Goal: Task Accomplishment & Management: Manage account settings

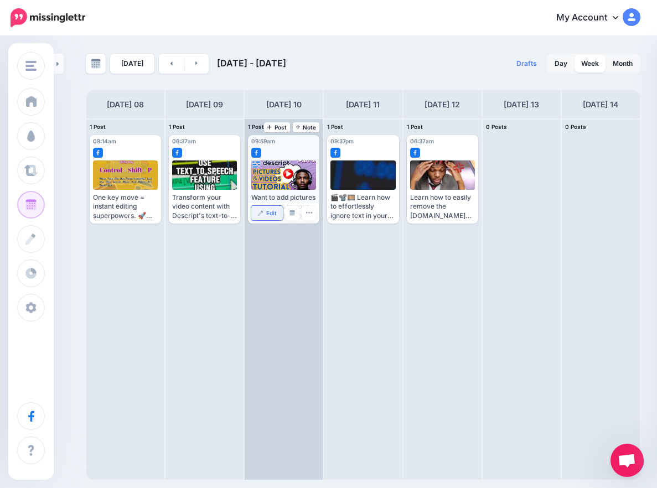
click at [275, 216] on span "Edit" at bounding box center [271, 213] width 11 height 6
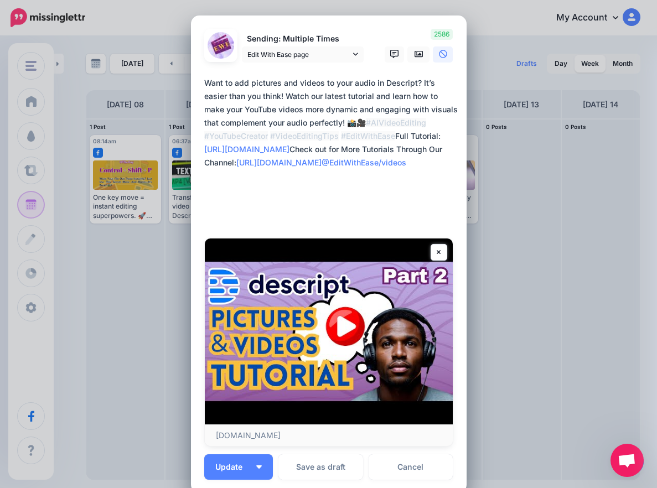
click at [415, 471] on link "Cancel" at bounding box center [411, 466] width 85 height 25
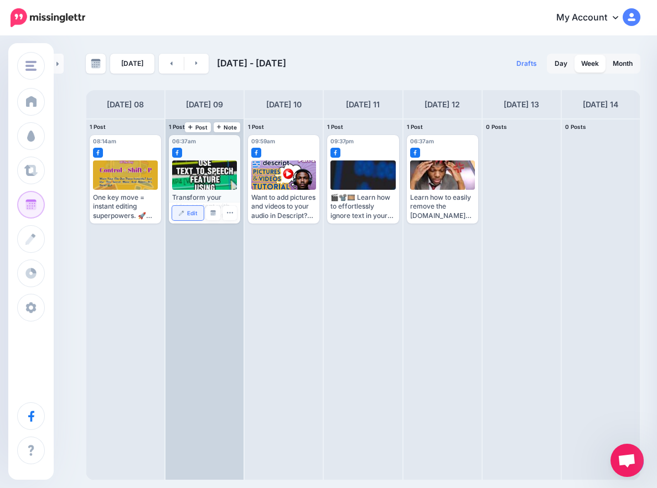
click at [193, 218] on link "Edit" at bounding box center [188, 213] width 32 height 14
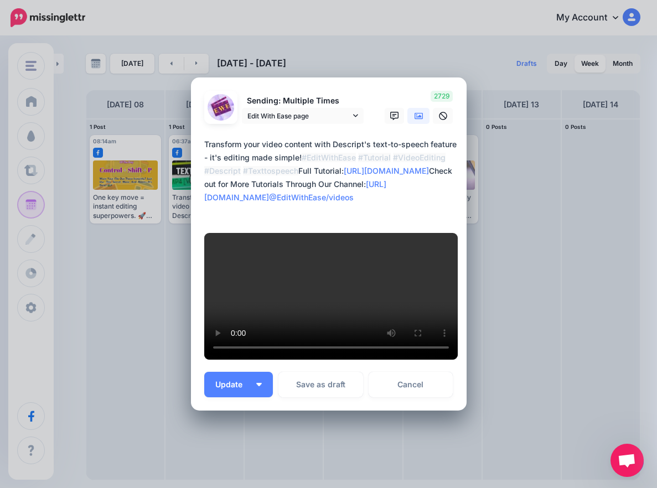
click at [393, 105] on div "Loading Sending: Multiple Times Edit With Ease page" at bounding box center [329, 244] width 276 height 334
click at [379, 110] on div "Loading Sending: Multiple Times Edit With Ease page" at bounding box center [329, 244] width 276 height 334
click at [416, 120] on icon at bounding box center [419, 116] width 9 height 7
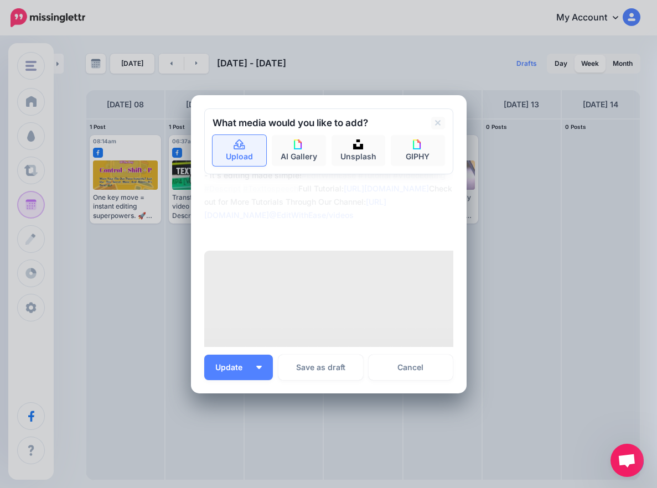
click at [241, 151] on link "Upload" at bounding box center [240, 150] width 54 height 31
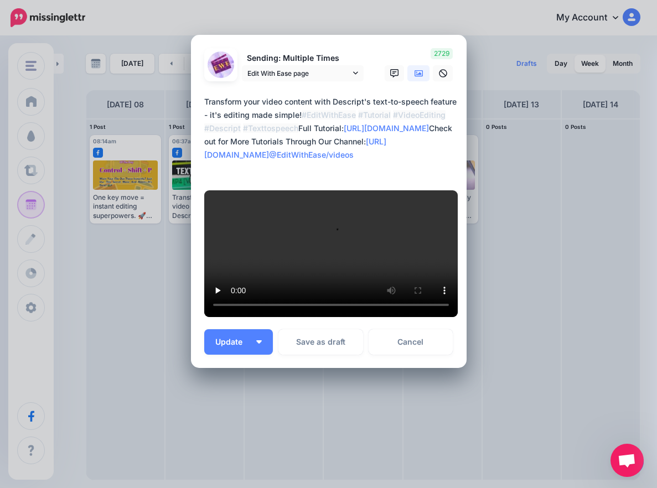
scroll to position [305, 0]
click at [251, 344] on button "Update" at bounding box center [238, 341] width 69 height 25
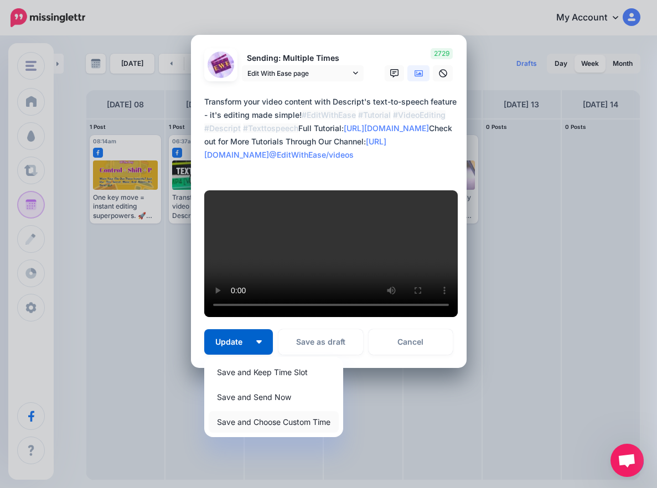
click at [267, 427] on link "Save and Choose Custom Time" at bounding box center [274, 422] width 130 height 22
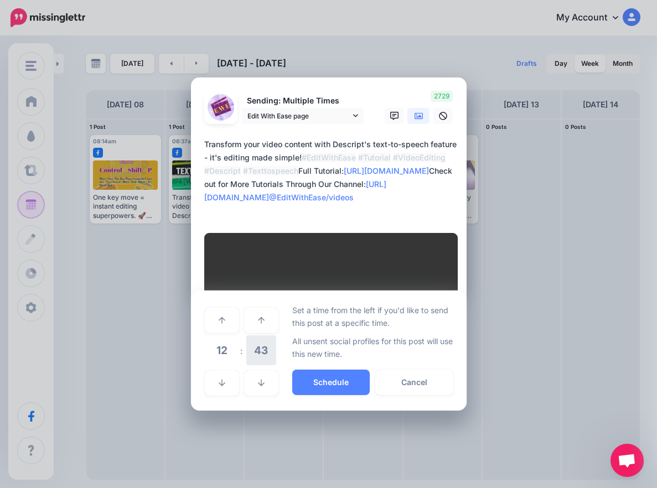
scroll to position [200, 0]
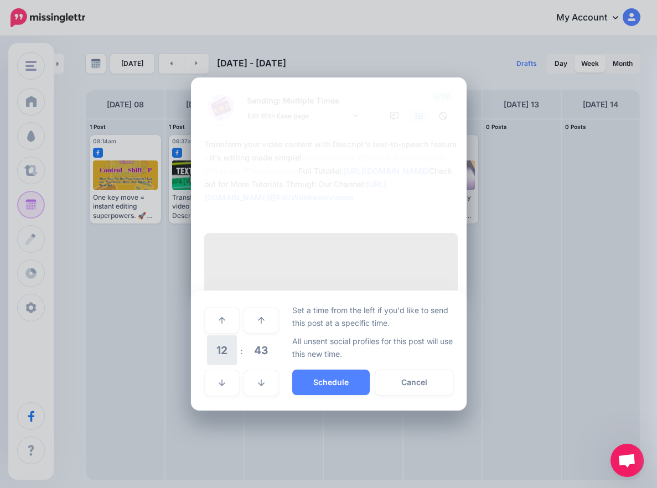
click at [215, 365] on span "12" at bounding box center [222, 350] width 30 height 30
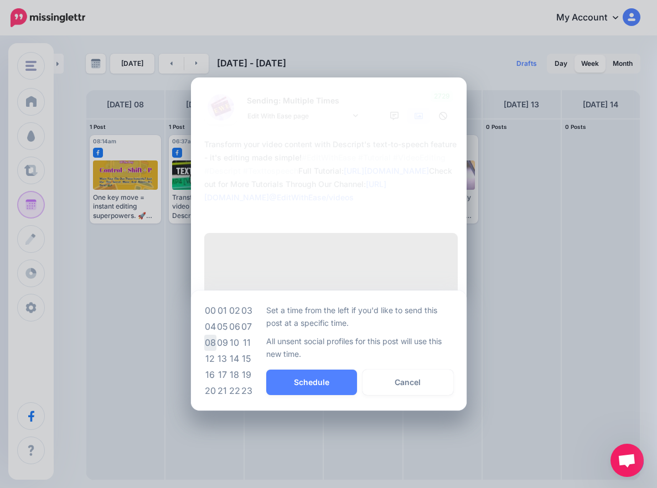
click at [204, 351] on td "08" at bounding box center [210, 343] width 12 height 16
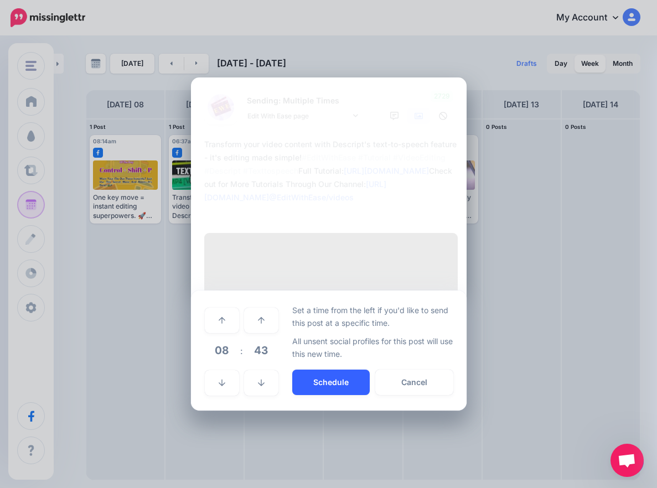
click at [346, 395] on button "Schedule" at bounding box center [330, 382] width 77 height 25
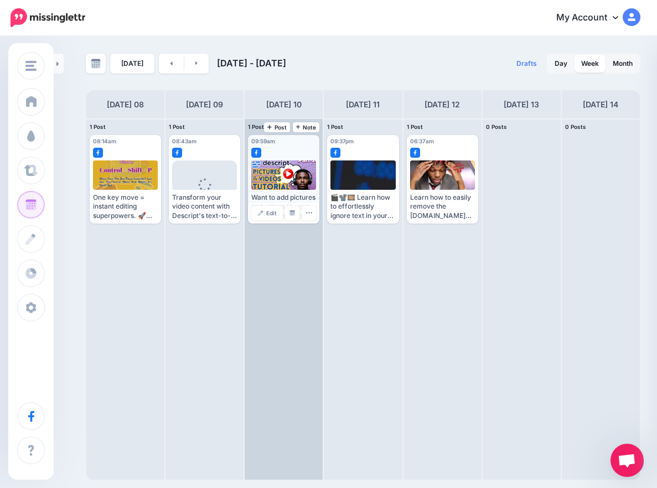
click at [268, 221] on div "Edit Manage Dates Assign to User Delete Post" at bounding box center [283, 213] width 71 height 21
click at [265, 211] on link "Edit" at bounding box center [267, 213] width 32 height 14
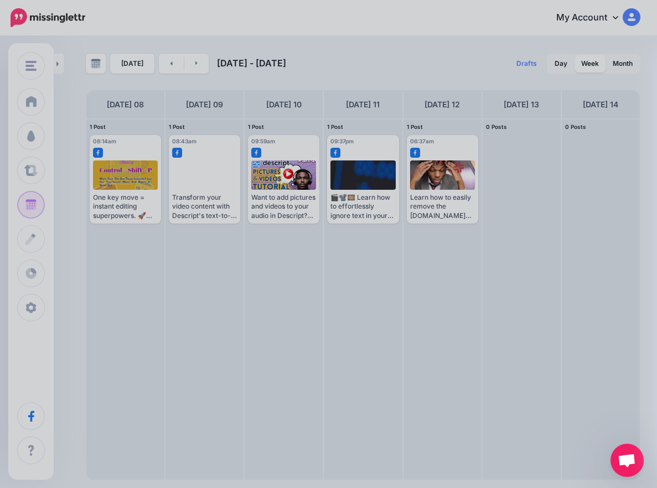
scroll to position [0, 0]
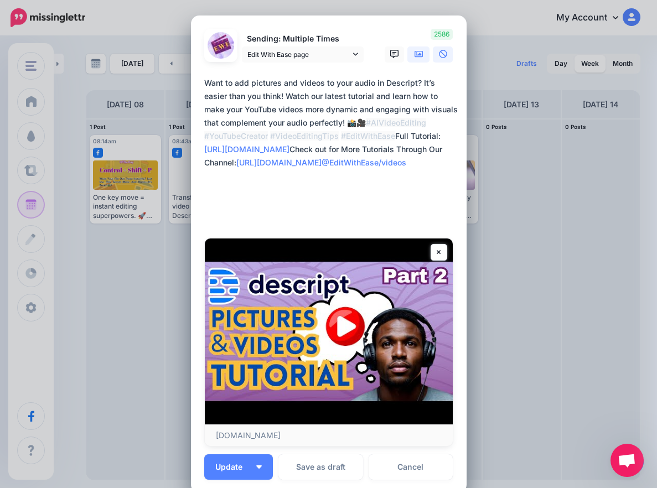
click at [412, 61] on link at bounding box center [418, 54] width 22 height 16
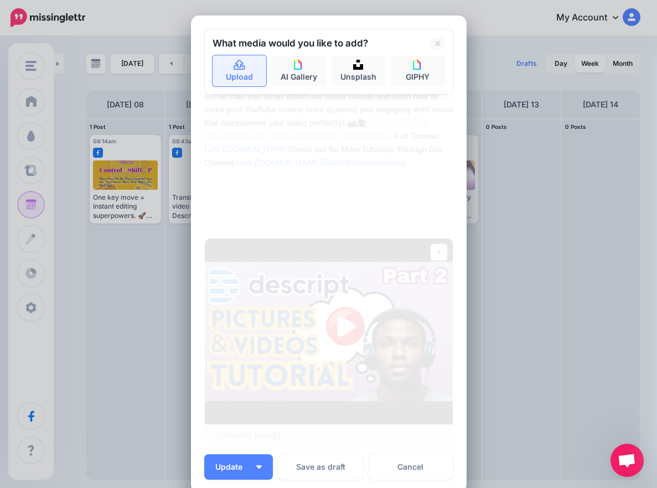
click at [226, 70] on link "Upload" at bounding box center [240, 70] width 54 height 31
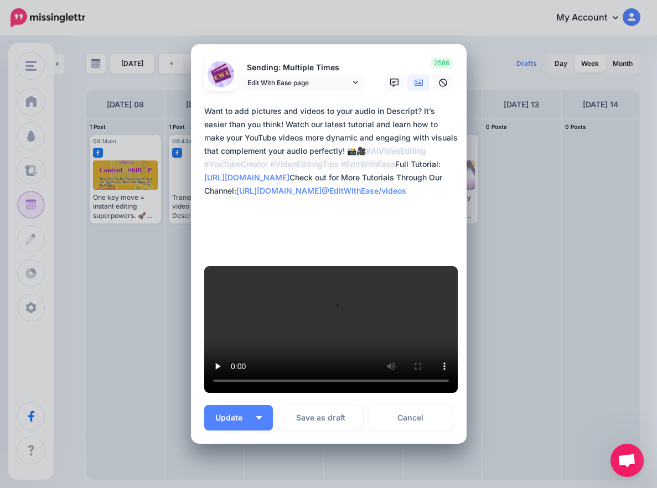
scroll to position [371, 0]
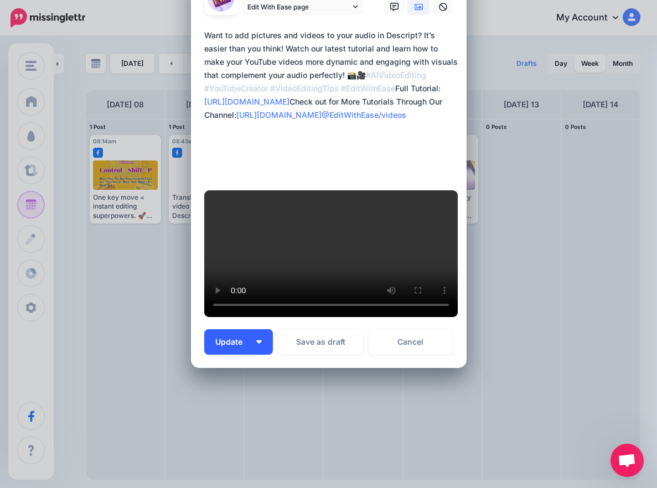
click at [232, 344] on span "Update" at bounding box center [232, 342] width 35 height 8
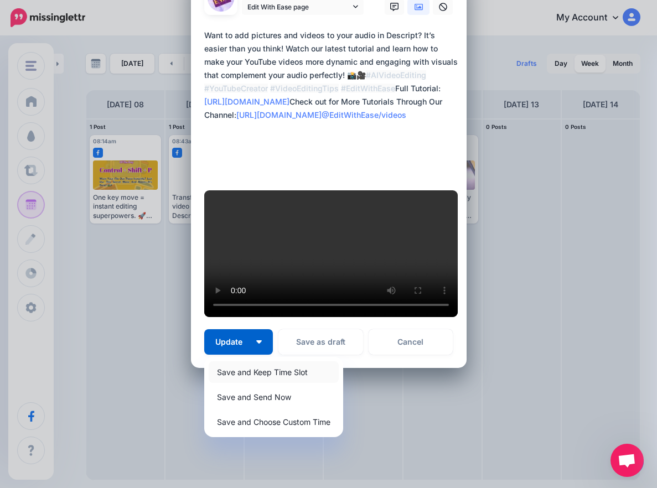
click at [263, 370] on link "Save and Keep Time Slot" at bounding box center [274, 372] width 130 height 22
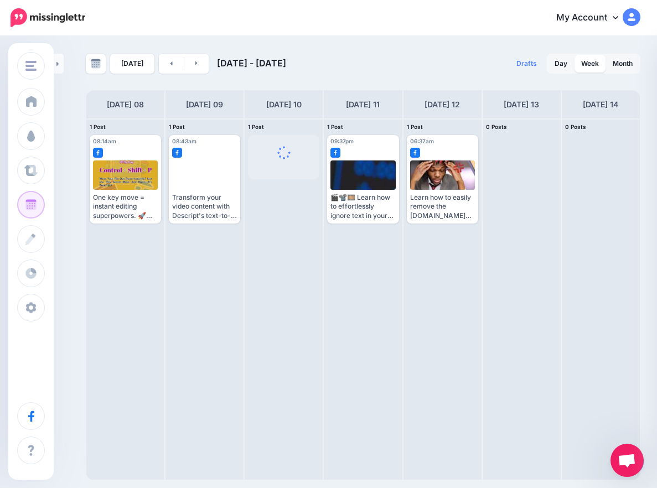
scroll to position [0, 0]
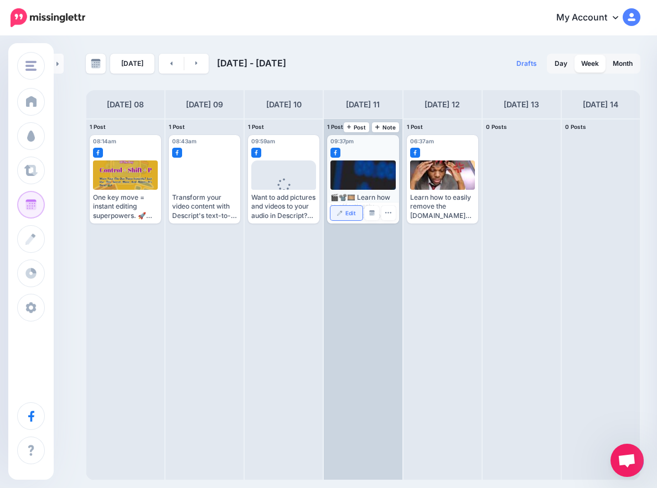
click at [338, 209] on link "Edit" at bounding box center [346, 213] width 32 height 14
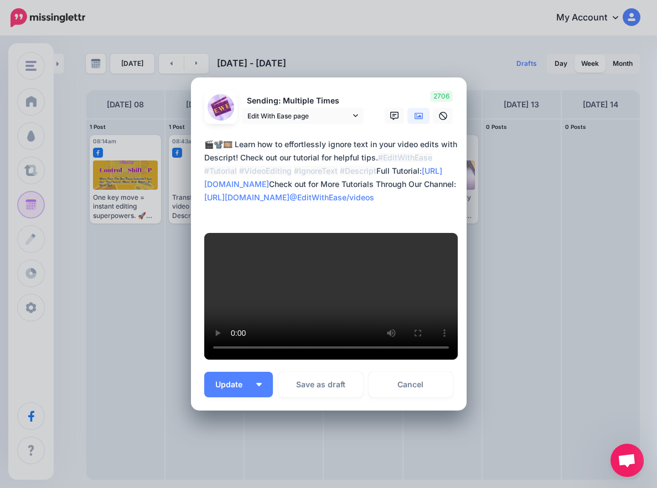
click at [417, 120] on icon at bounding box center [419, 116] width 9 height 7
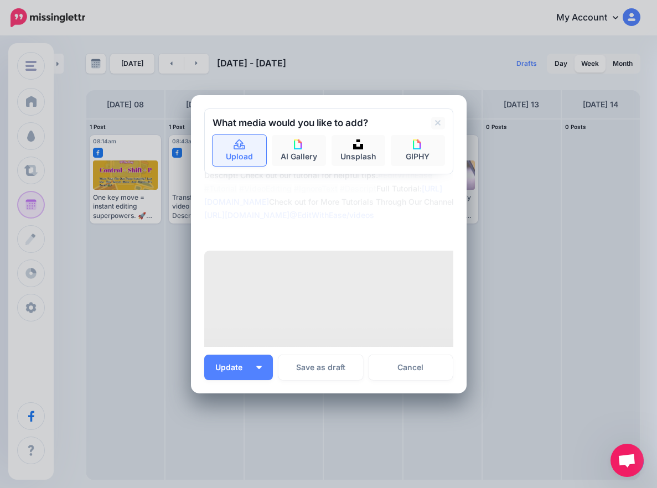
click at [239, 158] on link "Upload" at bounding box center [240, 150] width 54 height 31
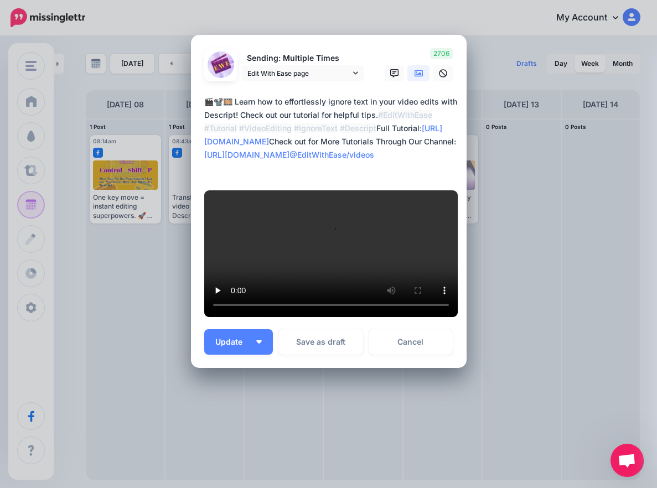
scroll to position [305, 0]
click at [251, 345] on button "Update" at bounding box center [238, 341] width 69 height 25
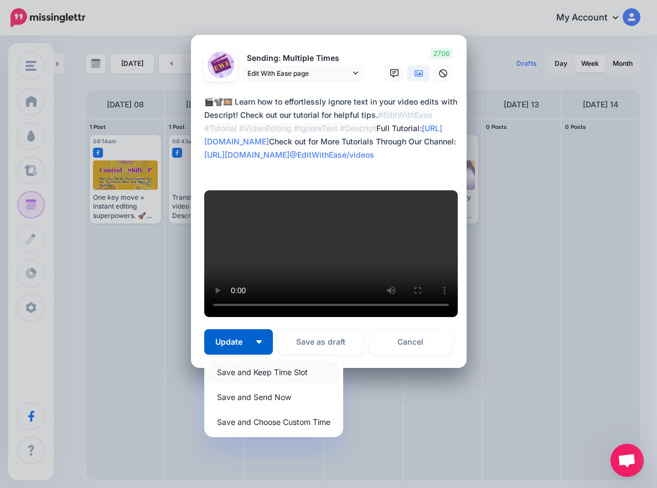
click at [263, 372] on link "Save and Keep Time Slot" at bounding box center [274, 372] width 130 height 22
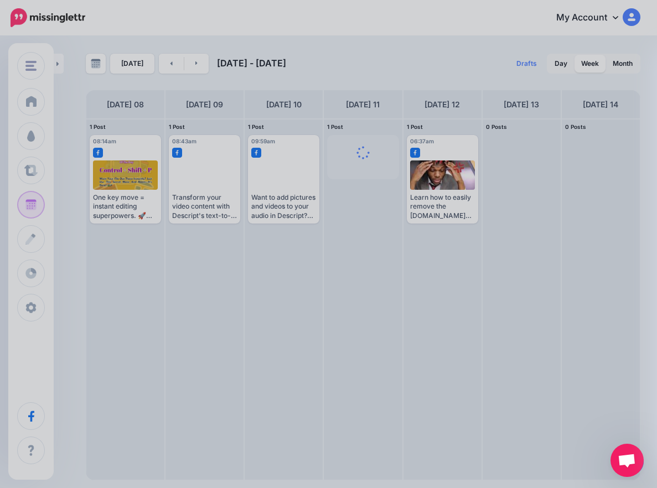
scroll to position [0, 0]
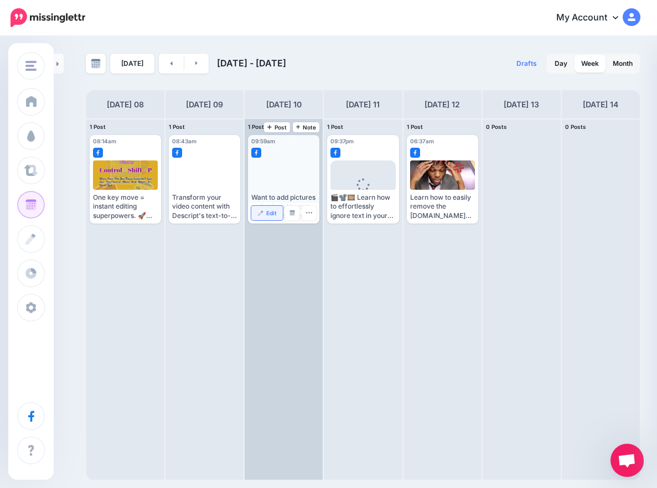
click at [266, 214] on link "Edit" at bounding box center [267, 213] width 32 height 14
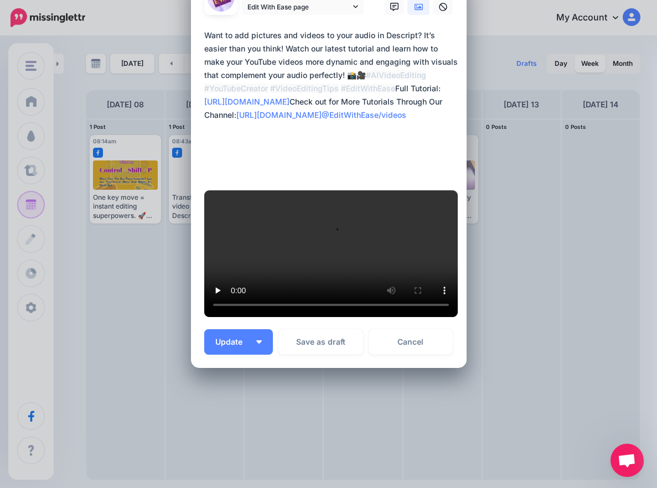
scroll to position [369, 0]
click at [256, 343] on img "button" at bounding box center [259, 341] width 6 height 3
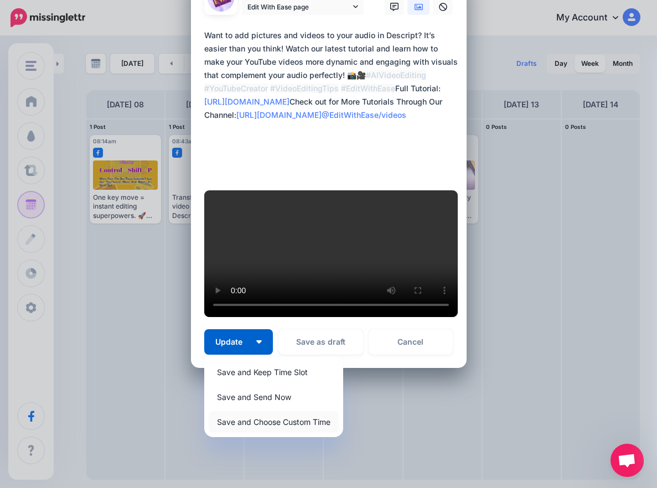
click at [263, 421] on link "Save and Choose Custom Time" at bounding box center [274, 422] width 130 height 22
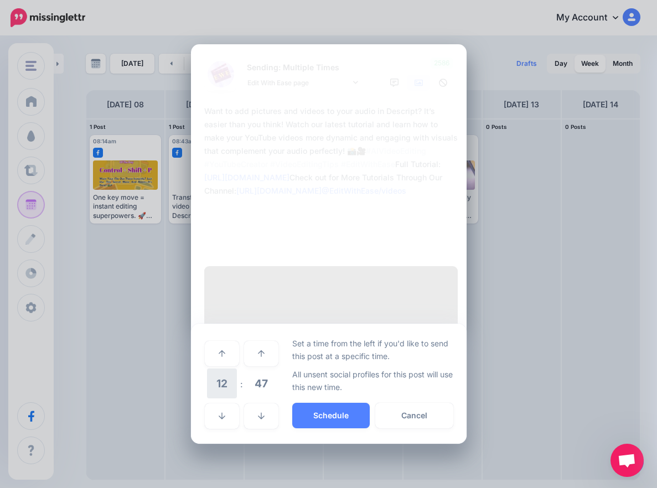
click at [216, 399] on span "12" at bounding box center [222, 384] width 30 height 30
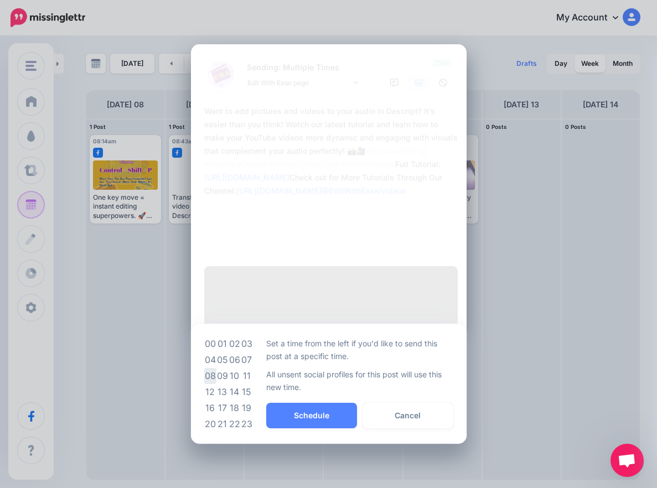
click at [205, 384] on td "08" at bounding box center [210, 376] width 12 height 16
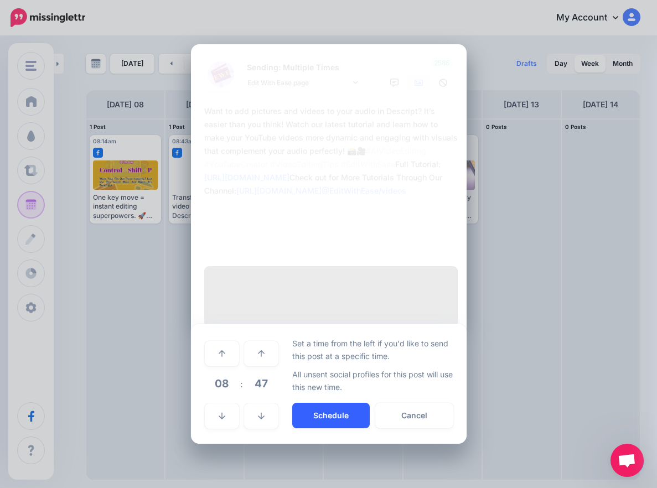
click at [318, 428] on button "Schedule" at bounding box center [330, 415] width 77 height 25
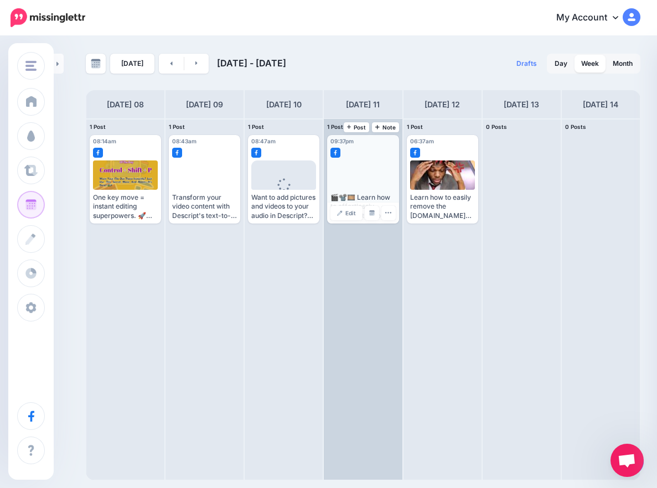
click at [345, 214] on link "Edit" at bounding box center [346, 213] width 32 height 14
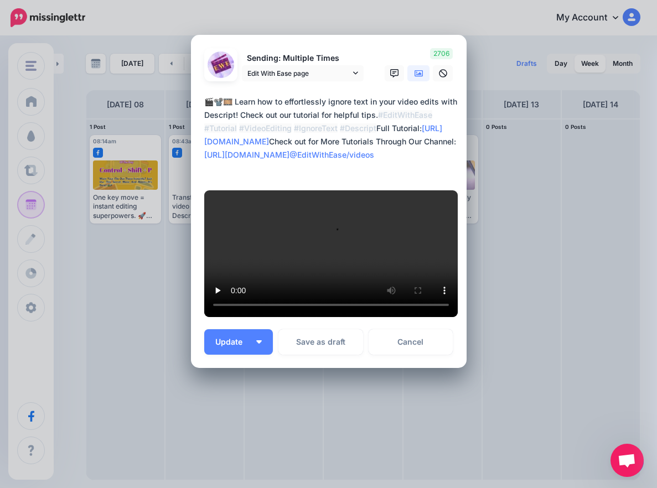
scroll to position [305, 0]
click at [256, 340] on img "button" at bounding box center [259, 341] width 6 height 3
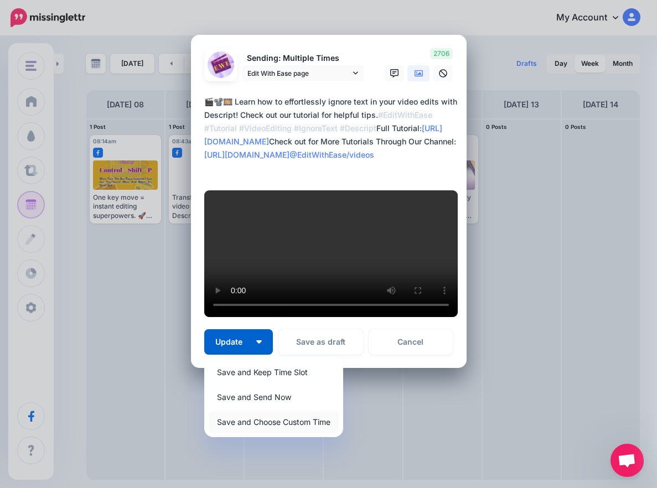
click at [272, 422] on link "Save and Choose Custom Time" at bounding box center [274, 422] width 130 height 22
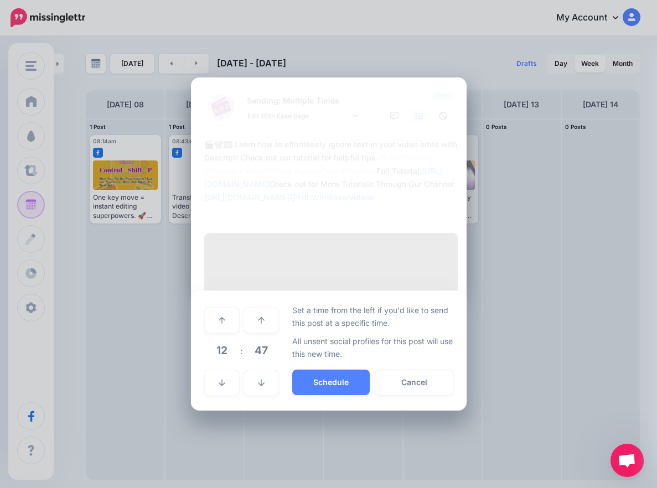
click at [221, 365] on span "12" at bounding box center [222, 350] width 30 height 30
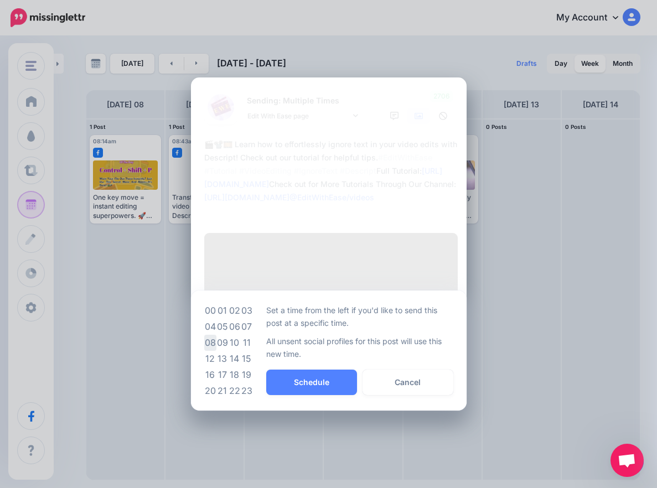
click at [204, 351] on td "08" at bounding box center [210, 343] width 12 height 16
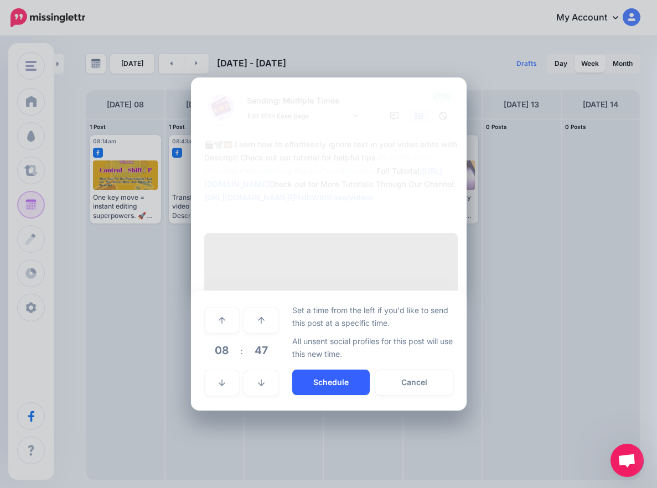
click at [320, 395] on button "Schedule" at bounding box center [330, 382] width 77 height 25
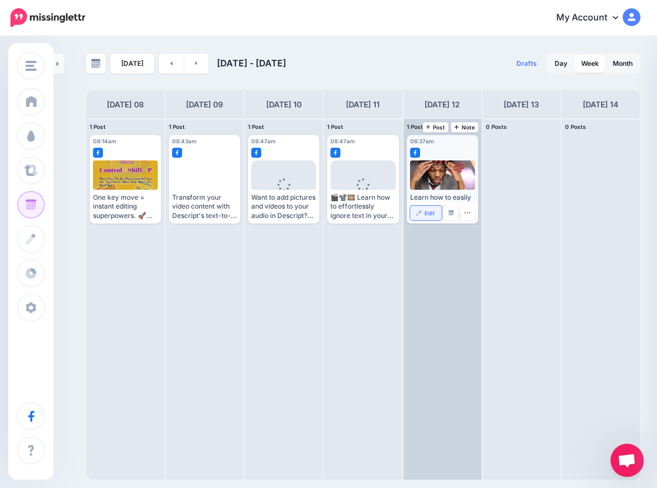
click at [432, 213] on span "Edit" at bounding box center [430, 213] width 11 height 6
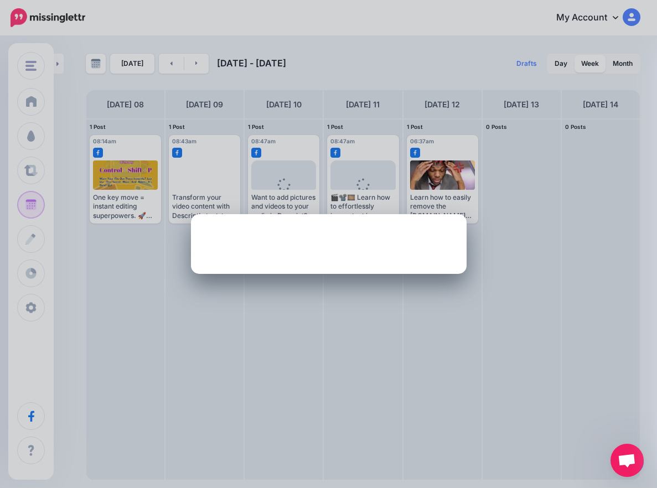
scroll to position [0, 0]
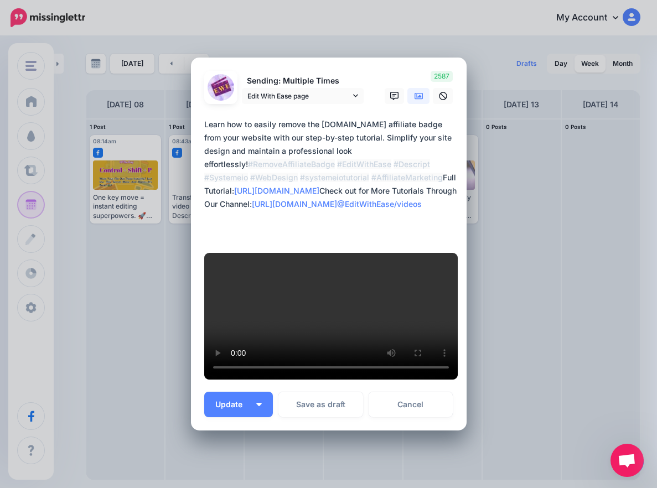
drag, startPoint x: 360, startPoint y: 147, endPoint x: 387, endPoint y: 152, distance: 27.5
click at [387, 152] on textarea "**********" at bounding box center [331, 178] width 255 height 120
click at [417, 100] on icon at bounding box center [419, 96] width 9 height 7
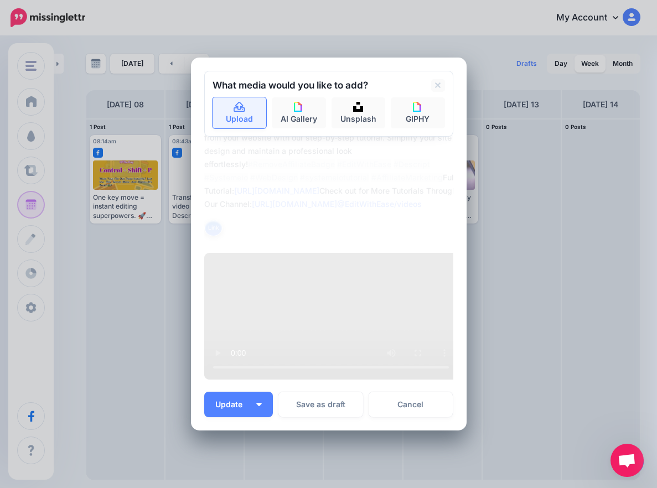
click at [245, 128] on link "Upload" at bounding box center [240, 112] width 54 height 31
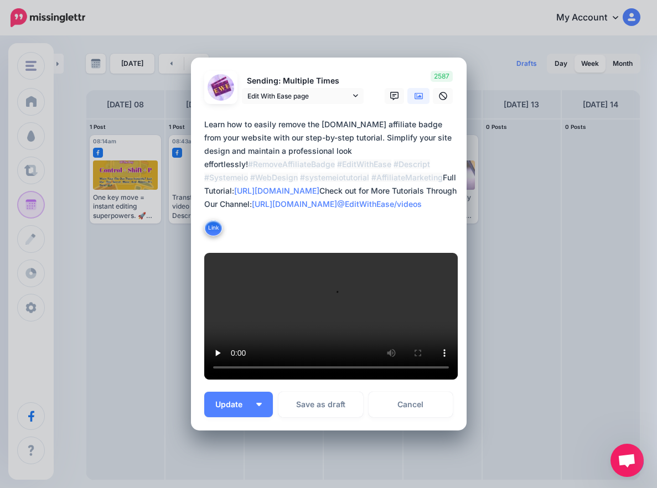
scroll to position [345, 0]
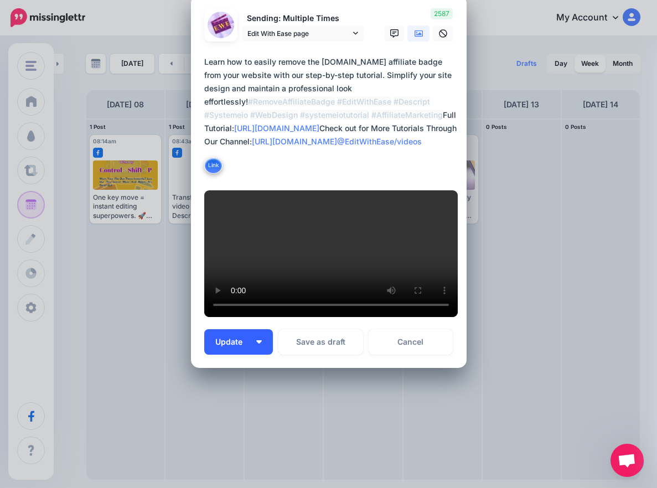
click at [256, 343] on img "button" at bounding box center [259, 341] width 6 height 3
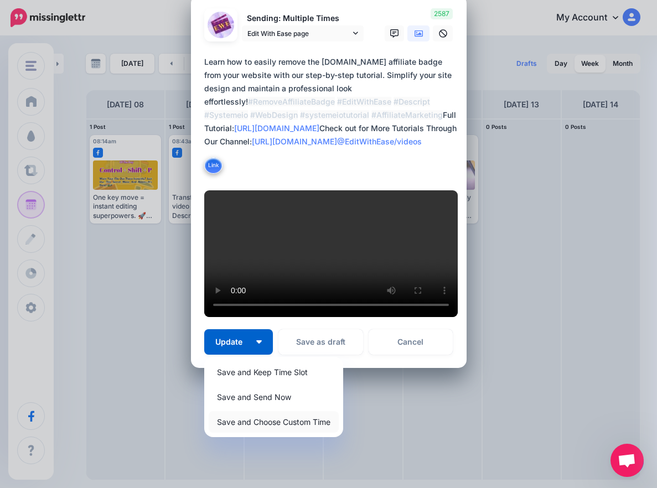
click at [270, 425] on link "Save and Choose Custom Time" at bounding box center [274, 422] width 130 height 22
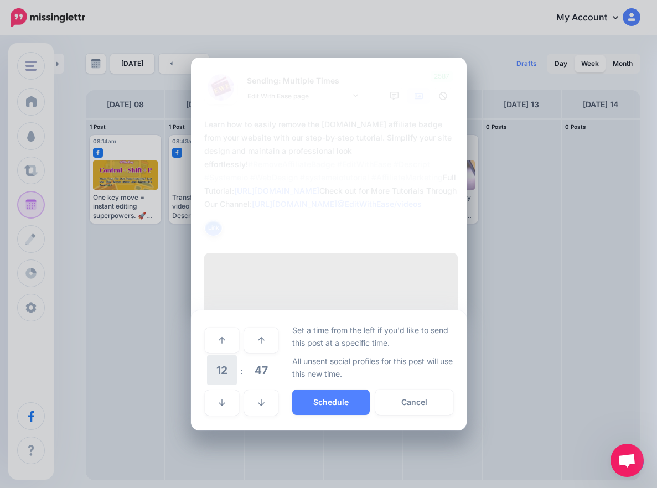
click at [218, 385] on span "12" at bounding box center [222, 370] width 30 height 30
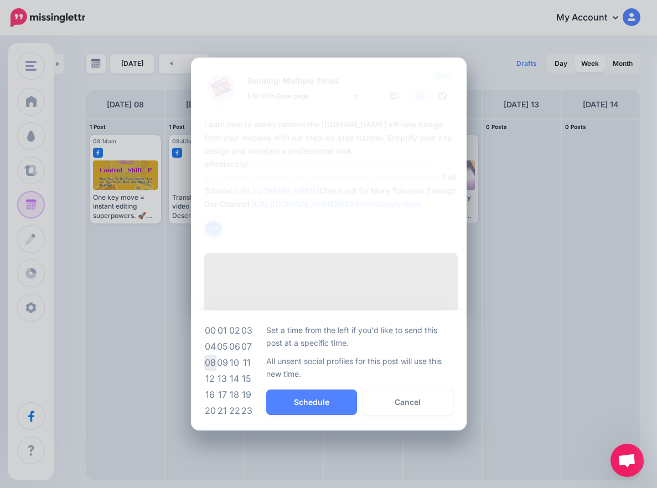
click at [204, 371] on td "08" at bounding box center [210, 363] width 12 height 16
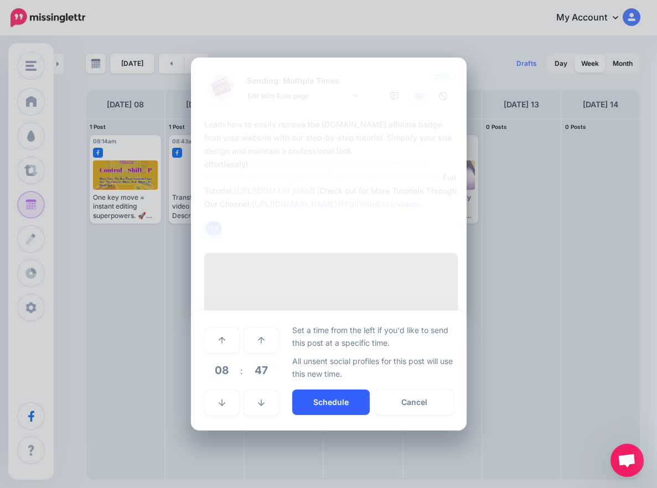
click at [294, 415] on button "Schedule" at bounding box center [330, 402] width 77 height 25
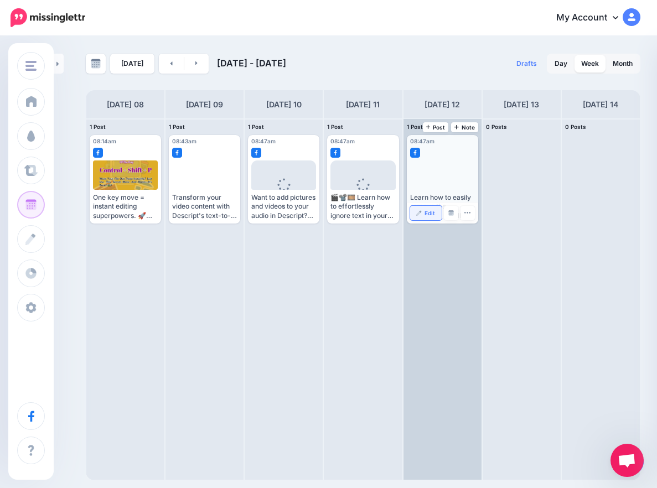
click at [423, 213] on link "Edit" at bounding box center [426, 213] width 32 height 14
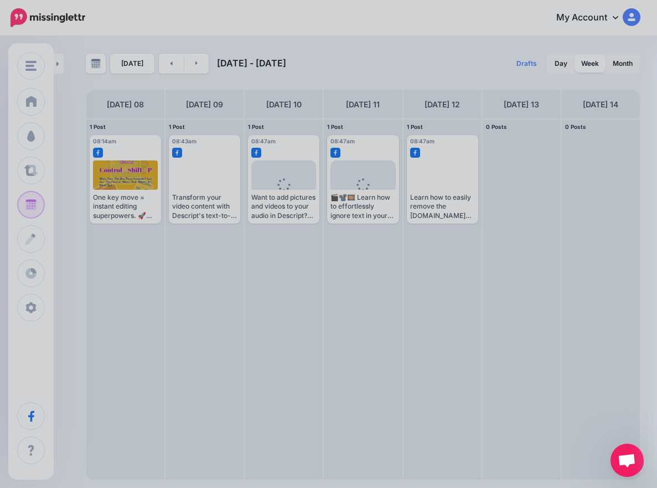
scroll to position [0, 0]
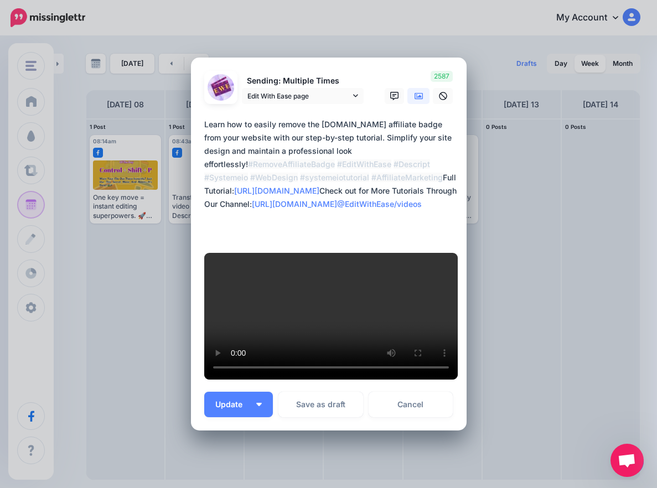
click at [317, 157] on textarea "**********" at bounding box center [331, 178] width 255 height 120
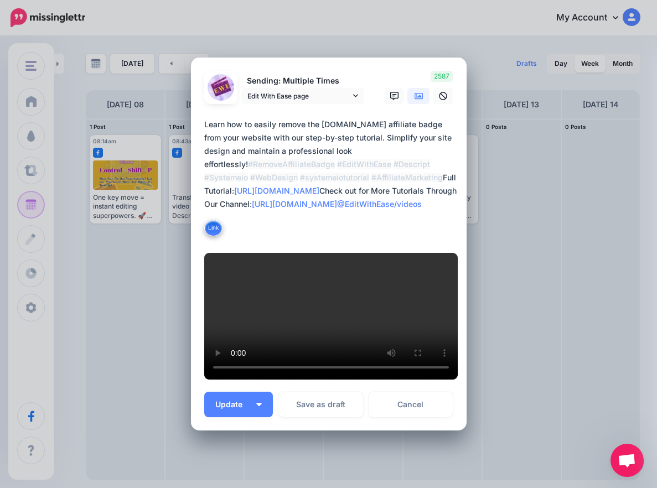
click at [244, 143] on textarea "**********" at bounding box center [331, 178] width 255 height 120
drag, startPoint x: 249, startPoint y: 148, endPoint x: 448, endPoint y: 163, distance: 199.8
click at [448, 163] on textarea "**********" at bounding box center [331, 178] width 255 height 120
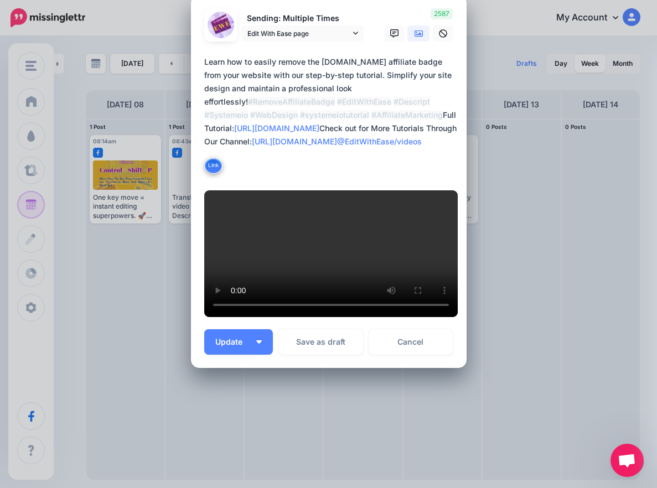
scroll to position [345, 0]
click at [256, 341] on img "button" at bounding box center [259, 341] width 6 height 3
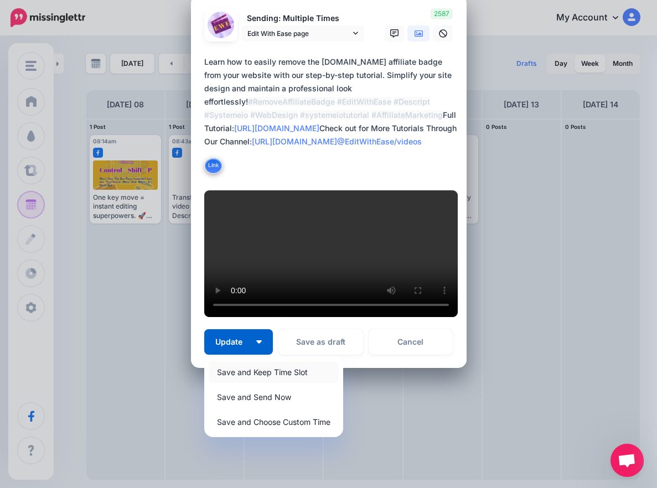
click at [256, 377] on link "Save and Keep Time Slot" at bounding box center [274, 372] width 130 height 22
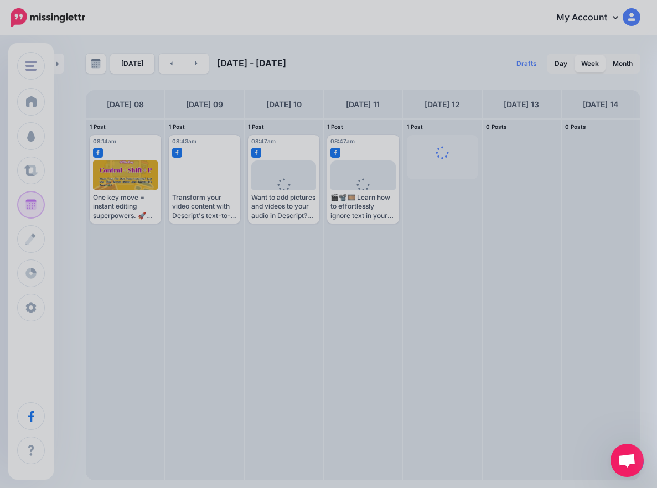
scroll to position [0, 0]
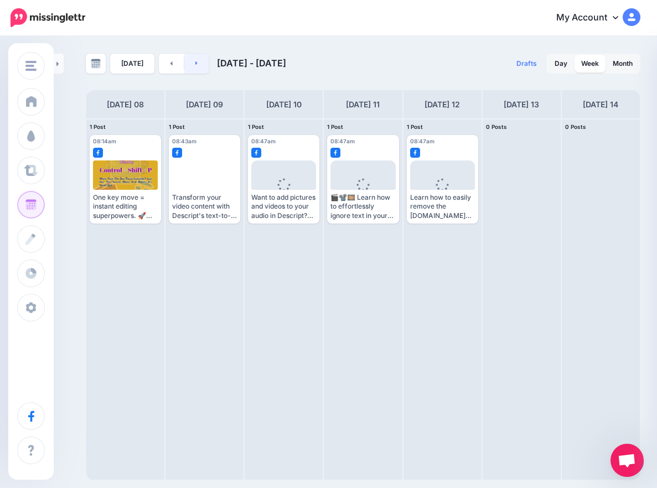
click at [199, 66] on link at bounding box center [196, 64] width 25 height 20
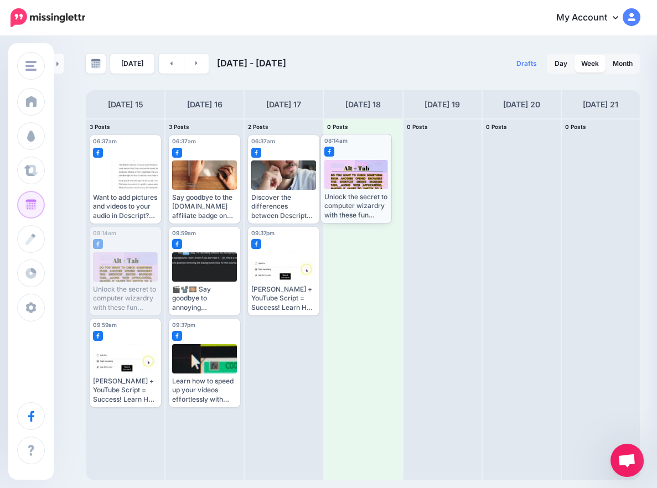
drag, startPoint x: 121, startPoint y: 281, endPoint x: 363, endPoint y: 179, distance: 261.9
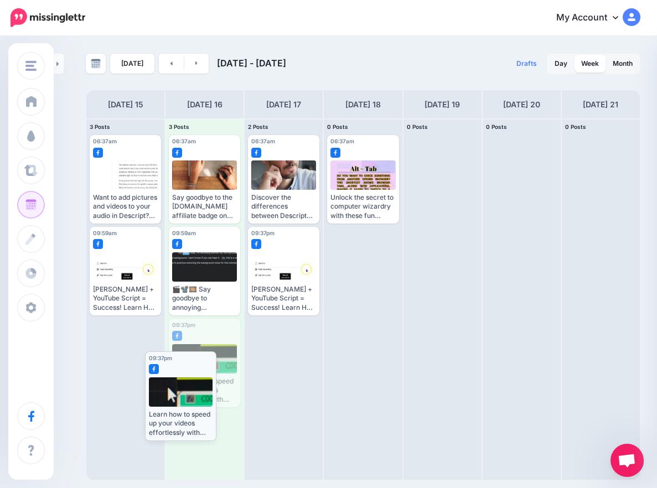
drag, startPoint x: 191, startPoint y: 370, endPoint x: 178, endPoint y: 392, distance: 25.5
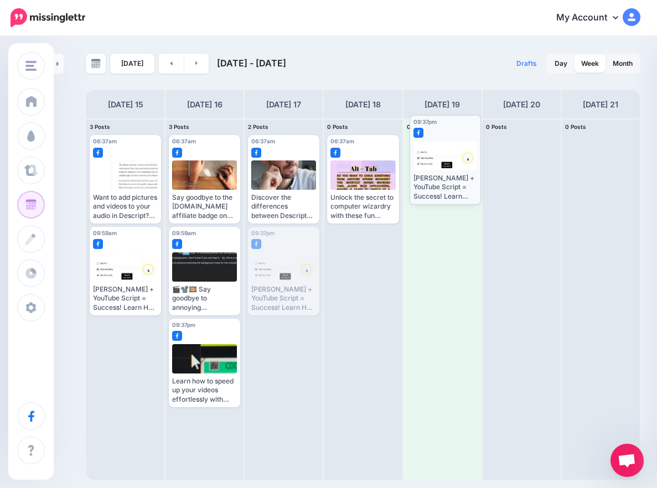
drag, startPoint x: 292, startPoint y: 288, endPoint x: 453, endPoint y: 177, distance: 195.7
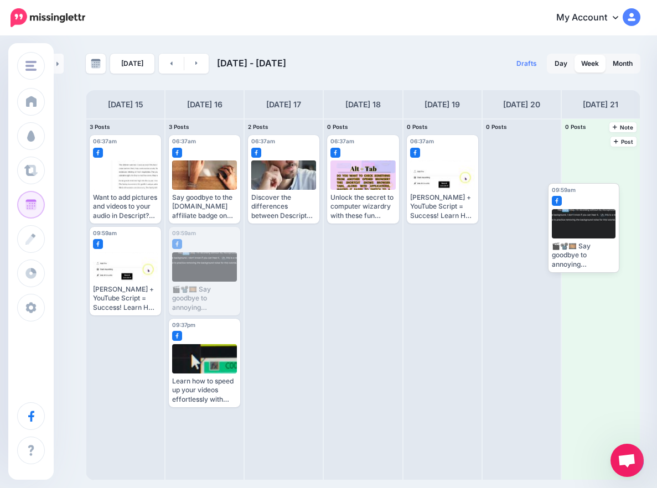
drag, startPoint x: 203, startPoint y: 278, endPoint x: 584, endPoint y: 234, distance: 383.8
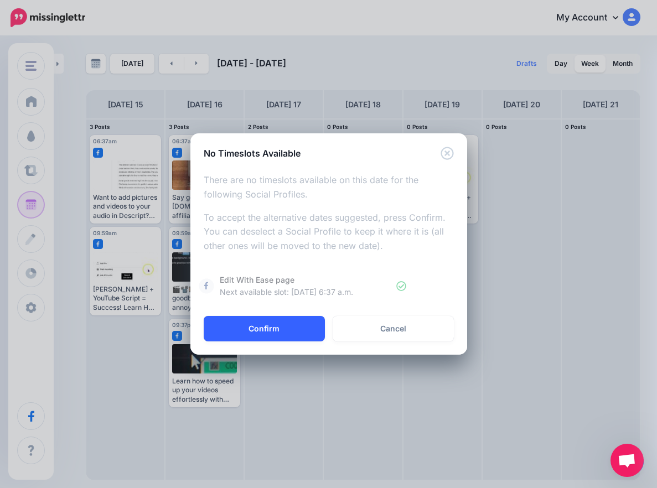
click at [231, 325] on button "Confirm" at bounding box center [264, 328] width 121 height 25
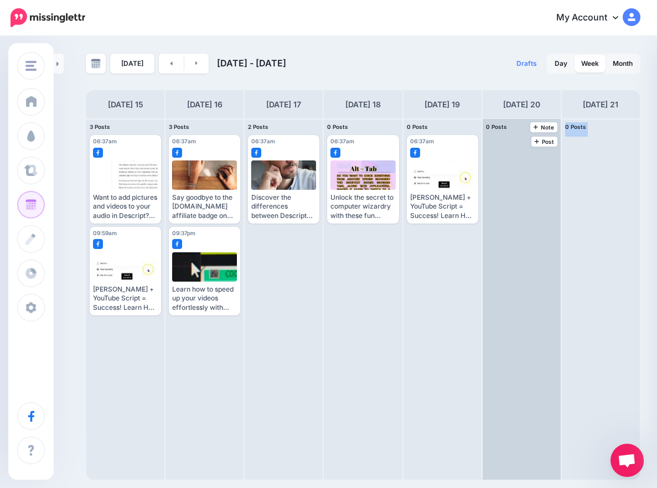
drag, startPoint x: 118, startPoint y: 281, endPoint x: 494, endPoint y: 295, distance: 376.1
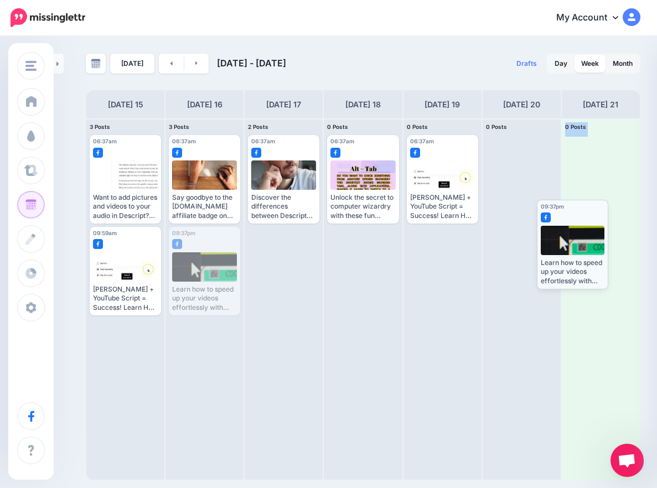
drag, startPoint x: 208, startPoint y: 268, endPoint x: 575, endPoint y: 241, distance: 367.4
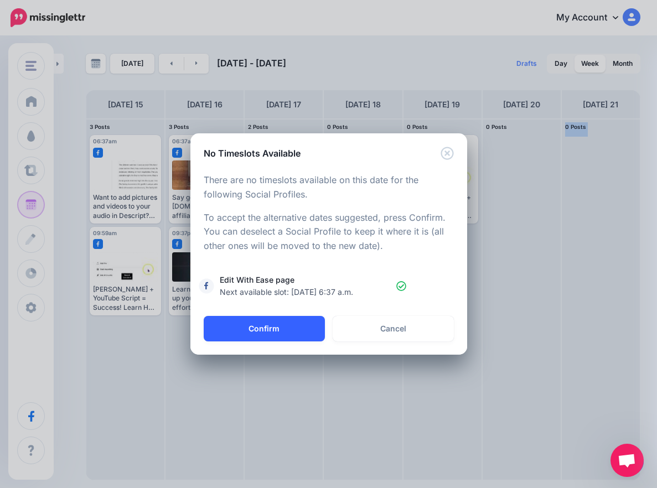
click at [247, 333] on button "Confirm" at bounding box center [264, 328] width 121 height 25
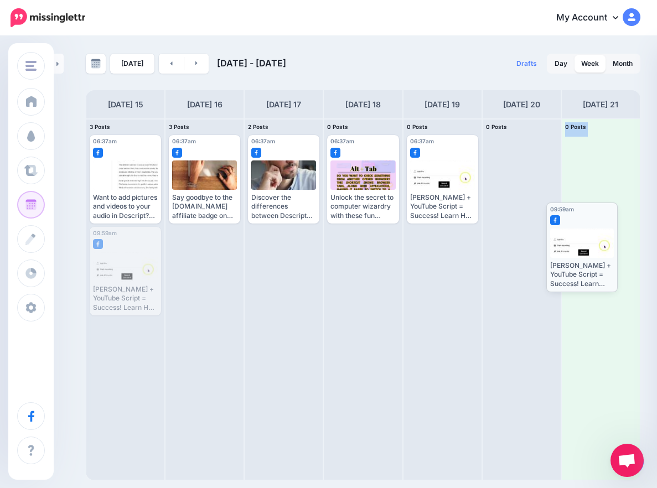
drag, startPoint x: 128, startPoint y: 275, endPoint x: 584, endPoint y: 251, distance: 457.3
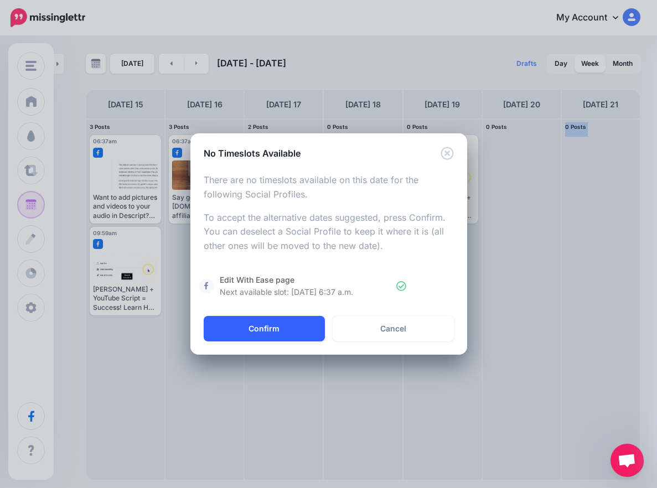
click at [220, 326] on button "Confirm" at bounding box center [264, 328] width 121 height 25
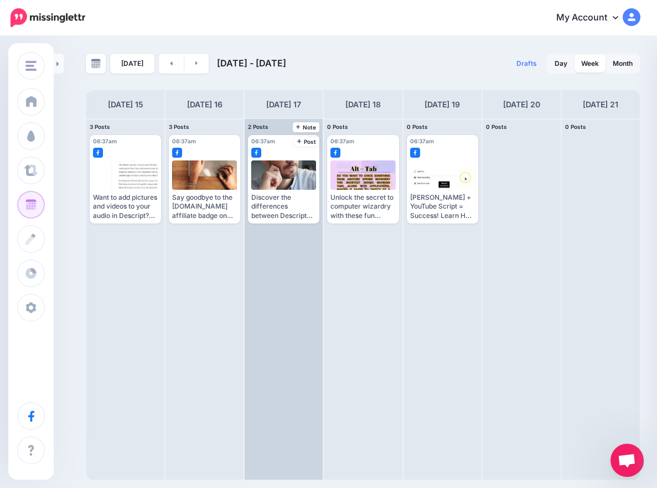
click at [280, 316] on div "06:37am Wed, September 17, 2025 06:37am Discover the differences between Descri…" at bounding box center [284, 299] width 78 height 361
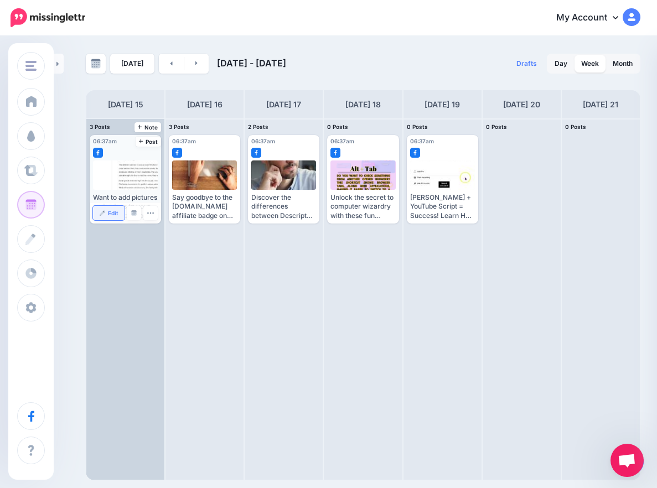
click at [109, 217] on link "Edit" at bounding box center [109, 213] width 32 height 14
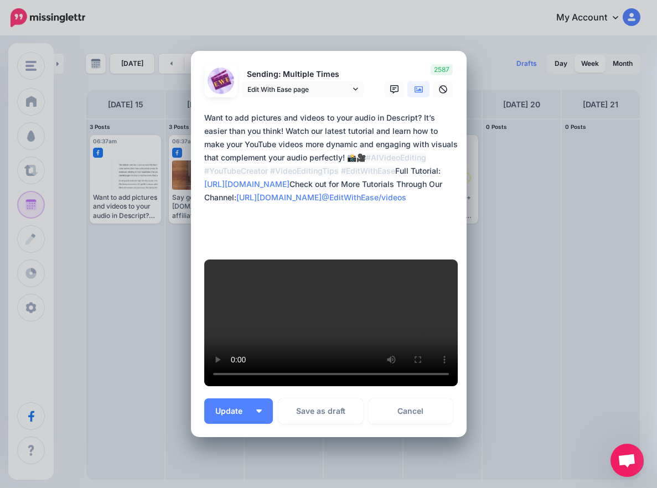
click at [415, 94] on icon at bounding box center [419, 89] width 9 height 9
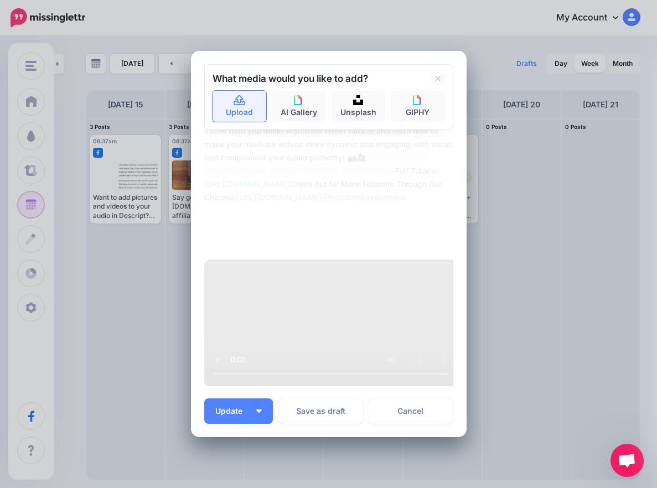
click at [235, 122] on link "Upload" at bounding box center [240, 106] width 54 height 31
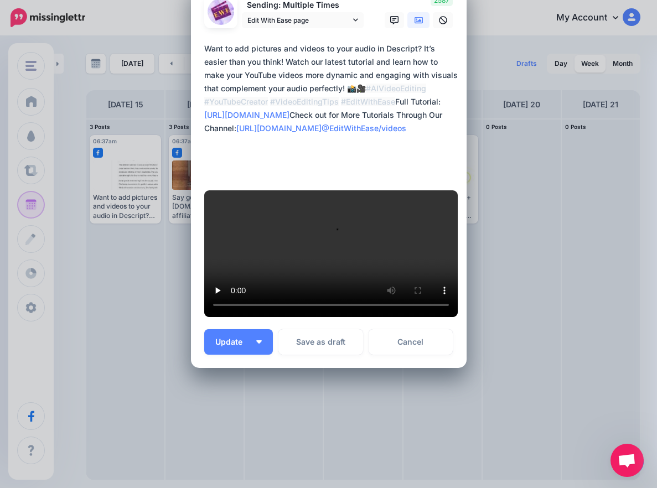
scroll to position [358, 0]
click at [258, 337] on button "Update" at bounding box center [238, 341] width 69 height 25
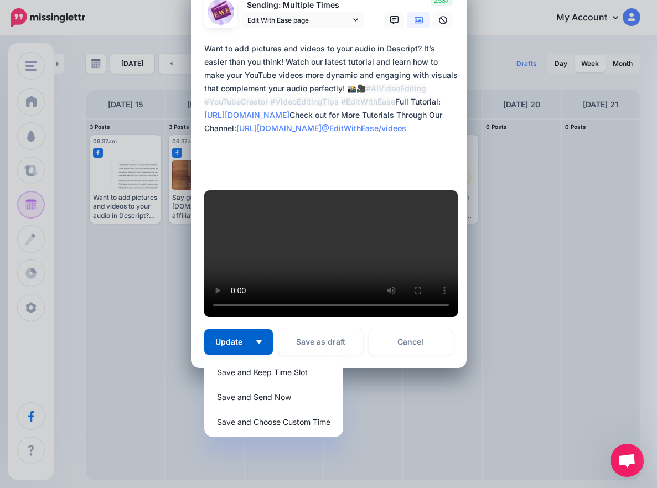
scroll to position [0, 0]
click at [273, 421] on link "Save and Choose Custom Time" at bounding box center [274, 422] width 130 height 22
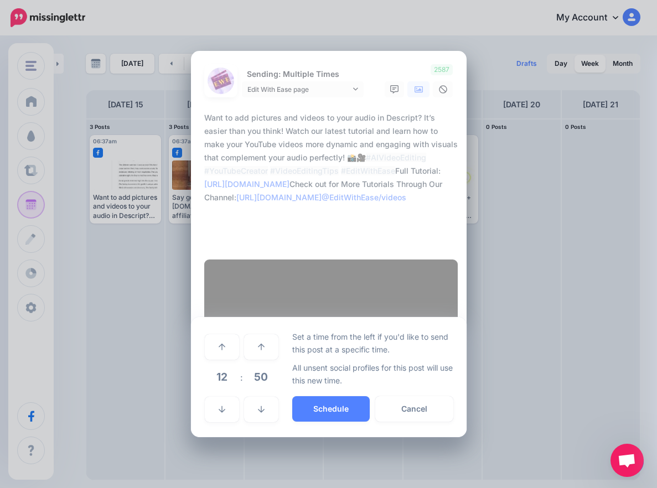
scroll to position [253, 0]
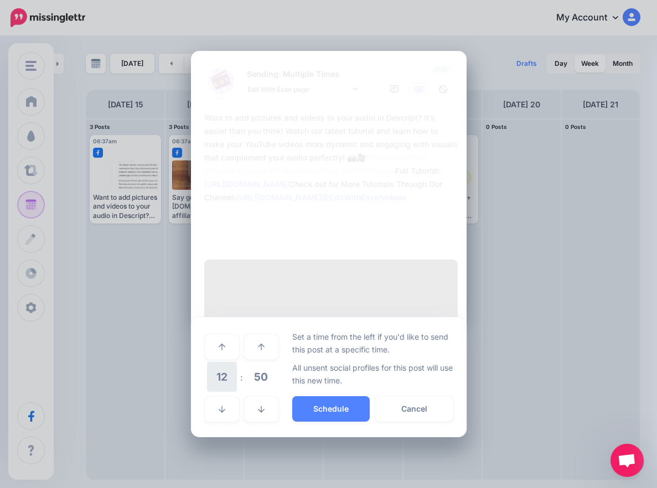
click at [230, 392] on span "12" at bounding box center [222, 377] width 30 height 30
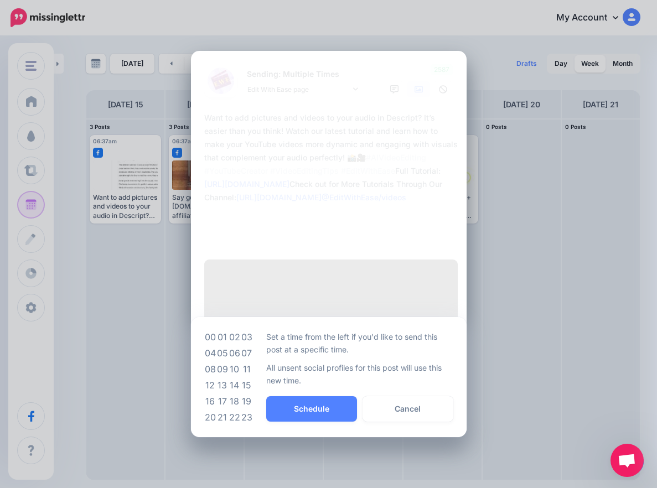
click at [199, 401] on div "***** 12 : 50 00 01 02 03 04 05 06 07 08 09 10 11 12 13 14 15 16 17 18 19 20 21…" at bounding box center [329, 377] width 276 height 120
click at [205, 377] on td "08" at bounding box center [210, 369] width 12 height 16
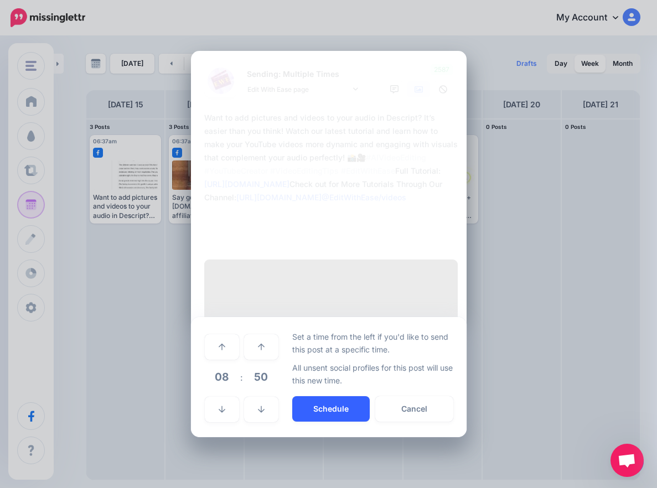
click at [321, 422] on button "Schedule" at bounding box center [330, 408] width 77 height 25
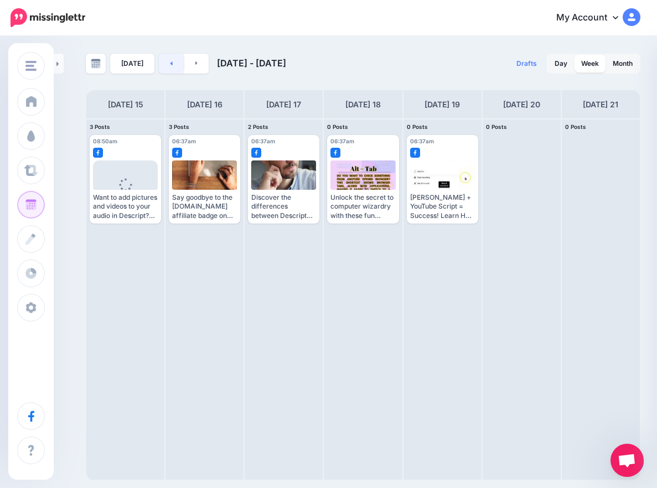
click at [168, 68] on link at bounding box center [171, 64] width 25 height 20
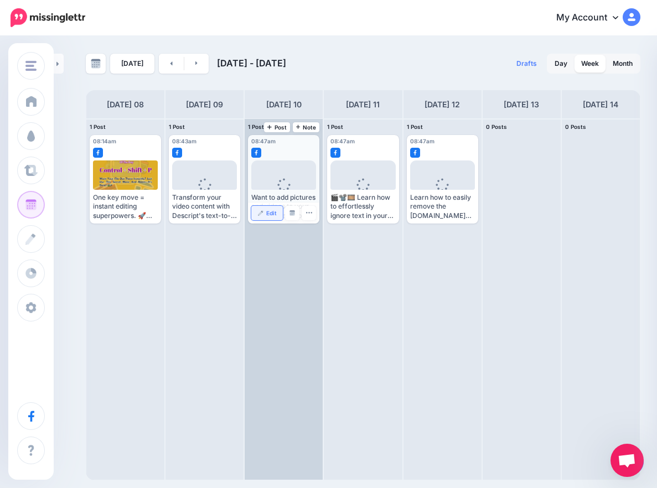
click at [269, 215] on span "Edit" at bounding box center [271, 213] width 11 height 6
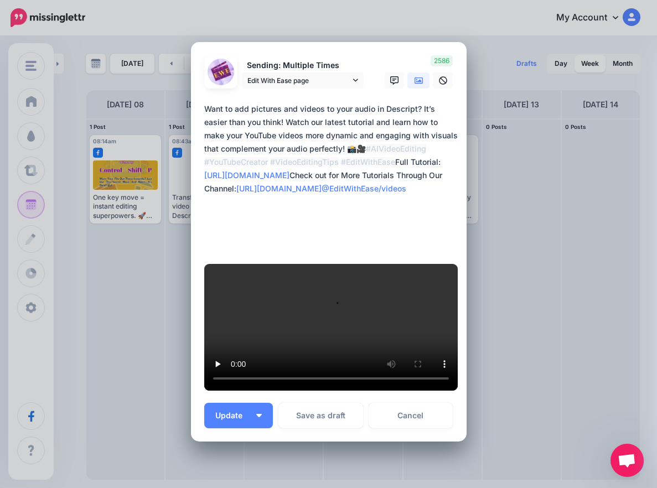
scroll to position [371, 0]
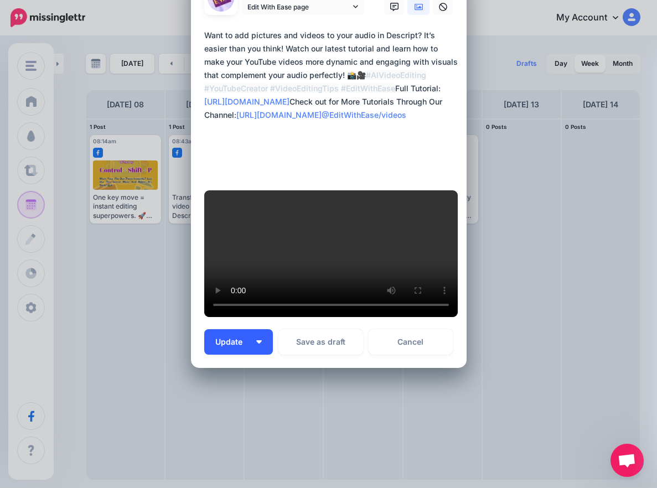
click at [256, 341] on img "button" at bounding box center [259, 341] width 6 height 3
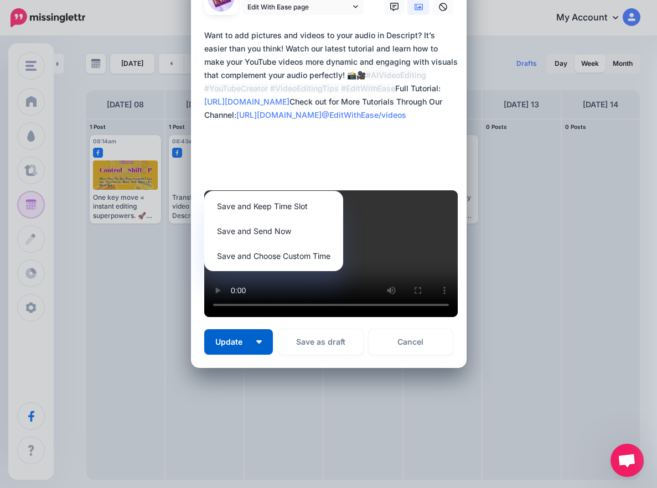
scroll to position [2, 0]
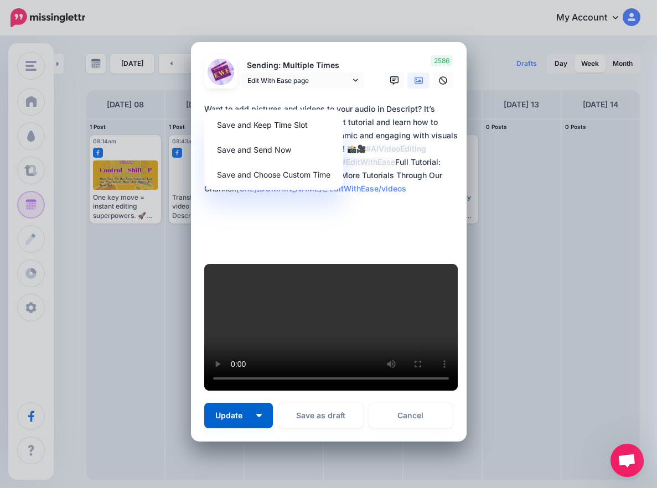
click at [416, 77] on icon at bounding box center [419, 80] width 9 height 7
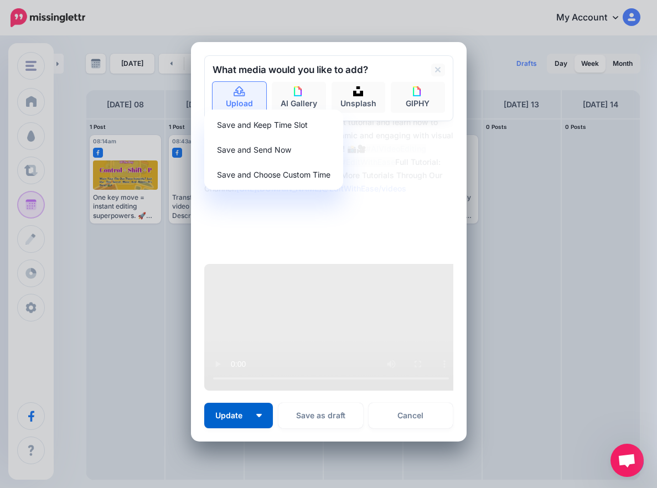
click at [237, 82] on link "Upload" at bounding box center [240, 97] width 54 height 31
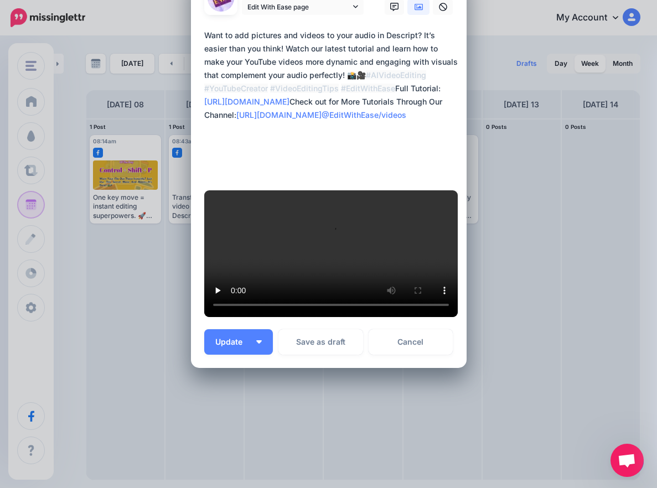
scroll to position [371, 0]
click at [257, 341] on img "button" at bounding box center [259, 341] width 6 height 3
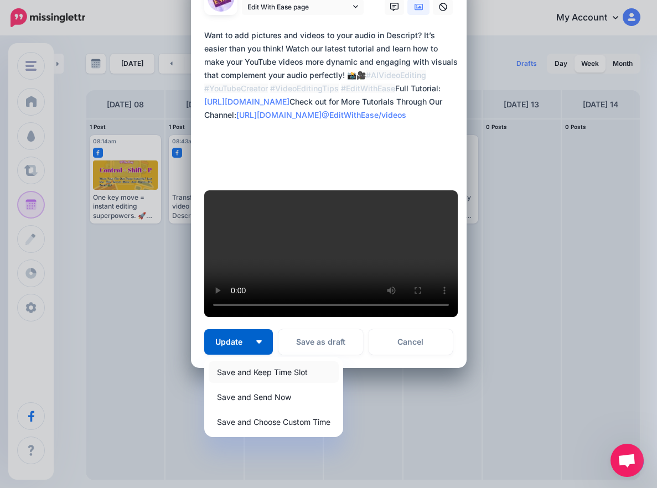
click at [253, 370] on link "Save and Keep Time Slot" at bounding box center [274, 372] width 130 height 22
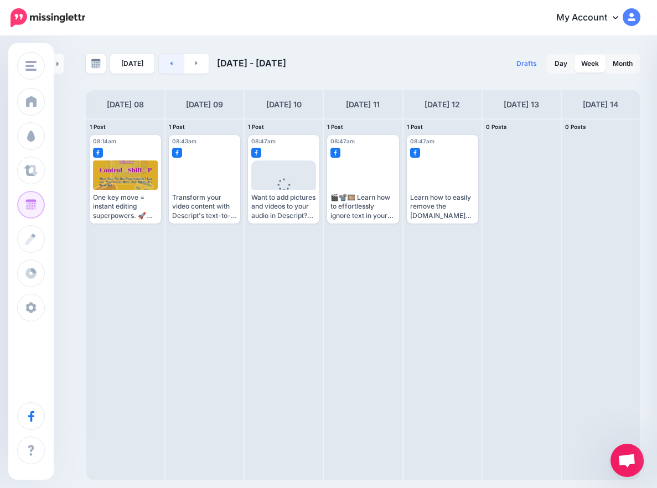
click at [170, 64] on link at bounding box center [171, 64] width 25 height 20
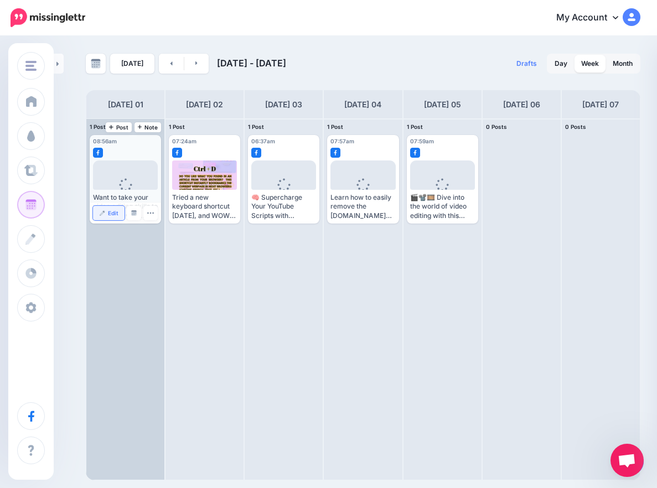
click at [107, 219] on link "Edit" at bounding box center [109, 213] width 32 height 14
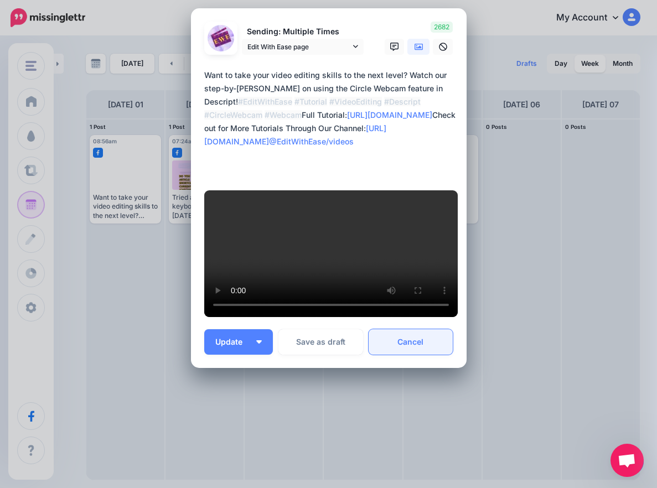
click at [394, 338] on link "Cancel" at bounding box center [411, 341] width 85 height 25
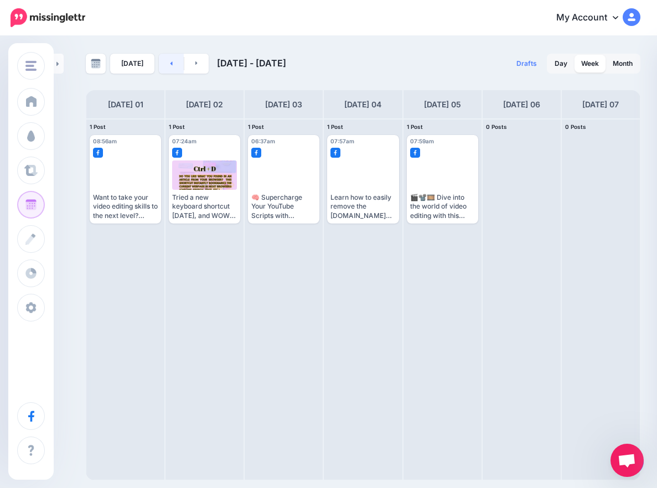
click at [166, 63] on link at bounding box center [171, 64] width 25 height 20
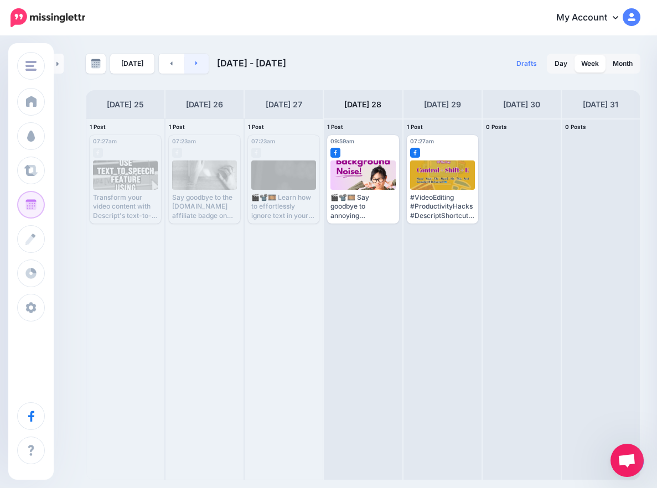
click at [198, 63] on link at bounding box center [196, 64] width 25 height 20
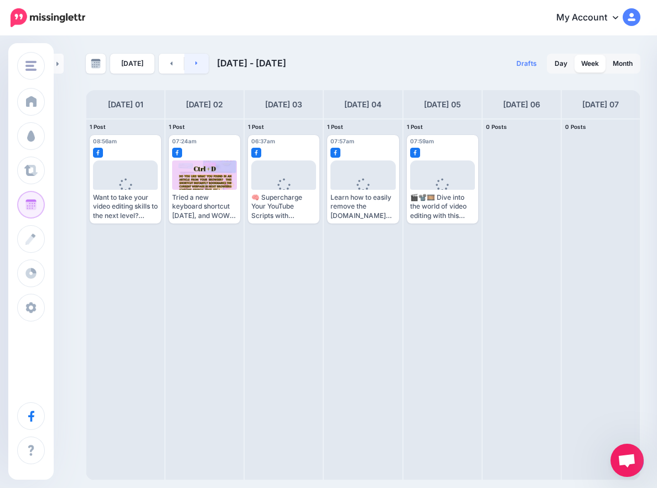
click at [198, 63] on link at bounding box center [196, 64] width 25 height 20
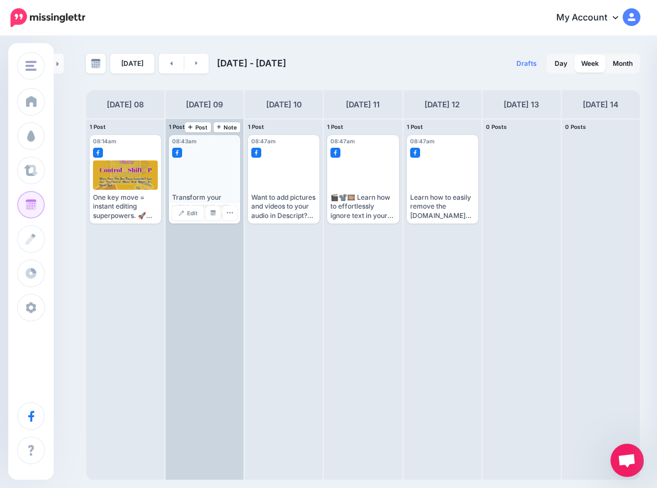
click at [188, 213] on span "Edit" at bounding box center [192, 213] width 11 height 6
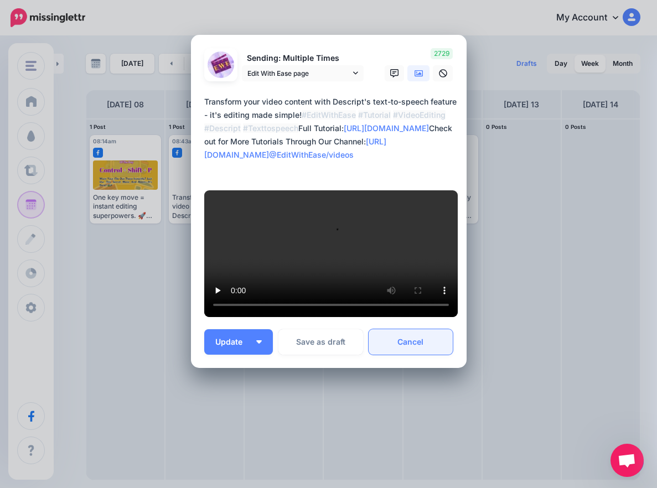
scroll to position [305, 0]
click at [420, 336] on link "Cancel" at bounding box center [411, 341] width 85 height 25
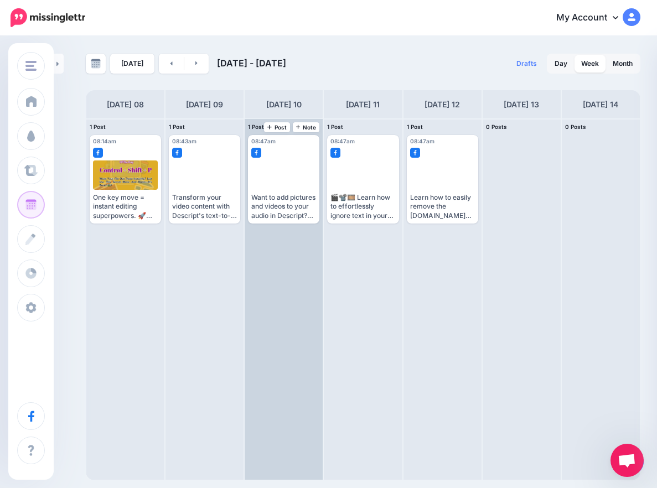
scroll to position [0, 0]
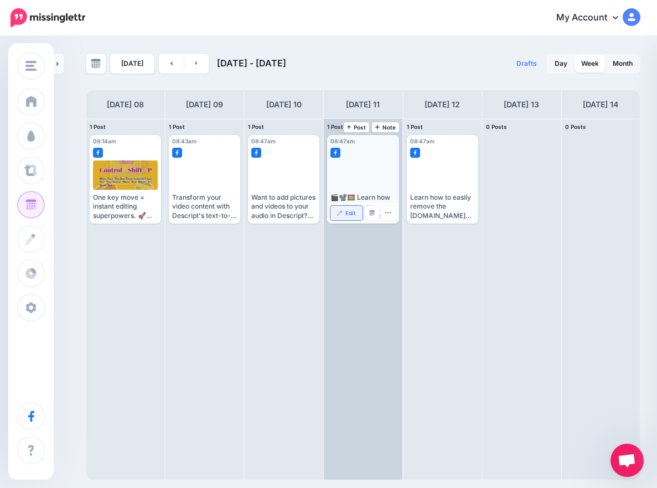
click at [348, 215] on span "Edit" at bounding box center [350, 213] width 11 height 6
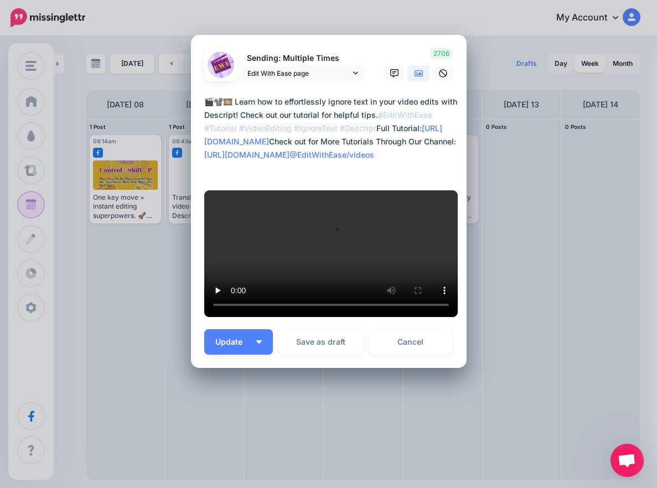
scroll to position [305, 0]
click at [426, 340] on link "Cancel" at bounding box center [411, 341] width 85 height 25
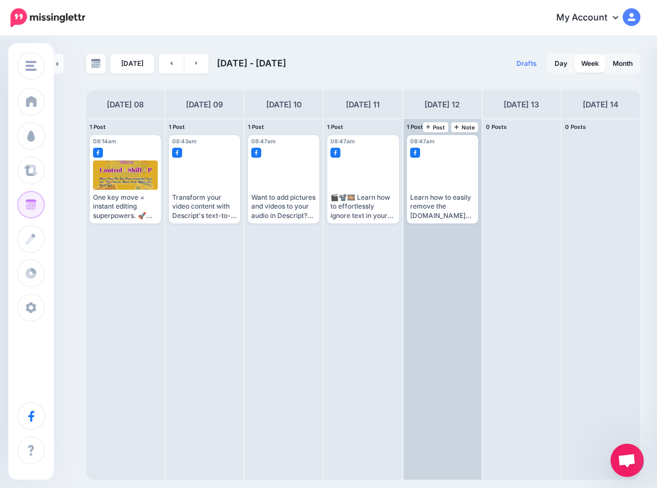
scroll to position [0, 0]
click at [433, 216] on span "Edit" at bounding box center [430, 213] width 11 height 6
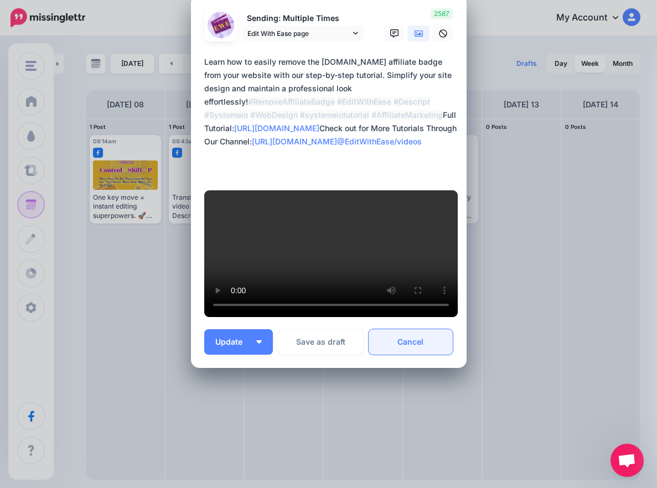
click at [427, 340] on link "Cancel" at bounding box center [411, 341] width 85 height 25
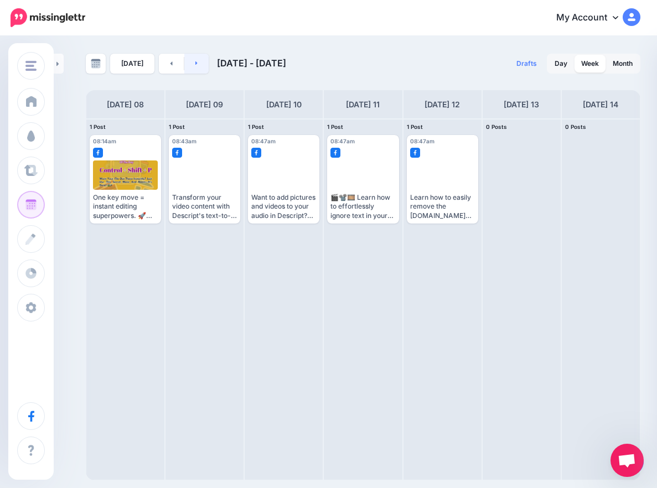
click at [205, 65] on link at bounding box center [196, 64] width 25 height 20
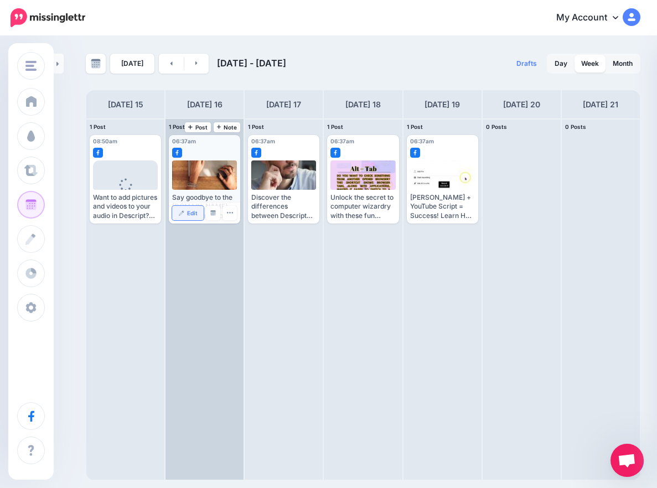
click at [192, 213] on span "Edit" at bounding box center [192, 213] width 11 height 6
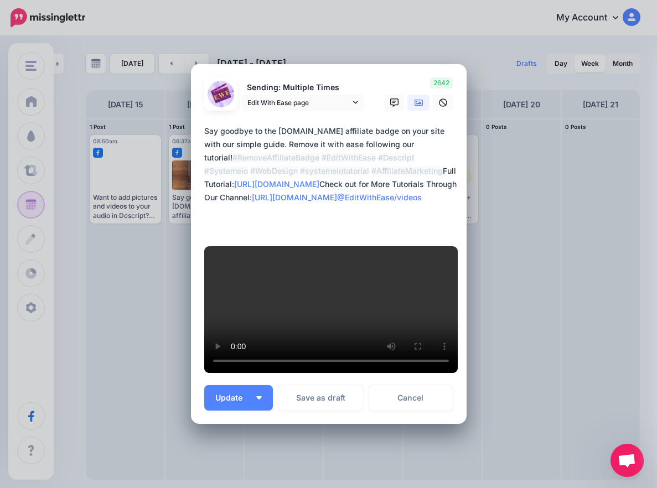
click at [415, 107] on icon at bounding box center [419, 103] width 9 height 9
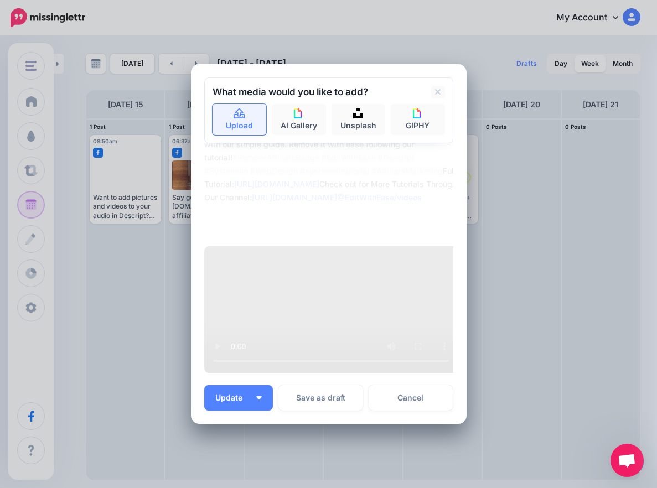
click at [242, 135] on link "Upload" at bounding box center [240, 119] width 54 height 31
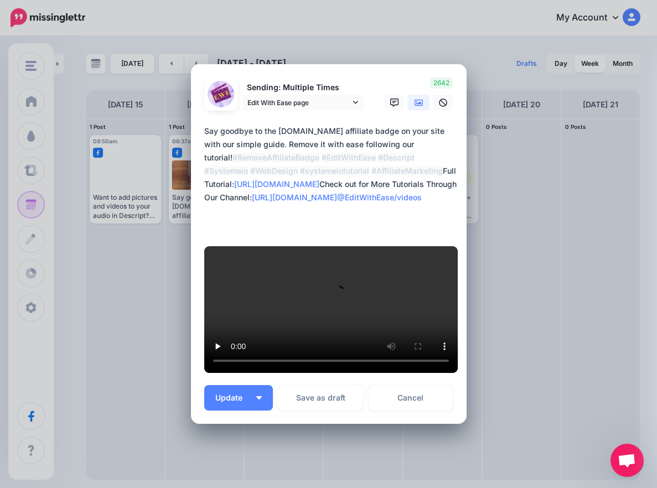
scroll to position [332, 0]
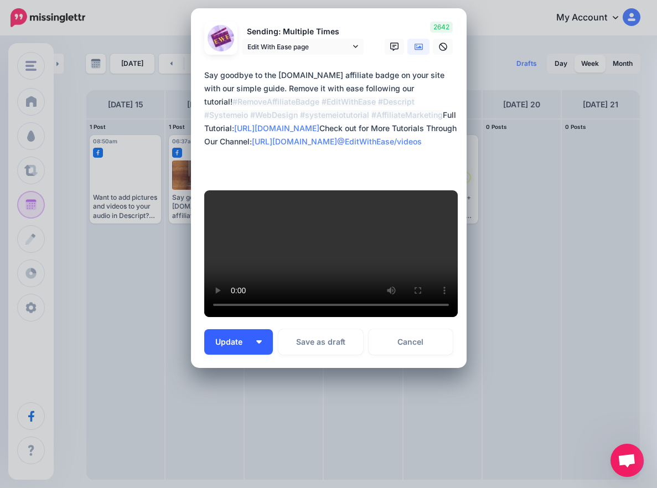
click at [257, 343] on img "button" at bounding box center [259, 341] width 6 height 3
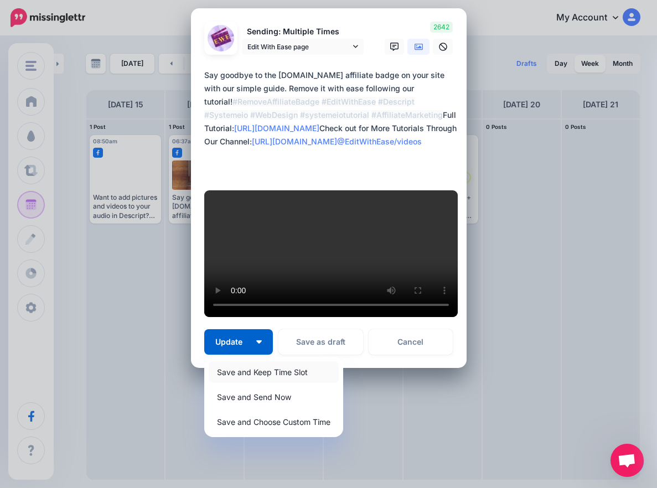
click at [265, 370] on link "Save and Keep Time Slot" at bounding box center [274, 372] width 130 height 22
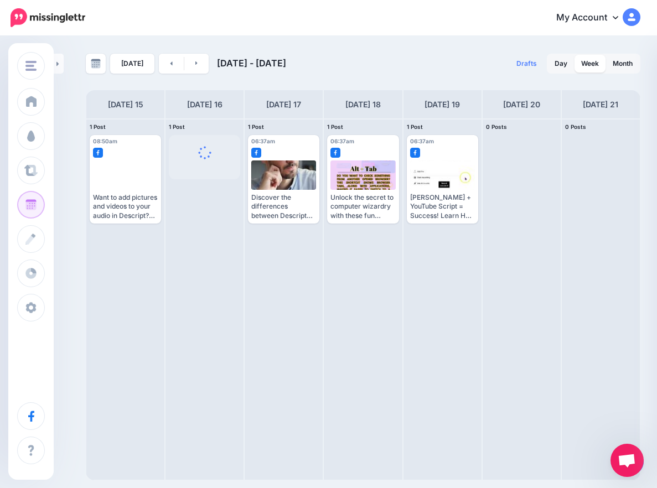
scroll to position [0, 0]
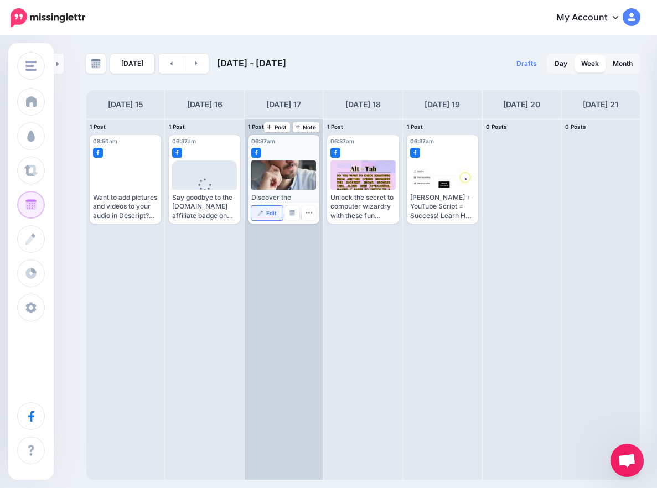
click at [267, 214] on link "Edit" at bounding box center [267, 213] width 32 height 14
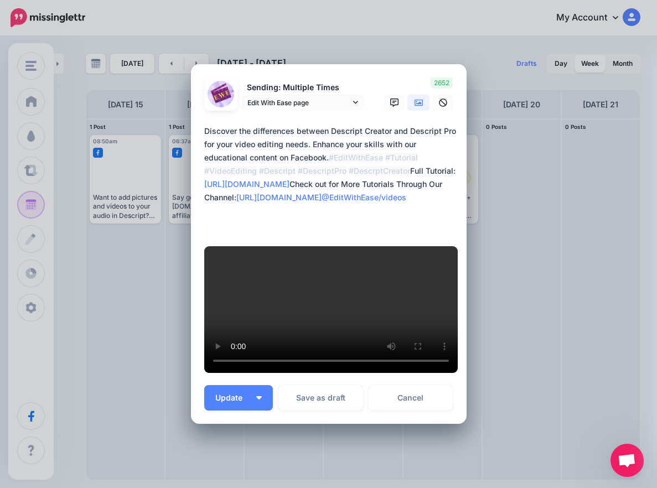
click at [415, 106] on icon at bounding box center [419, 103] width 9 height 7
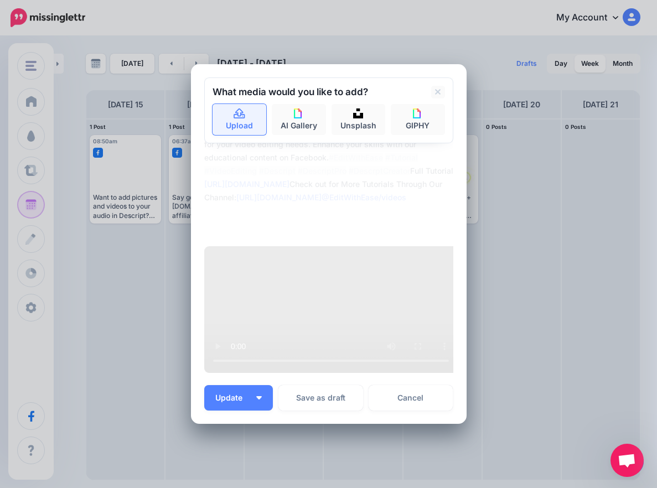
click at [242, 135] on link "Upload" at bounding box center [240, 119] width 54 height 31
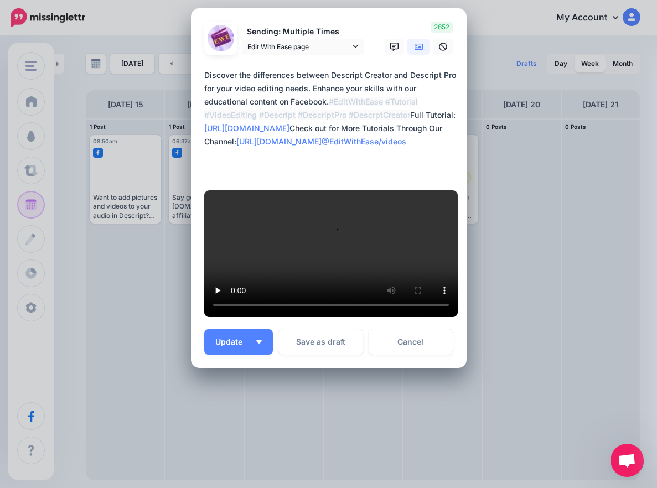
scroll to position [332, 0]
click at [257, 339] on button "Update" at bounding box center [238, 341] width 69 height 25
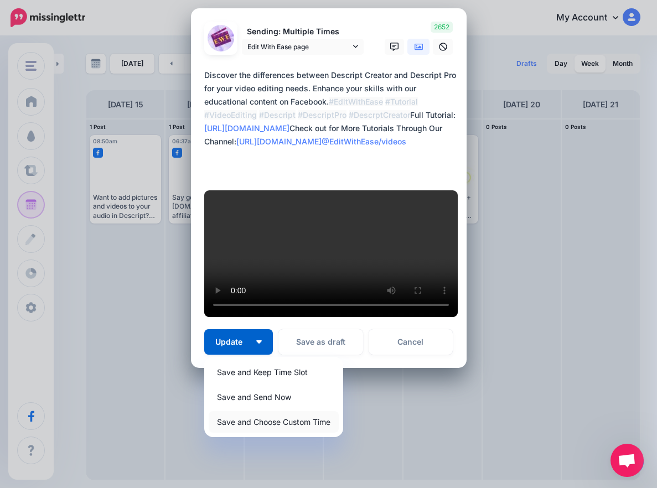
click at [273, 421] on link "Save and Choose Custom Time" at bounding box center [274, 422] width 130 height 22
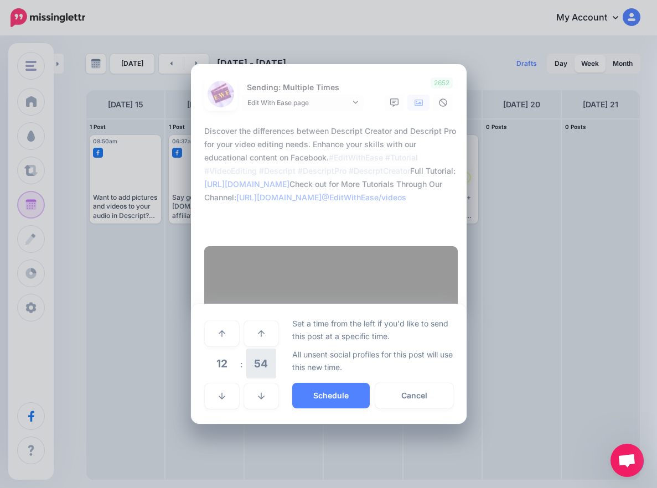
scroll to position [227, 0]
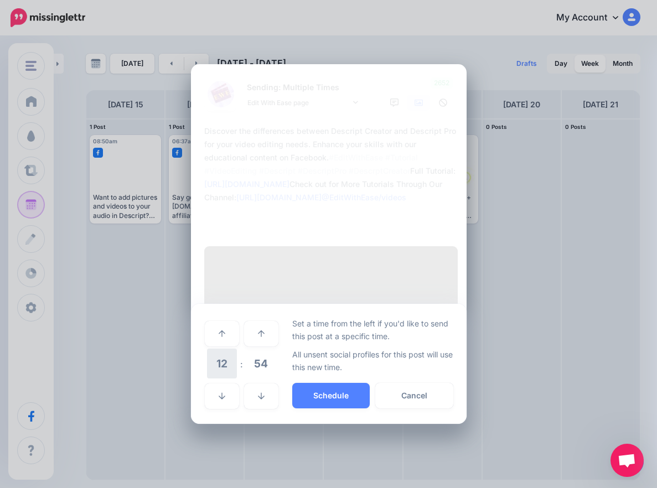
click at [214, 379] on span "12" at bounding box center [222, 364] width 30 height 30
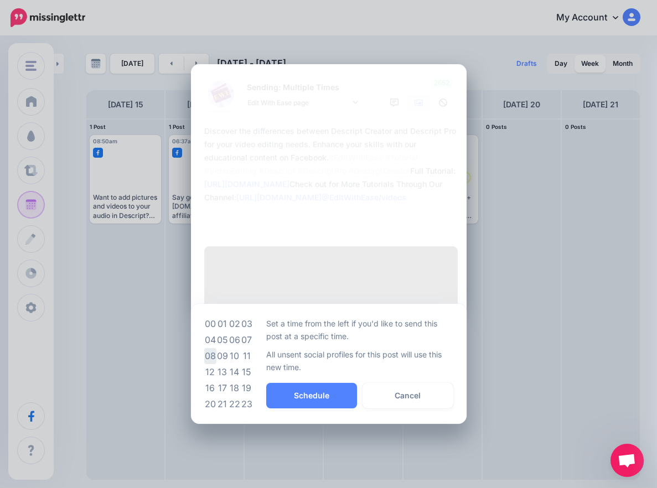
click at [210, 364] on td "08" at bounding box center [210, 356] width 12 height 16
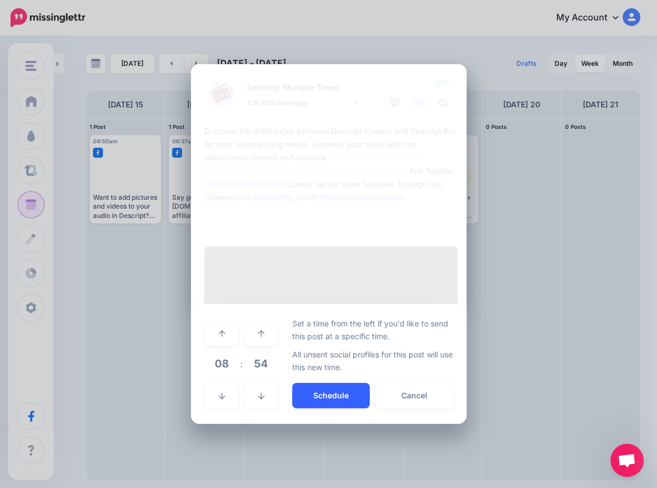
click at [325, 408] on button "Schedule" at bounding box center [330, 395] width 77 height 25
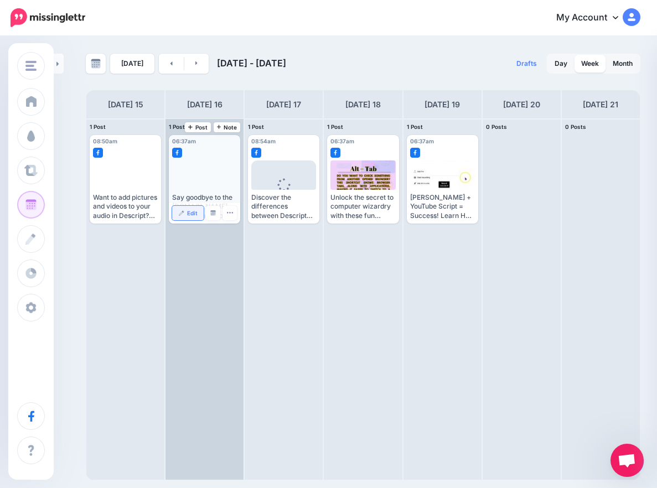
click at [189, 206] on link "Edit" at bounding box center [188, 213] width 32 height 14
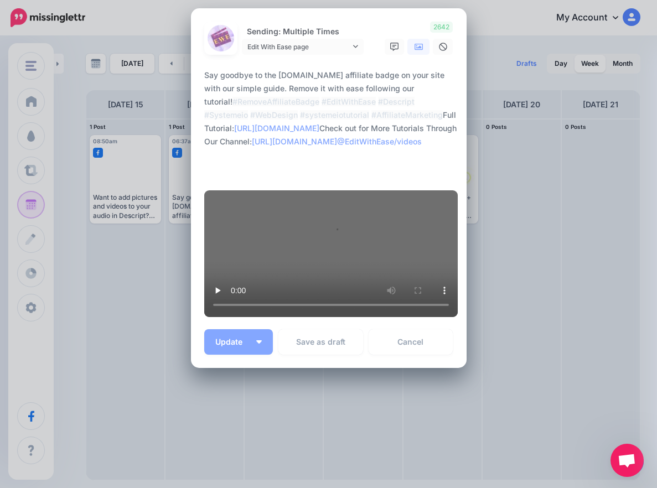
scroll to position [332, 0]
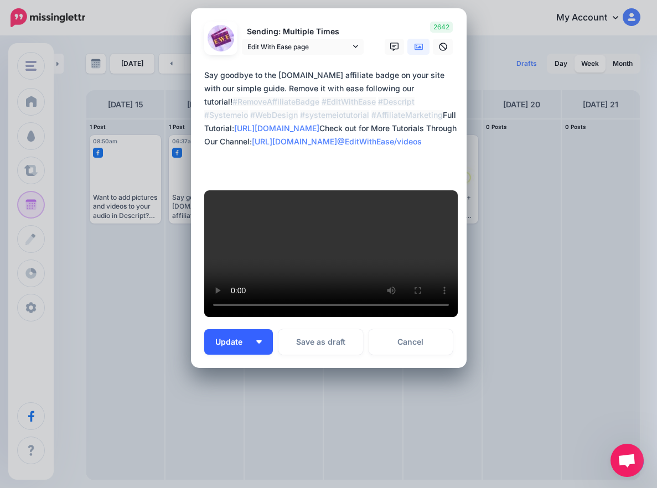
click at [250, 344] on button "Update" at bounding box center [238, 341] width 69 height 25
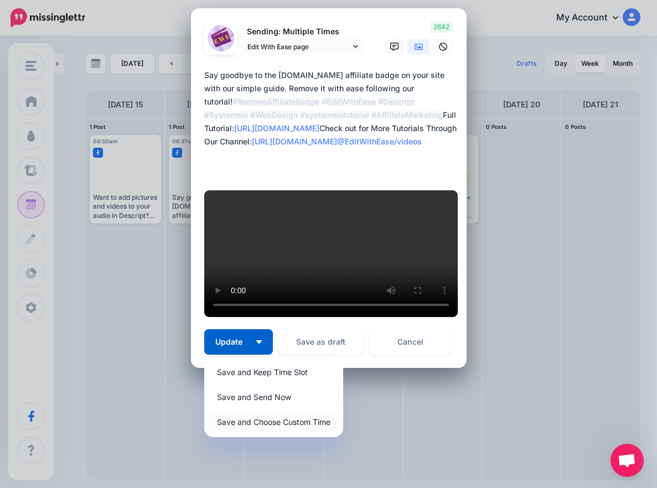
click at [271, 418] on link "Save and Choose Custom Time" at bounding box center [274, 422] width 130 height 22
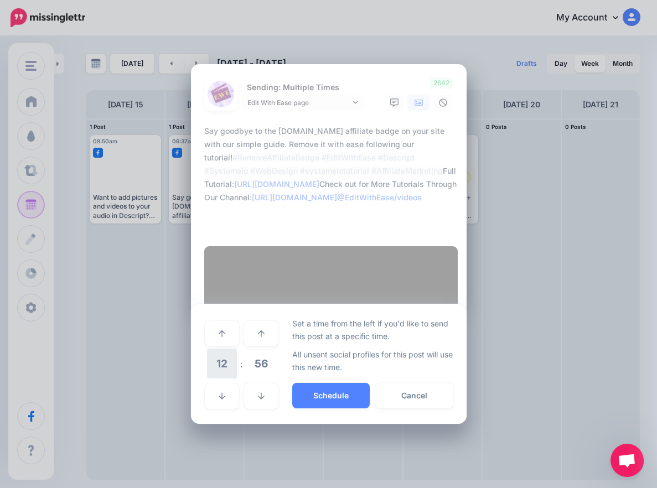
scroll to position [227, 0]
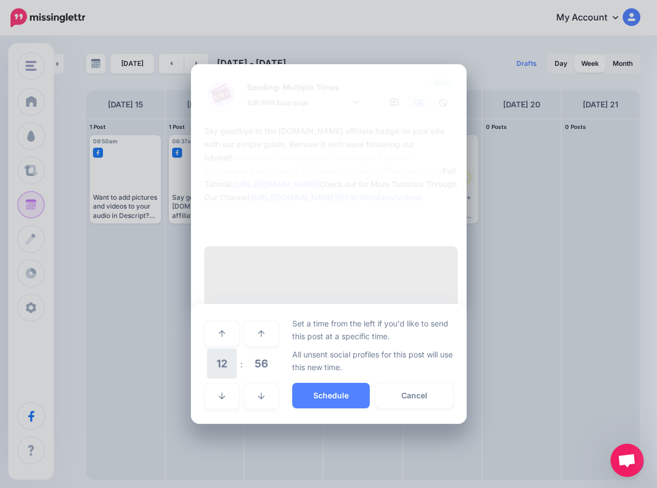
click at [215, 379] on span "12" at bounding box center [222, 364] width 30 height 30
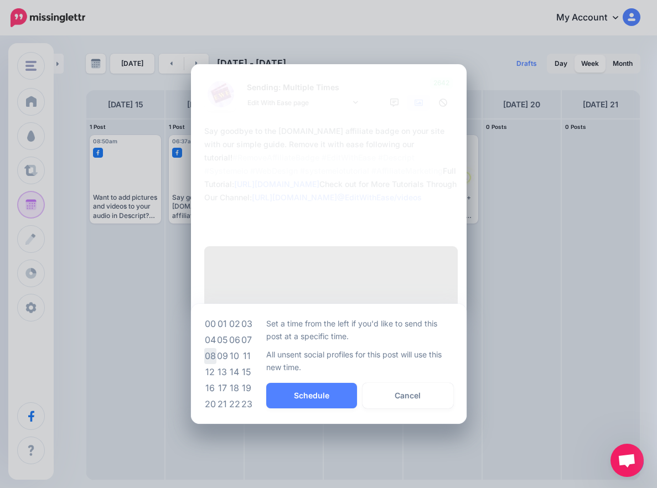
click at [209, 364] on td "08" at bounding box center [210, 356] width 12 height 16
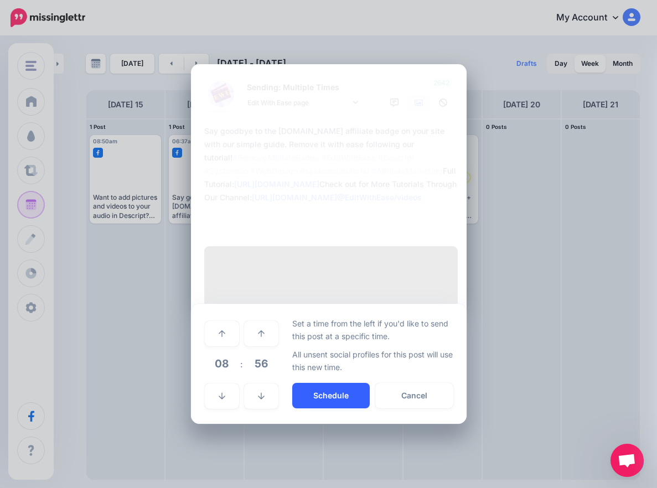
click at [327, 408] on button "Schedule" at bounding box center [330, 395] width 77 height 25
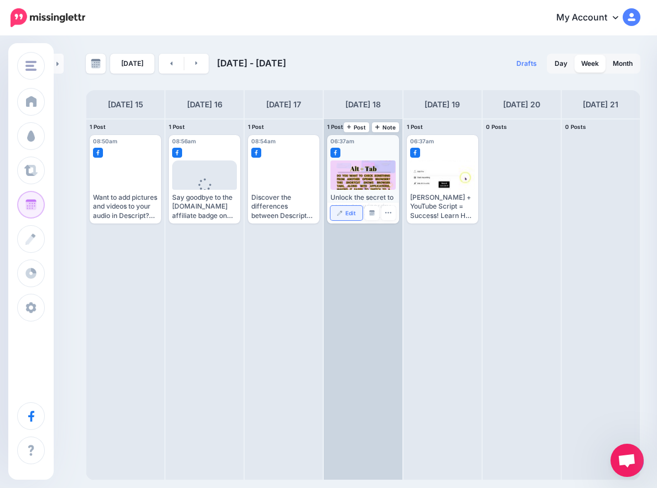
click at [351, 215] on span "Edit" at bounding box center [350, 213] width 11 height 6
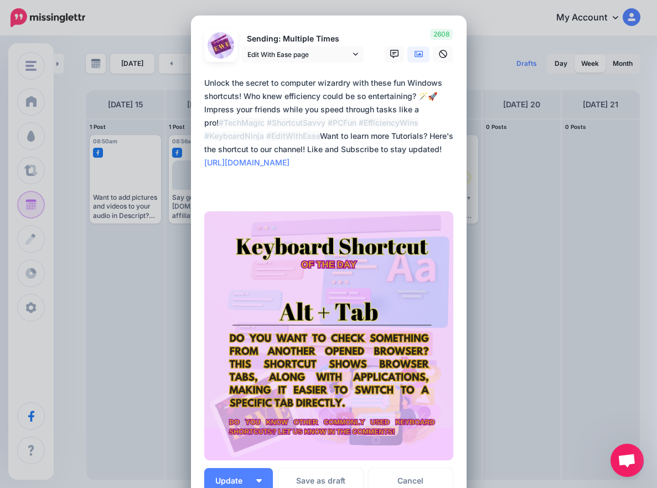
scroll to position [139, 0]
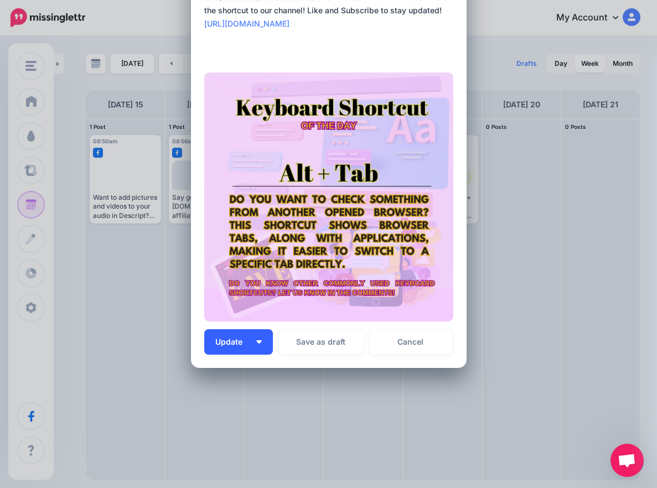
click at [258, 344] on button "Update" at bounding box center [238, 341] width 69 height 25
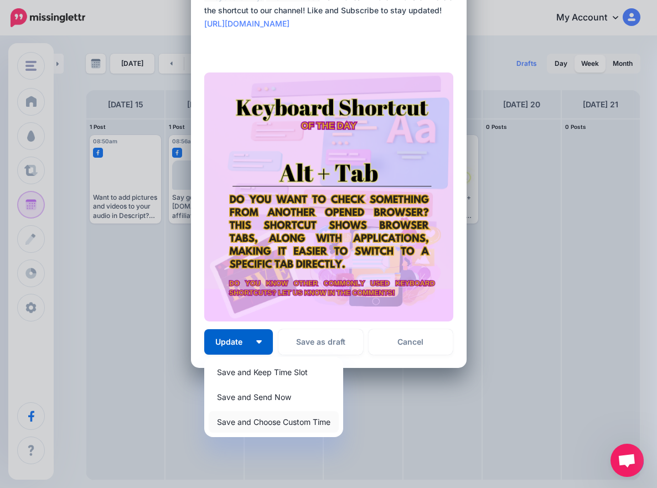
click at [273, 421] on link "Save and Choose Custom Time" at bounding box center [274, 422] width 130 height 22
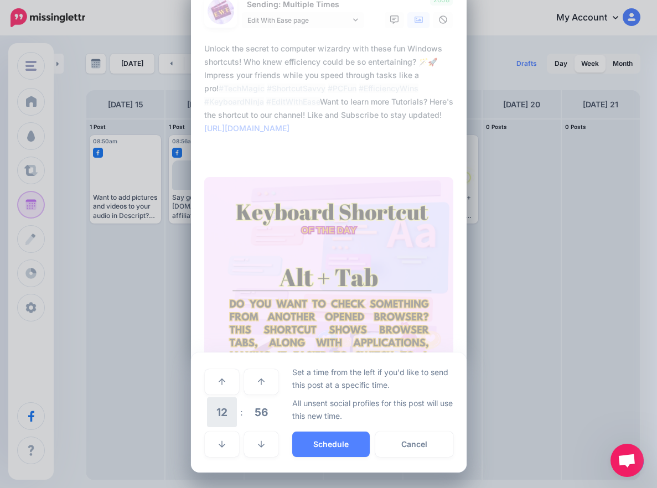
scroll to position [34, 0]
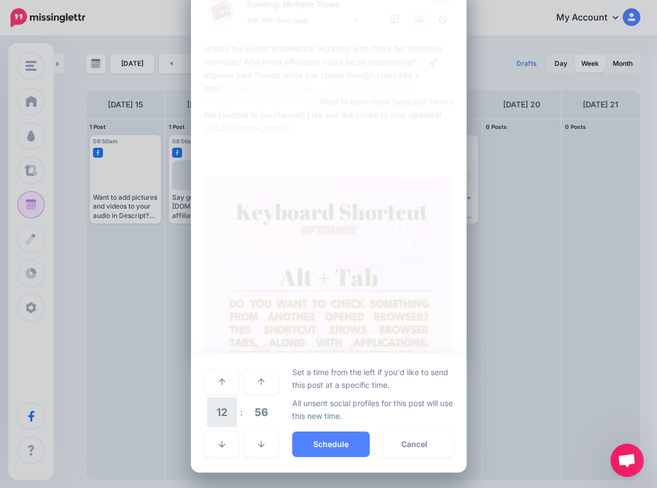
click at [224, 412] on span "12" at bounding box center [222, 412] width 30 height 30
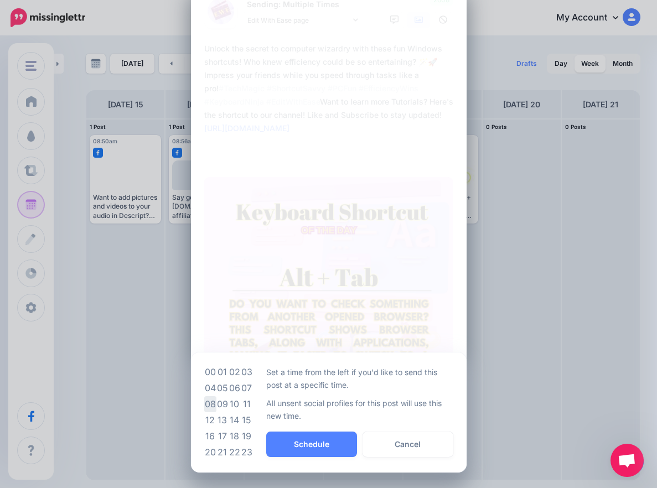
click at [209, 406] on td "08" at bounding box center [210, 404] width 12 height 16
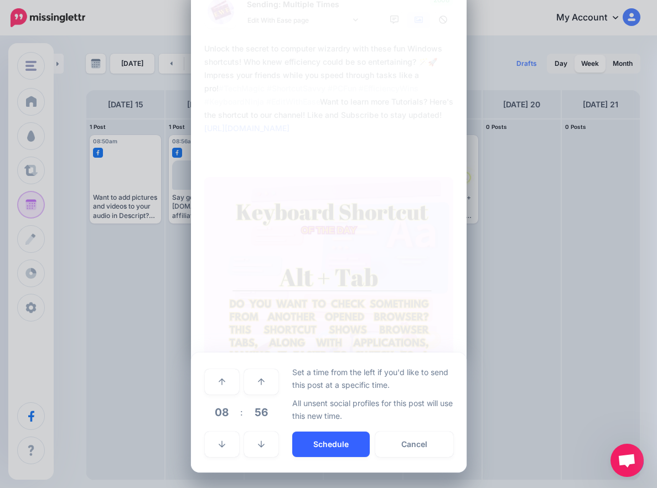
click at [322, 438] on button "Schedule" at bounding box center [330, 444] width 77 height 25
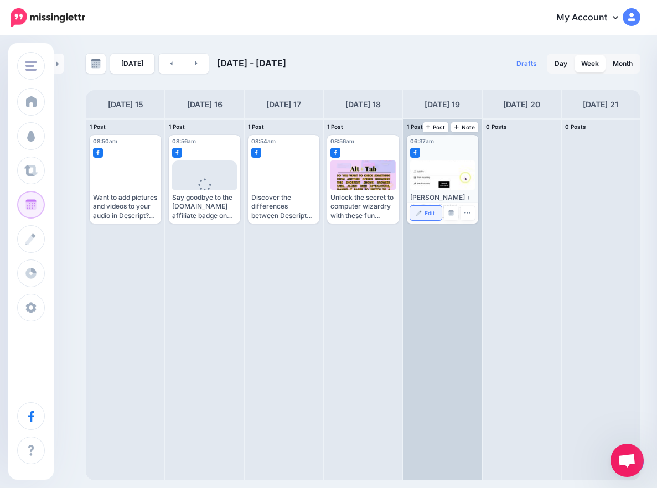
click at [419, 217] on link "Edit" at bounding box center [426, 213] width 32 height 14
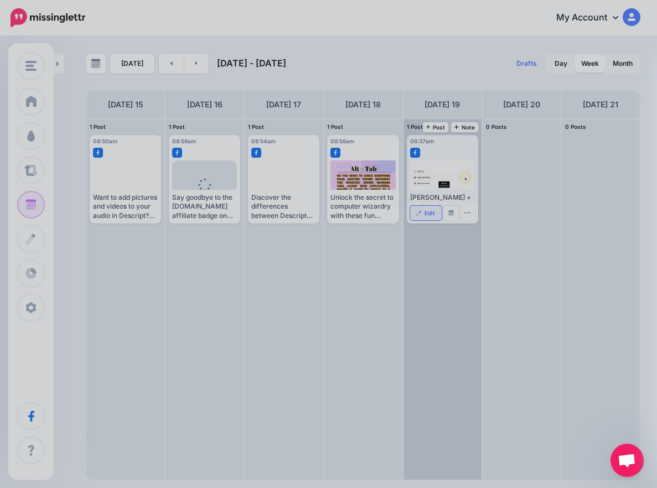
scroll to position [0, 0]
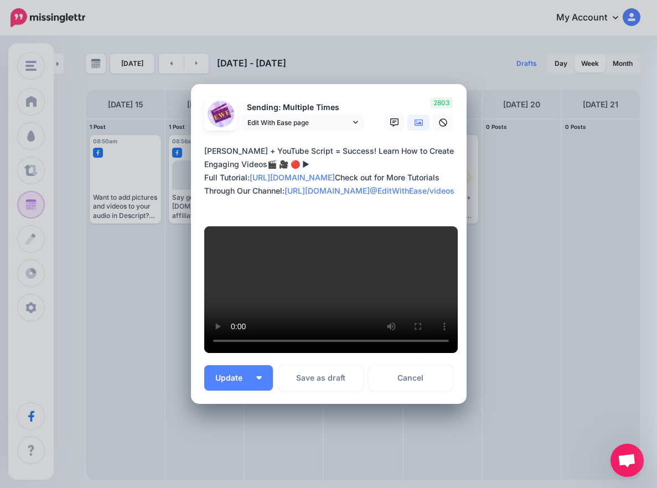
click at [415, 127] on icon at bounding box center [419, 122] width 9 height 9
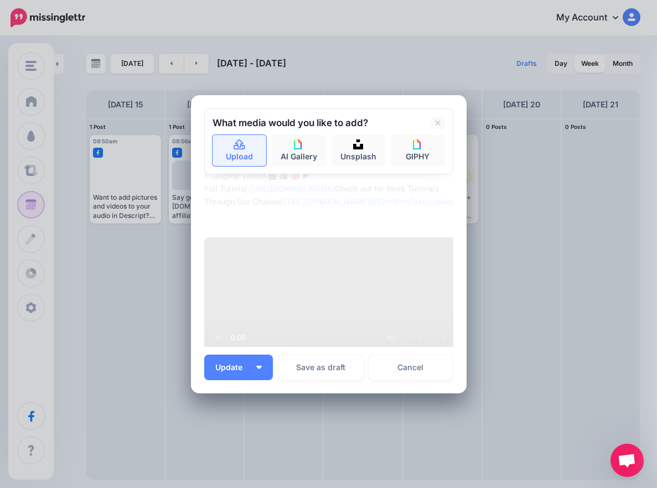
click at [234, 151] on link "Upload" at bounding box center [240, 150] width 54 height 31
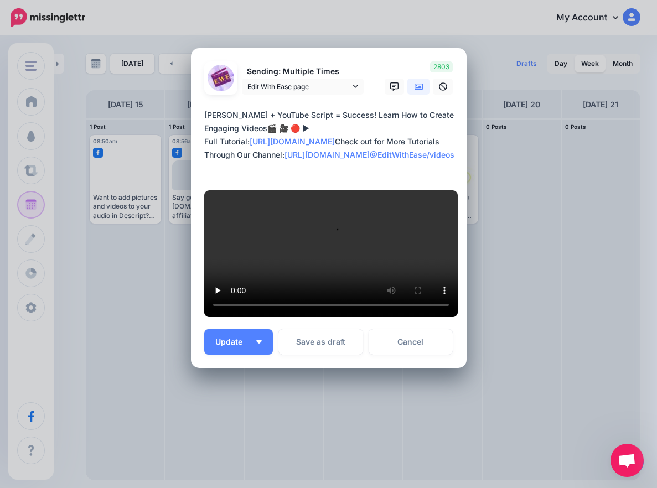
scroll to position [292, 0]
click at [256, 342] on img "button" at bounding box center [259, 341] width 6 height 3
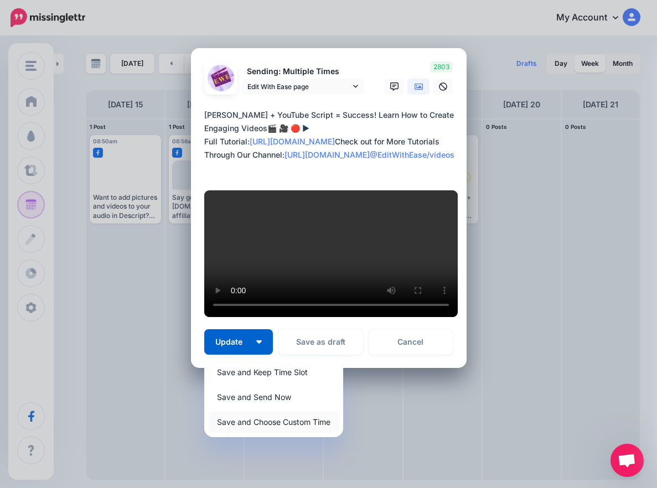
click at [290, 426] on link "Save and Choose Custom Time" at bounding box center [274, 422] width 130 height 22
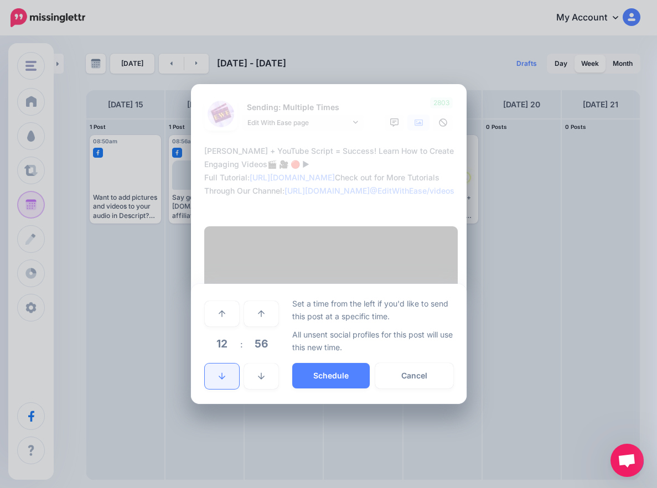
scroll to position [187, 0]
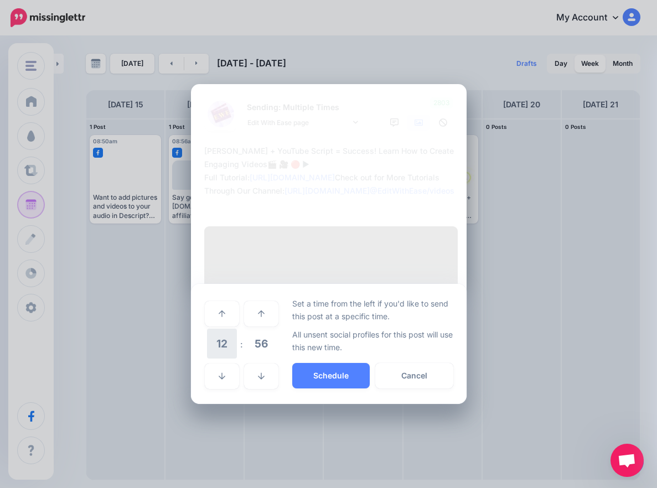
click at [219, 359] on span "12" at bounding box center [222, 344] width 30 height 30
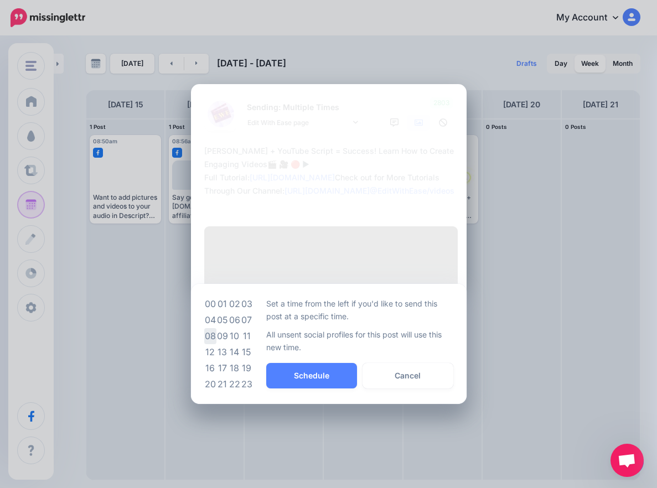
click at [204, 344] on td "08" at bounding box center [210, 336] width 12 height 16
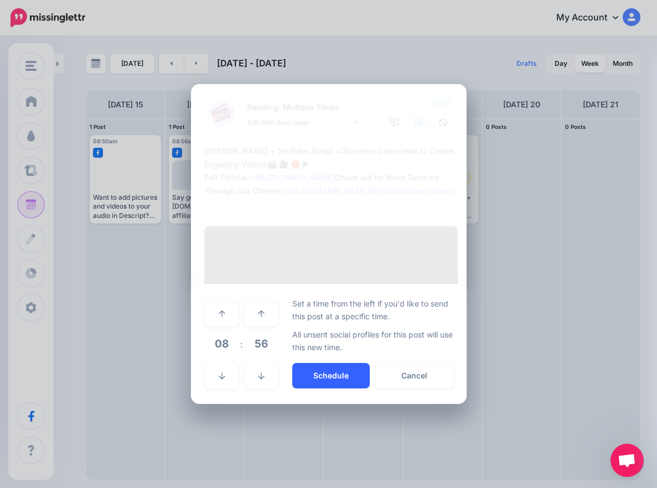
click at [309, 389] on button "Schedule" at bounding box center [330, 375] width 77 height 25
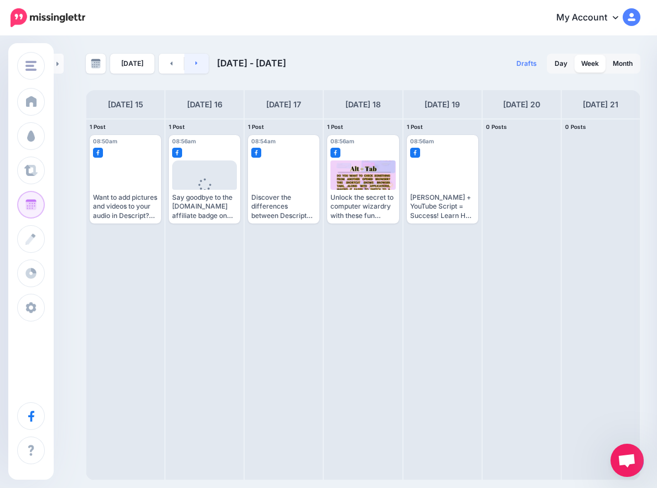
click at [191, 61] on link at bounding box center [196, 64] width 25 height 20
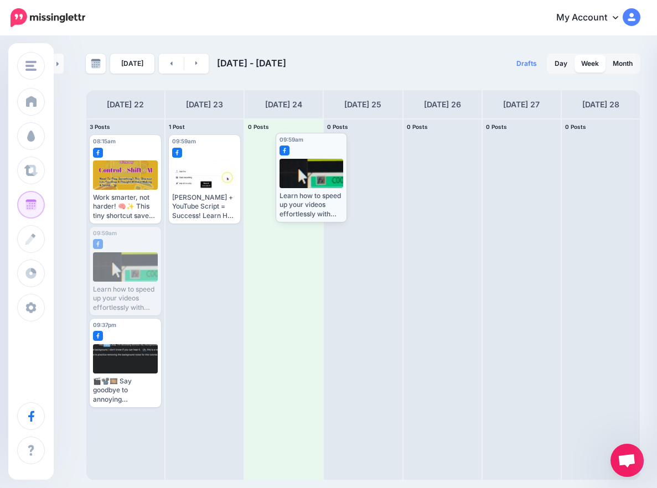
drag, startPoint x: 113, startPoint y: 284, endPoint x: 296, endPoint y: 190, distance: 205.0
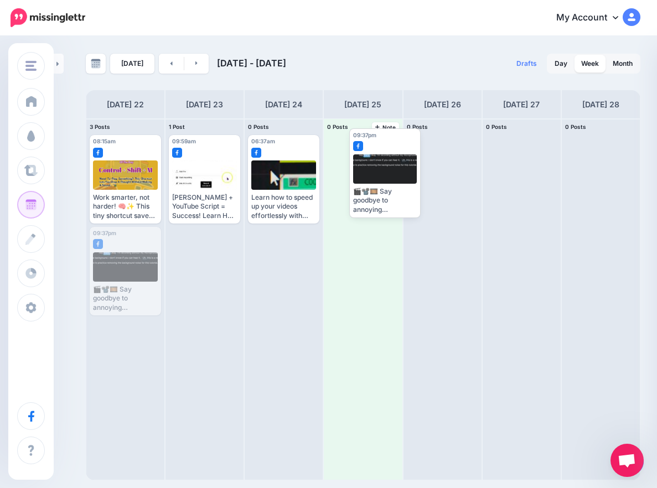
drag, startPoint x: 130, startPoint y: 288, endPoint x: 386, endPoint y: 191, distance: 274.0
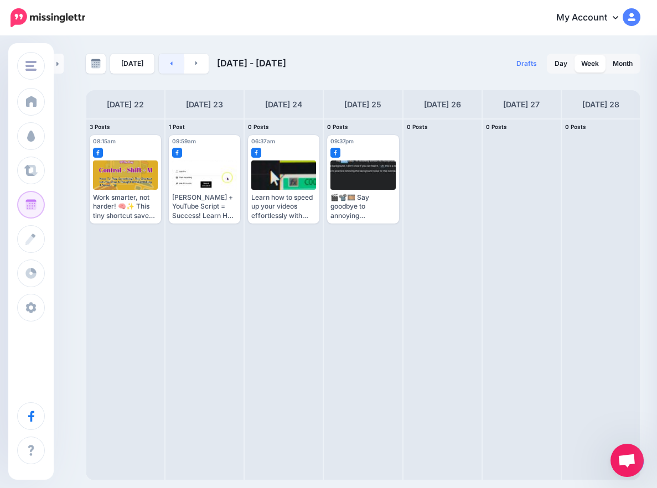
click at [172, 68] on link at bounding box center [171, 64] width 25 height 20
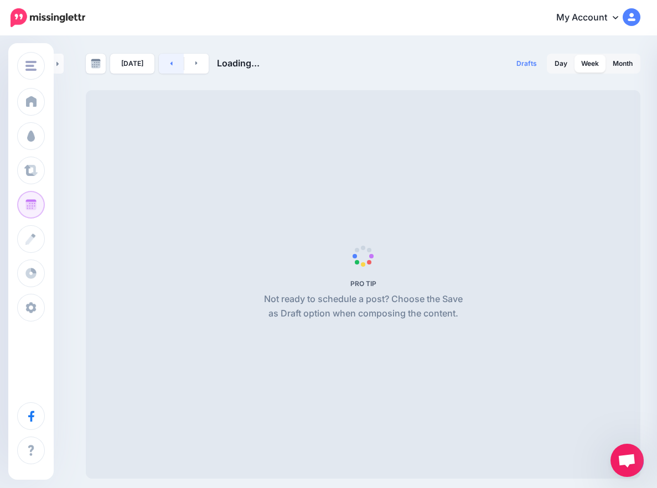
click at [172, 68] on link at bounding box center [171, 64] width 25 height 20
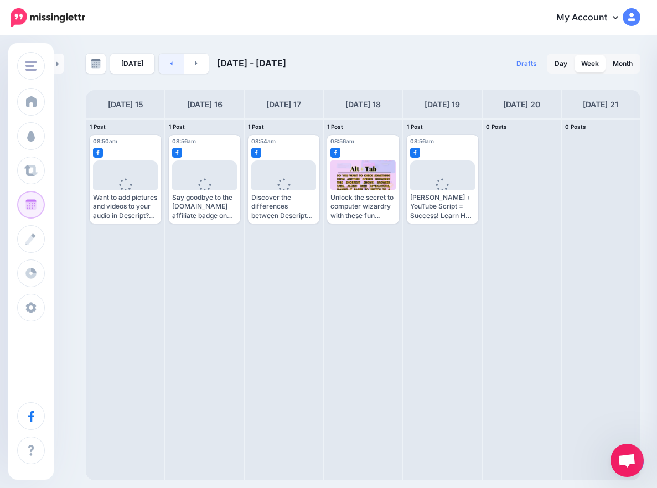
click at [172, 68] on link at bounding box center [171, 64] width 25 height 20
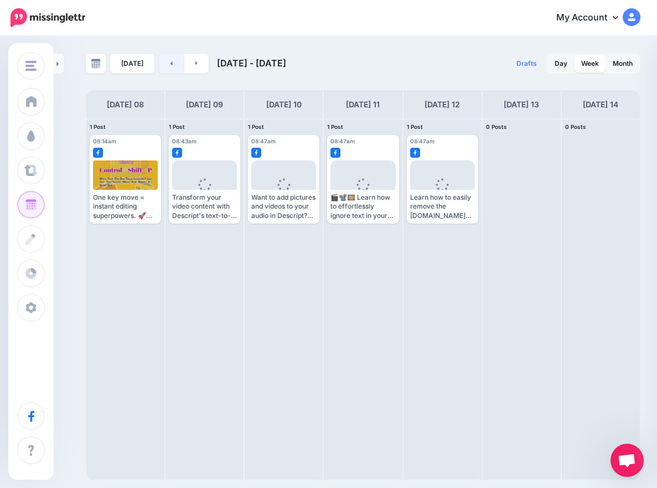
click at [172, 68] on link at bounding box center [171, 64] width 25 height 20
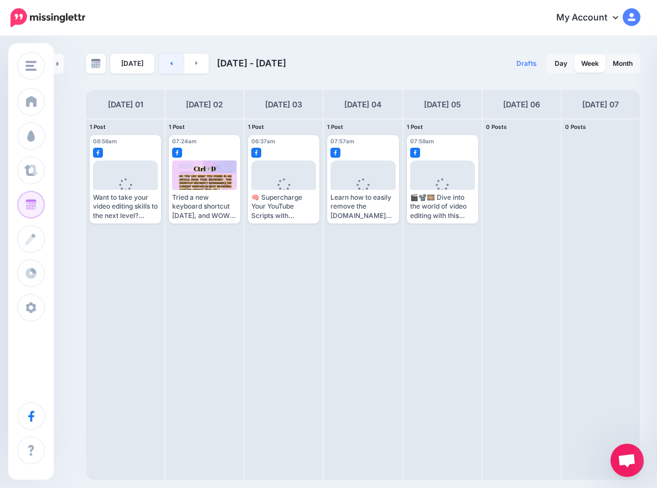
click at [172, 68] on link at bounding box center [171, 64] width 25 height 20
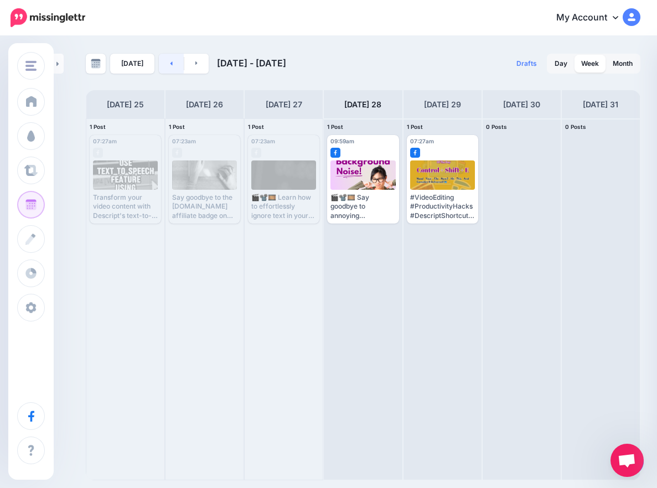
click at [172, 68] on link at bounding box center [171, 64] width 25 height 20
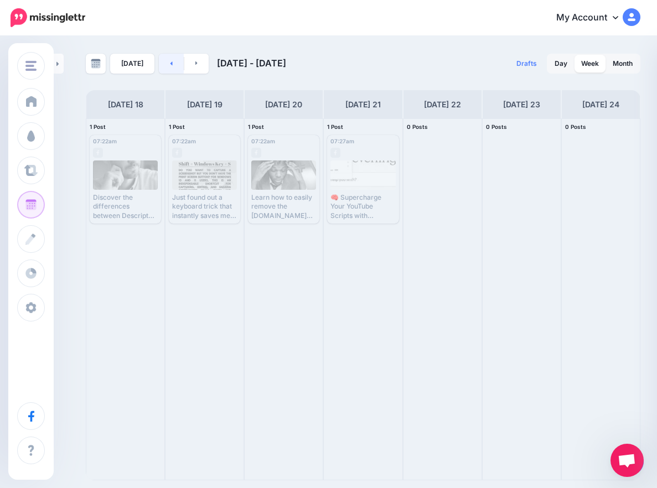
click at [172, 68] on link at bounding box center [171, 64] width 25 height 20
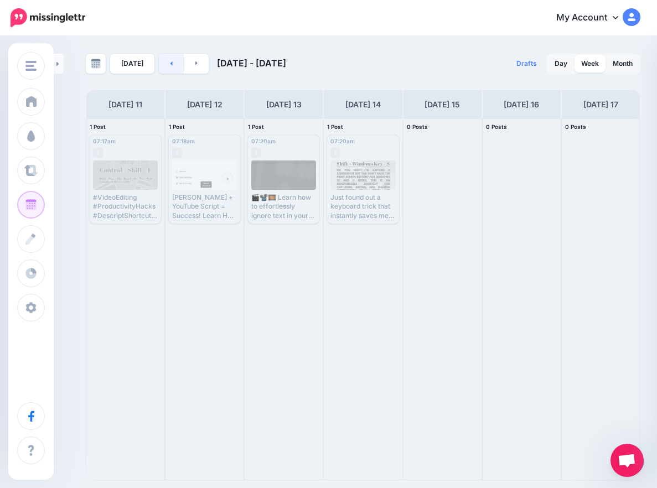
click at [172, 68] on link at bounding box center [171, 64] width 25 height 20
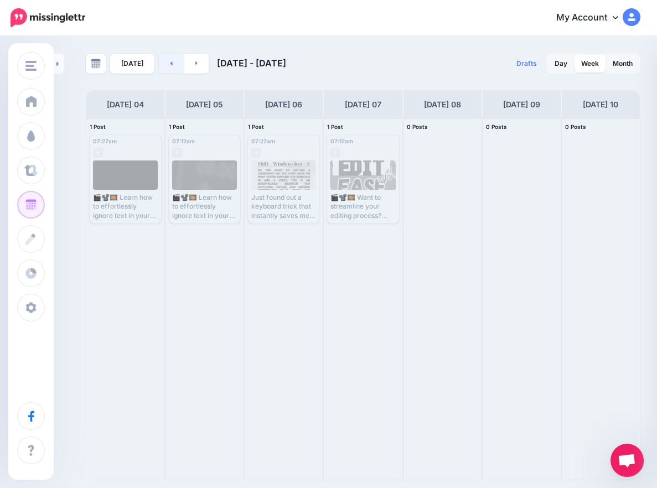
click at [172, 68] on link at bounding box center [171, 64] width 25 height 20
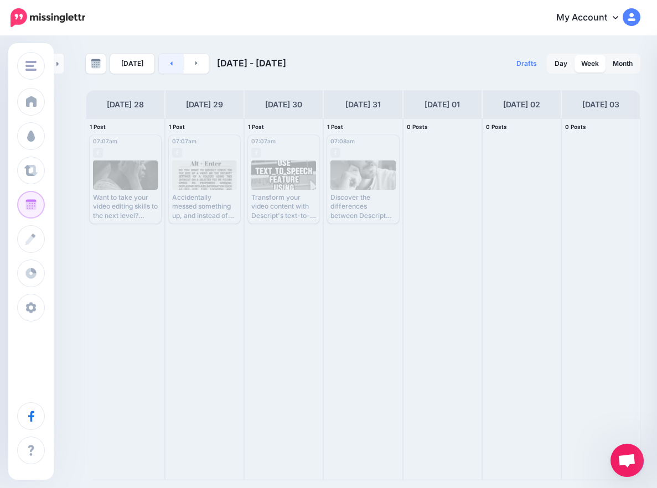
click at [172, 69] on link at bounding box center [171, 64] width 25 height 20
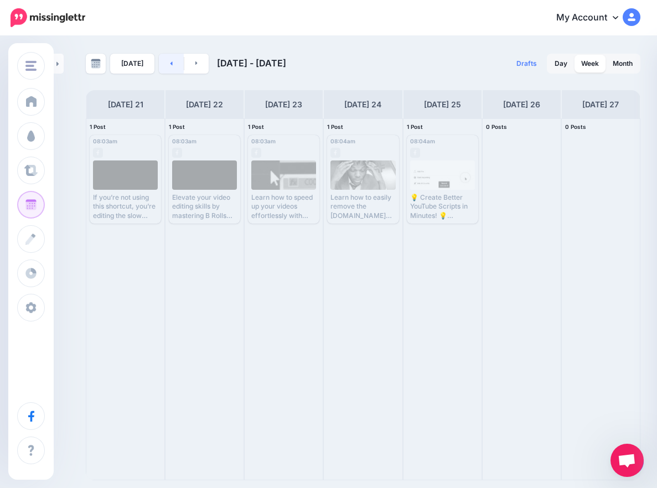
click at [172, 69] on link at bounding box center [171, 64] width 25 height 20
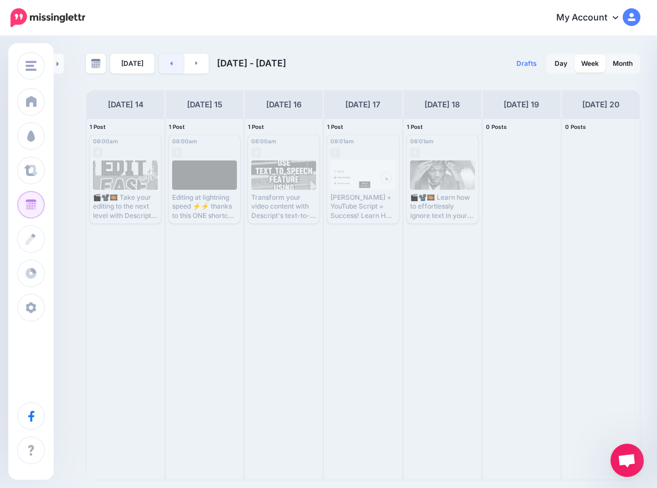
click at [173, 69] on link at bounding box center [171, 64] width 25 height 20
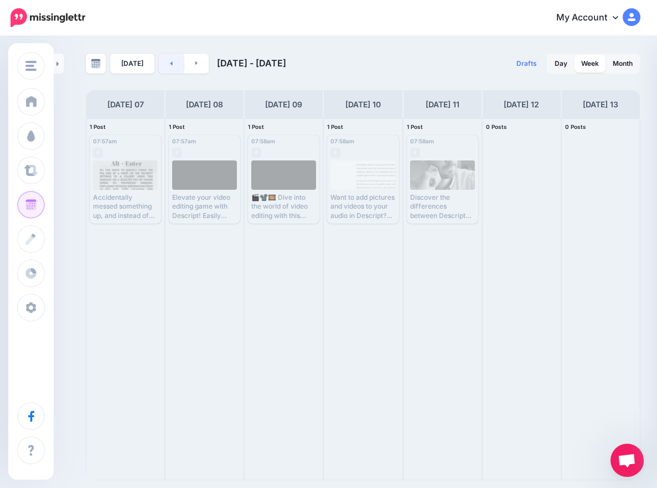
click at [173, 69] on link at bounding box center [171, 64] width 25 height 20
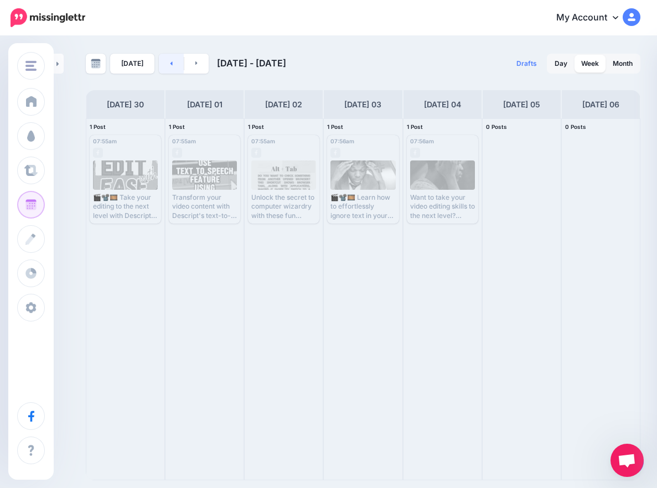
click at [173, 69] on link at bounding box center [171, 64] width 25 height 20
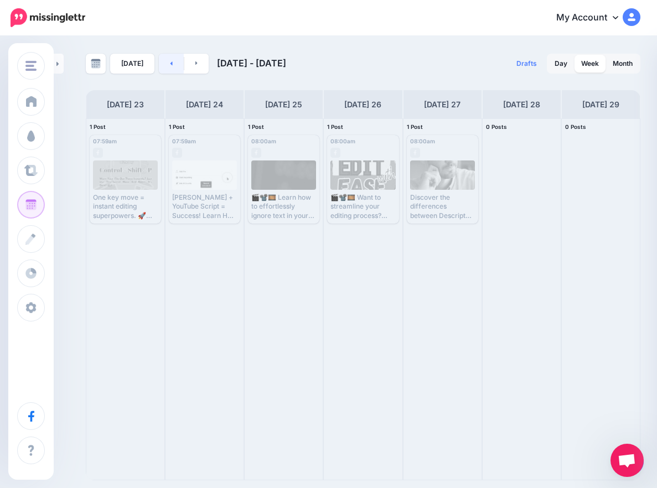
click at [173, 69] on link at bounding box center [171, 64] width 25 height 20
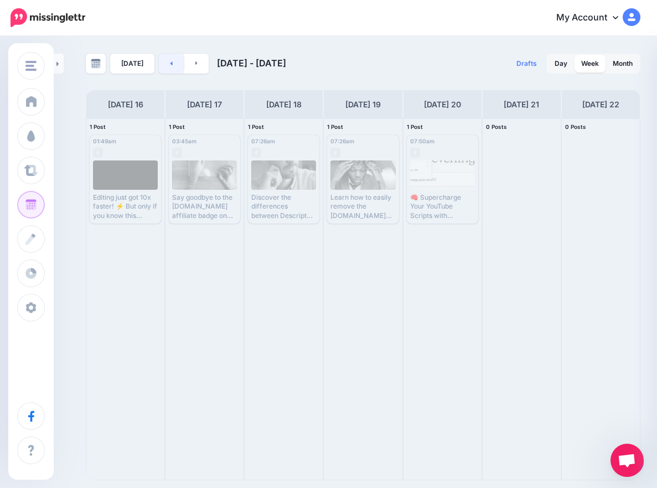
click at [173, 69] on link at bounding box center [171, 64] width 25 height 20
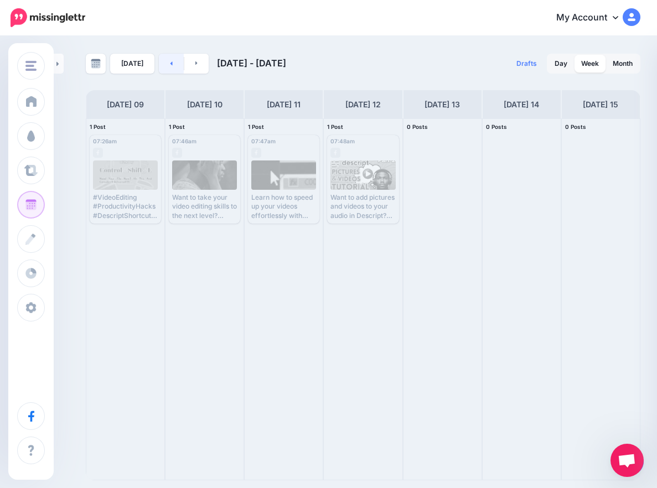
click at [173, 69] on link at bounding box center [171, 64] width 25 height 20
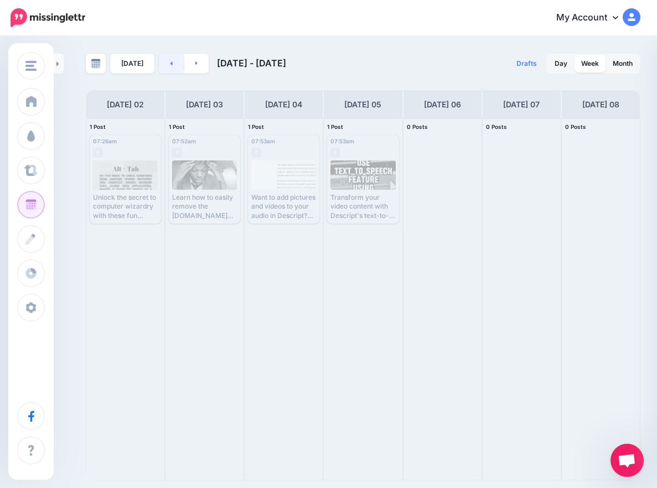
click at [173, 69] on link at bounding box center [171, 64] width 25 height 20
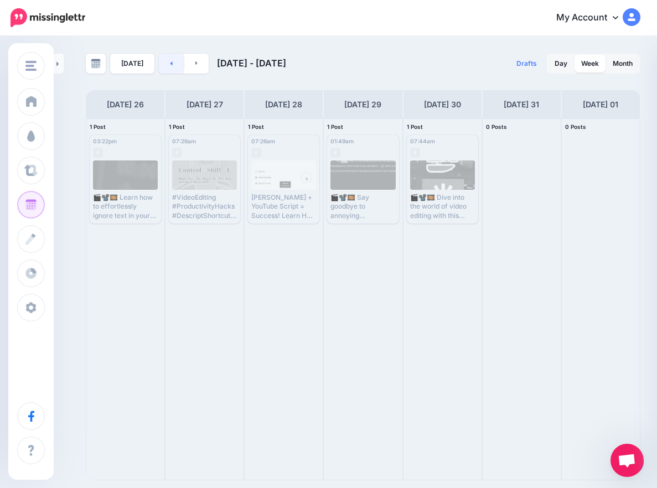
click at [173, 69] on link at bounding box center [171, 64] width 25 height 20
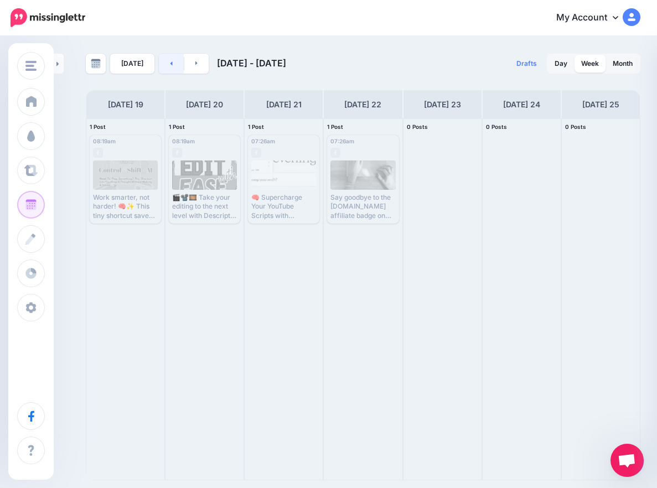
click at [173, 69] on link at bounding box center [171, 64] width 25 height 20
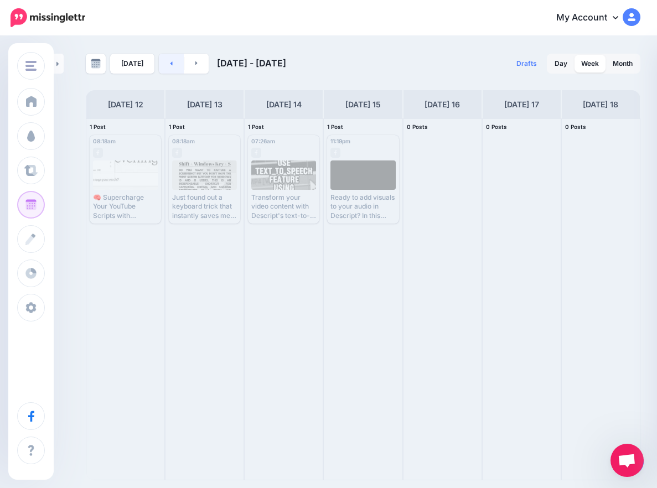
click at [173, 69] on link at bounding box center [171, 64] width 25 height 20
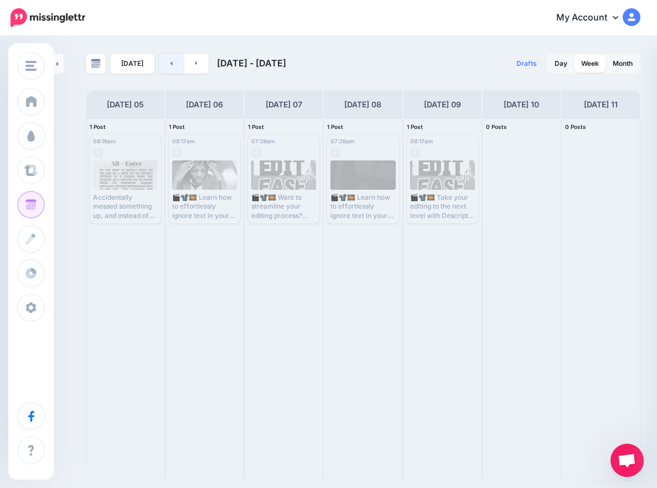
click at [173, 69] on link at bounding box center [171, 64] width 25 height 20
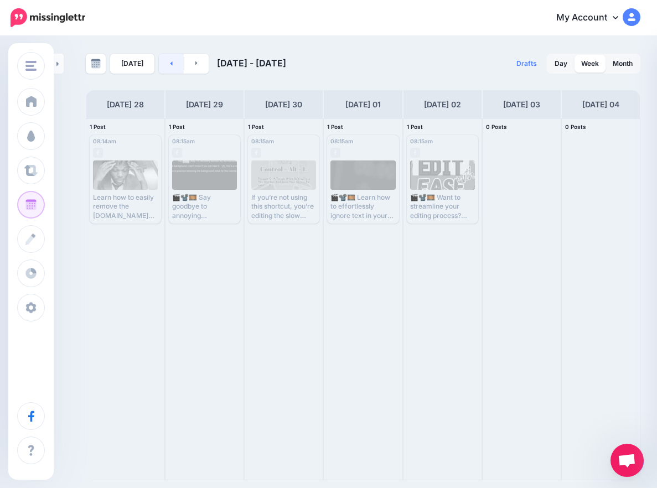
click at [173, 69] on link at bounding box center [171, 64] width 25 height 20
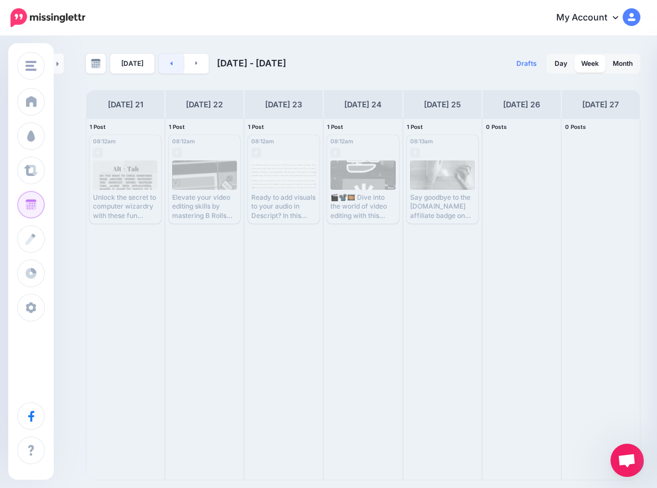
click at [164, 65] on link at bounding box center [171, 64] width 25 height 20
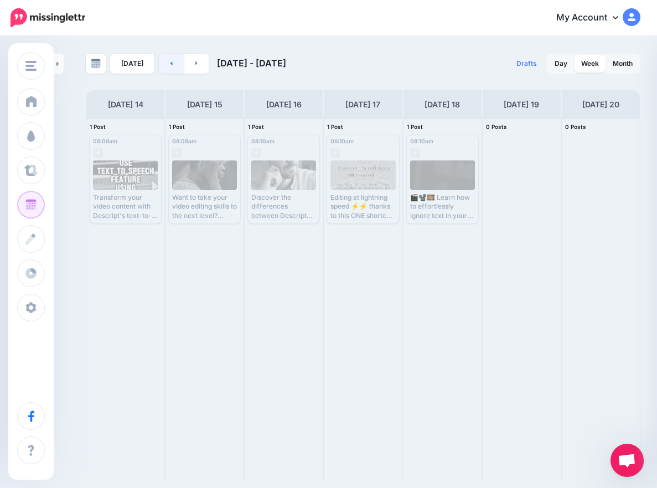
click at [164, 65] on link at bounding box center [171, 64] width 25 height 20
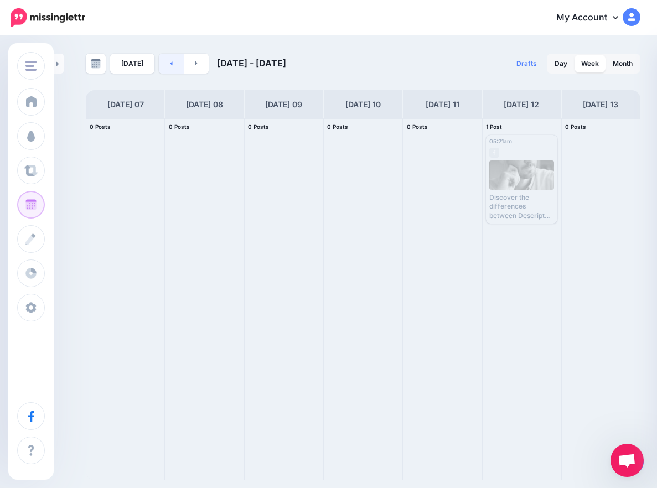
click at [164, 65] on link at bounding box center [171, 64] width 25 height 20
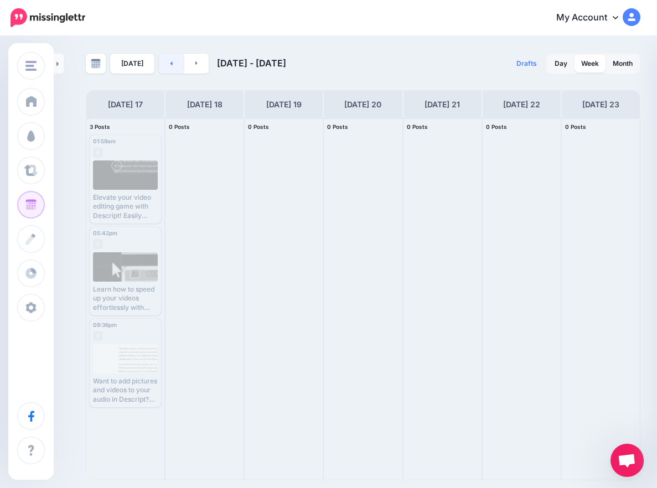
click at [164, 65] on link at bounding box center [171, 64] width 25 height 20
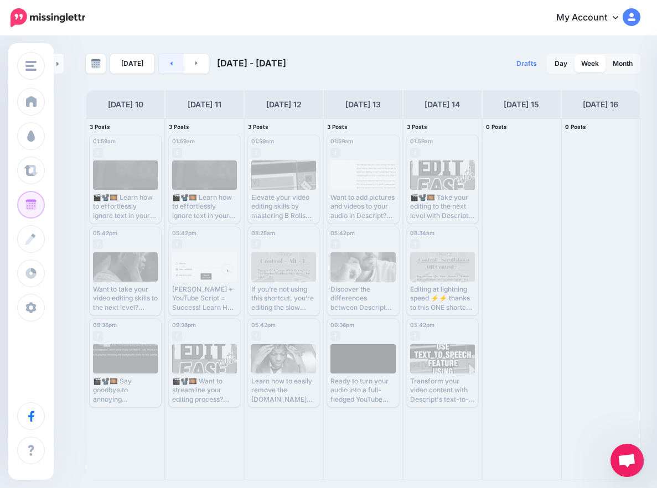
click at [164, 65] on link at bounding box center [171, 64] width 25 height 20
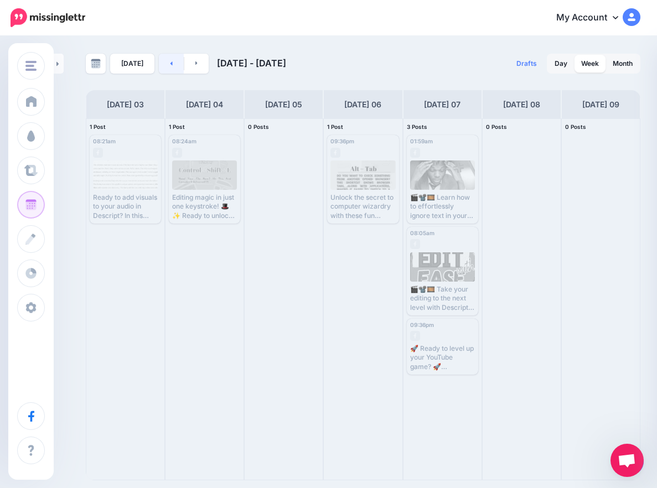
click at [164, 65] on link at bounding box center [171, 64] width 25 height 20
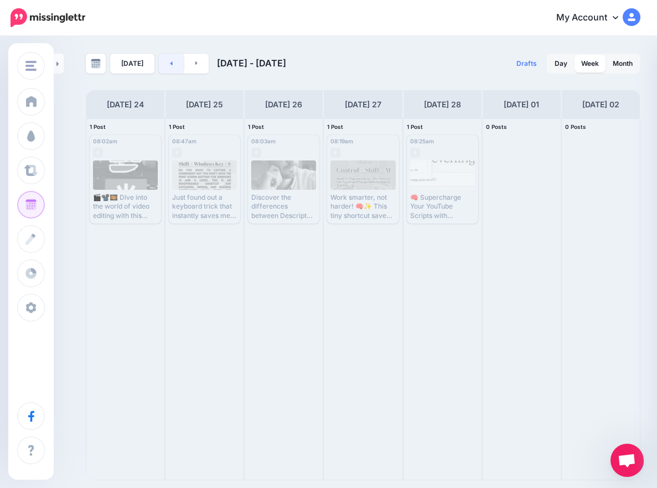
click at [164, 65] on link at bounding box center [171, 64] width 25 height 20
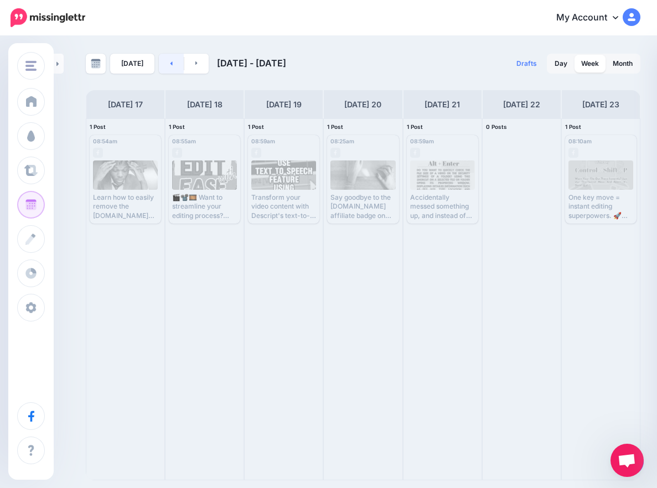
click at [164, 65] on link at bounding box center [171, 64] width 25 height 20
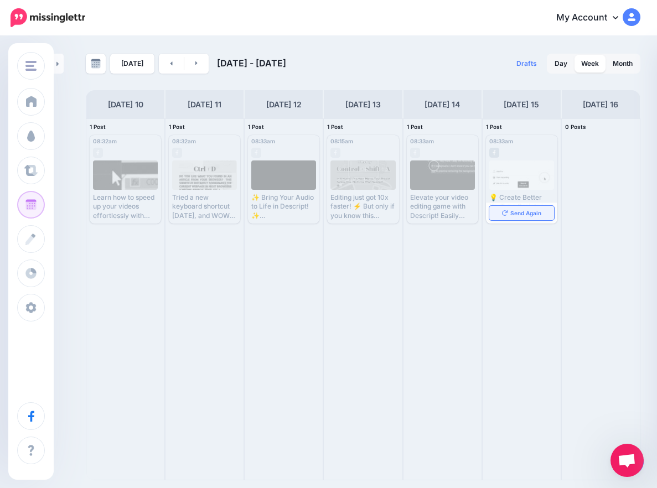
click at [505, 213] on icon at bounding box center [505, 213] width 6 height 6
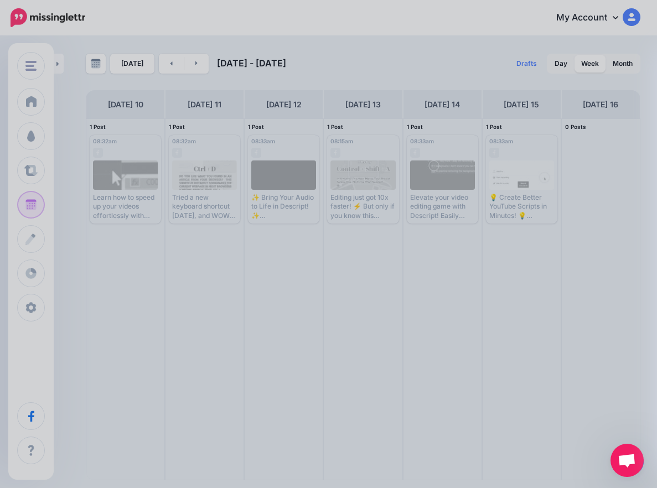
scroll to position [0, 0]
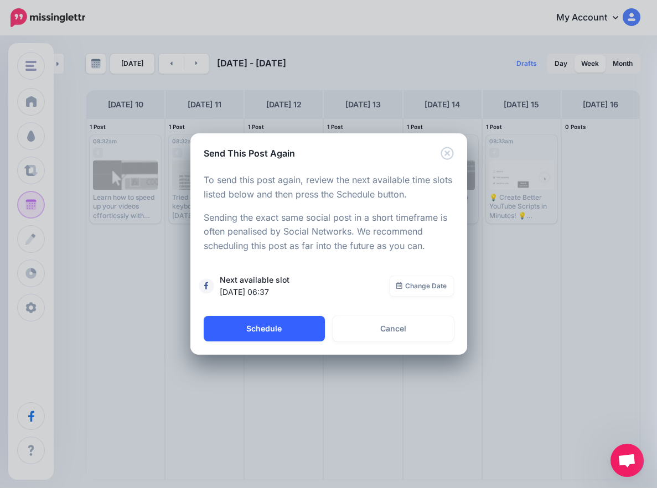
click at [263, 324] on button "Schedule" at bounding box center [264, 328] width 121 height 25
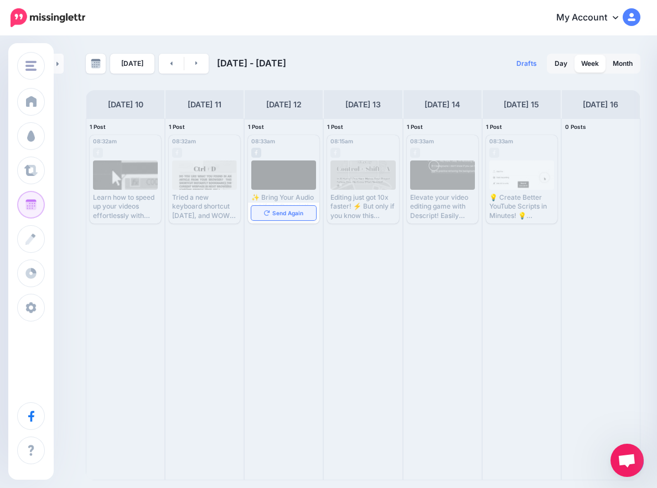
click at [275, 214] on span "Send Again" at bounding box center [287, 213] width 31 height 6
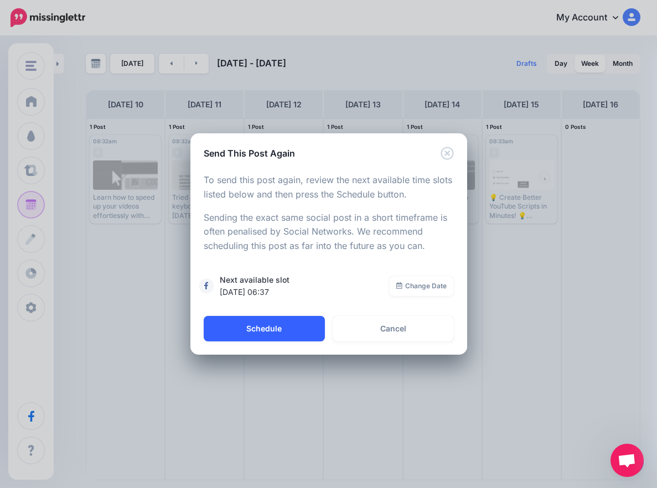
click at [292, 334] on button "Schedule" at bounding box center [264, 328] width 121 height 25
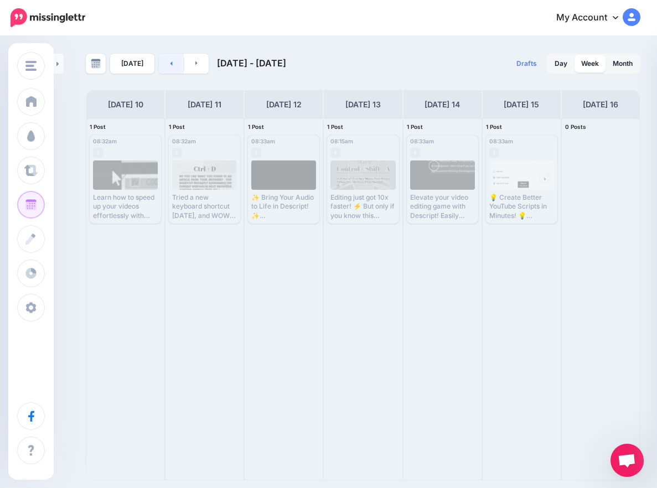
click at [170, 60] on icon at bounding box center [171, 63] width 3 height 7
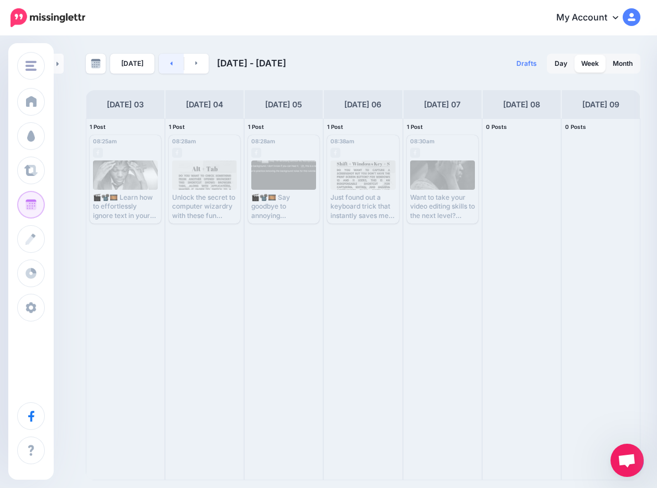
click at [174, 64] on link at bounding box center [171, 64] width 25 height 20
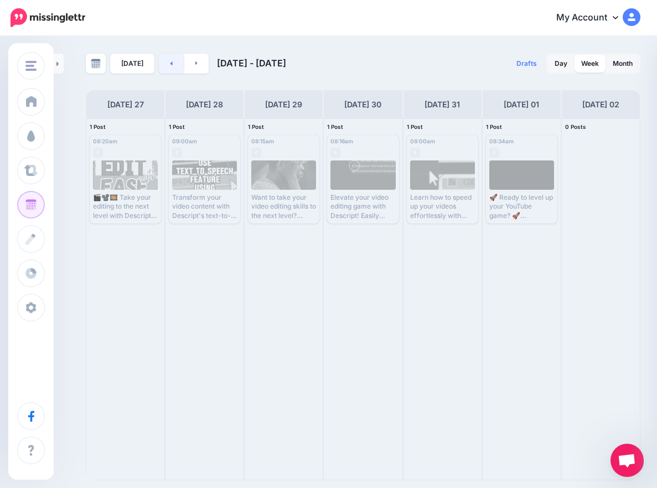
click at [173, 73] on link at bounding box center [171, 64] width 25 height 20
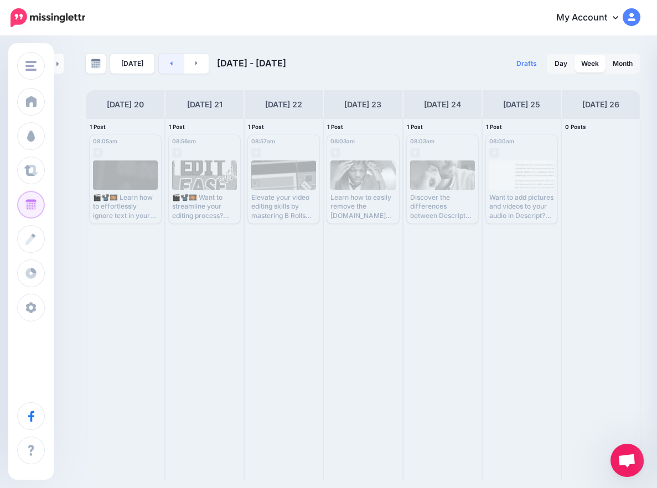
click at [173, 73] on link at bounding box center [171, 64] width 25 height 20
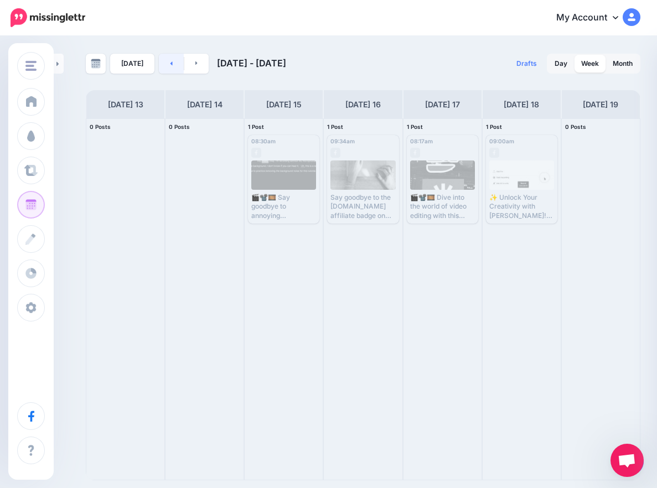
click at [173, 73] on link at bounding box center [171, 64] width 25 height 20
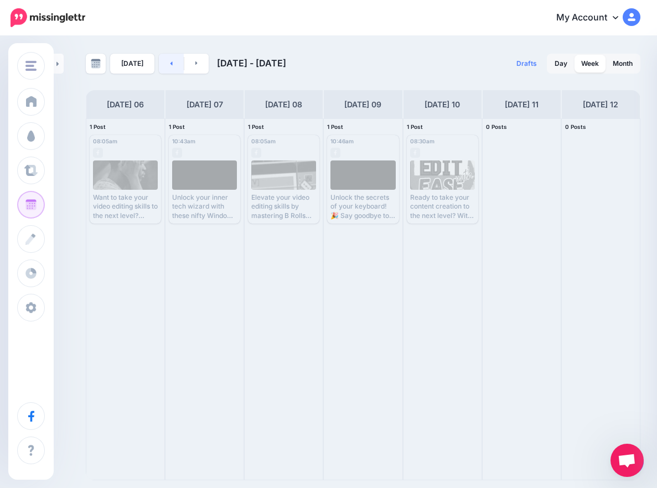
click at [173, 73] on link at bounding box center [171, 64] width 25 height 20
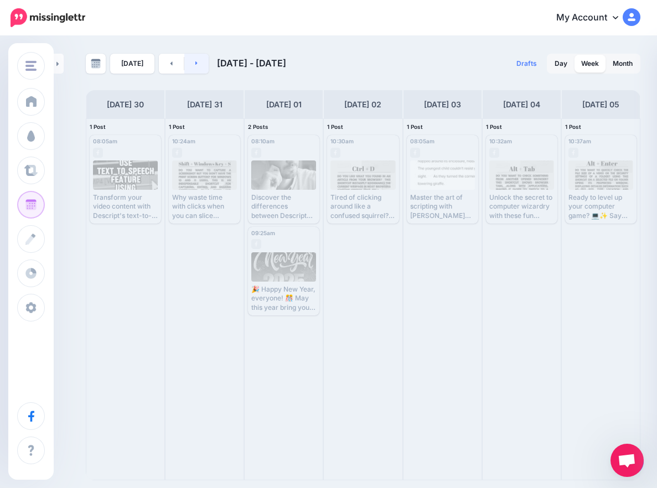
click at [191, 71] on link at bounding box center [196, 64] width 25 height 20
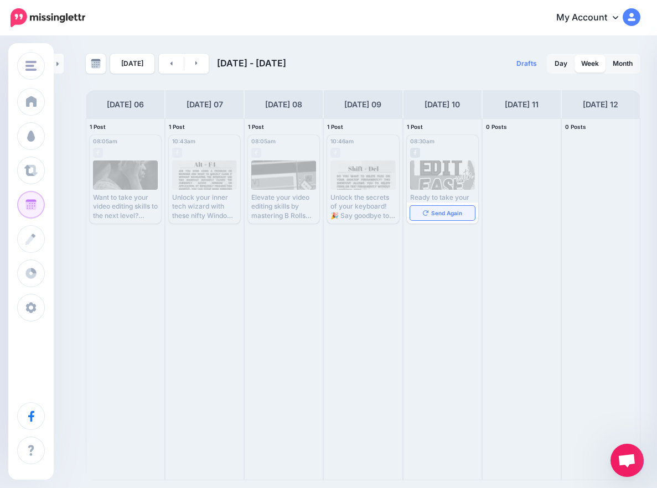
click at [422, 218] on link "Send Again" at bounding box center [442, 213] width 65 height 14
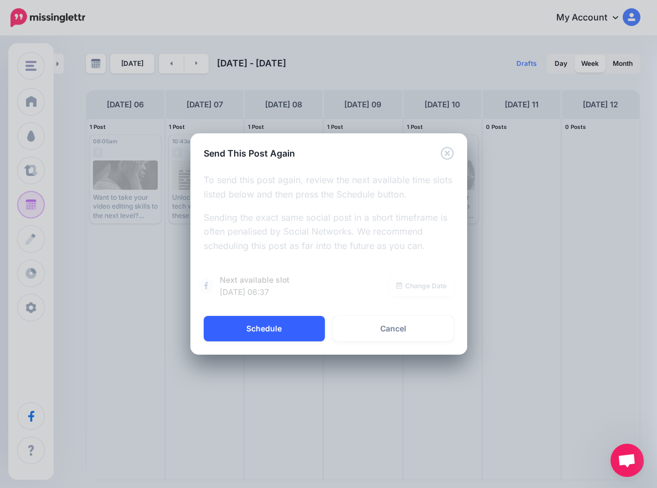
click at [271, 333] on button "Schedule" at bounding box center [264, 328] width 121 height 25
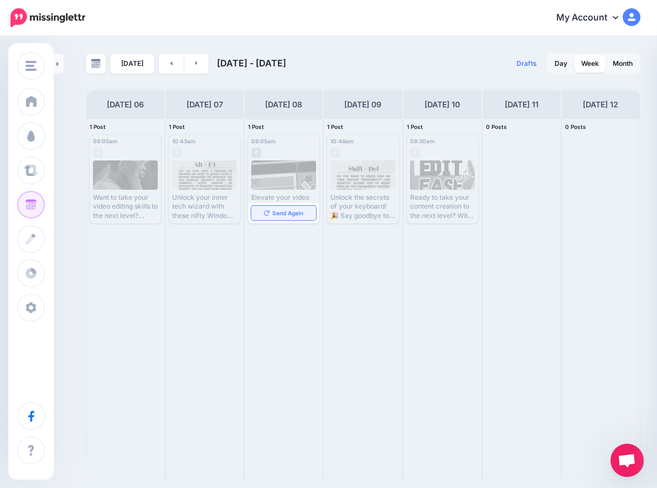
click at [286, 212] on span "Send Again" at bounding box center [287, 213] width 31 height 6
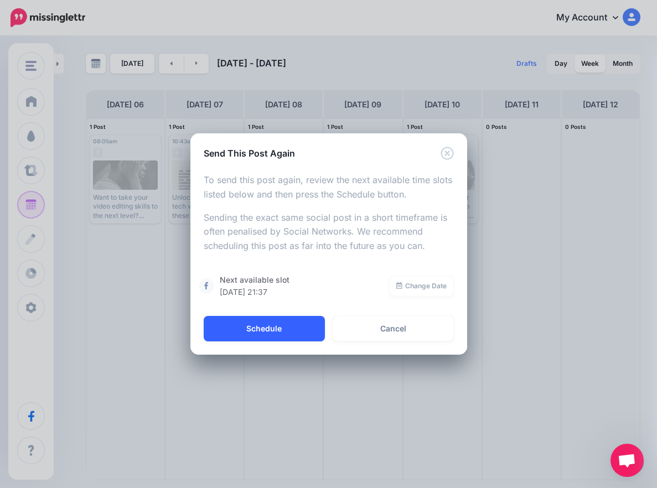
click at [265, 331] on button "Schedule" at bounding box center [264, 328] width 121 height 25
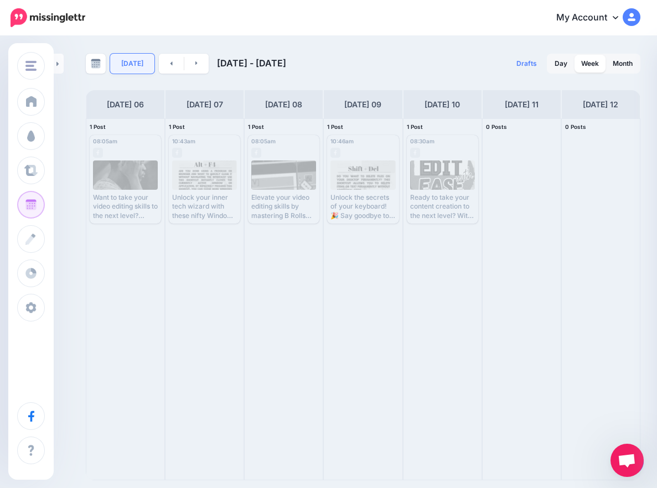
click at [131, 65] on link "[DATE]" at bounding box center [132, 64] width 44 height 20
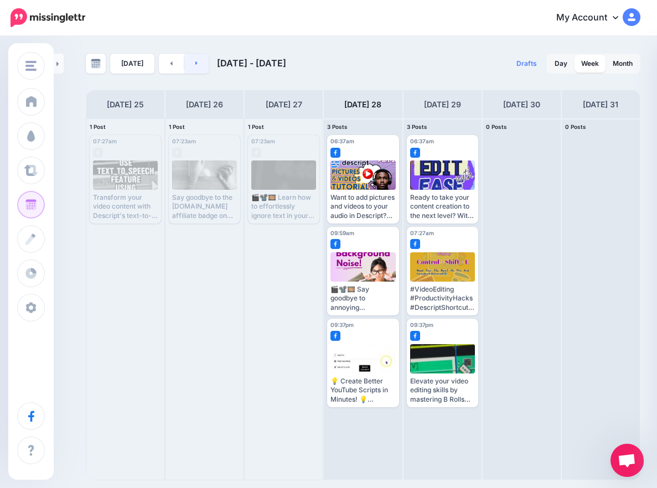
click at [197, 66] on link at bounding box center [196, 64] width 25 height 20
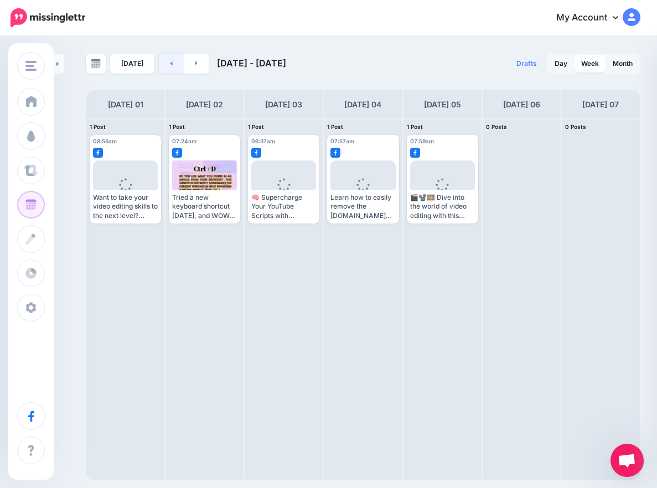
click at [170, 65] on icon at bounding box center [171, 63] width 3 height 7
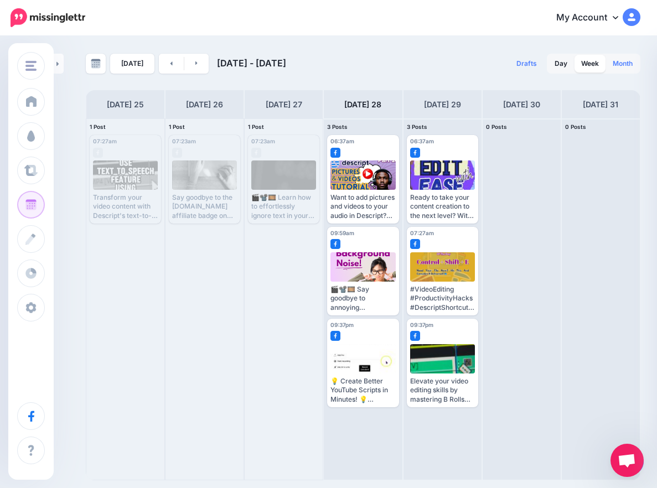
click at [621, 65] on link "Month" at bounding box center [622, 64] width 33 height 18
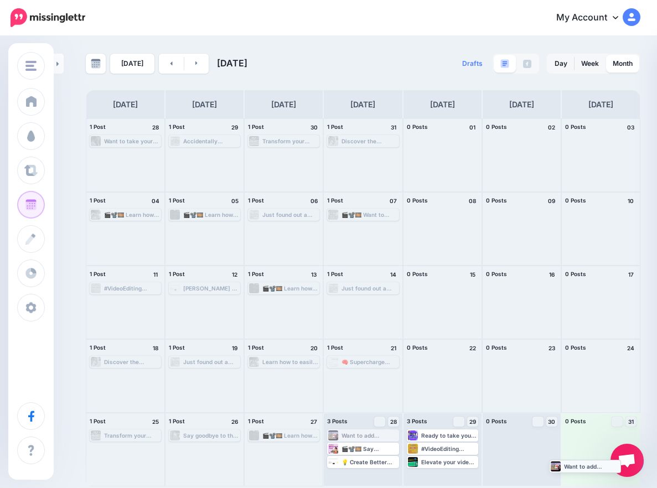
drag, startPoint x: 359, startPoint y: 434, endPoint x: 581, endPoint y: 465, distance: 224.0
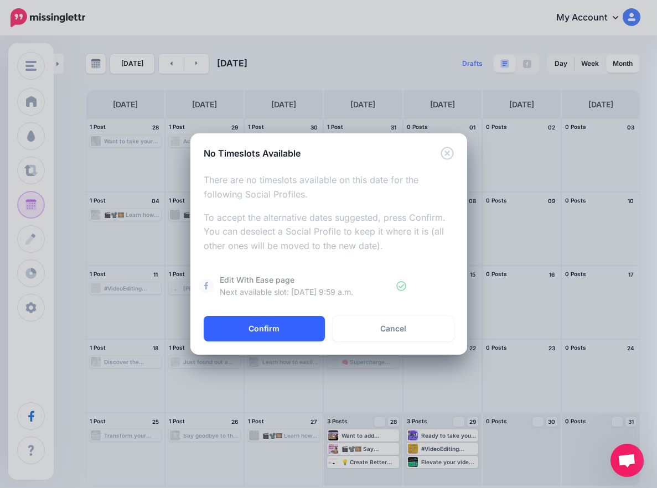
click at [302, 325] on button "Confirm" at bounding box center [264, 328] width 121 height 25
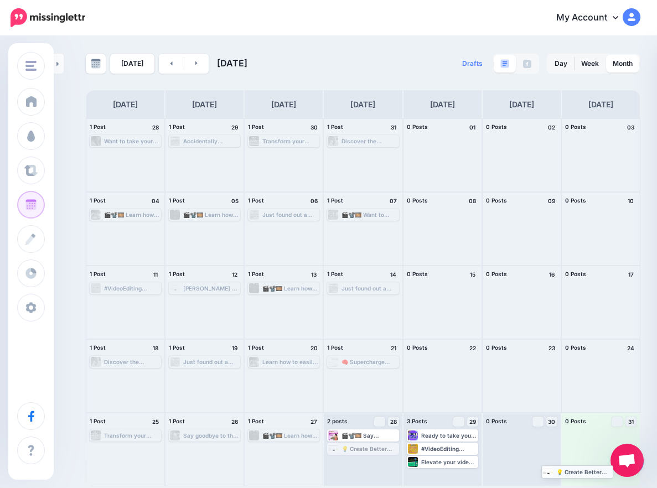
drag, startPoint x: 361, startPoint y: 451, endPoint x: 577, endPoint y: 468, distance: 216.6
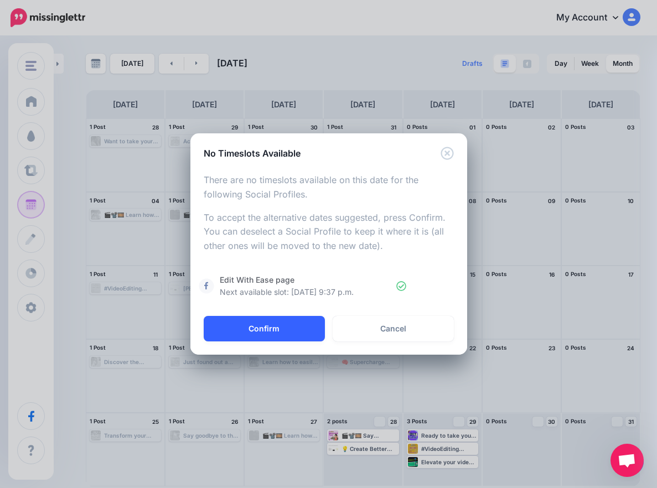
click at [275, 334] on button "Confirm" at bounding box center [264, 328] width 121 height 25
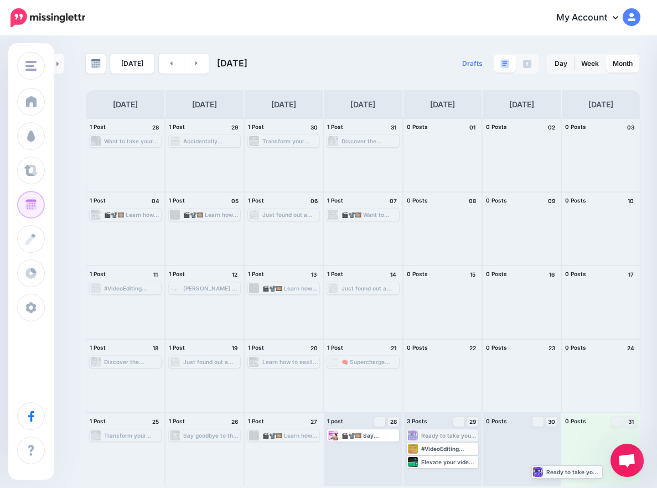
drag, startPoint x: 448, startPoint y: 436, endPoint x: 572, endPoint y: 472, distance: 129.6
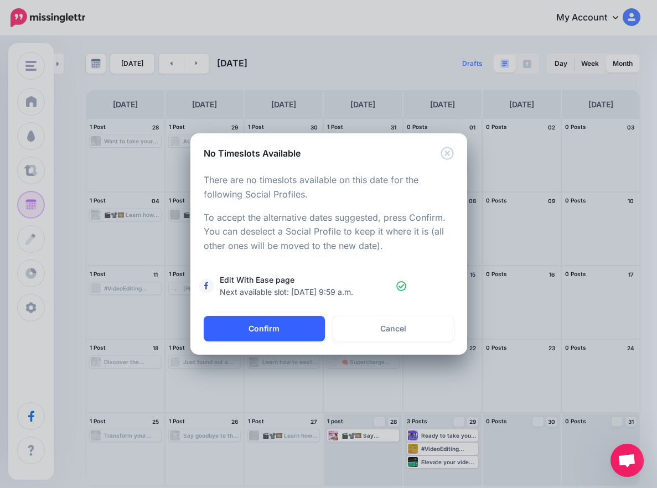
click at [308, 328] on button "Confirm" at bounding box center [264, 328] width 121 height 25
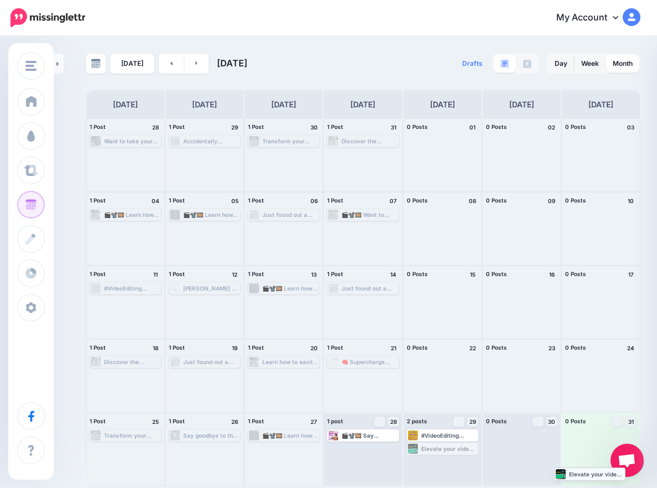
drag, startPoint x: 432, startPoint y: 448, endPoint x: 580, endPoint y: 473, distance: 149.9
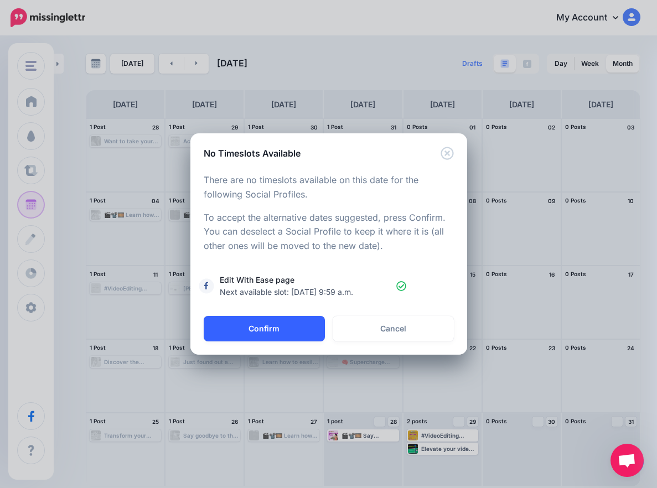
click at [273, 334] on button "Confirm" at bounding box center [264, 328] width 121 height 25
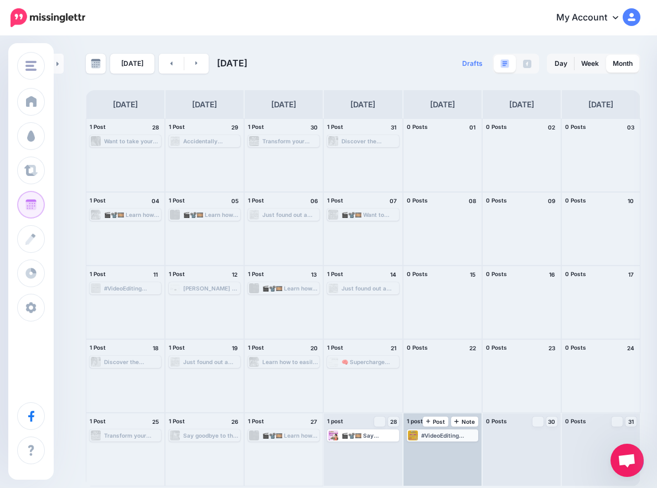
click at [428, 437] on div "#VideoEditing #ProductivityHacks #DescriptShortcuts #KeyboardShortcuts #Efficie…" at bounding box center [449, 435] width 56 height 7
click at [428, 448] on span "Edit" at bounding box center [430, 449] width 9 height 6
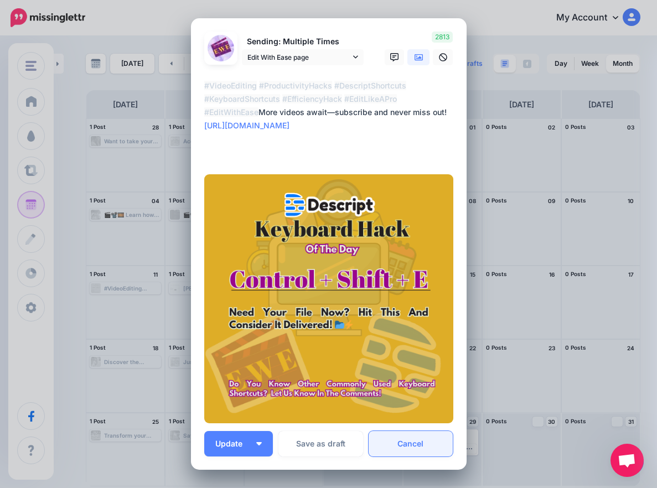
click at [424, 437] on link "Cancel" at bounding box center [411, 443] width 85 height 25
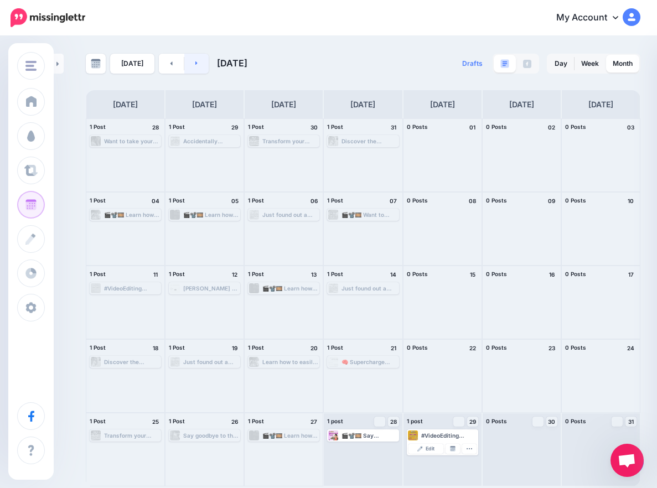
click at [202, 64] on link at bounding box center [196, 64] width 25 height 20
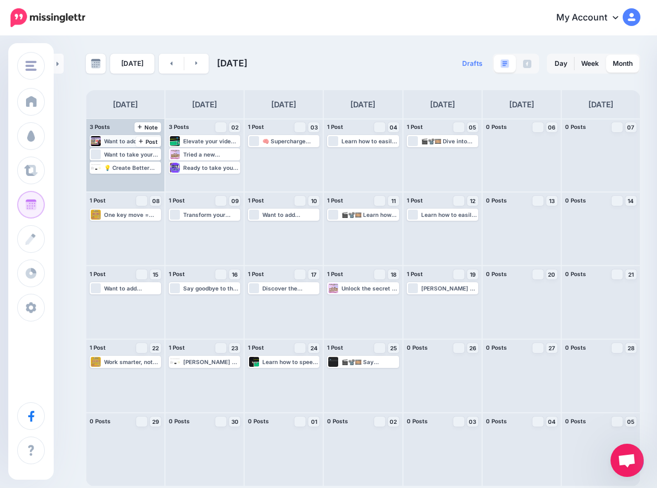
click at [123, 140] on div "Want to add pictures and videos to your audio in Descript? It’s easier than you…" at bounding box center [132, 141] width 56 height 7
click at [103, 155] on img at bounding box center [103, 155] width 6 height 6
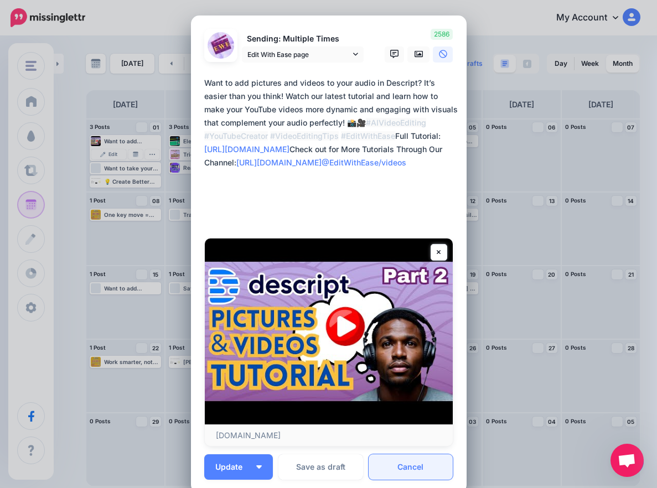
click at [406, 475] on link "Cancel" at bounding box center [411, 466] width 85 height 25
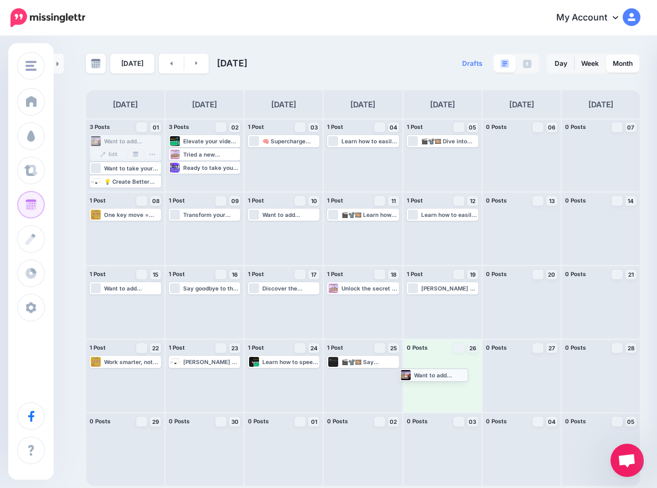
drag, startPoint x: 120, startPoint y: 139, endPoint x: 429, endPoint y: 372, distance: 387.7
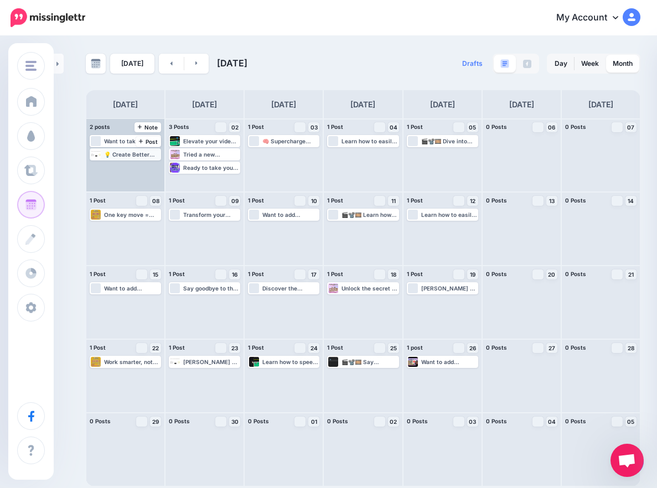
click at [125, 155] on div "💡 Create Better YouTube Scripts in Minutes! 💡 Struggling with video script idea…" at bounding box center [132, 154] width 56 height 7
click at [108, 168] on span "Edit" at bounding box center [112, 168] width 9 height 6
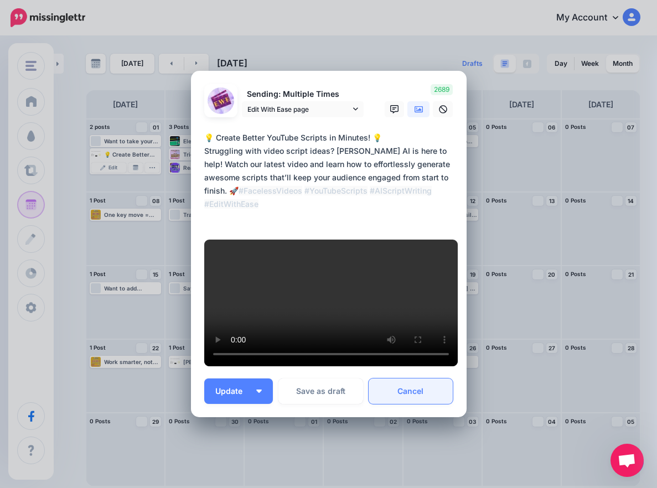
click at [386, 379] on link "Cancel" at bounding box center [411, 391] width 85 height 25
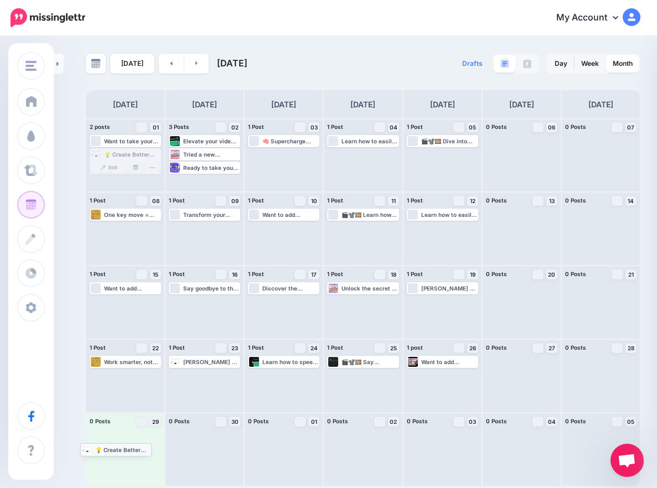
drag, startPoint x: 118, startPoint y: 155, endPoint x: 109, endPoint y: 450, distance: 295.2
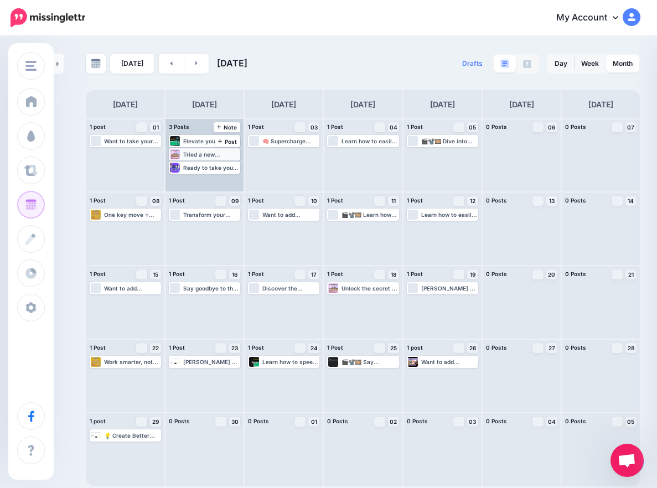
click at [194, 155] on div "Tried a new keyboard shortcut today, and WOW—it made my workflow so much smooth…" at bounding box center [211, 154] width 56 height 7
click at [179, 169] on img at bounding box center [182, 168] width 6 height 6
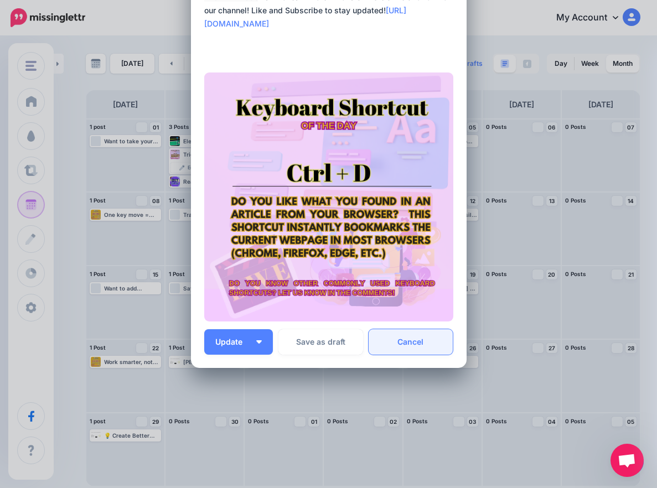
click at [417, 349] on link "Cancel" at bounding box center [411, 341] width 85 height 25
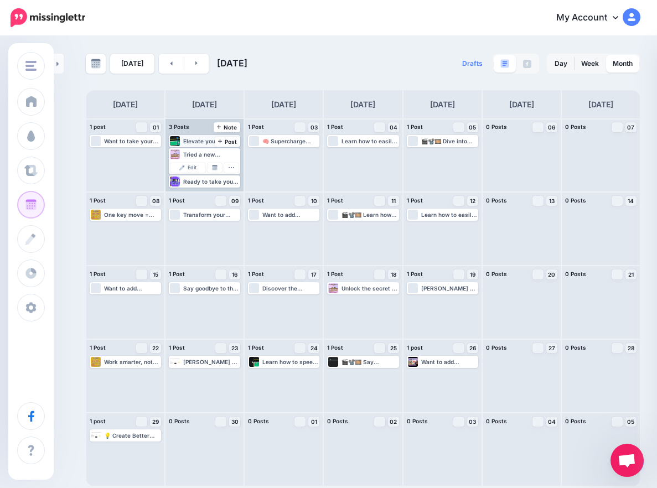
click at [201, 140] on div "Elevate your video editing skills by mastering B Rolls and music integration in…" at bounding box center [211, 141] width 56 height 7
click at [183, 156] on img at bounding box center [182, 155] width 6 height 6
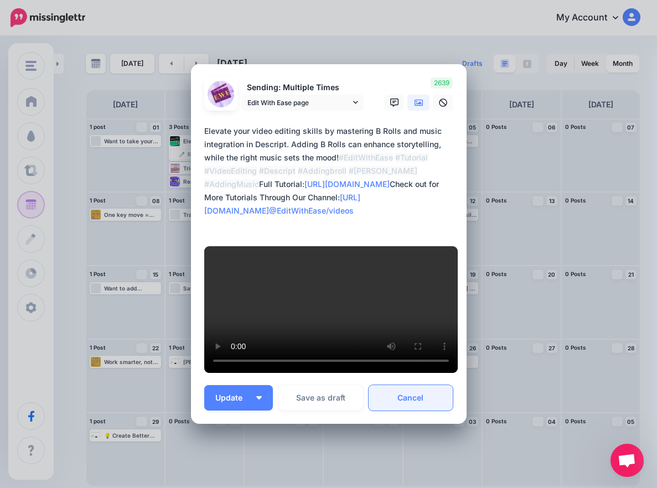
click at [411, 385] on link "Cancel" at bounding box center [411, 397] width 85 height 25
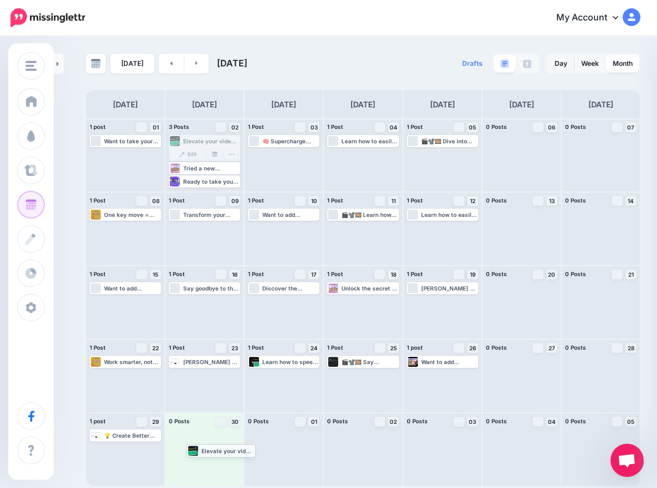
drag, startPoint x: 196, startPoint y: 138, endPoint x: 213, endPoint y: 452, distance: 313.7
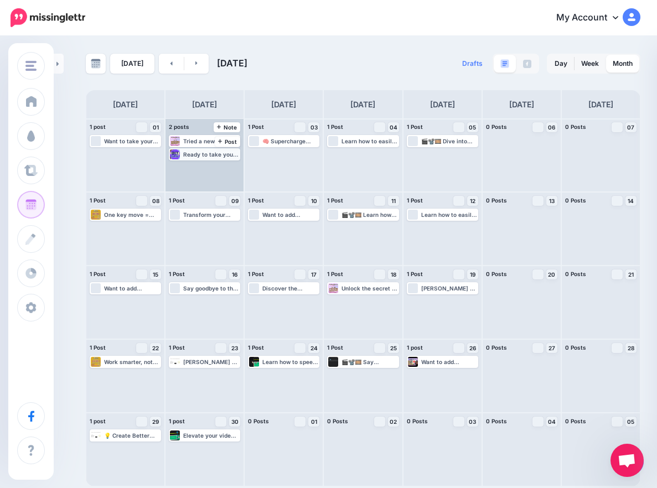
click at [193, 156] on div "Ready to take your content creation to the next level? With Descript, adding im…" at bounding box center [211, 154] width 56 height 7
click at [185, 168] on link "Edit" at bounding box center [187, 168] width 35 height 10
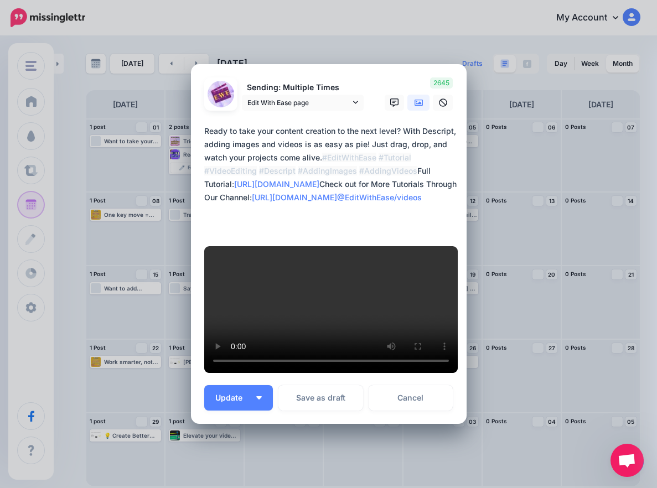
drag, startPoint x: 415, startPoint y: 382, endPoint x: 404, endPoint y: 379, distance: 10.9
click at [413, 385] on link "Cancel" at bounding box center [411, 397] width 85 height 25
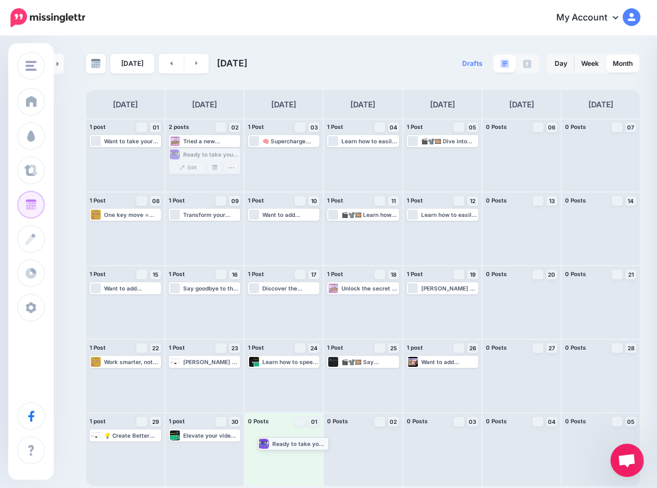
drag, startPoint x: 197, startPoint y: 153, endPoint x: 286, endPoint y: 442, distance: 302.2
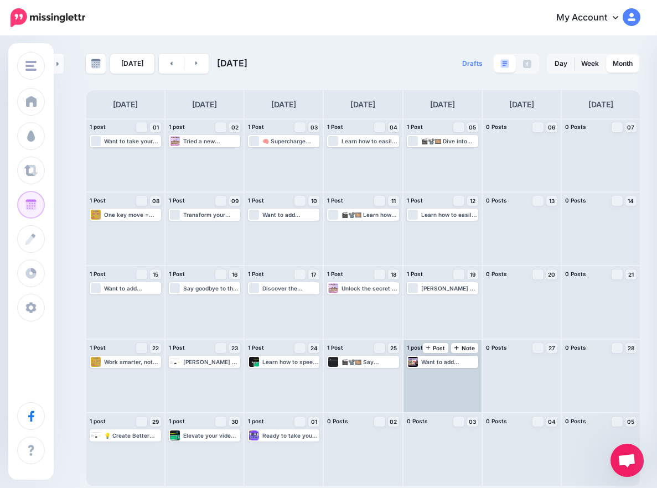
click at [436, 374] on div "Want to add pictures and videos to your audio in Descript? It’s easier than you…" at bounding box center [442, 376] width 78 height 73
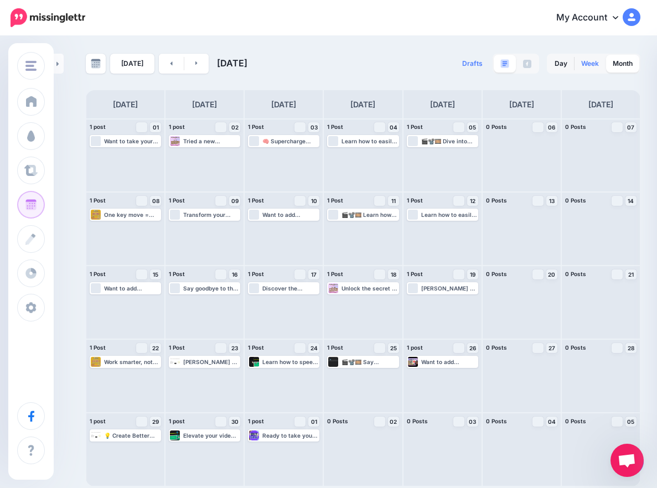
click at [587, 63] on link "Week" at bounding box center [590, 64] width 31 height 18
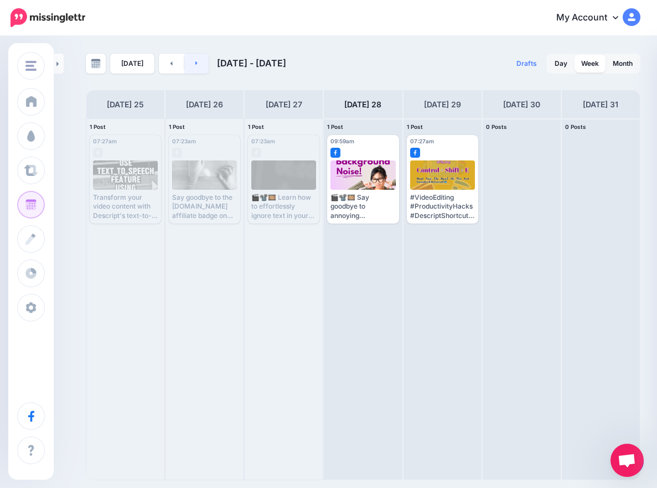
click at [200, 61] on link at bounding box center [196, 64] width 25 height 20
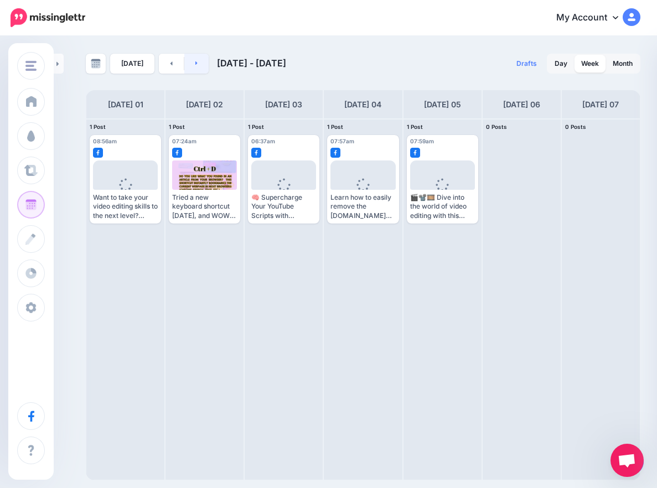
click at [200, 61] on link at bounding box center [196, 64] width 25 height 20
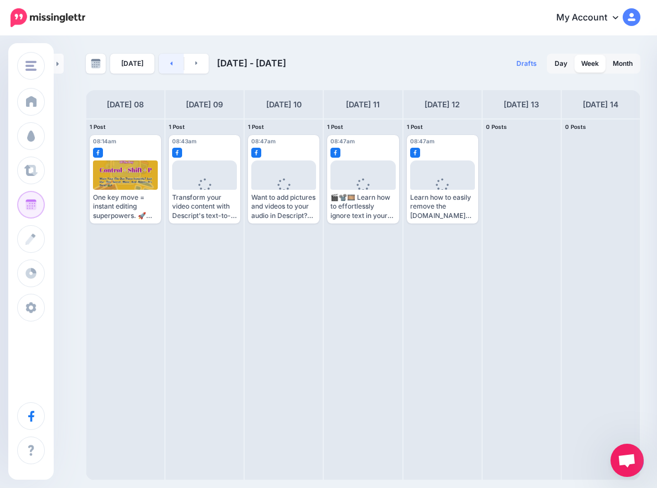
click at [164, 65] on link at bounding box center [171, 64] width 25 height 20
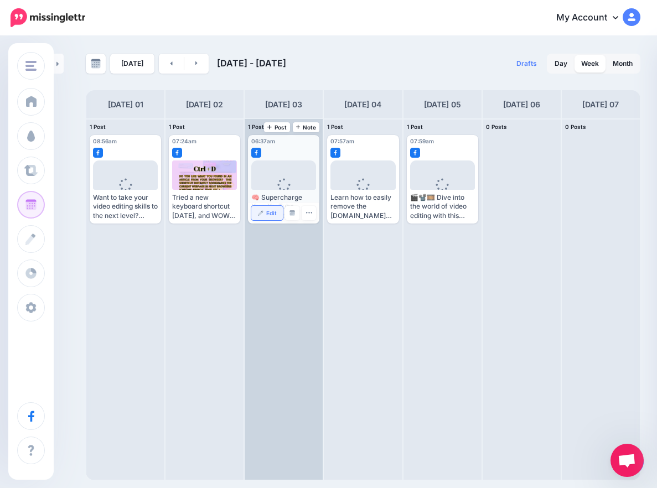
click at [268, 217] on link "Edit" at bounding box center [267, 213] width 32 height 14
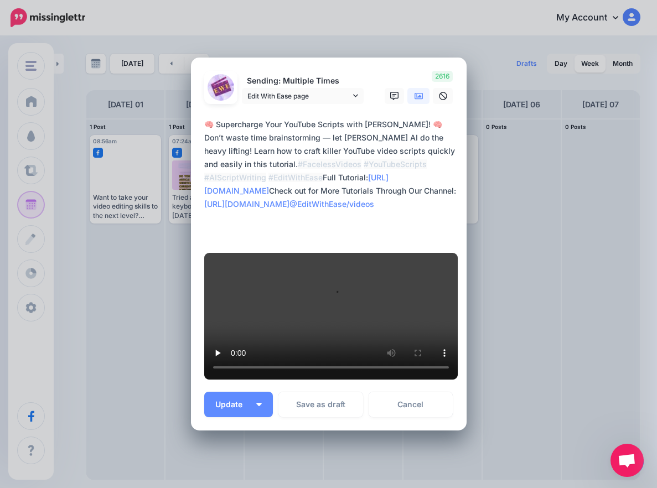
scroll to position [345, 0]
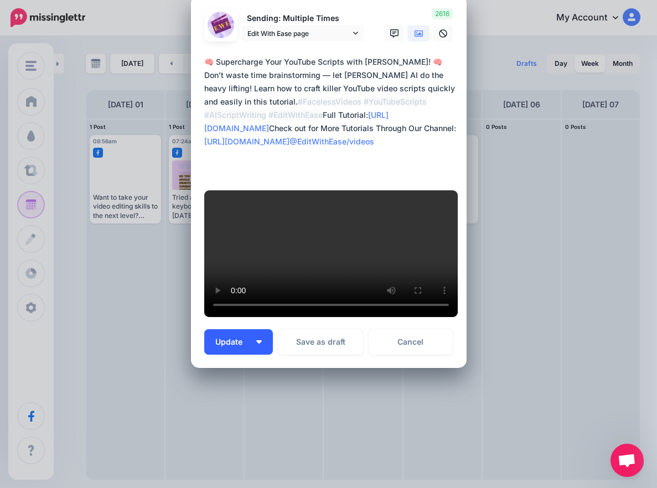
click at [249, 344] on button "Update" at bounding box center [238, 341] width 69 height 25
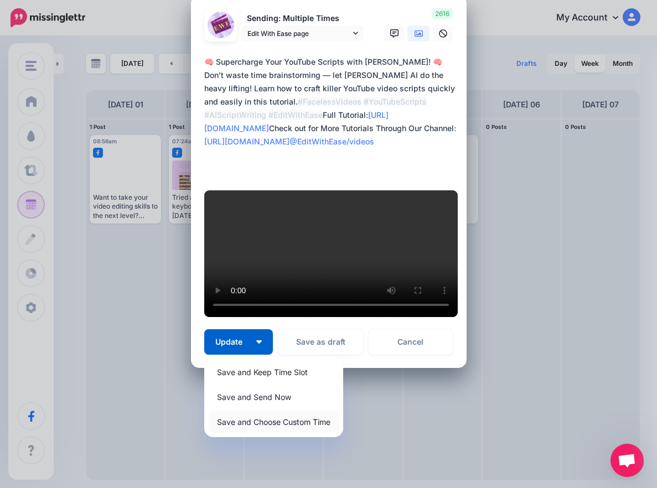
click at [262, 419] on link "Save and Choose Custom Time" at bounding box center [274, 422] width 130 height 22
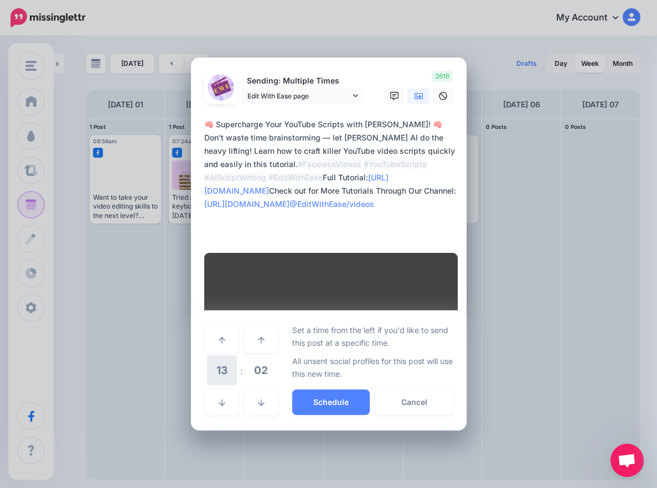
scroll to position [240, 0]
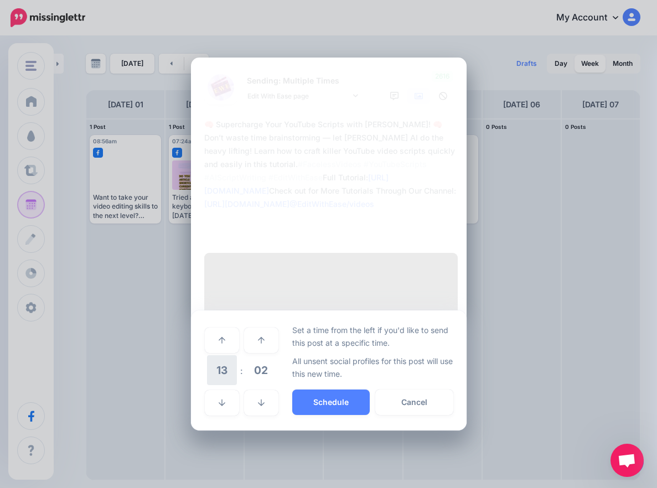
click at [210, 385] on span "13" at bounding box center [222, 370] width 30 height 30
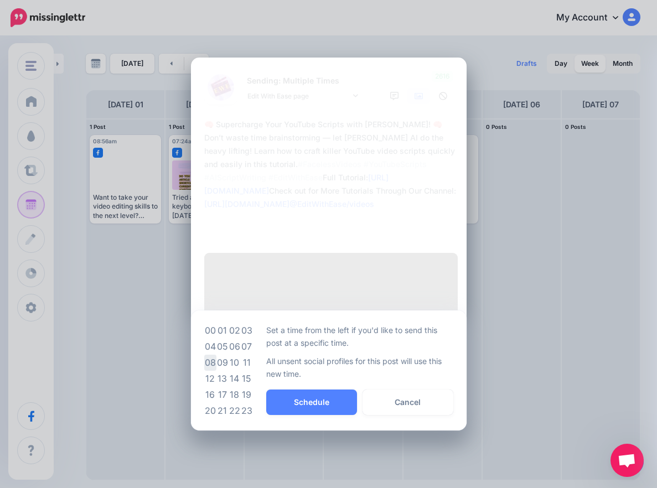
click at [208, 371] on td "08" at bounding box center [210, 363] width 12 height 16
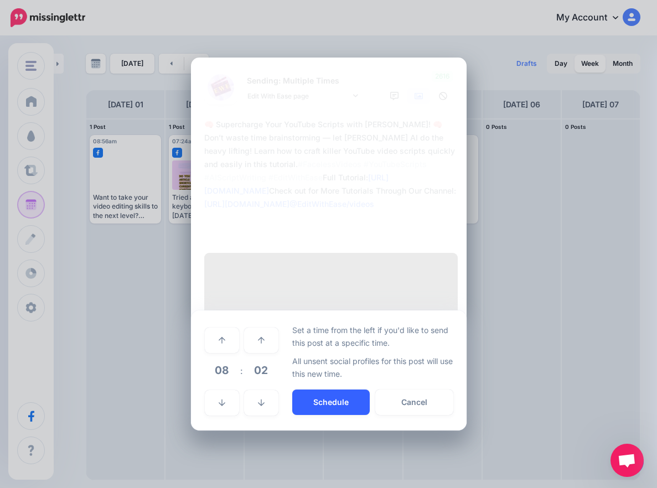
click at [302, 415] on button "Schedule" at bounding box center [330, 402] width 77 height 25
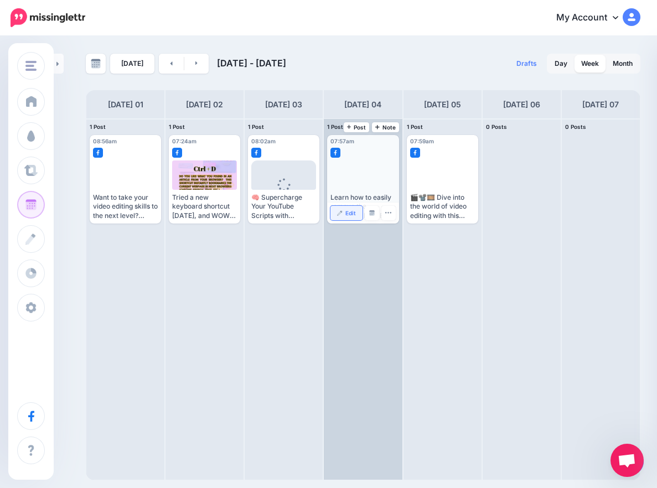
click at [338, 212] on img at bounding box center [340, 213] width 6 height 6
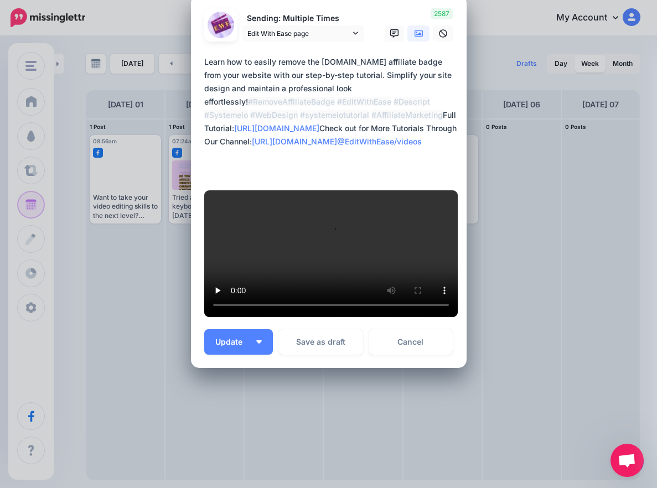
scroll to position [345, 0]
click at [261, 340] on button "Update" at bounding box center [238, 341] width 69 height 25
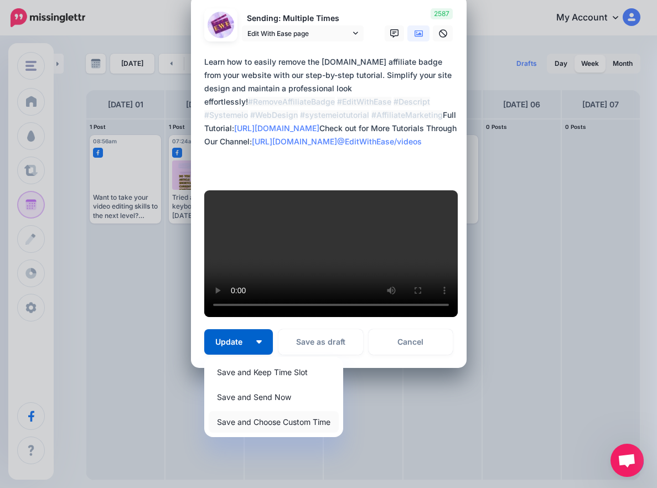
click at [278, 422] on link "Save and Choose Custom Time" at bounding box center [274, 422] width 130 height 22
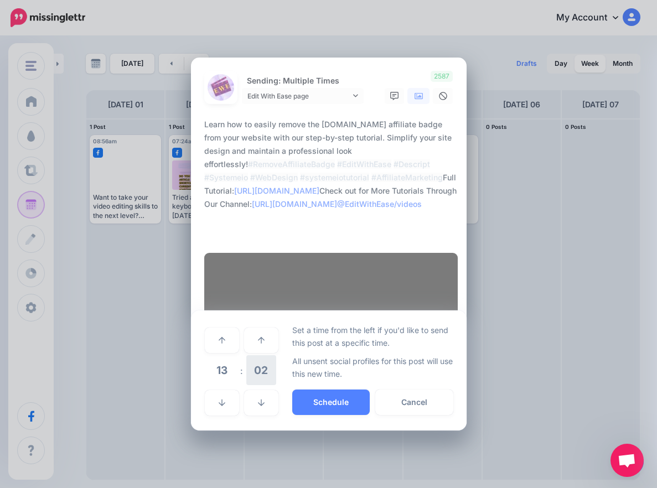
scroll to position [240, 0]
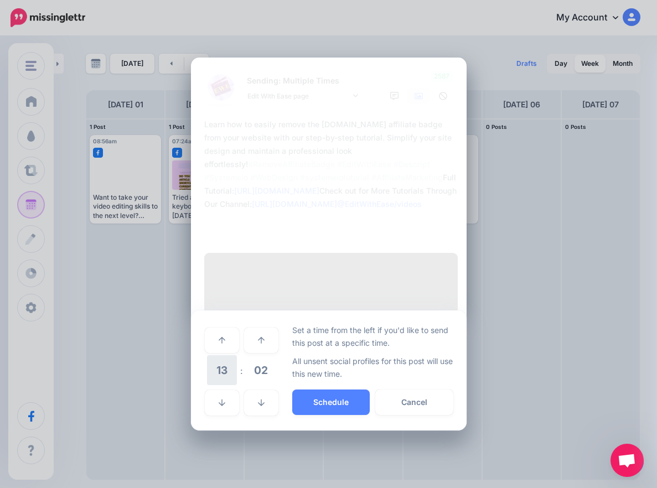
click at [224, 385] on span "13" at bounding box center [222, 370] width 30 height 30
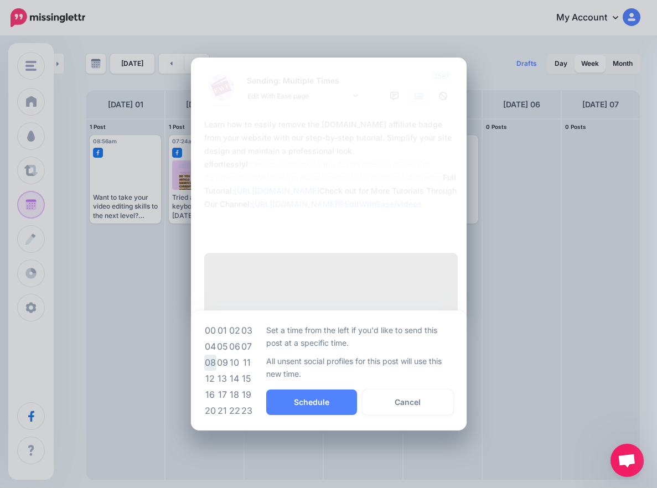
click at [208, 371] on td "08" at bounding box center [210, 363] width 12 height 16
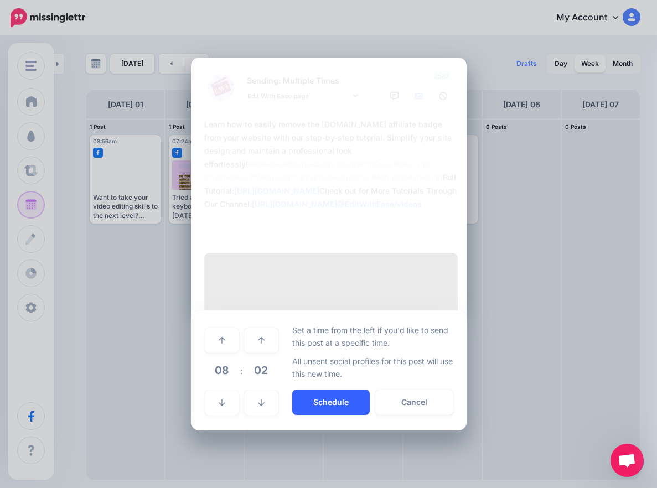
click at [304, 415] on button "Schedule" at bounding box center [330, 402] width 77 height 25
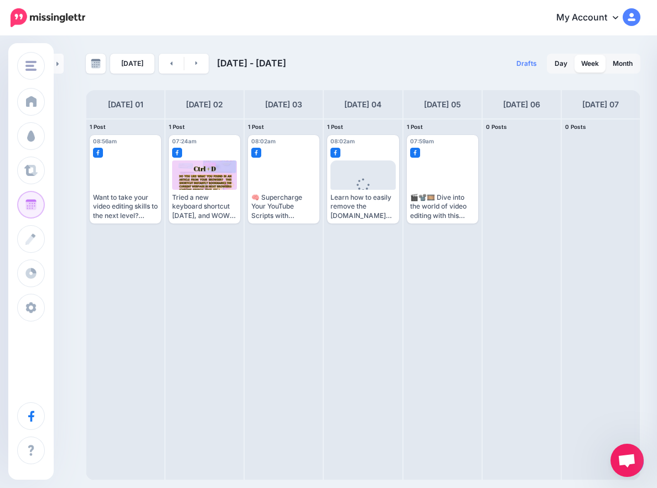
click at [206, 66] on div "Today Sep 01 - Sep 08, 2025" at bounding box center [224, 64] width 277 height 20
click at [191, 66] on link at bounding box center [196, 64] width 25 height 20
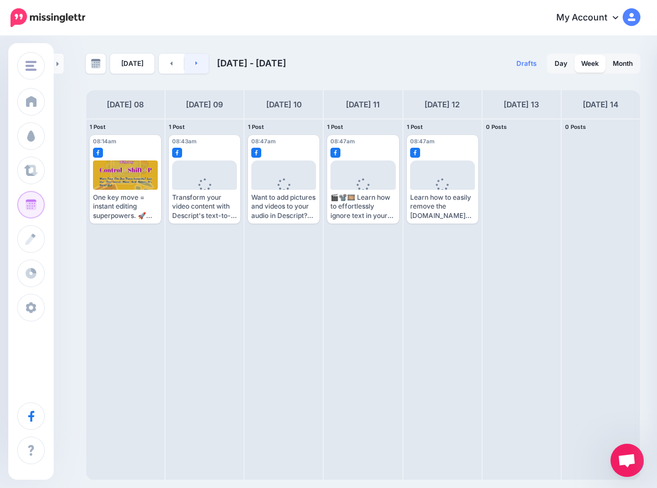
click at [191, 66] on link at bounding box center [196, 64] width 25 height 20
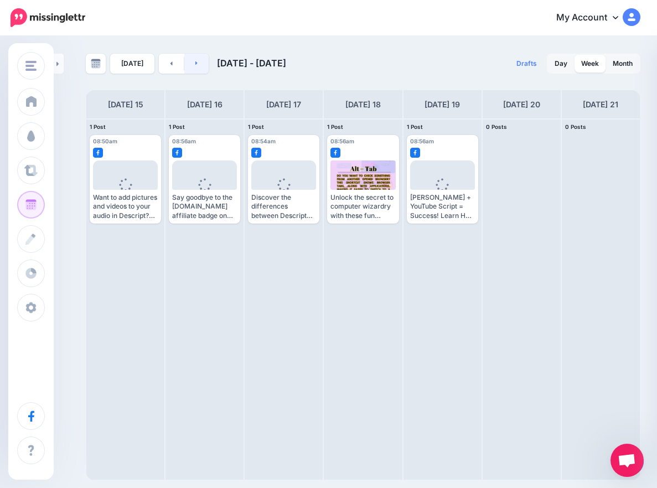
click at [191, 66] on link at bounding box center [196, 64] width 25 height 20
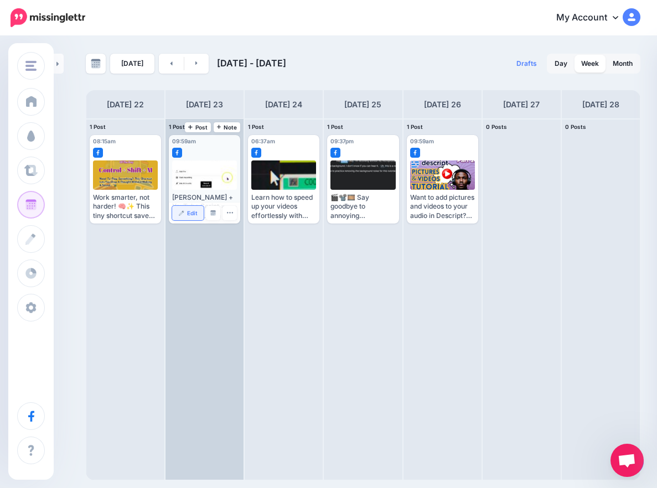
click at [185, 216] on link "Edit" at bounding box center [188, 213] width 32 height 14
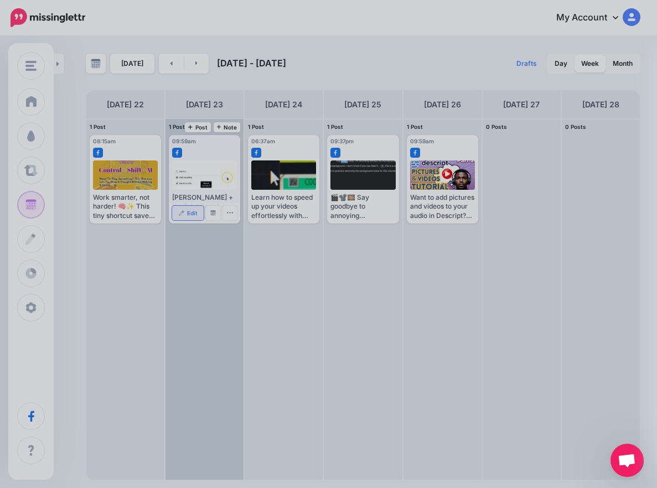
scroll to position [0, 0]
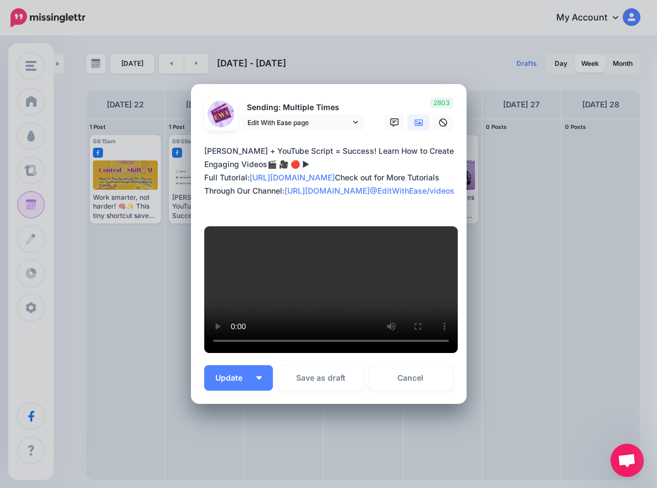
click at [416, 127] on icon at bounding box center [419, 122] width 9 height 9
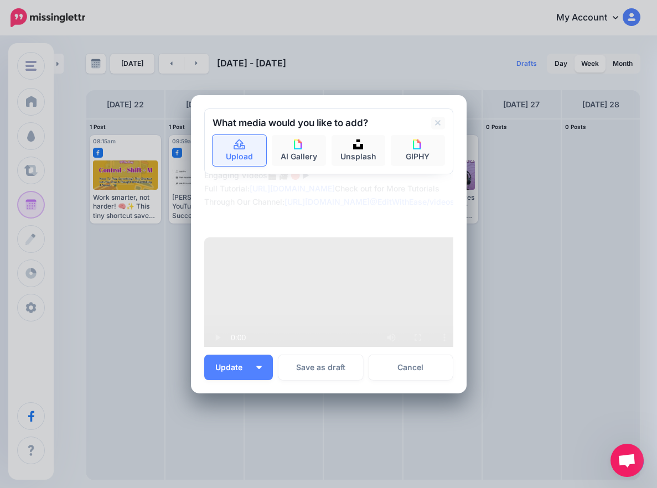
click at [248, 150] on link "Upload" at bounding box center [240, 150] width 54 height 31
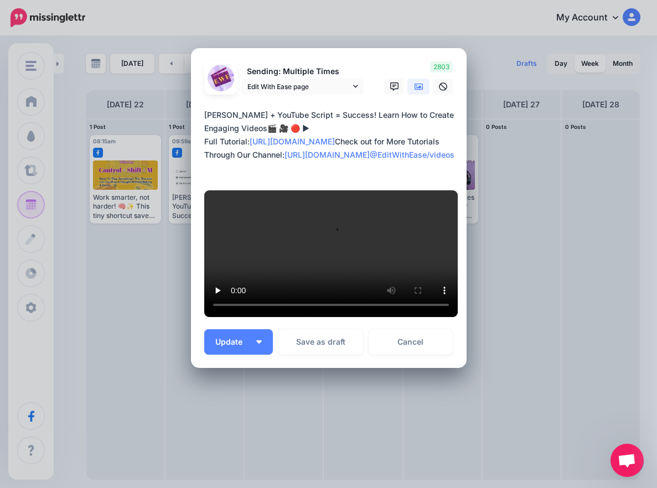
scroll to position [292, 0]
click at [260, 334] on button "Update" at bounding box center [238, 341] width 69 height 25
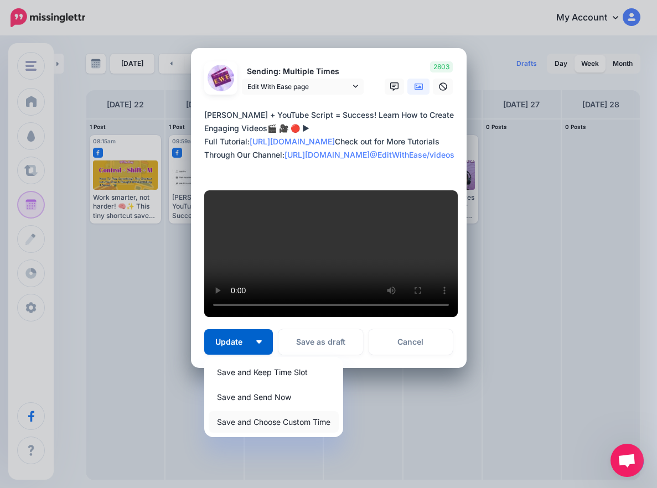
click at [270, 418] on link "Save and Choose Custom Time" at bounding box center [274, 422] width 130 height 22
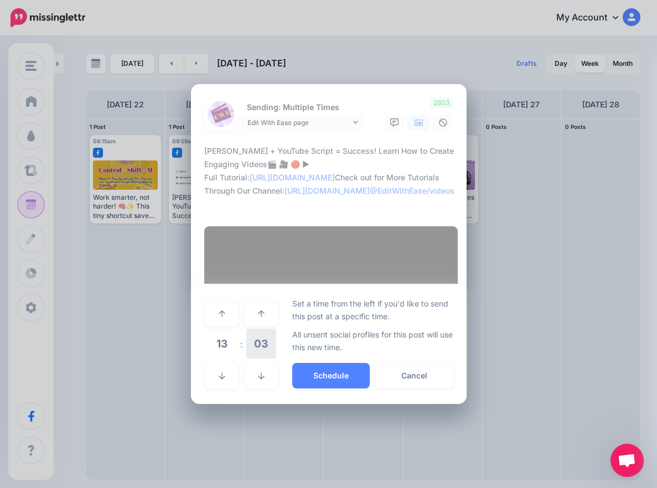
scroll to position [187, 0]
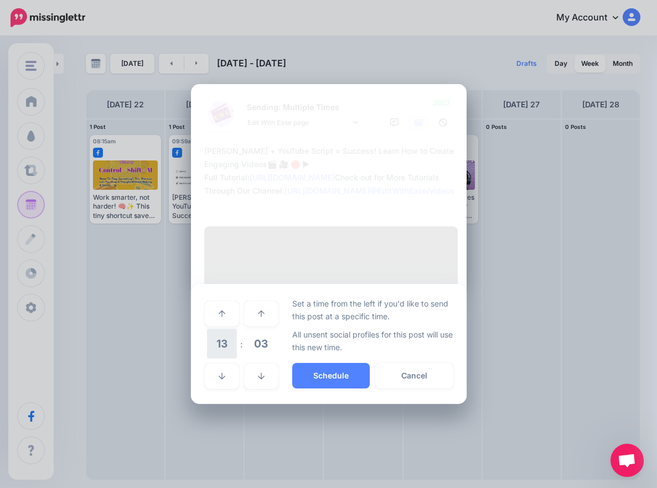
click at [219, 359] on span "13" at bounding box center [222, 344] width 30 height 30
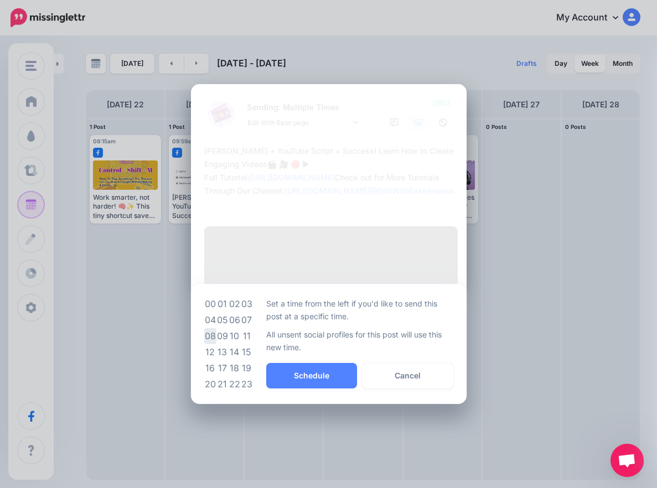
click at [209, 344] on td "08" at bounding box center [210, 336] width 12 height 16
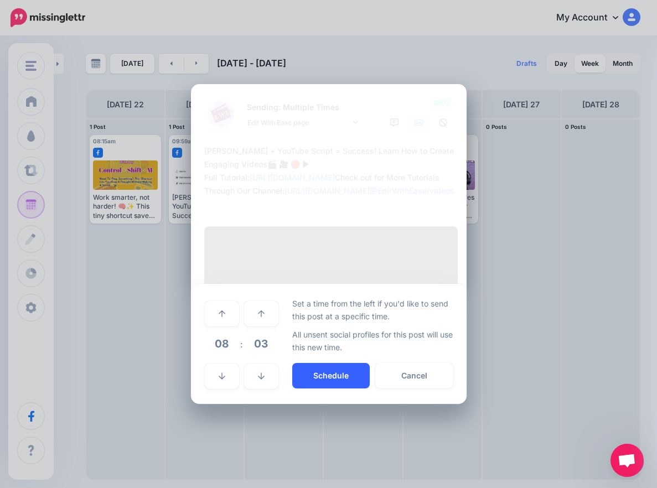
click at [301, 389] on button "Schedule" at bounding box center [330, 375] width 77 height 25
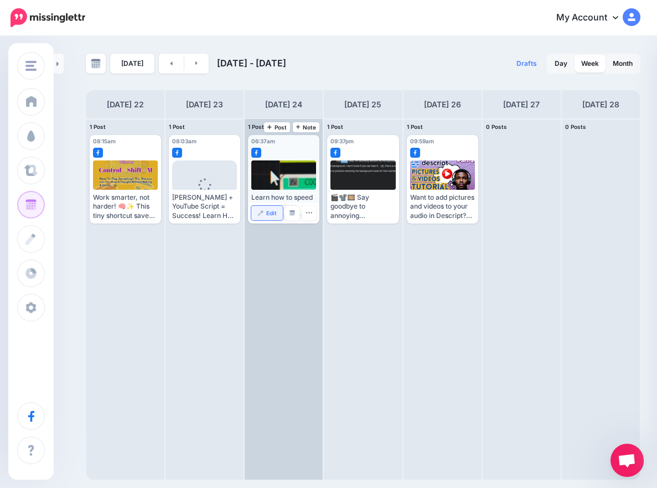
click at [258, 213] on img at bounding box center [261, 213] width 6 height 6
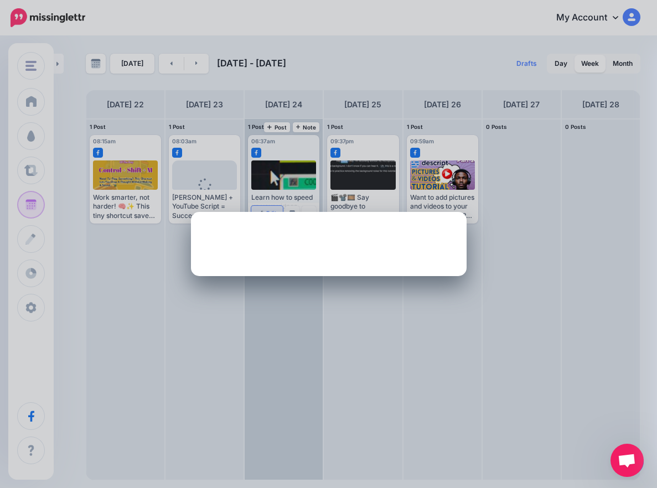
scroll to position [0, 0]
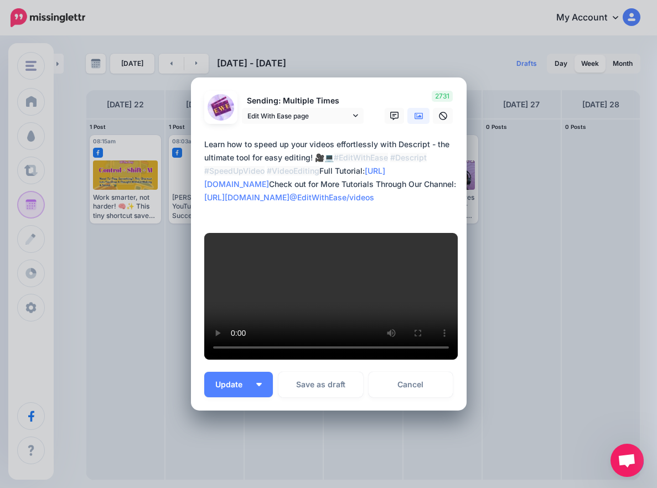
click at [416, 120] on icon at bounding box center [419, 116] width 9 height 7
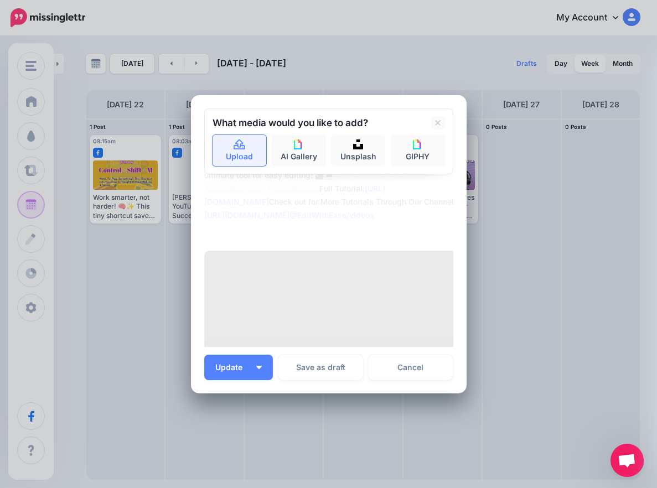
click at [239, 154] on link "Upload" at bounding box center [240, 150] width 54 height 31
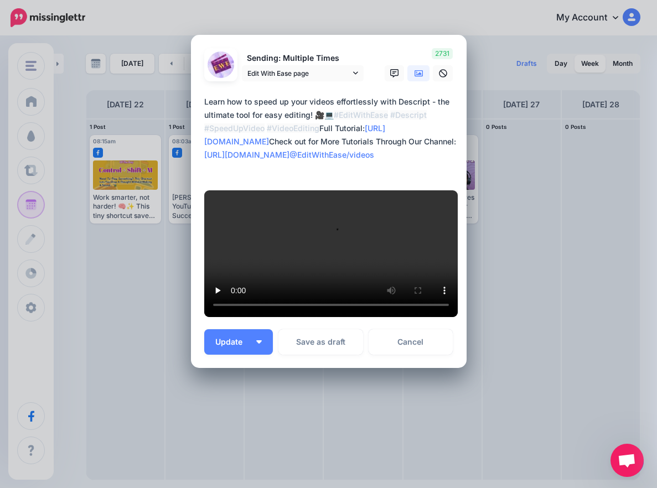
scroll to position [305, 0]
click at [256, 343] on img "button" at bounding box center [259, 341] width 6 height 3
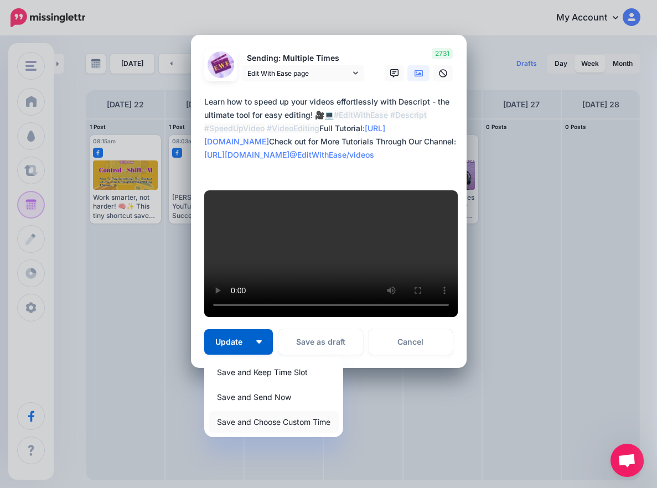
click at [291, 419] on link "Save and Choose Custom Time" at bounding box center [274, 422] width 130 height 22
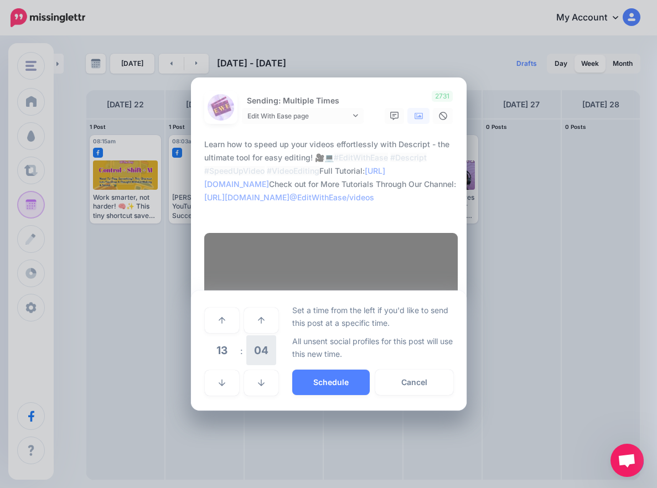
scroll to position [200, 0]
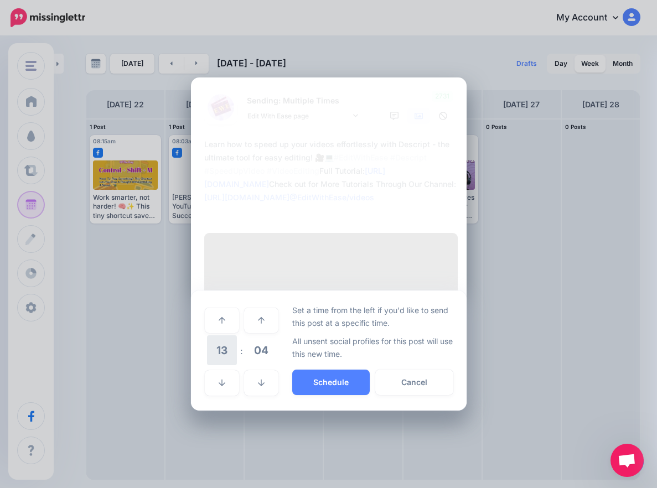
click at [213, 365] on span "13" at bounding box center [222, 350] width 30 height 30
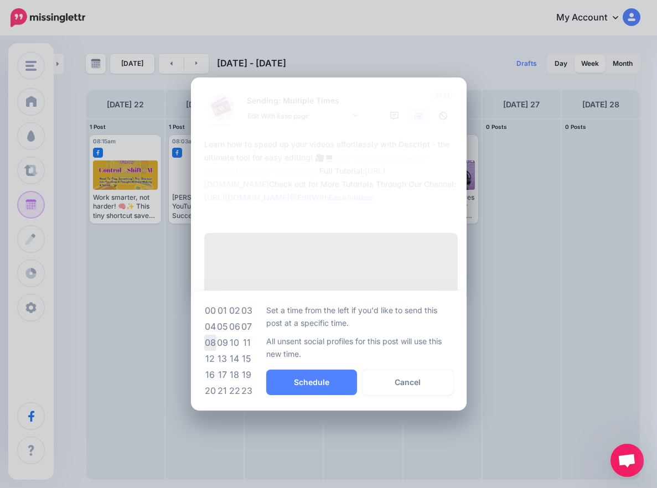
click at [211, 351] on td "08" at bounding box center [210, 343] width 12 height 16
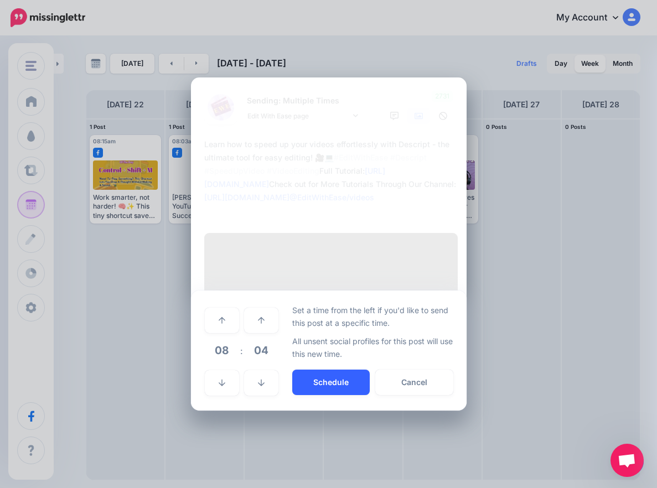
click at [330, 395] on button "Schedule" at bounding box center [330, 382] width 77 height 25
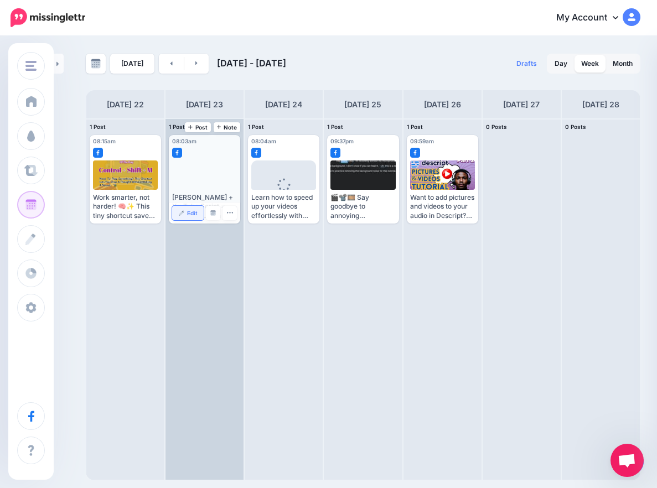
click at [182, 217] on link "Edit" at bounding box center [188, 213] width 32 height 14
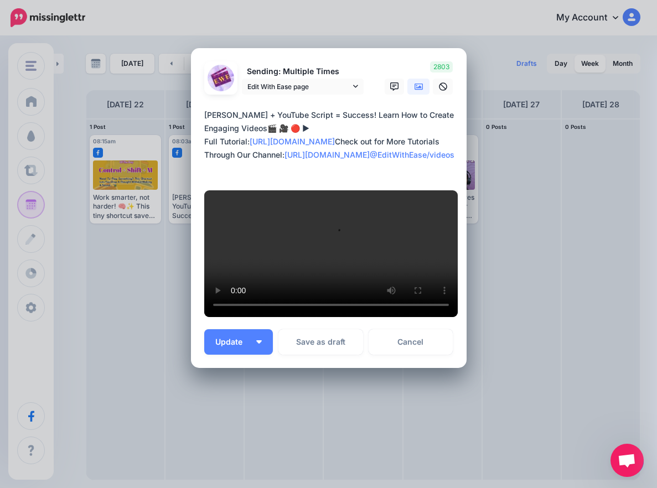
scroll to position [292, 0]
click at [432, 351] on link "Cancel" at bounding box center [411, 341] width 85 height 25
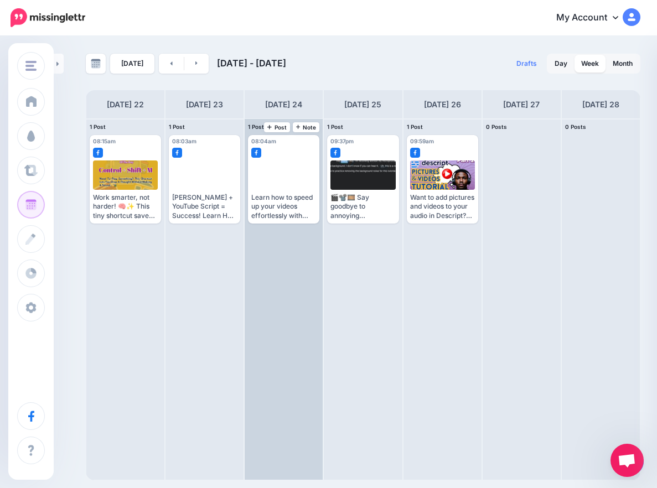
scroll to position [0, 0]
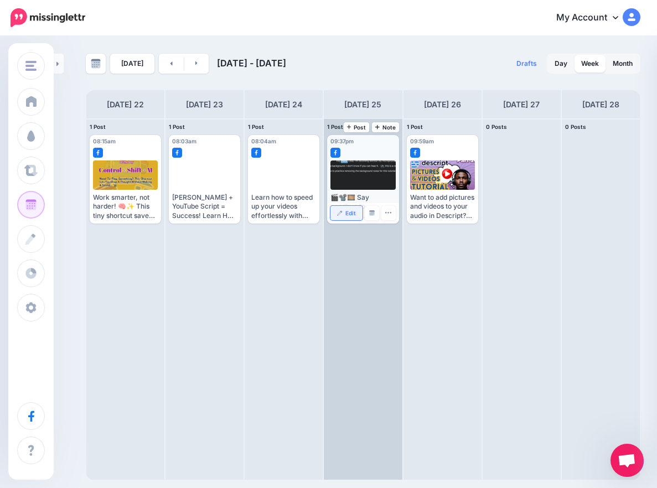
click at [349, 222] on div "Edit Manage Dates Assign to User Delete Post" at bounding box center [362, 213] width 71 height 21
click at [347, 215] on span "Edit" at bounding box center [350, 213] width 11 height 6
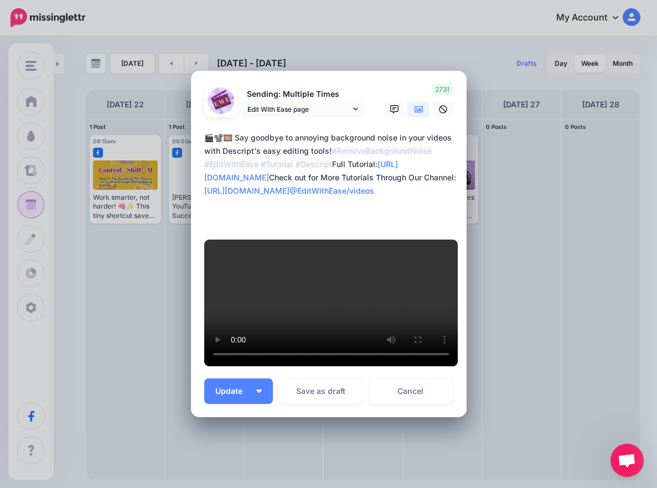
click at [416, 113] on icon at bounding box center [419, 109] width 9 height 7
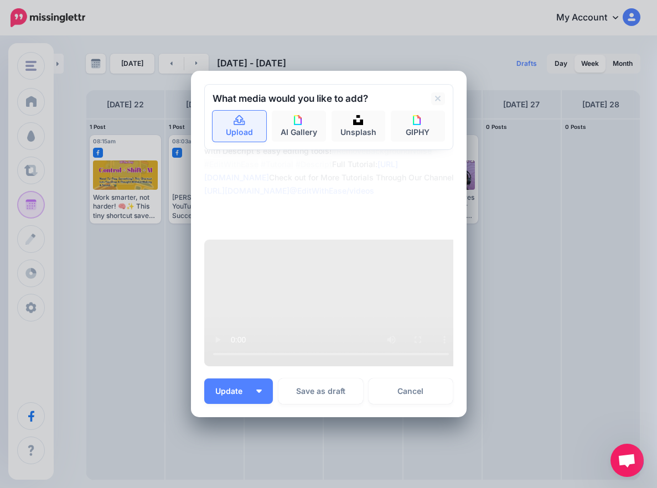
click at [240, 126] on icon at bounding box center [239, 121] width 13 height 10
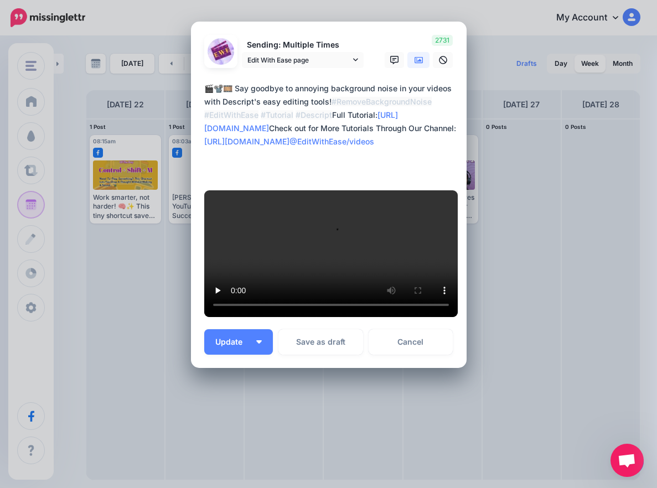
scroll to position [318, 0]
click at [256, 342] on img "button" at bounding box center [259, 341] width 6 height 3
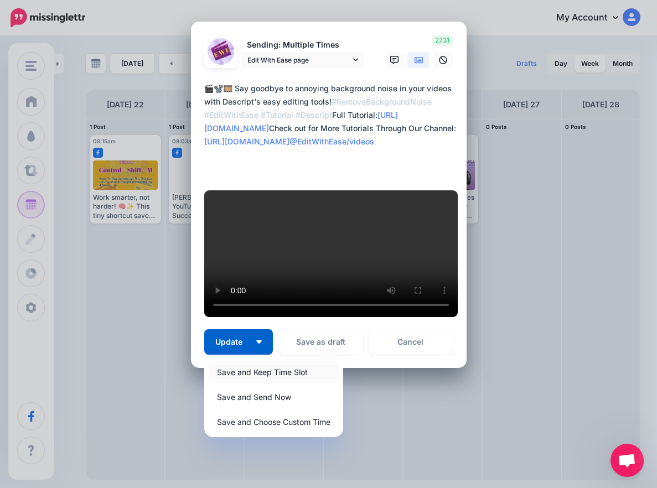
click at [268, 374] on link "Save and Keep Time Slot" at bounding box center [274, 372] width 130 height 22
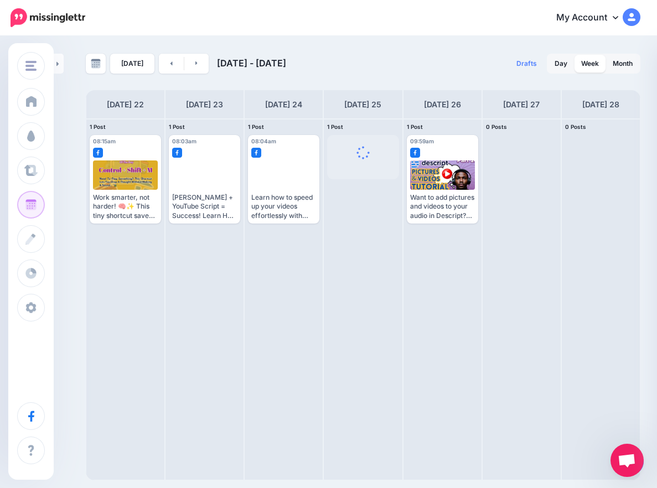
scroll to position [0, 0]
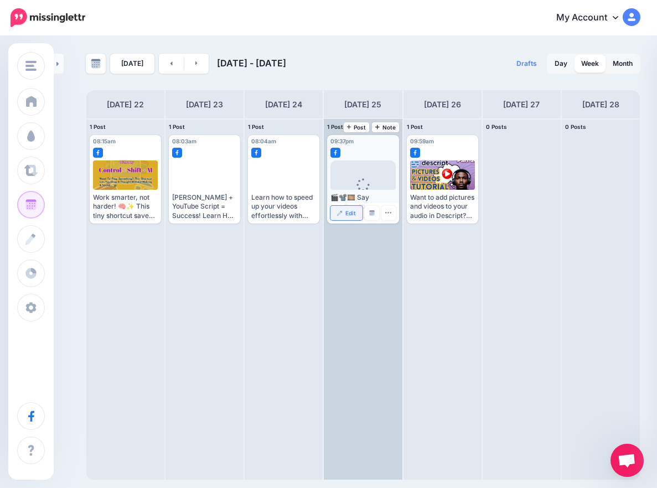
click at [349, 216] on link "Edit" at bounding box center [346, 213] width 32 height 14
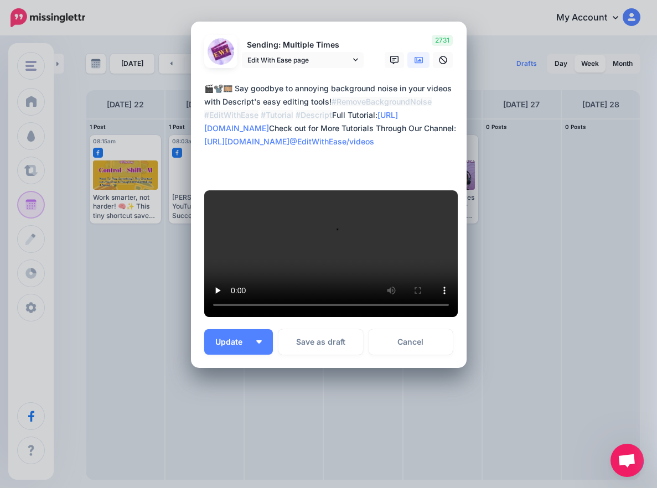
scroll to position [318, 0]
click at [250, 343] on button "Update" at bounding box center [238, 341] width 69 height 25
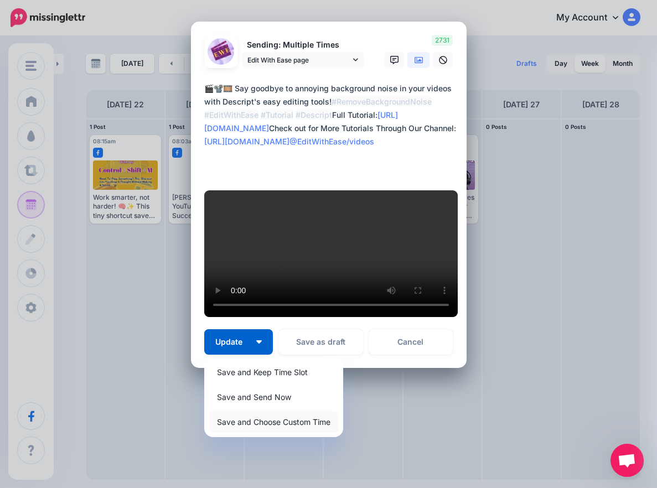
click at [265, 428] on link "Save and Choose Custom Time" at bounding box center [274, 422] width 130 height 22
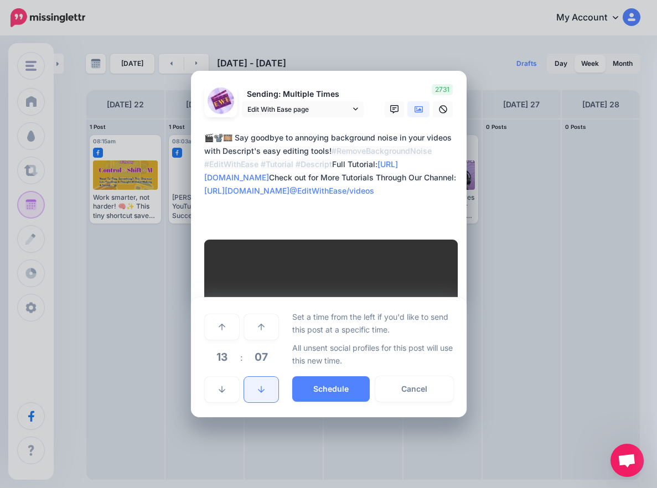
scroll to position [214, 0]
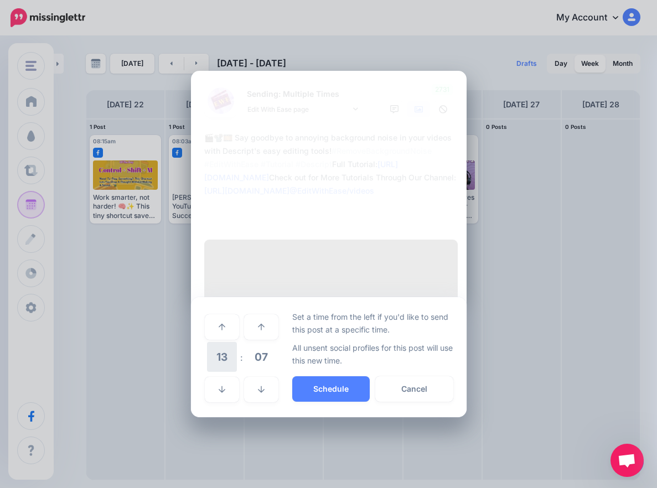
click at [216, 372] on span "13" at bounding box center [222, 357] width 30 height 30
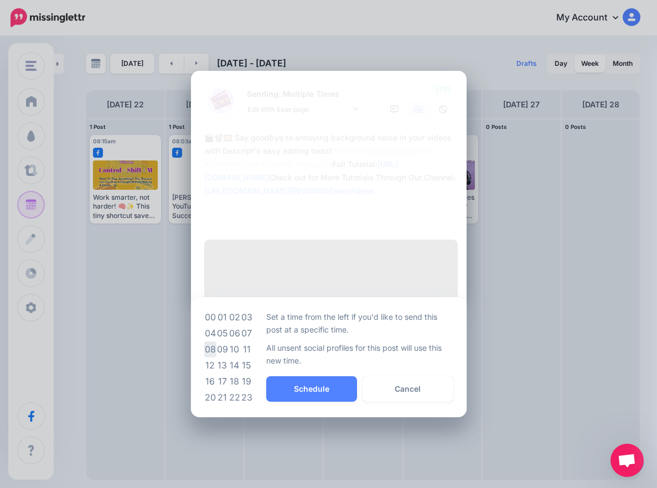
click at [208, 358] on td "08" at bounding box center [210, 349] width 12 height 16
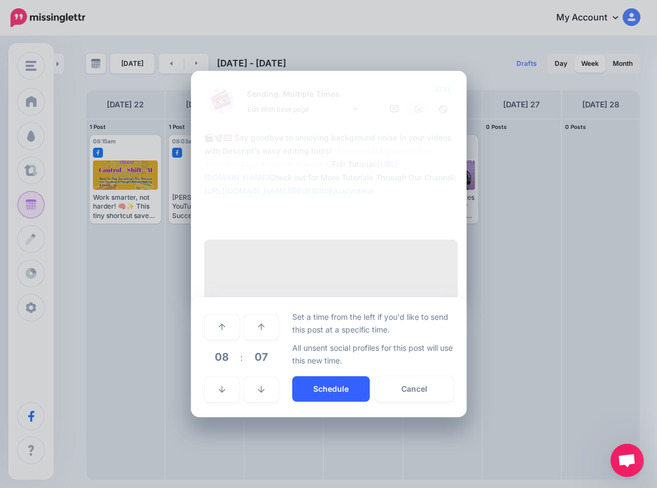
click at [327, 402] on button "Schedule" at bounding box center [330, 388] width 77 height 25
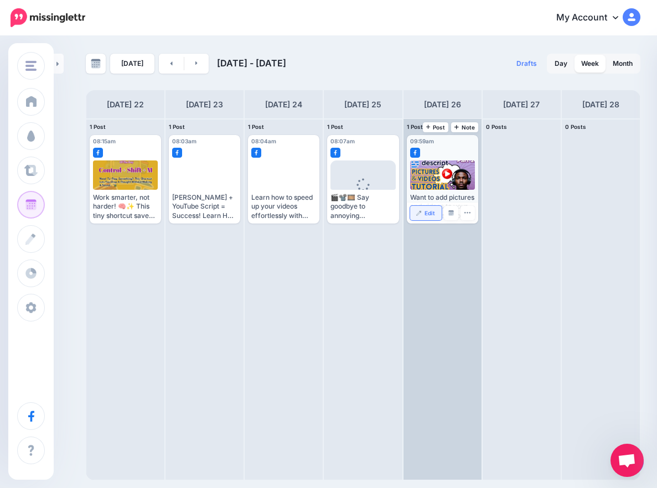
click at [424, 215] on link "Edit" at bounding box center [426, 213] width 32 height 14
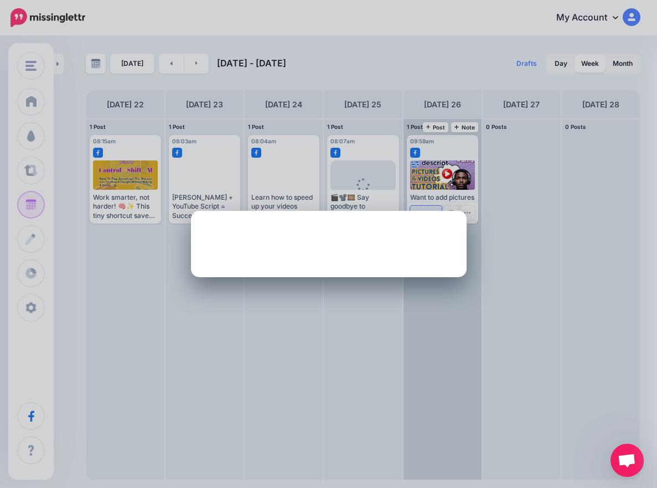
scroll to position [0, 0]
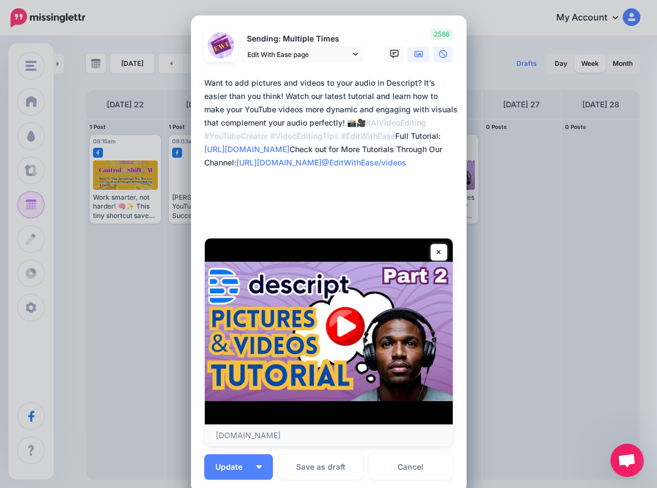
click at [415, 53] on icon at bounding box center [419, 54] width 9 height 7
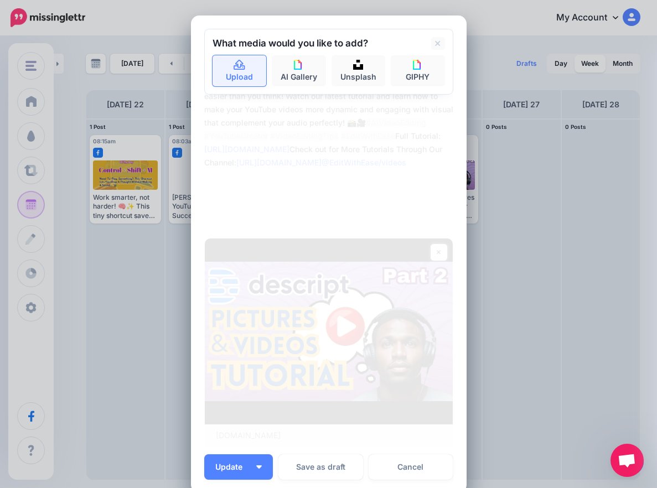
click at [246, 74] on link "Upload" at bounding box center [240, 70] width 54 height 31
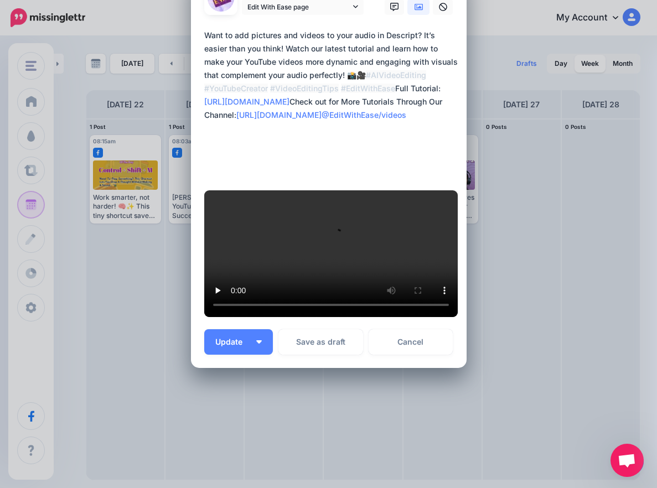
scroll to position [2, 0]
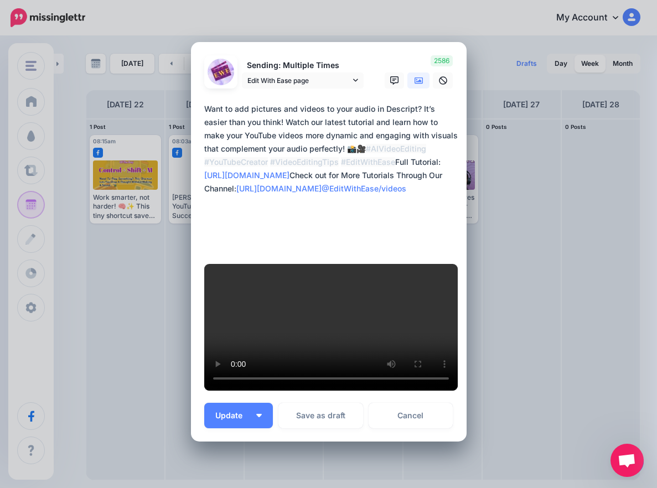
click at [415, 77] on icon at bounding box center [419, 80] width 9 height 7
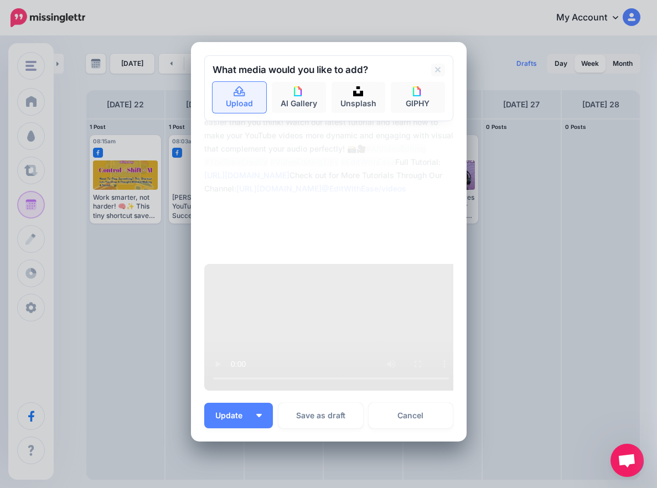
click at [247, 82] on link "Upload" at bounding box center [240, 97] width 54 height 31
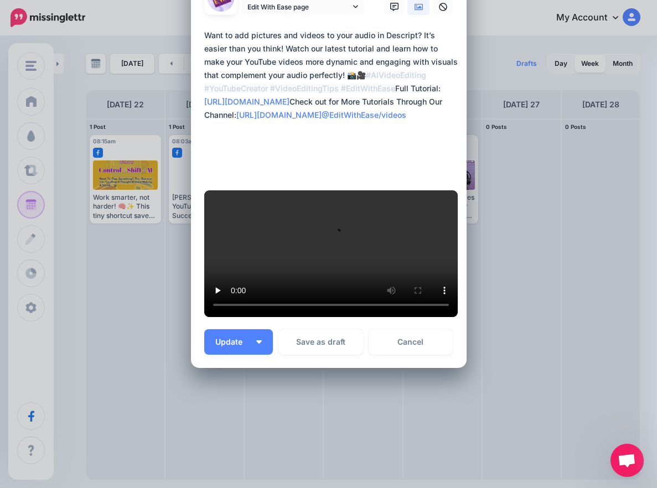
scroll to position [371, 0]
click at [257, 336] on button "Update" at bounding box center [238, 341] width 69 height 25
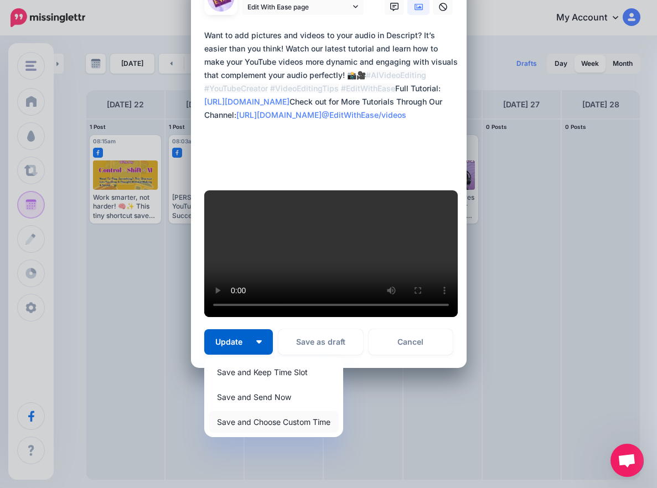
click at [266, 423] on link "Save and Choose Custom Time" at bounding box center [274, 422] width 130 height 22
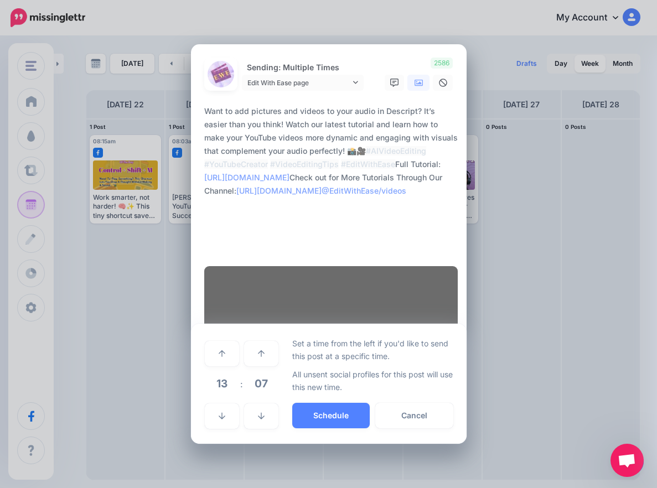
scroll to position [267, 0]
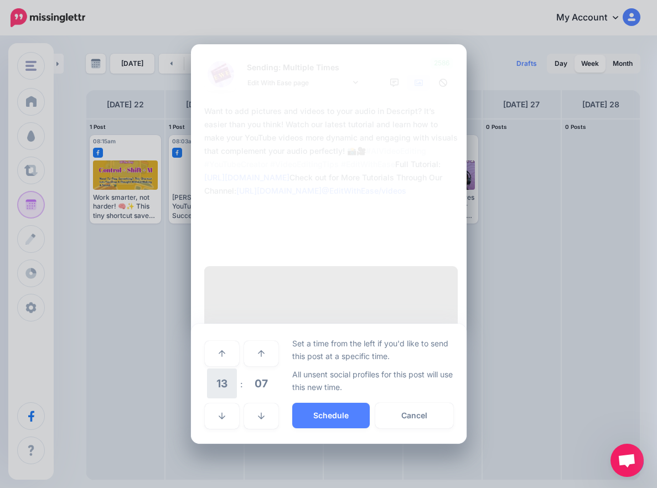
click at [224, 399] on span "13" at bounding box center [222, 384] width 30 height 30
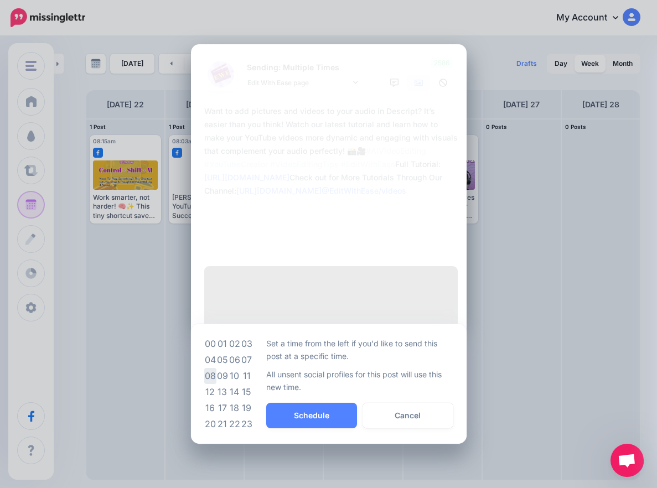
click at [210, 384] on td "08" at bounding box center [210, 376] width 12 height 16
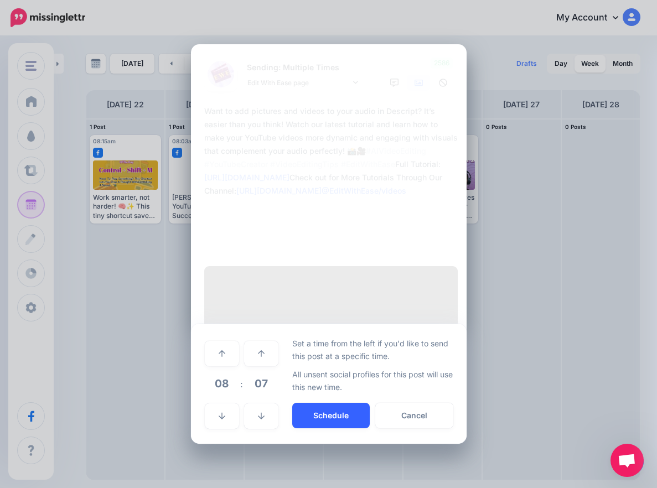
click at [345, 428] on button "Schedule" at bounding box center [330, 415] width 77 height 25
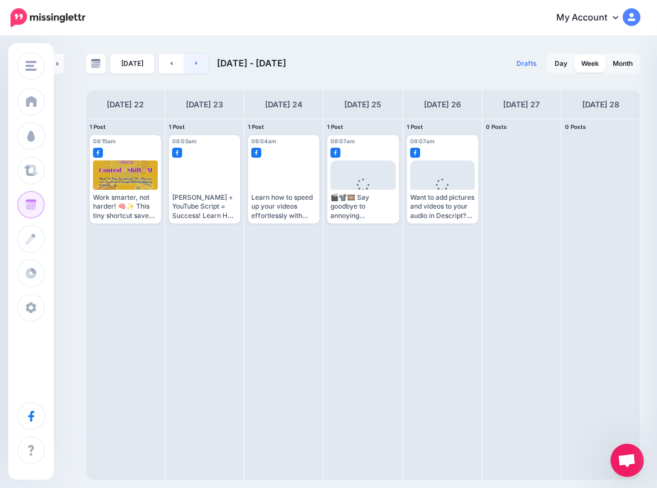
click at [196, 64] on link at bounding box center [196, 64] width 25 height 20
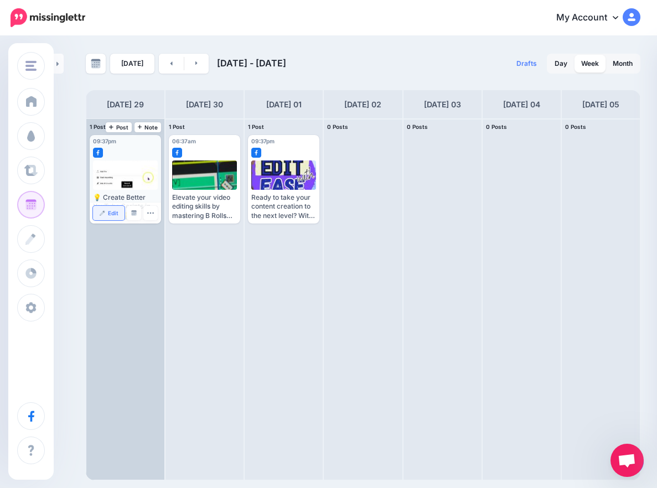
click at [108, 218] on link "Edit" at bounding box center [109, 213] width 32 height 14
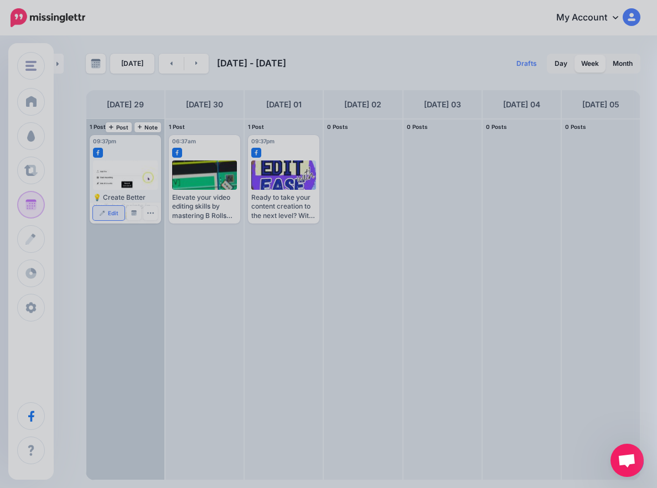
scroll to position [0, 0]
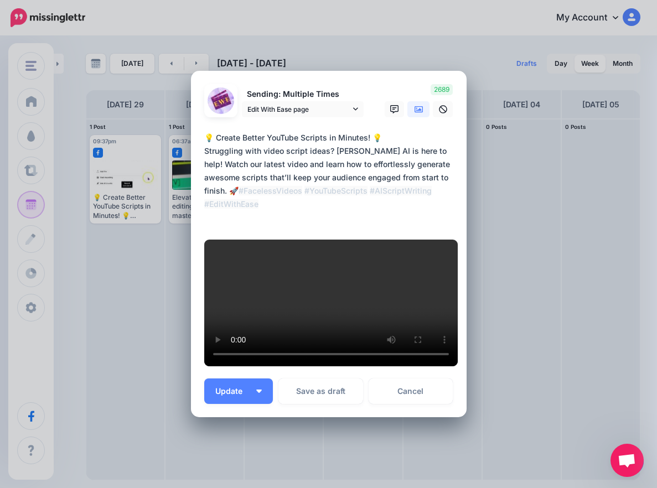
click at [415, 131] on div at bounding box center [328, 124] width 249 height 14
click at [415, 113] on icon at bounding box center [419, 109] width 9 height 7
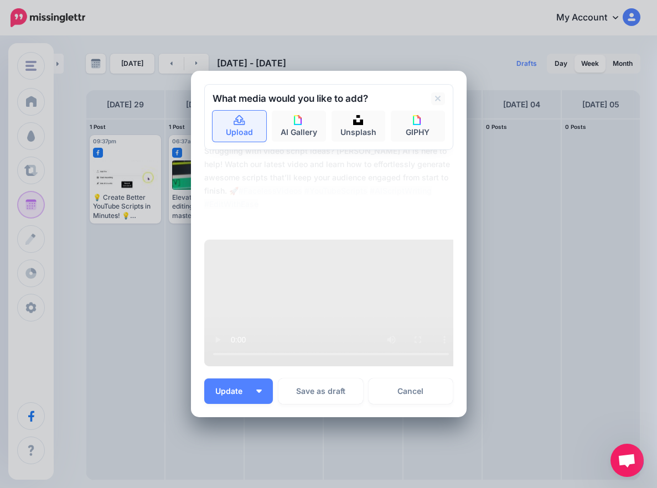
click at [222, 142] on link "Upload" at bounding box center [240, 126] width 54 height 31
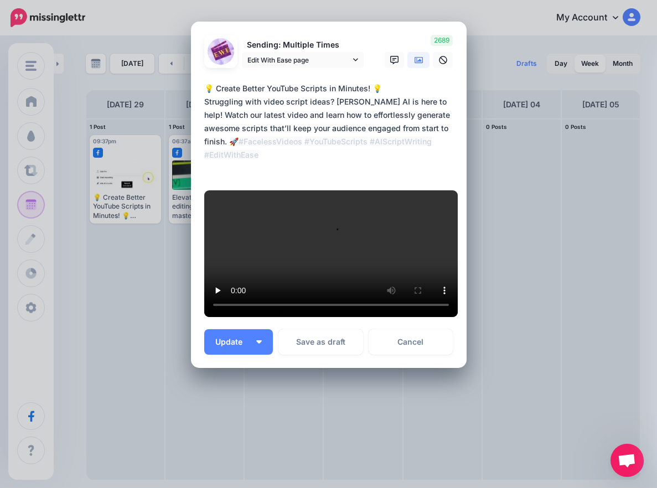
scroll to position [318, 0]
click at [262, 341] on button "Update" at bounding box center [238, 341] width 69 height 25
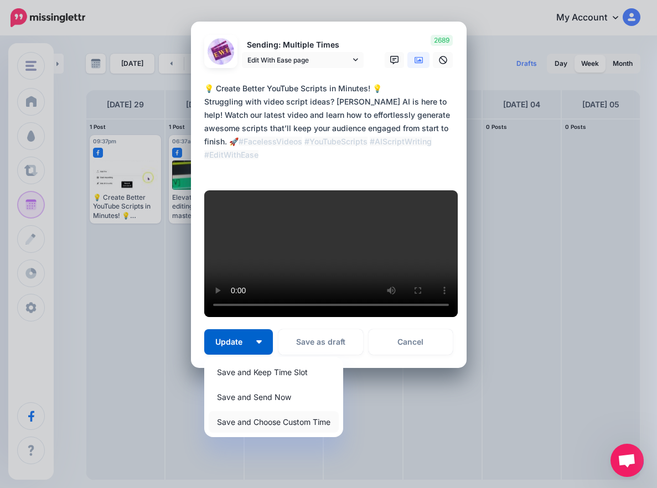
click at [280, 424] on link "Save and Choose Custom Time" at bounding box center [274, 422] width 130 height 22
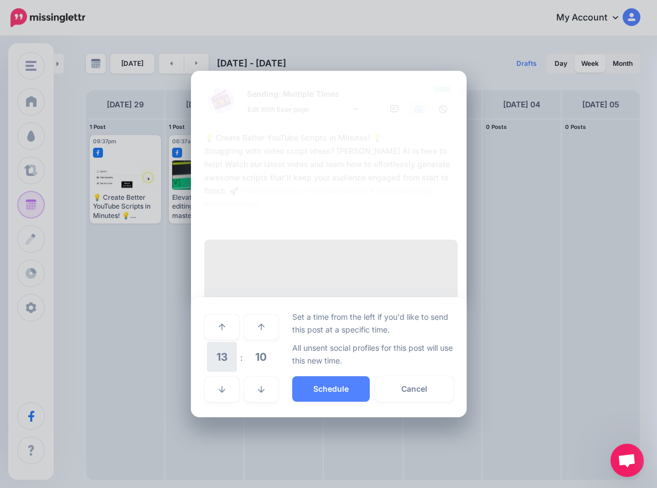
click at [225, 372] on span "13" at bounding box center [222, 357] width 30 height 30
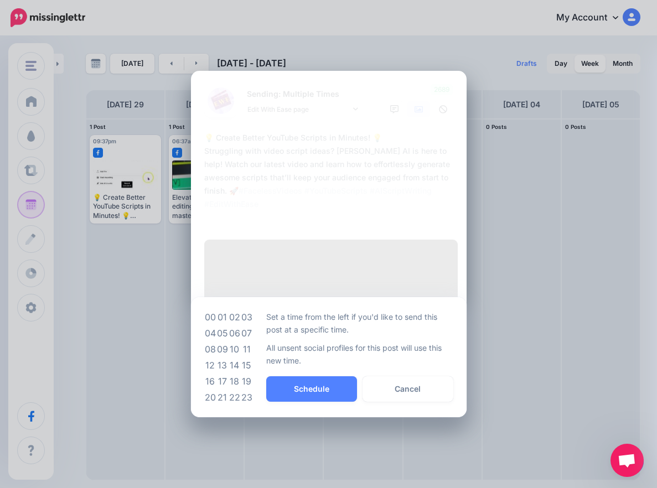
click at [208, 358] on td "08" at bounding box center [210, 349] width 12 height 16
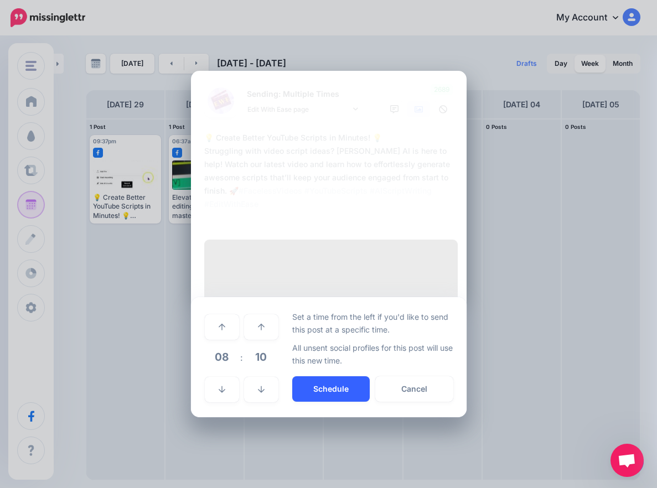
click at [311, 402] on button "Schedule" at bounding box center [330, 388] width 77 height 25
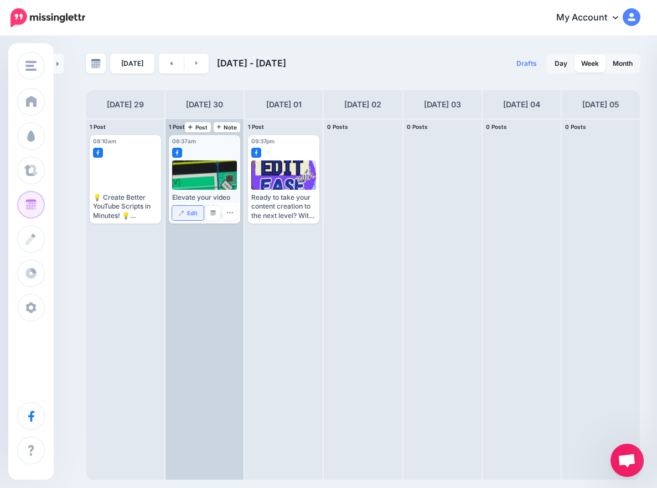
click at [195, 216] on link "Edit" at bounding box center [188, 213] width 32 height 14
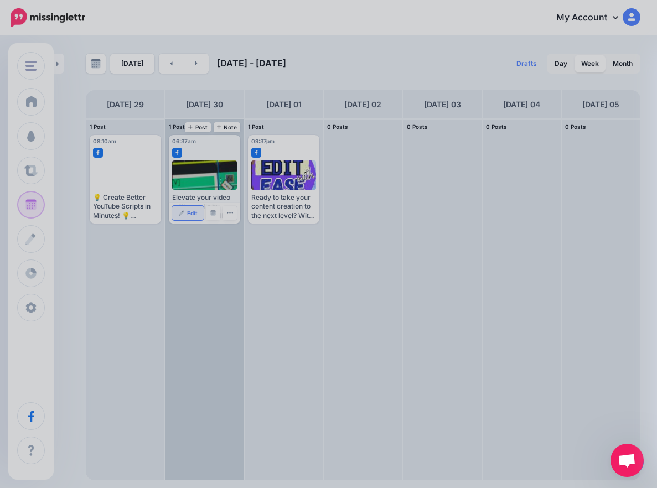
scroll to position [0, 0]
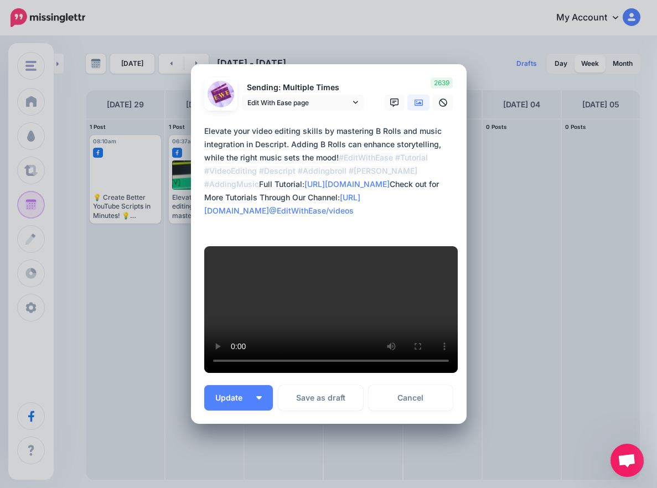
click at [415, 107] on icon at bounding box center [419, 103] width 9 height 9
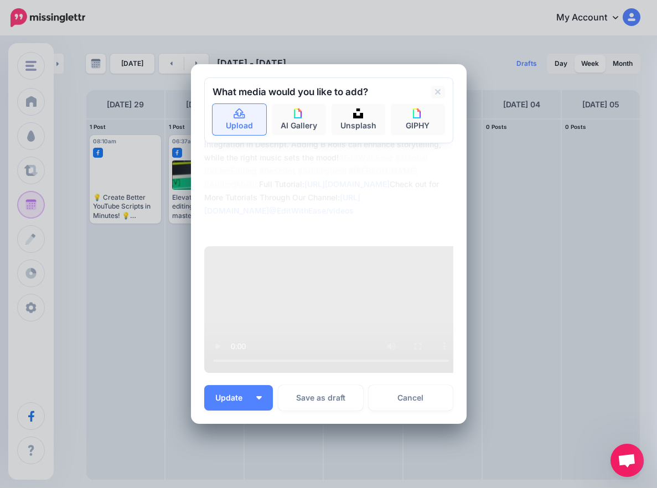
click at [243, 135] on link "Upload" at bounding box center [240, 119] width 54 height 31
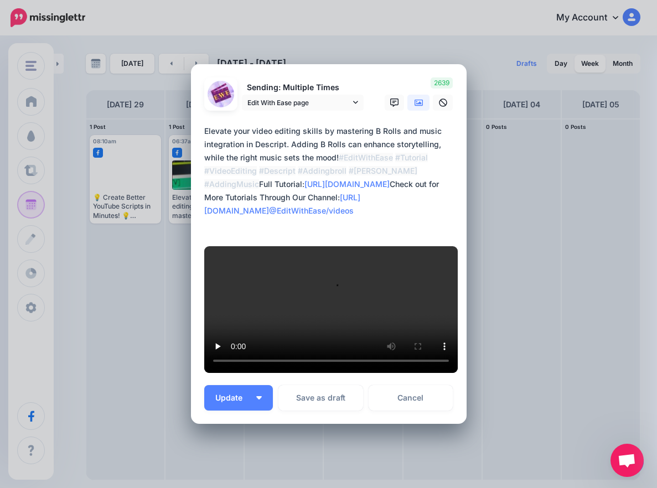
scroll to position [332, 0]
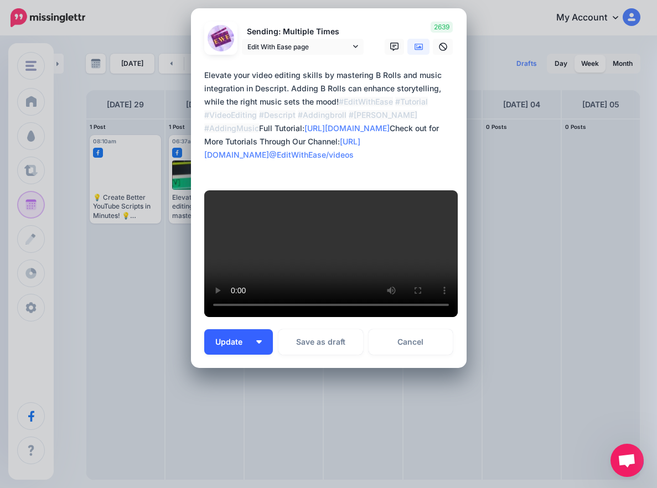
click at [256, 341] on img "button" at bounding box center [259, 341] width 6 height 3
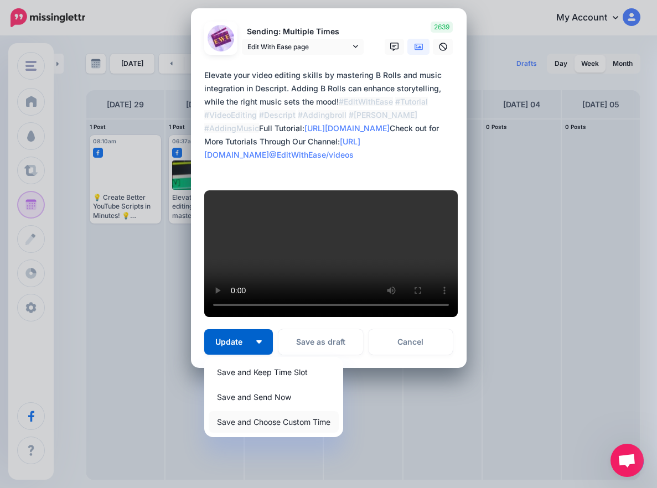
click at [272, 417] on link "Save and Choose Custom Time" at bounding box center [274, 422] width 130 height 22
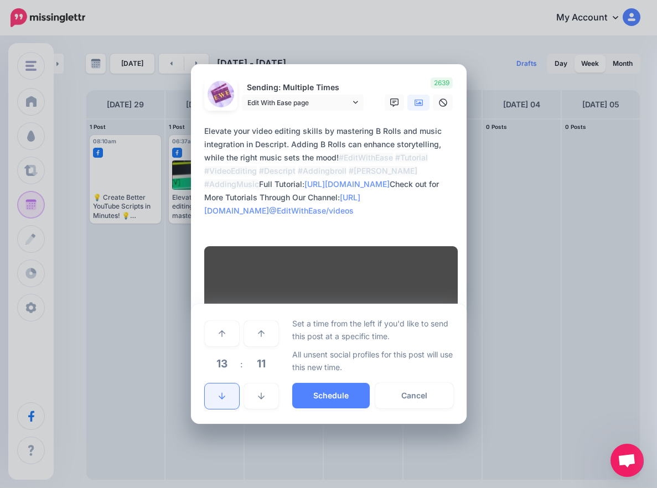
scroll to position [227, 0]
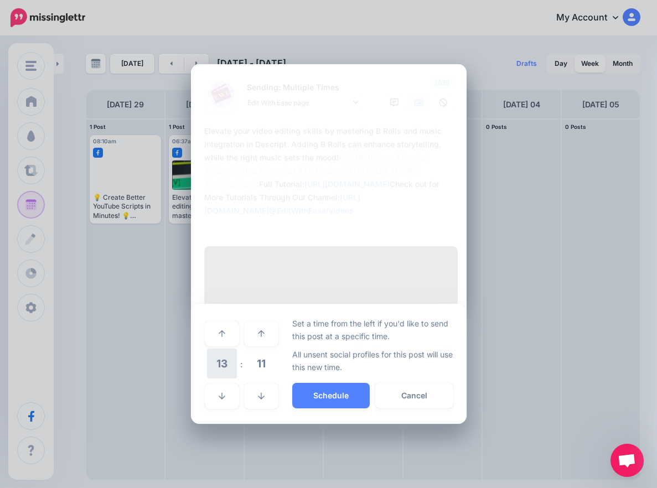
click at [209, 379] on span "13" at bounding box center [222, 364] width 30 height 30
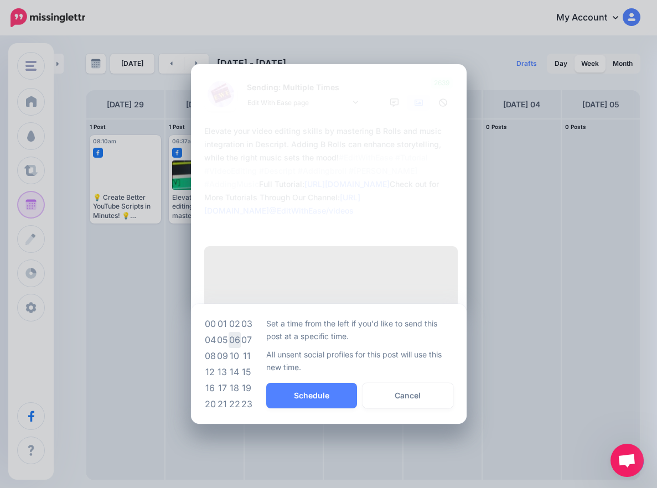
click at [229, 348] on td "06" at bounding box center [235, 340] width 12 height 16
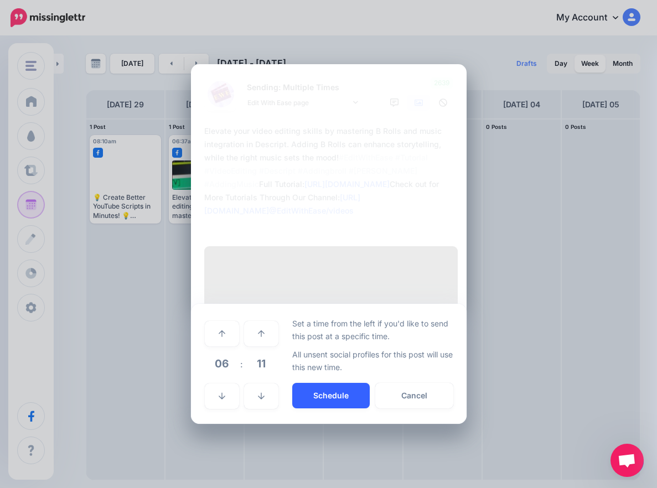
click at [303, 408] on button "Schedule" at bounding box center [330, 395] width 77 height 25
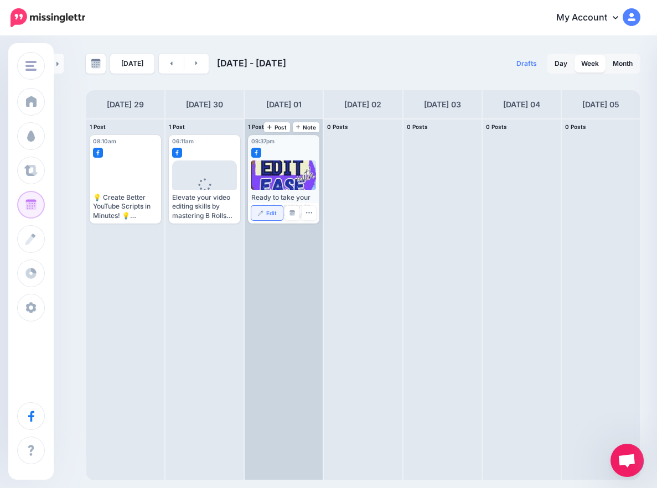
click at [267, 216] on span "Edit" at bounding box center [271, 213] width 11 height 6
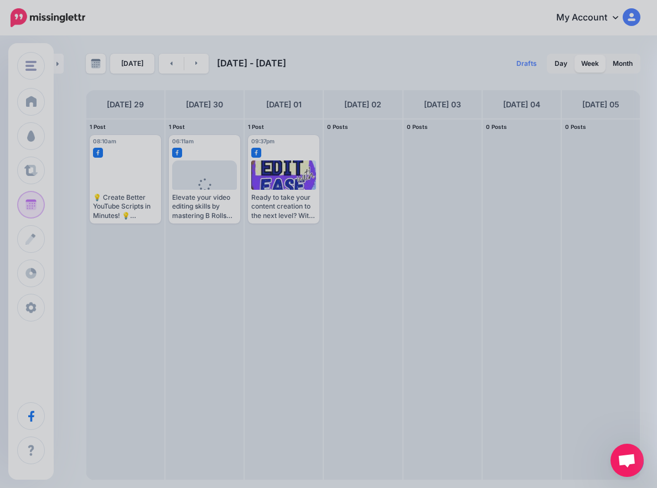
scroll to position [0, 0]
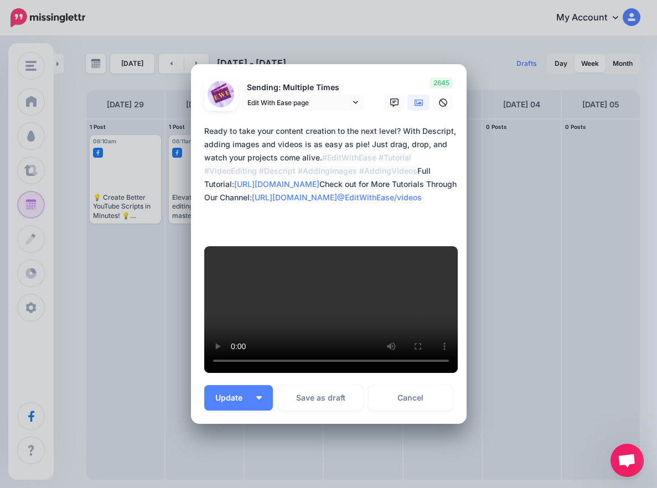
drag, startPoint x: 434, startPoint y: 219, endPoint x: 247, endPoint y: 220, distance: 187.1
click at [247, 220] on textarea "**********" at bounding box center [331, 178] width 255 height 106
click at [415, 106] on icon at bounding box center [419, 103] width 9 height 7
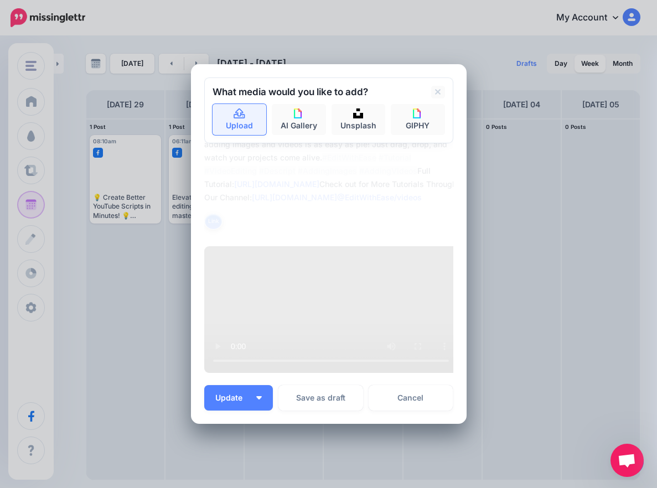
click at [233, 135] on link "Upload" at bounding box center [240, 119] width 54 height 31
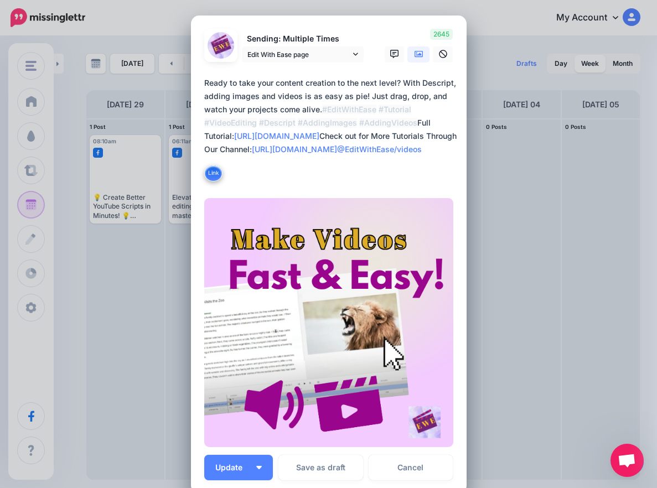
click at [408, 61] on link at bounding box center [418, 54] width 22 height 16
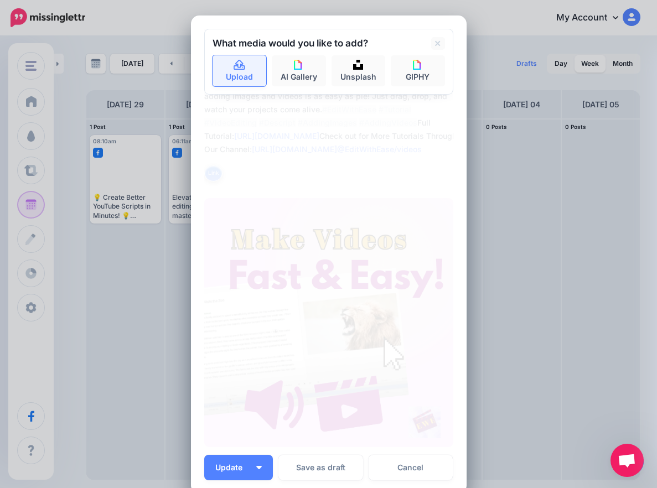
click at [225, 74] on link "Upload" at bounding box center [240, 70] width 54 height 31
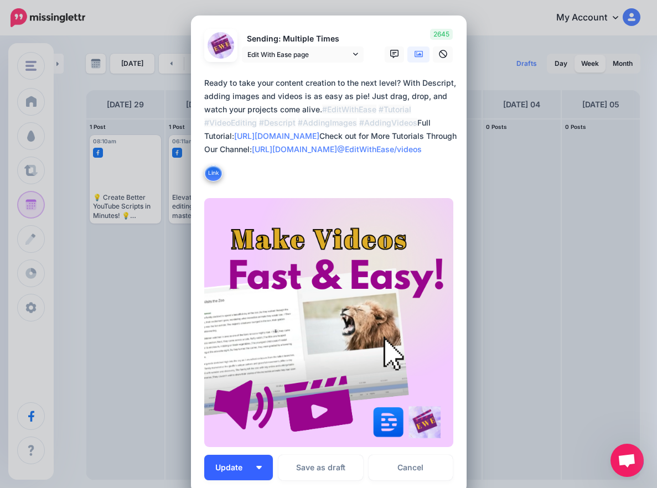
click at [262, 465] on button "Update" at bounding box center [238, 467] width 69 height 25
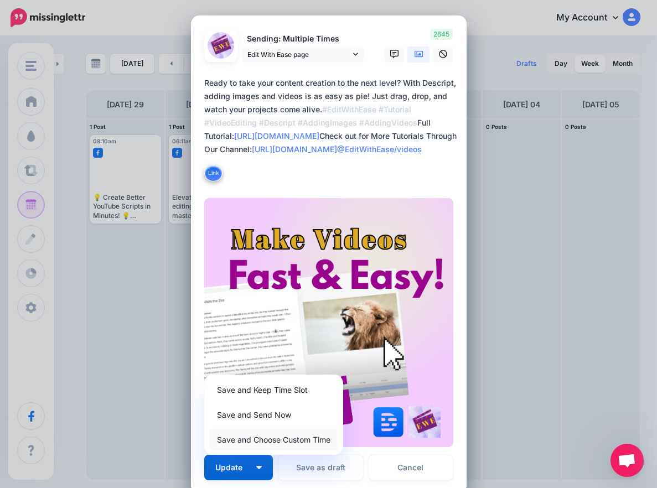
click at [237, 443] on link "Save and Choose Custom Time" at bounding box center [274, 440] width 130 height 22
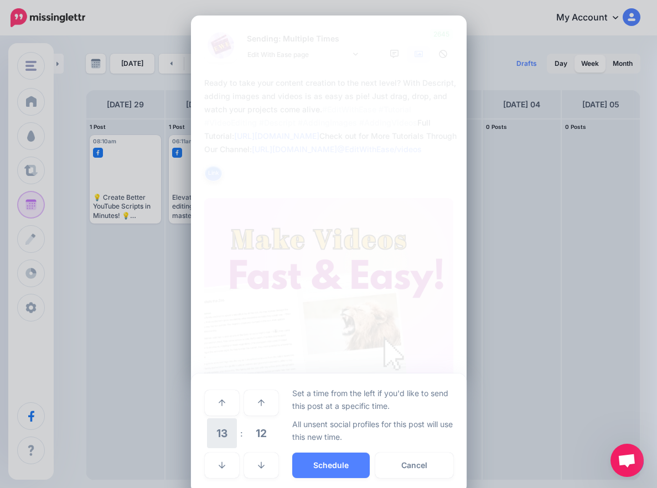
click at [215, 437] on span "13" at bounding box center [222, 433] width 30 height 30
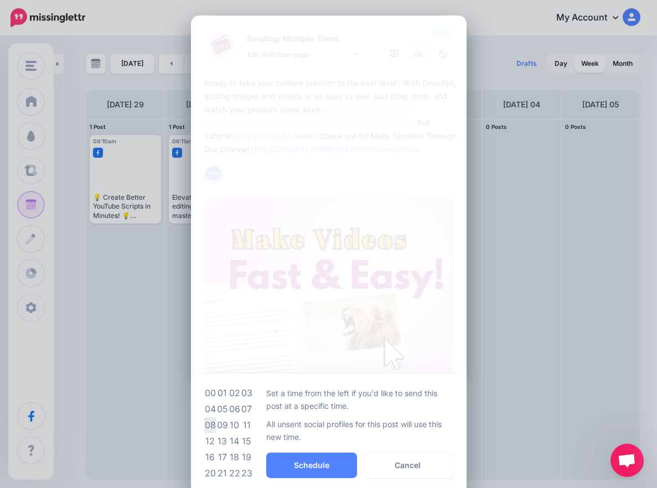
click at [211, 420] on td "08" at bounding box center [210, 425] width 12 height 16
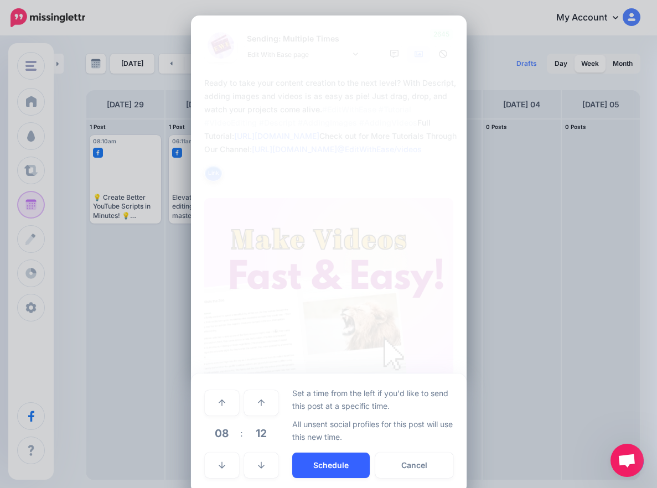
click at [323, 467] on button "Schedule" at bounding box center [330, 465] width 77 height 25
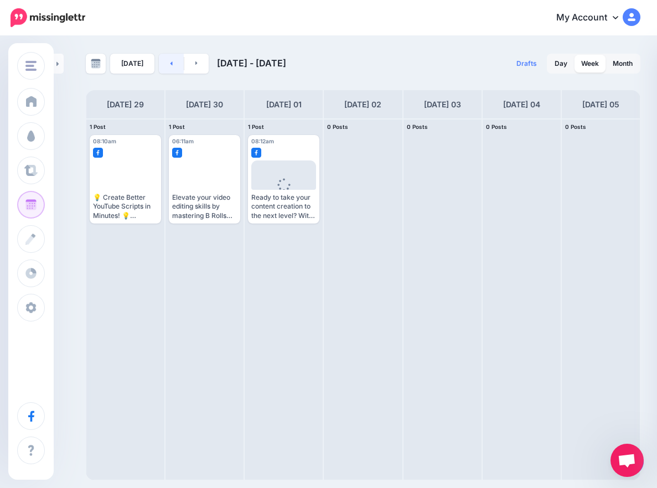
click at [161, 65] on link at bounding box center [171, 64] width 25 height 20
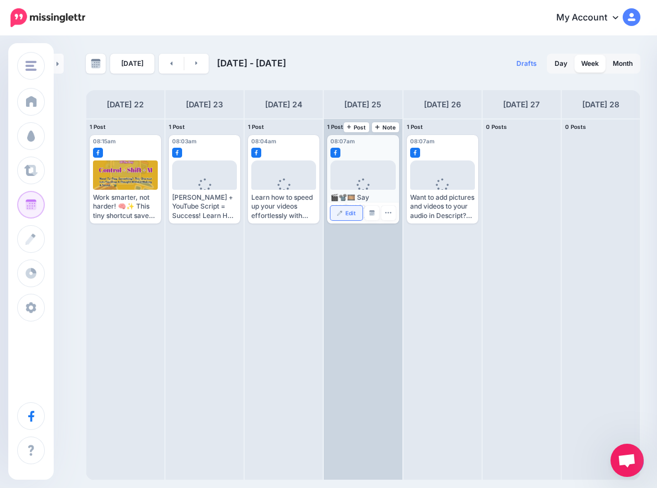
click at [350, 209] on link "Edit" at bounding box center [346, 213] width 32 height 14
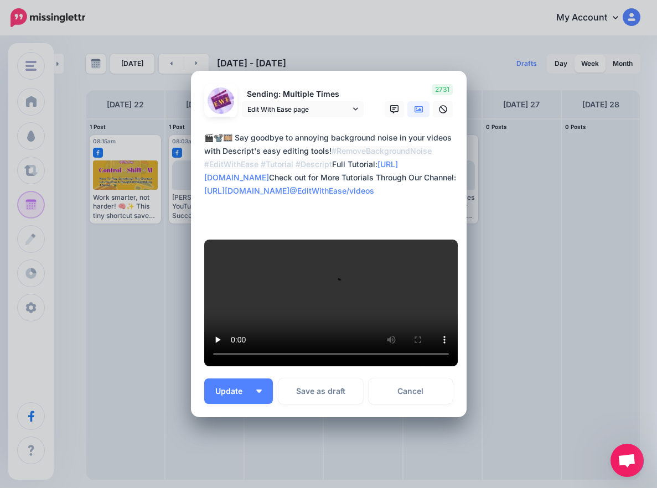
scroll to position [318, 0]
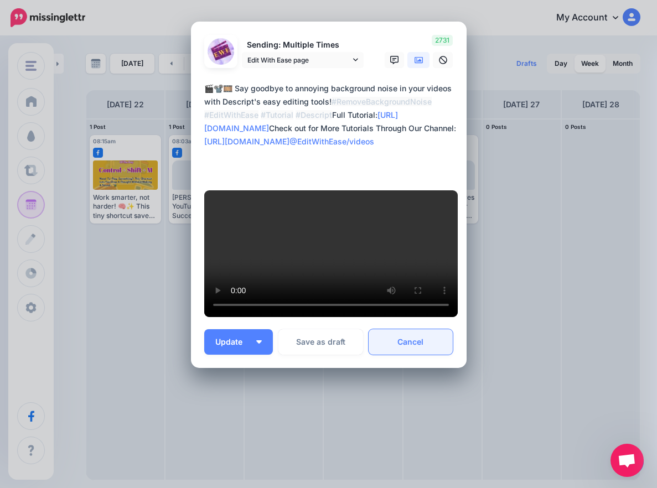
click at [408, 351] on link "Cancel" at bounding box center [411, 341] width 85 height 25
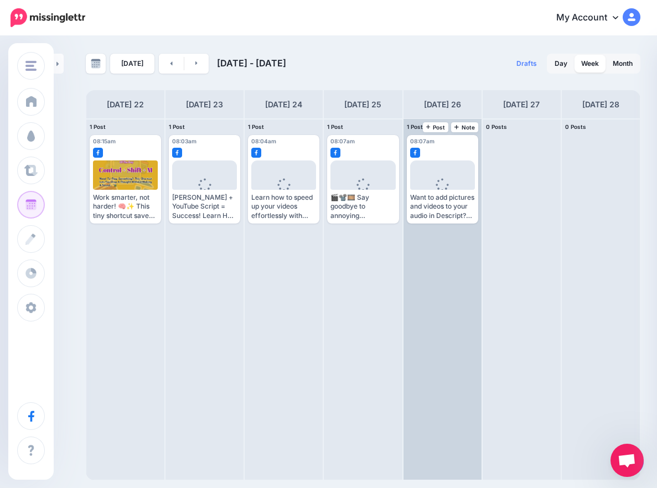
scroll to position [0, 0]
click at [417, 215] on img at bounding box center [419, 213] width 6 height 6
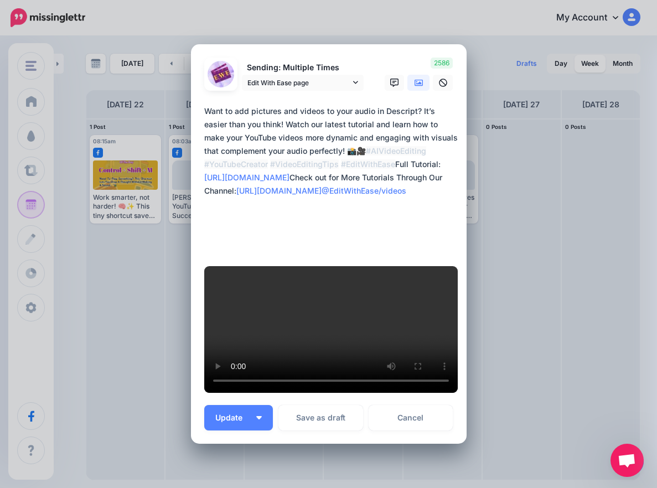
drag, startPoint x: 289, startPoint y: 179, endPoint x: 246, endPoint y: 158, distance: 48.0
click at [246, 158] on textarea "**********" at bounding box center [331, 178] width 255 height 146
click at [283, 171] on textarea "**********" at bounding box center [331, 178] width 255 height 146
click at [204, 164] on textarea "**********" at bounding box center [331, 178] width 255 height 146
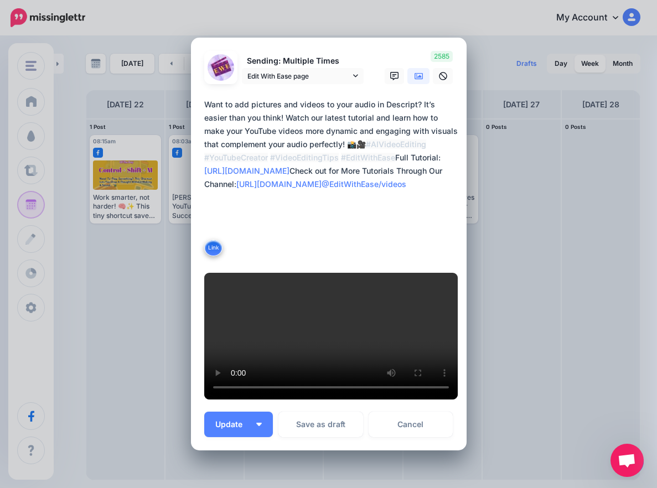
drag, startPoint x: 244, startPoint y: 172, endPoint x: 199, endPoint y: 170, distance: 44.3
click at [199, 170] on div "Loading Sending: Multiple Times Edit With Ease page" at bounding box center [329, 244] width 276 height 413
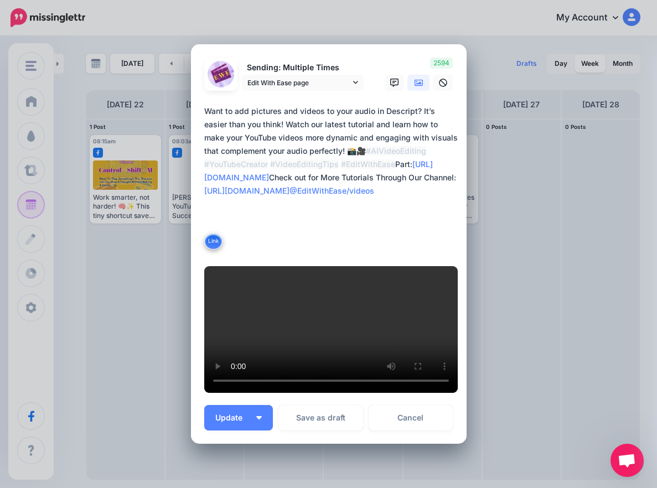
type textarea "**********"
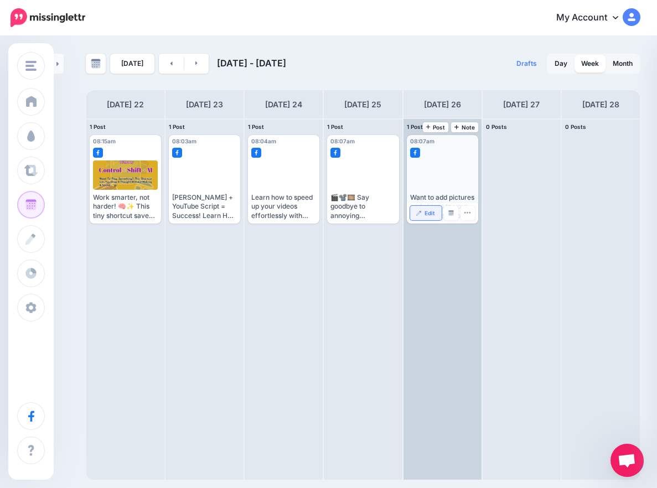
click at [434, 216] on link "Edit" at bounding box center [426, 213] width 32 height 14
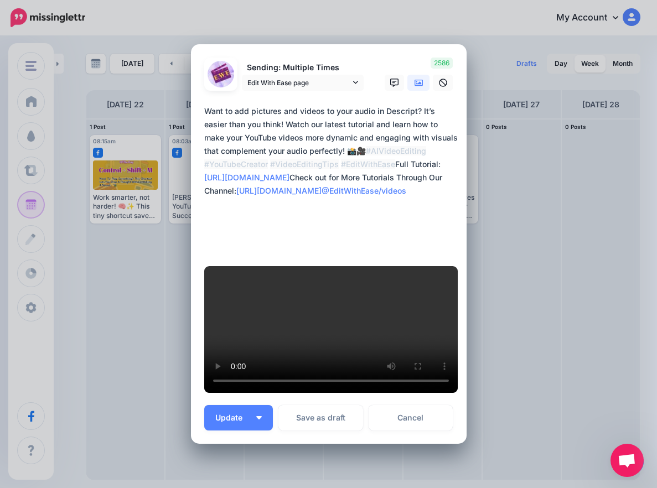
click at [426, 207] on textarea "**********" at bounding box center [331, 178] width 255 height 146
click at [395, 208] on textarea "**********" at bounding box center [331, 178] width 255 height 146
paste textarea "**********"
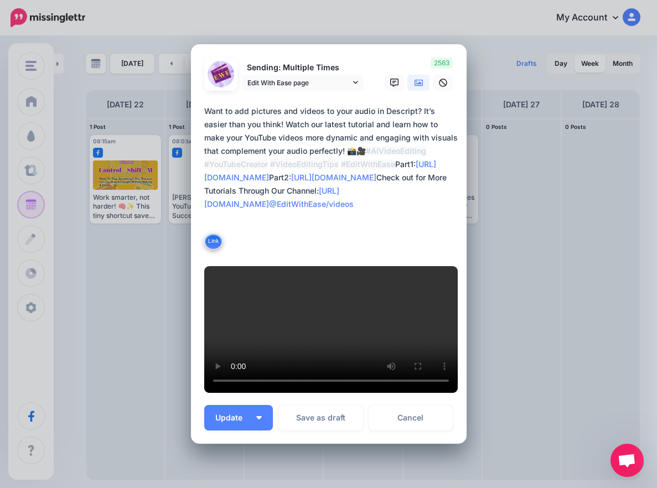
click at [204, 162] on textarea "**********" at bounding box center [331, 178] width 255 height 146
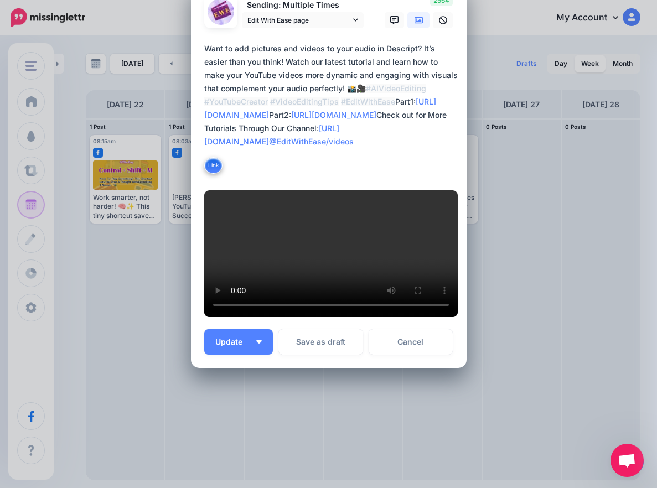
scroll to position [358, 0]
type textarea "**********"
click at [256, 343] on img "button" at bounding box center [259, 341] width 6 height 3
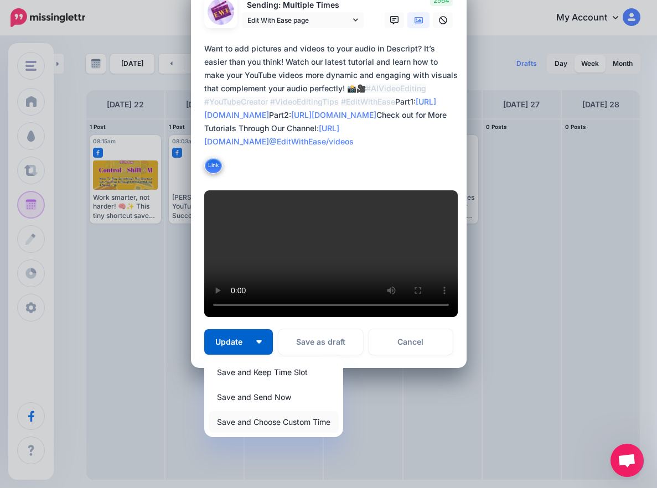
click at [251, 418] on link "Save and Choose Custom Time" at bounding box center [274, 422] width 130 height 22
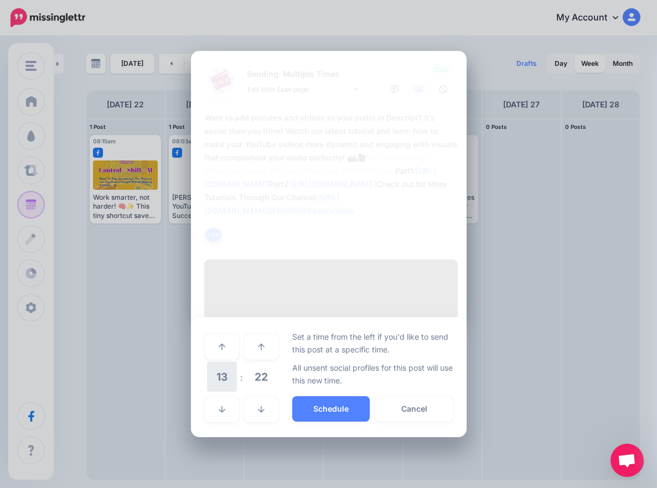
click at [221, 392] on span "13" at bounding box center [222, 377] width 30 height 30
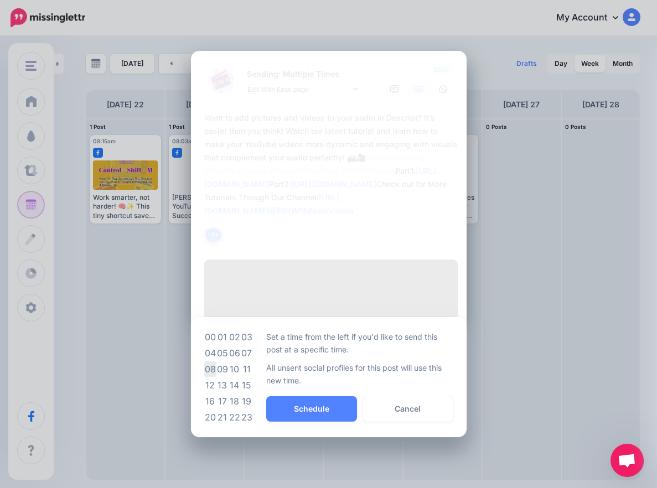
click at [205, 377] on td "08" at bounding box center [210, 369] width 12 height 16
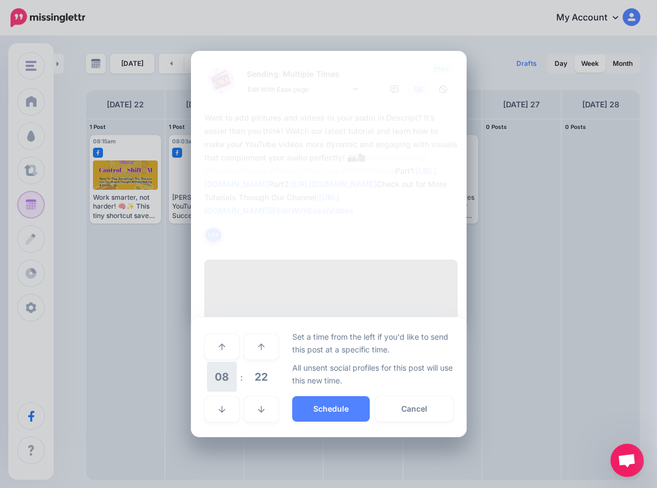
click at [215, 392] on span "08" at bounding box center [222, 377] width 30 height 30
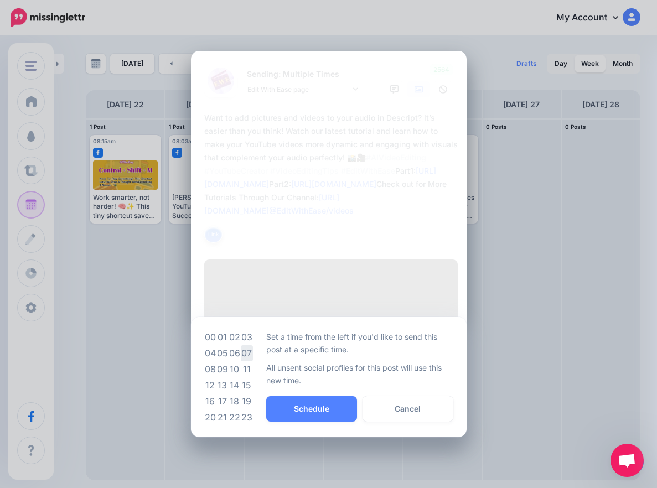
click at [248, 361] on td "07" at bounding box center [247, 353] width 12 height 16
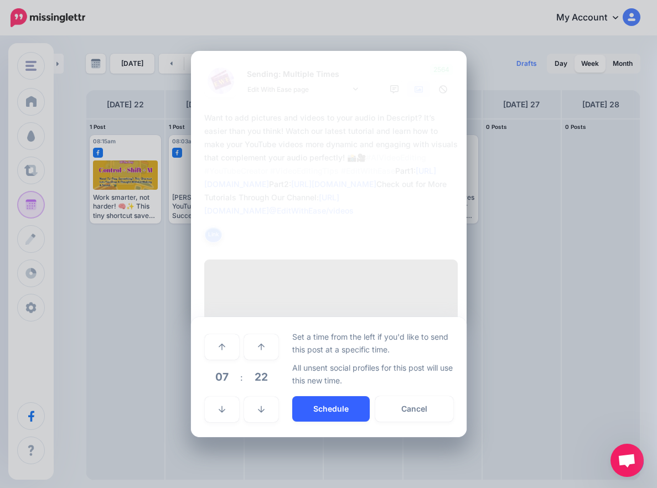
click at [318, 422] on button "Schedule" at bounding box center [330, 408] width 77 height 25
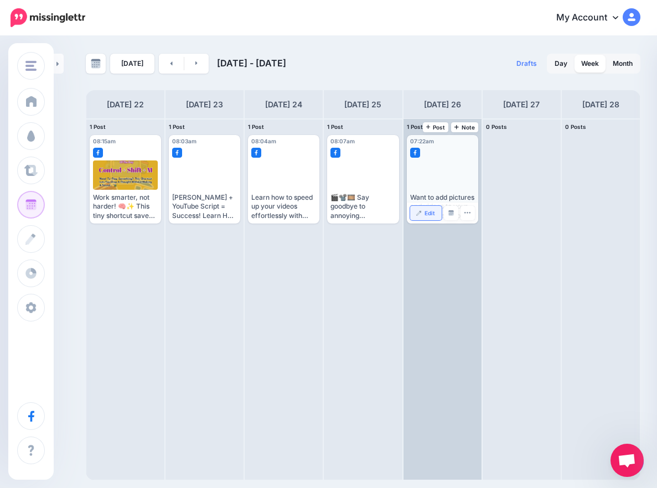
click at [421, 215] on img at bounding box center [419, 213] width 6 height 6
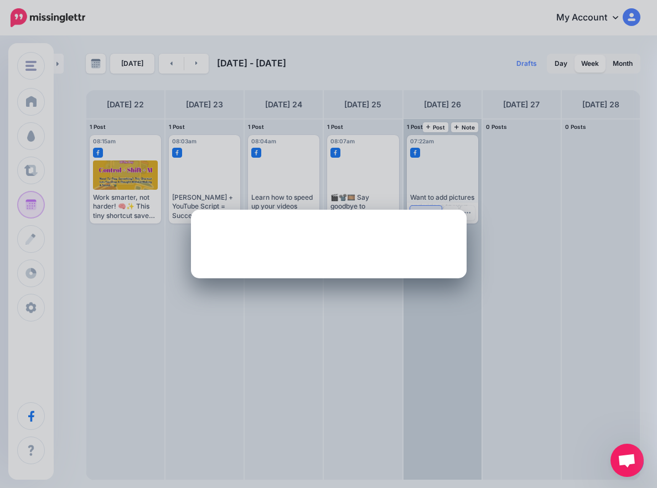
scroll to position [0, 0]
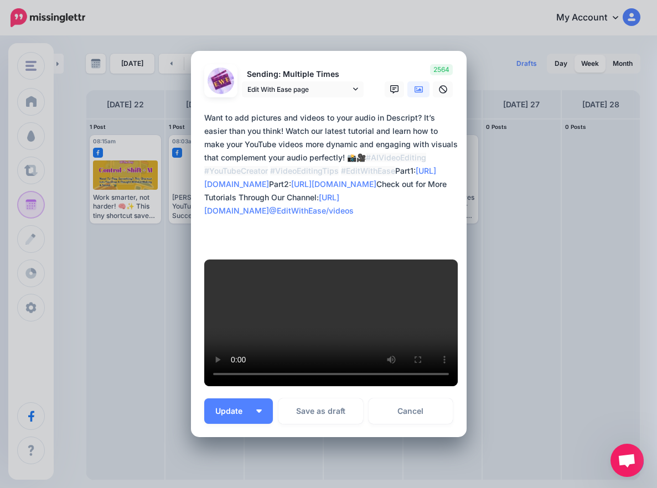
click at [100, 271] on div "Edit Post Loading Sending: Multiple Times Edit With Ease page 26th Sep 07:22" at bounding box center [328, 244] width 657 height 488
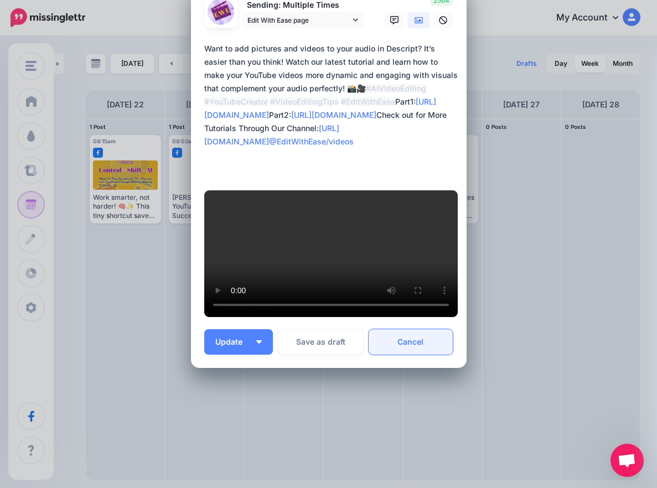
scroll to position [358, 0]
click at [429, 350] on link "Cancel" at bounding box center [411, 341] width 85 height 25
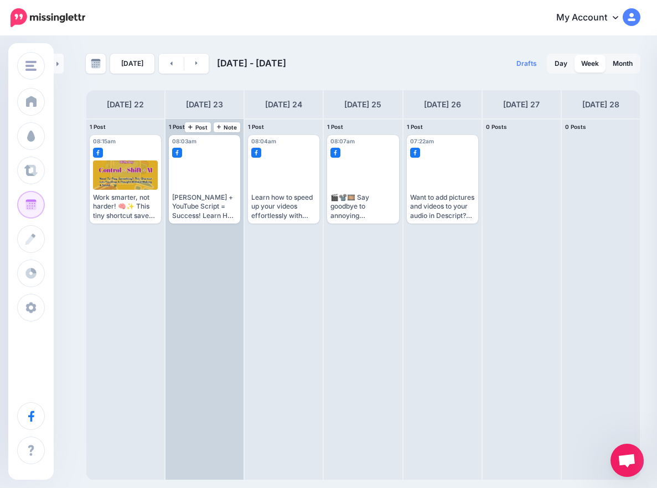
scroll to position [0, 0]
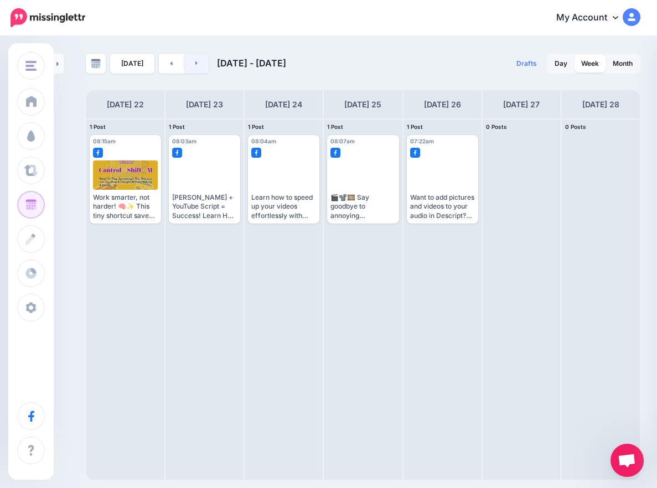
click at [194, 68] on link at bounding box center [196, 64] width 25 height 20
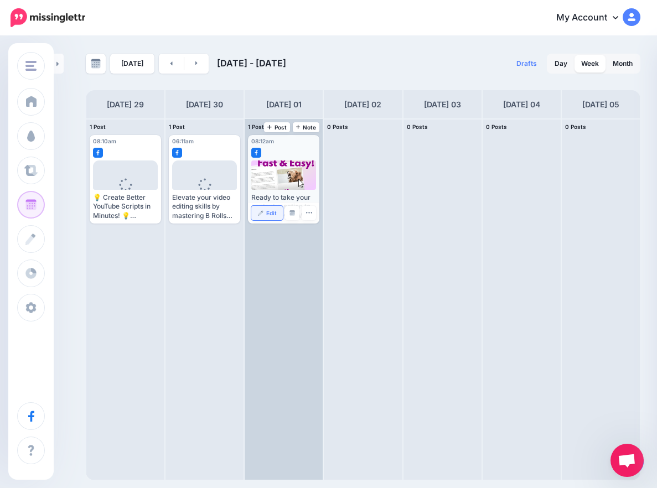
click at [277, 217] on link "Edit" at bounding box center [267, 213] width 32 height 14
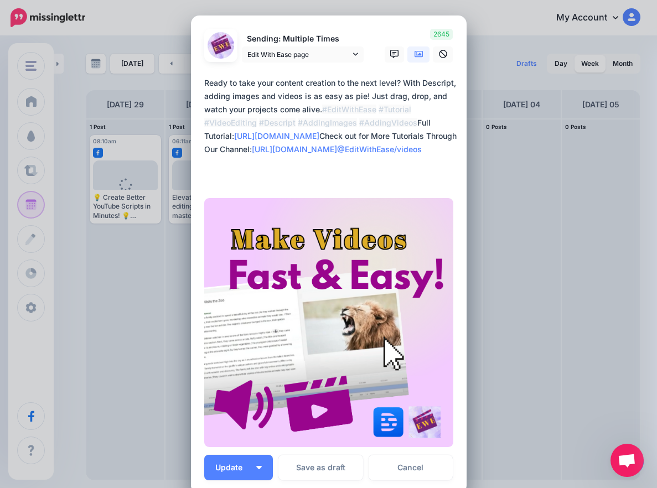
click at [380, 151] on textarea "**********" at bounding box center [331, 129] width 255 height 106
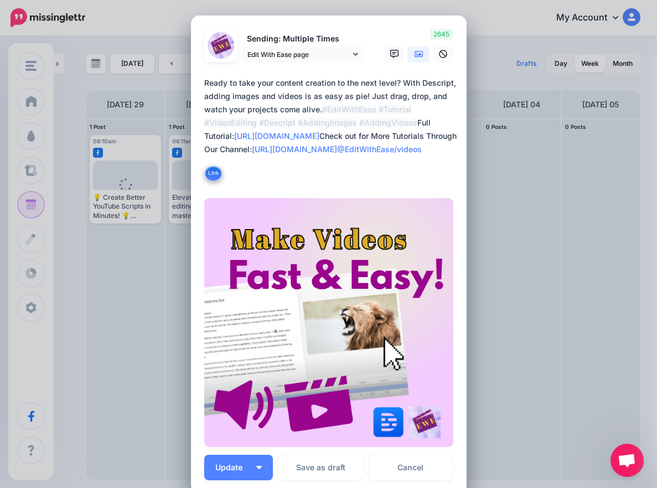
drag, startPoint x: 249, startPoint y: 149, endPoint x: 439, endPoint y: 153, distance: 190.4
click at [439, 153] on textarea "**********" at bounding box center [331, 129] width 255 height 106
drag, startPoint x: 201, startPoint y: 149, endPoint x: 412, endPoint y: 184, distance: 213.6
click at [412, 184] on div "**********" at bounding box center [328, 131] width 249 height 111
paste textarea "**********"
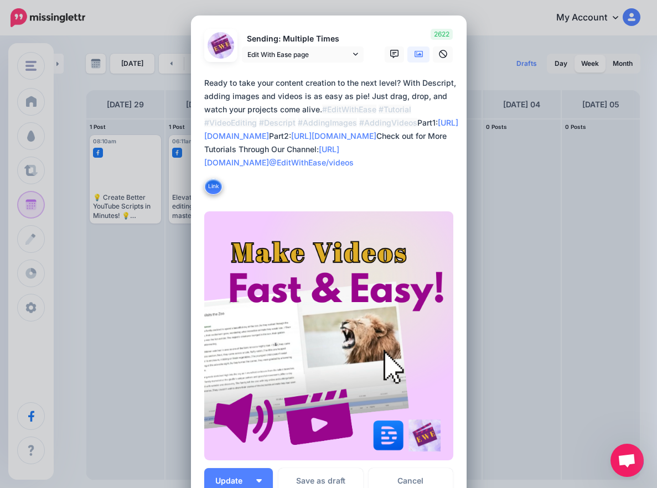
scroll to position [139, 0]
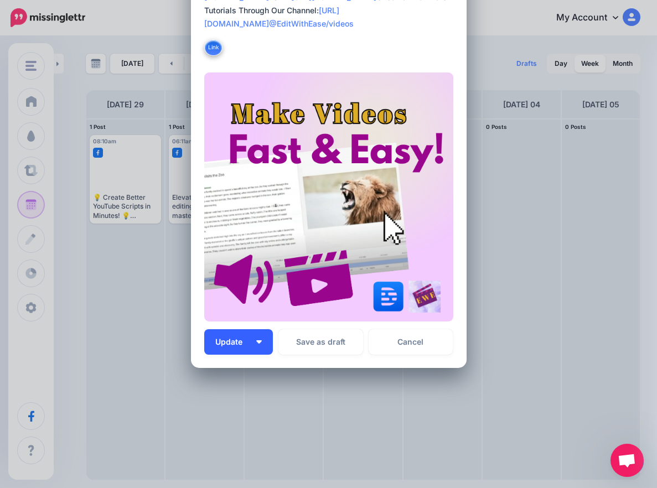
type textarea "**********"
click at [256, 338] on button "Update" at bounding box center [238, 341] width 69 height 25
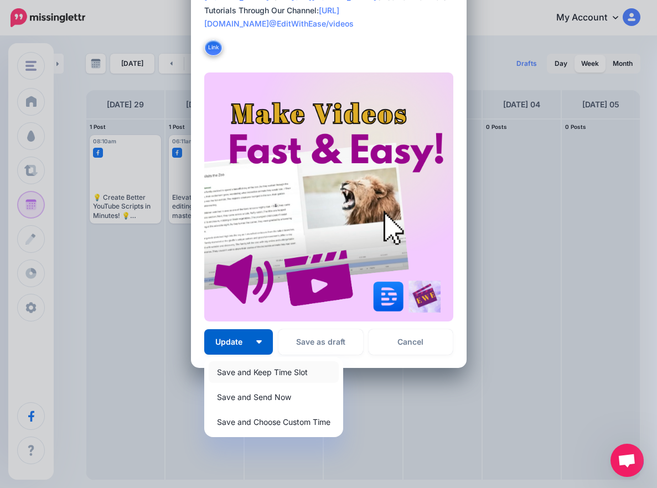
click at [267, 373] on link "Save and Keep Time Slot" at bounding box center [274, 372] width 130 height 22
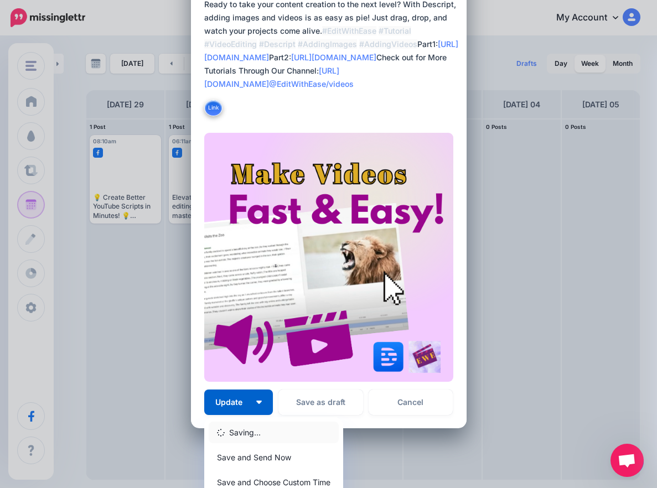
scroll to position [0, 0]
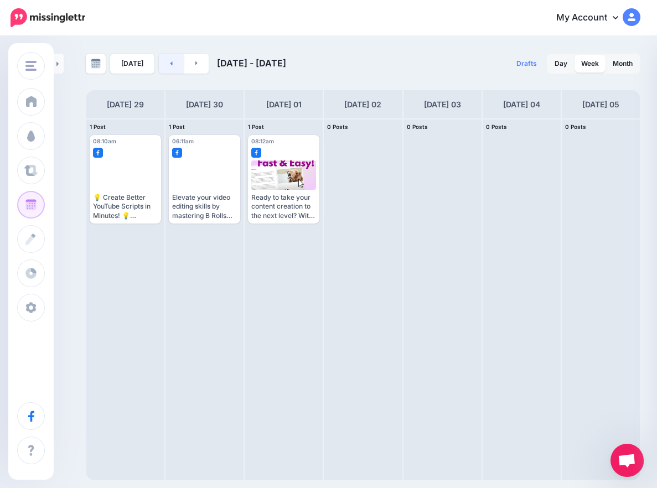
click at [162, 63] on link at bounding box center [171, 64] width 25 height 20
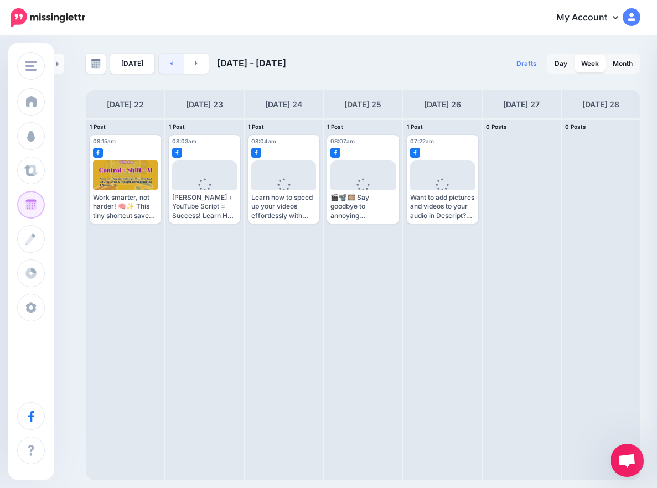
click at [162, 63] on link at bounding box center [171, 64] width 25 height 20
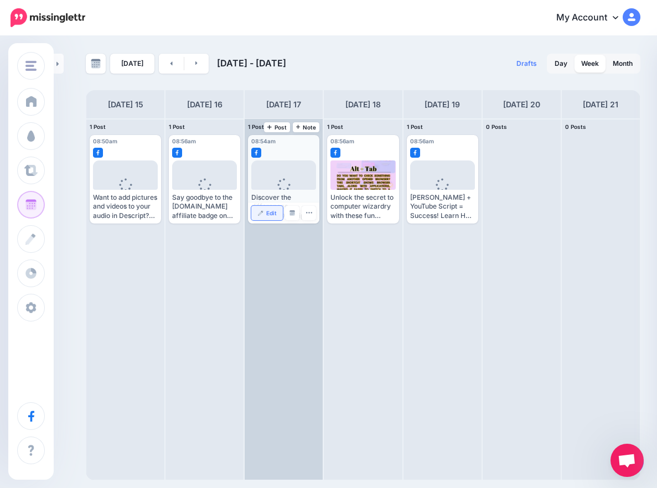
click at [263, 216] on link "Edit" at bounding box center [267, 213] width 32 height 14
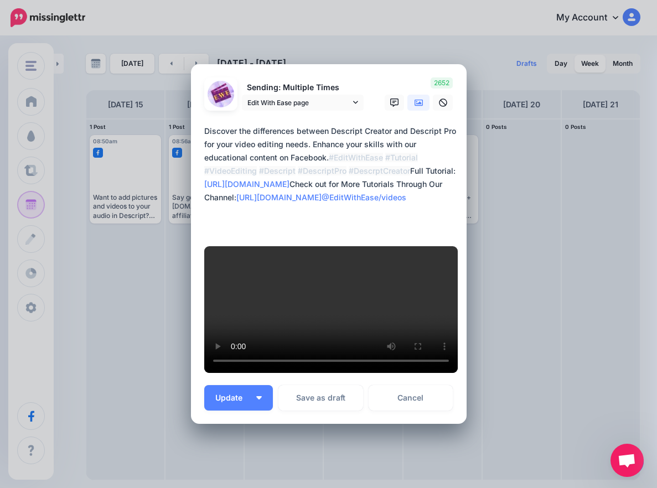
click at [419, 95] on link at bounding box center [418, 103] width 22 height 16
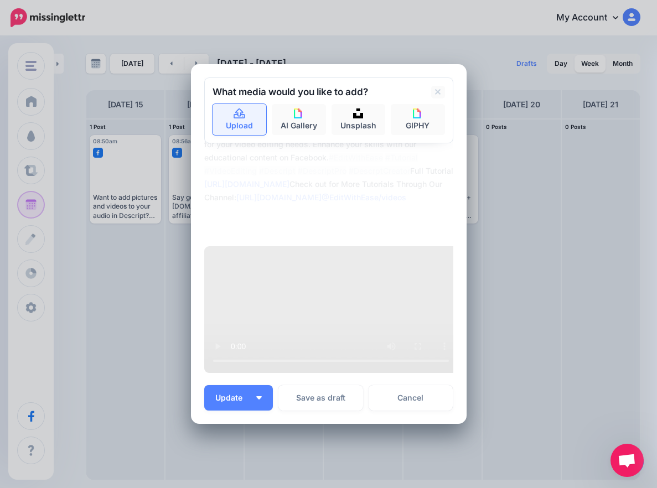
click at [237, 109] on icon at bounding box center [239, 114] width 13 height 10
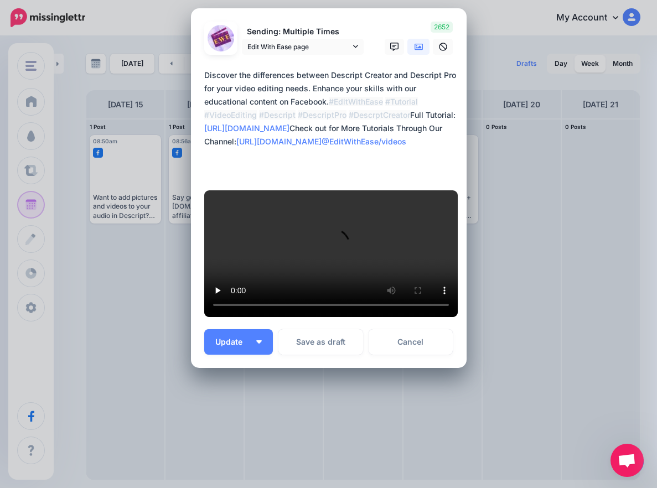
scroll to position [332, 0]
click at [261, 343] on button "Update" at bounding box center [238, 341] width 69 height 25
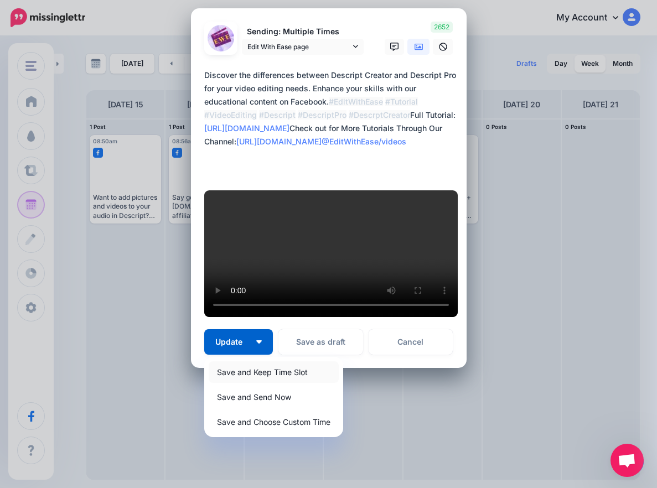
click at [261, 370] on link "Save and Keep Time Slot" at bounding box center [274, 372] width 130 height 22
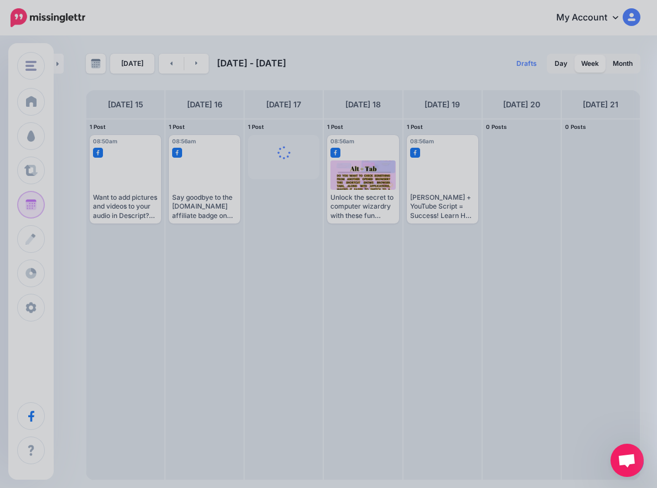
scroll to position [0, 0]
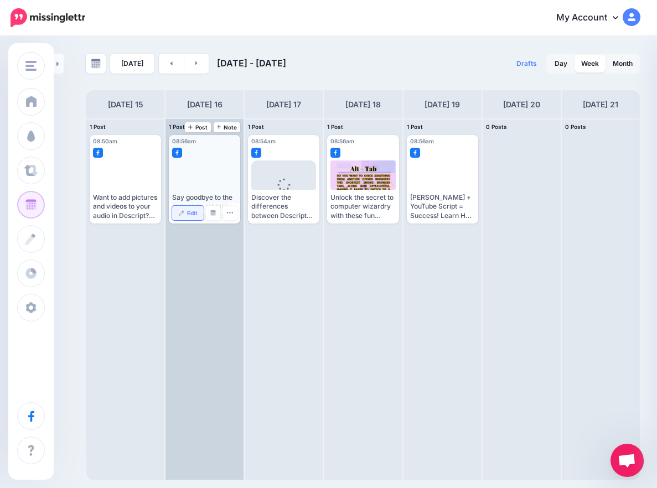
click at [198, 215] on link "Edit" at bounding box center [188, 213] width 32 height 14
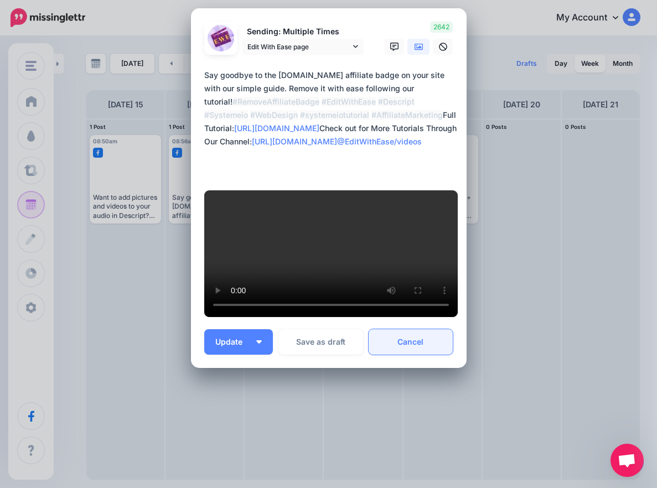
click at [412, 345] on link "Cancel" at bounding box center [411, 341] width 85 height 25
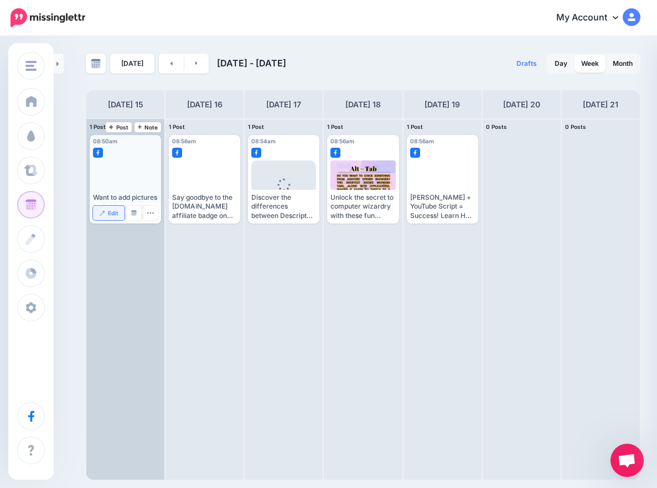
click at [117, 213] on span "Edit" at bounding box center [113, 213] width 11 height 6
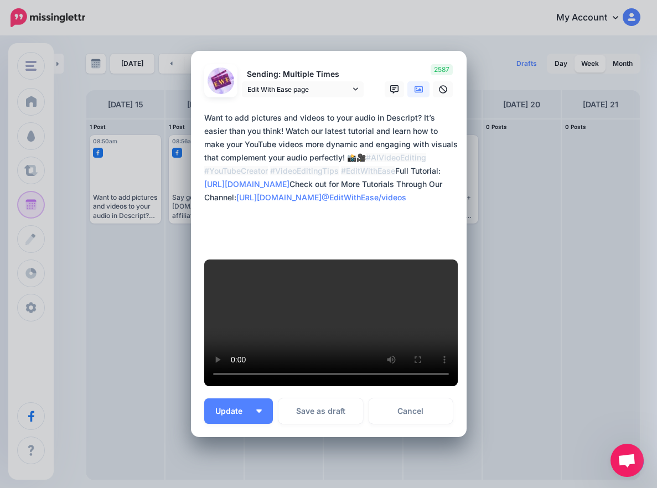
click at [389, 179] on textarea "**********" at bounding box center [331, 177] width 255 height 133
drag, startPoint x: 201, startPoint y: 152, endPoint x: 422, endPoint y: 199, distance: 225.1
click at [417, 200] on textarea "**********" at bounding box center [331, 177] width 255 height 133
paste textarea "**********"
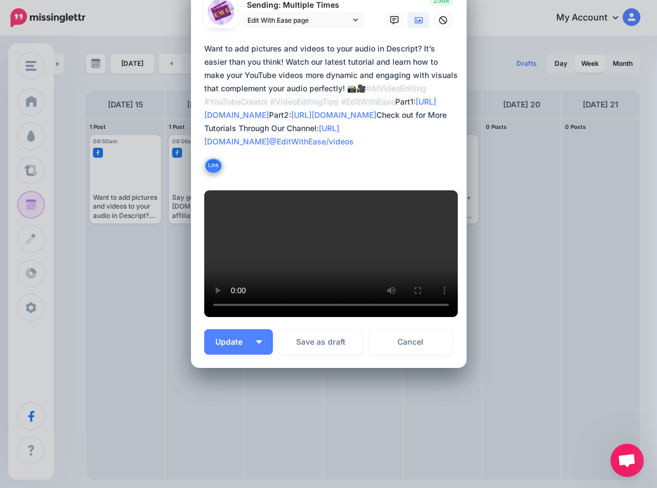
scroll to position [358, 0]
type textarea "**********"
click at [261, 343] on button "Update" at bounding box center [238, 341] width 69 height 25
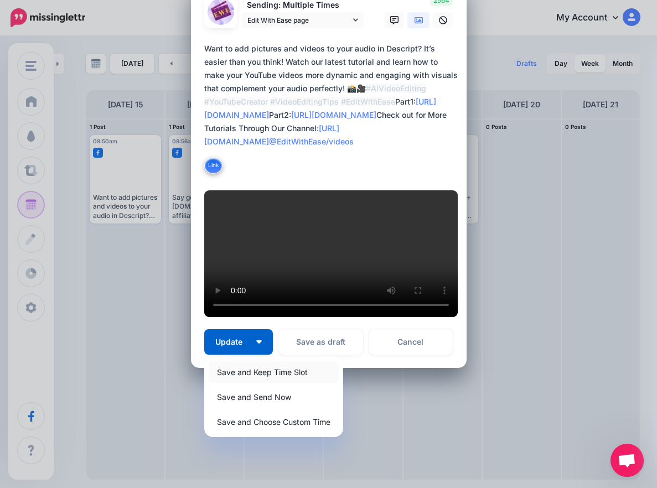
click at [262, 374] on link "Save and Keep Time Slot" at bounding box center [274, 372] width 130 height 22
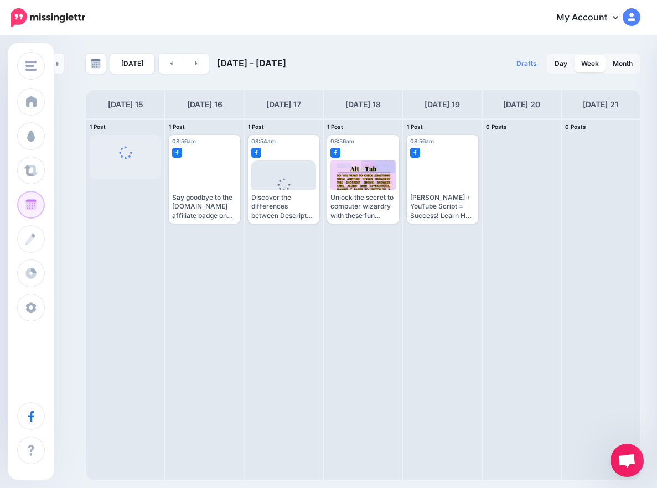
scroll to position [0, 0]
click at [164, 61] on link at bounding box center [171, 64] width 25 height 20
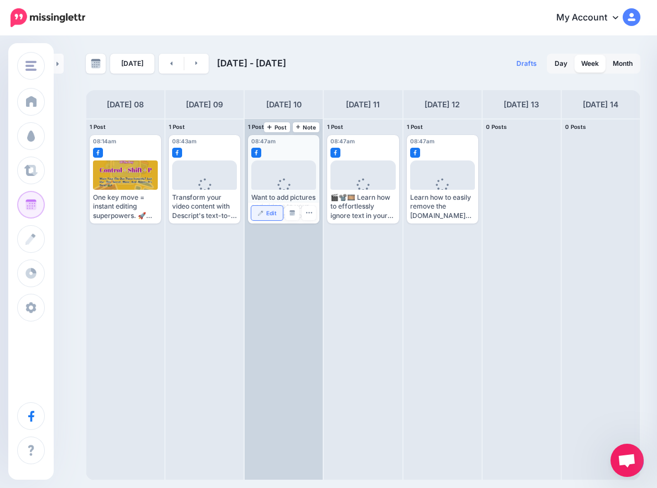
click at [270, 215] on span "Edit" at bounding box center [271, 213] width 11 height 6
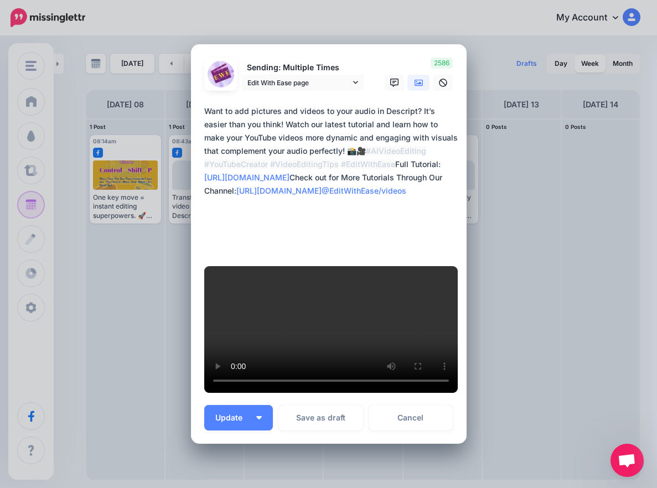
drag, startPoint x: 201, startPoint y: 164, endPoint x: 418, endPoint y: 208, distance: 221.9
click at [418, 208] on textarea "**********" at bounding box center [331, 178] width 255 height 146
paste textarea "**********"
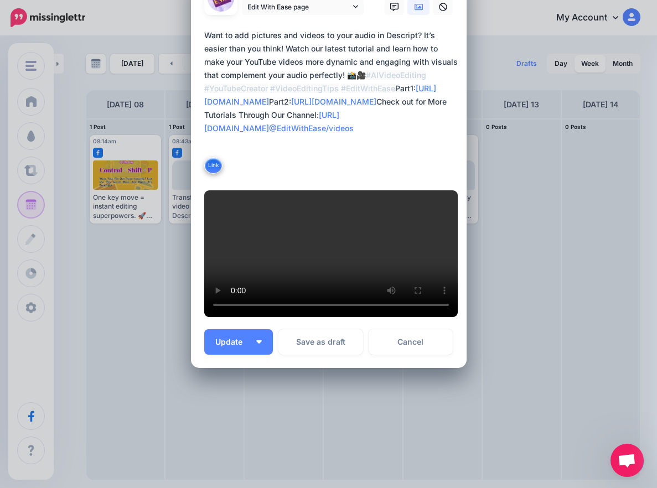
scroll to position [371, 0]
type textarea "**********"
click at [253, 339] on button "Update" at bounding box center [238, 341] width 69 height 25
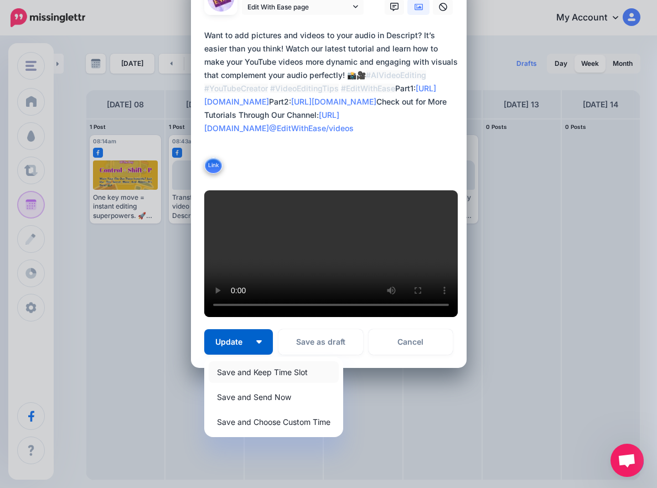
click at [264, 372] on link "Save and Keep Time Slot" at bounding box center [274, 372] width 130 height 22
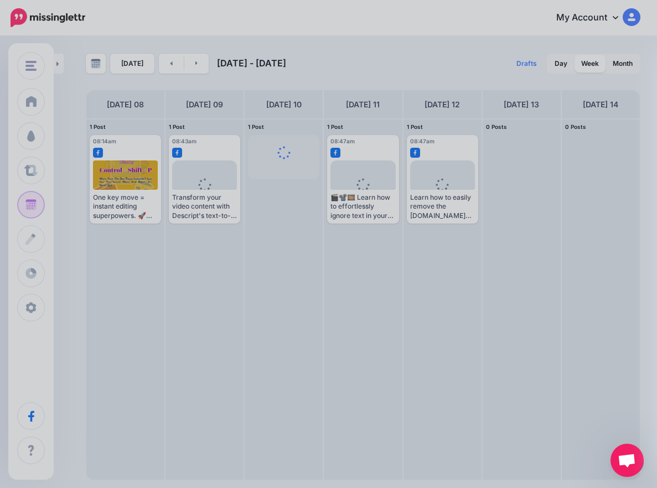
scroll to position [0, 0]
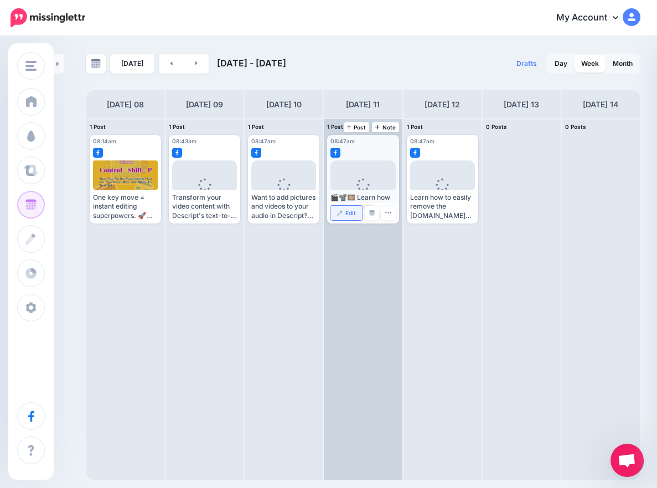
click at [345, 217] on link "Edit" at bounding box center [346, 213] width 32 height 14
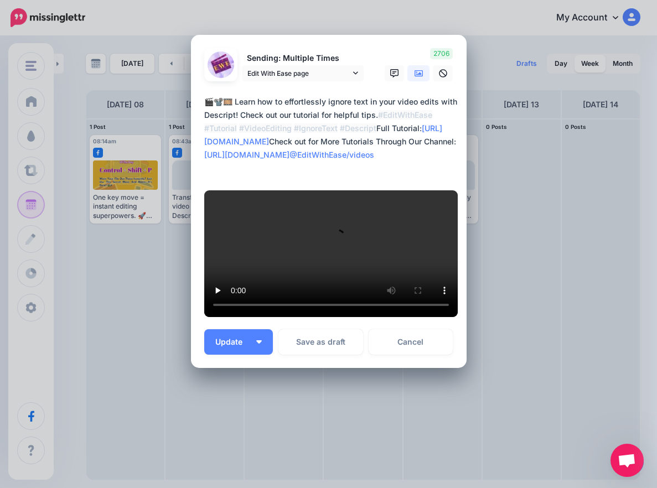
scroll to position [305, 0]
click at [416, 351] on link "Cancel" at bounding box center [411, 341] width 85 height 25
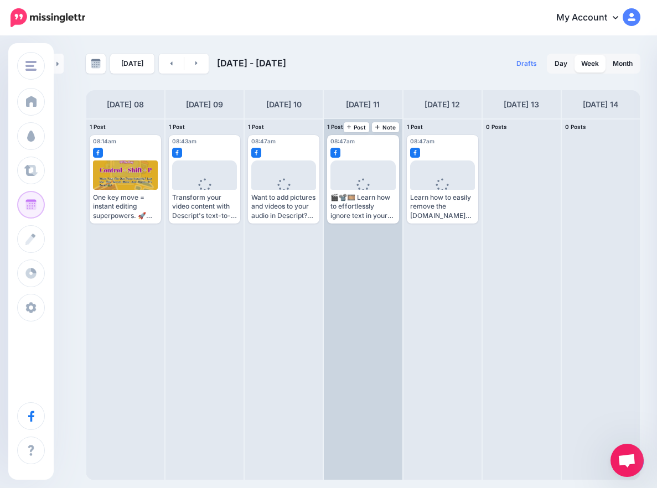
scroll to position [0, 0]
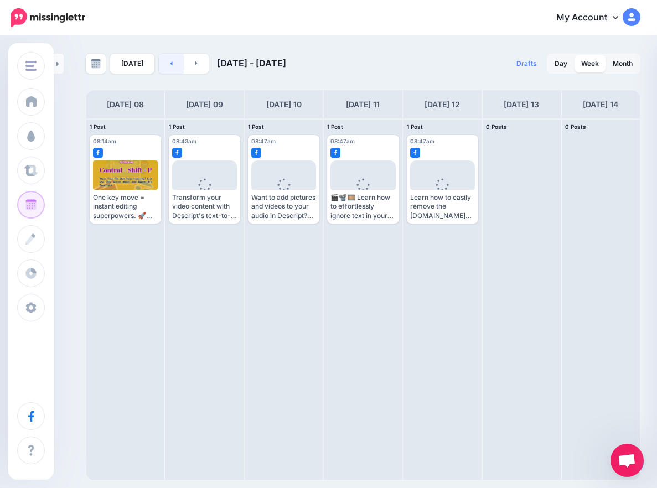
click at [172, 63] on link at bounding box center [171, 64] width 25 height 20
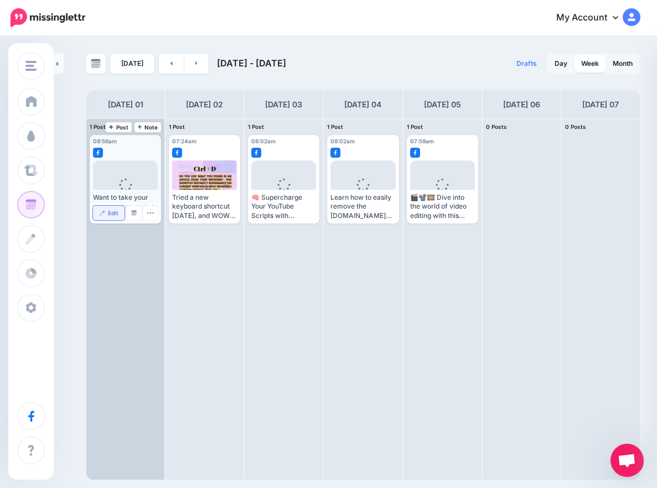
click at [108, 215] on span "Edit" at bounding box center [113, 213] width 11 height 6
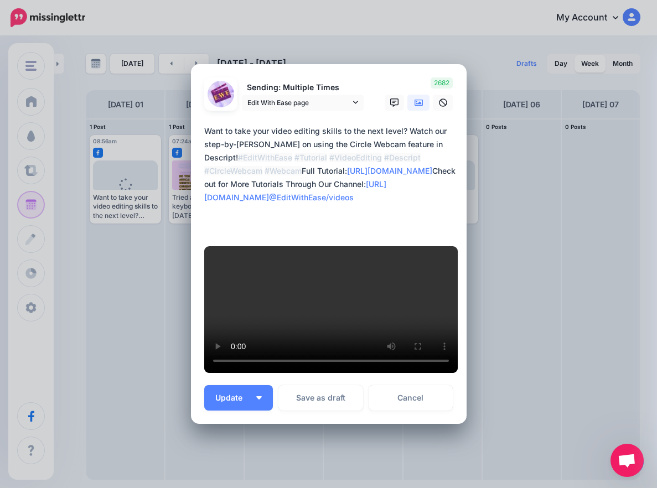
drag, startPoint x: 201, startPoint y: 136, endPoint x: 272, endPoint y: 146, distance: 70.9
click at [272, 146] on textarea "**********" at bounding box center [331, 178] width 255 height 106
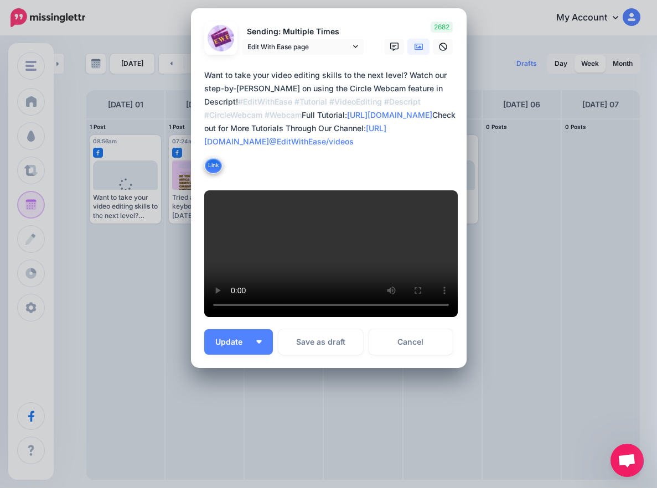
scroll to position [332, 0]
click at [390, 348] on link "Cancel" at bounding box center [411, 341] width 85 height 25
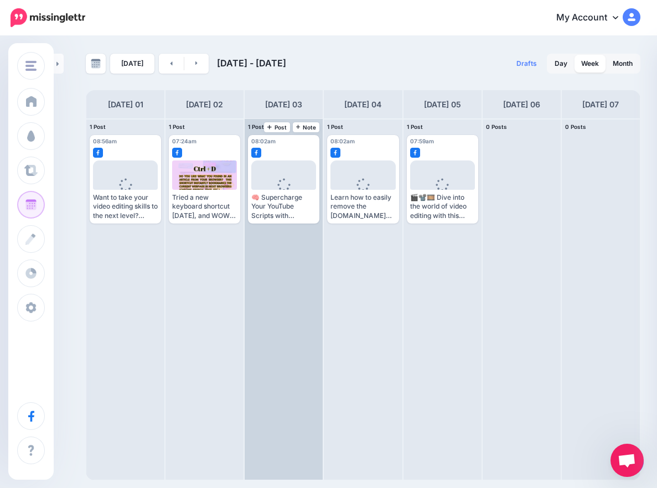
scroll to position [0, 0]
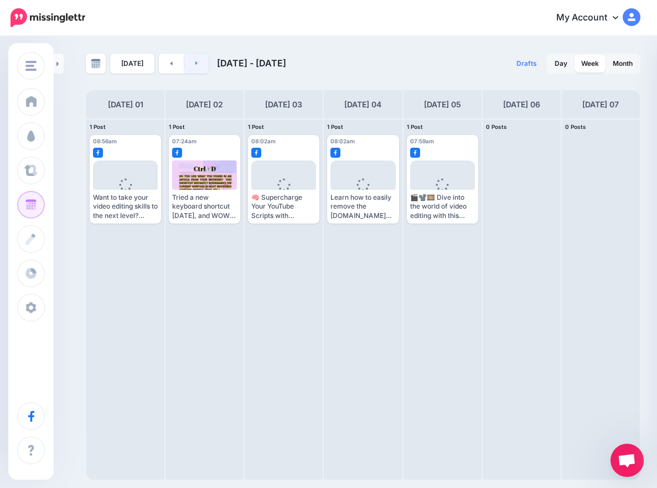
click at [194, 67] on link at bounding box center [196, 64] width 25 height 20
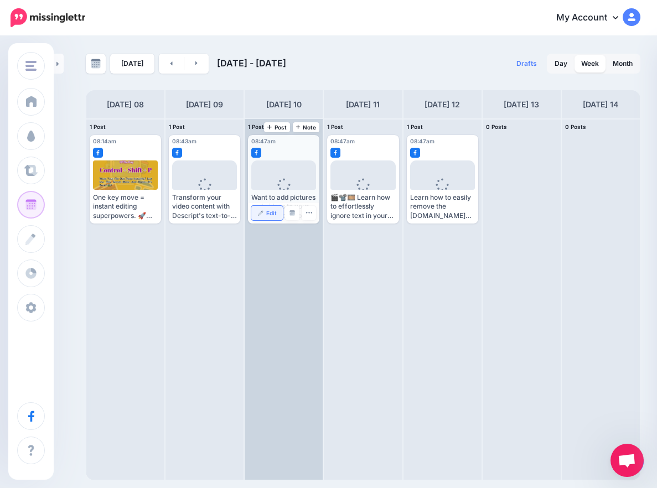
click at [263, 214] on img at bounding box center [261, 213] width 6 height 6
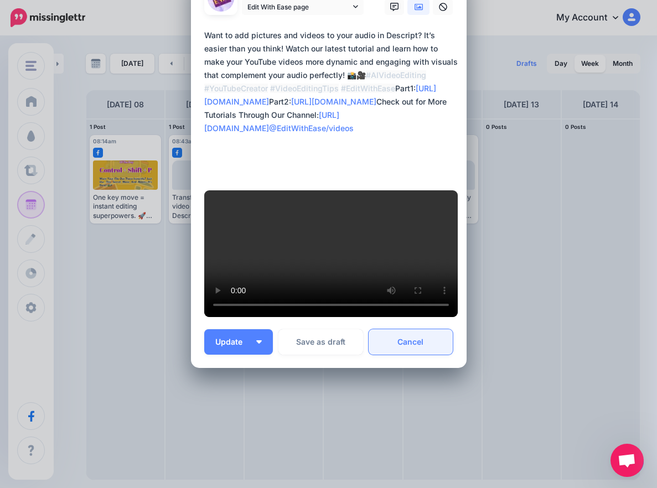
click at [396, 343] on link "Cancel" at bounding box center [411, 341] width 85 height 25
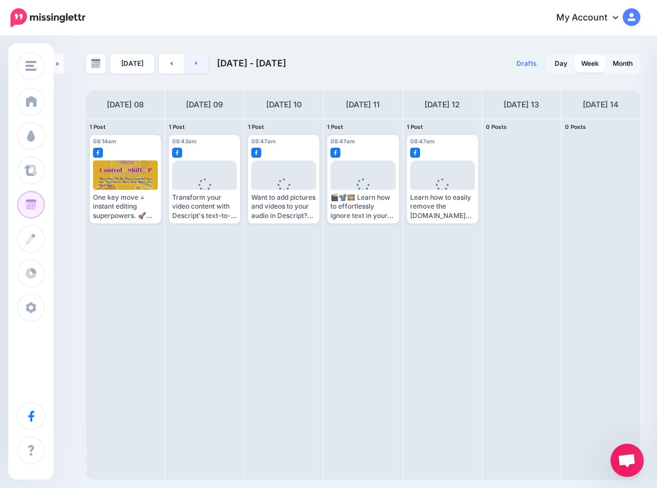
click at [192, 61] on link at bounding box center [196, 64] width 25 height 20
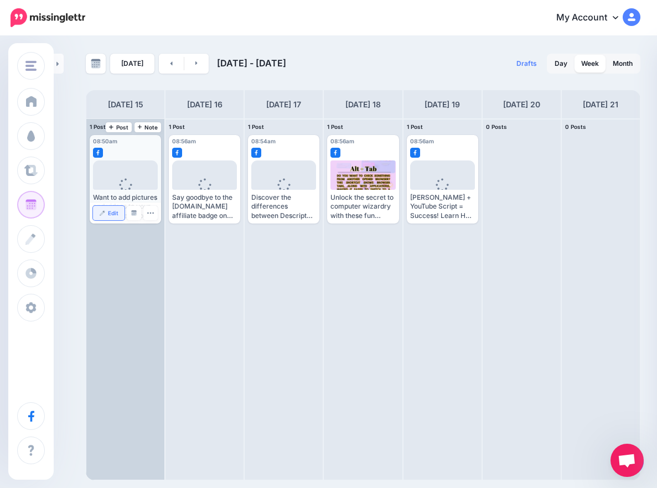
click at [113, 214] on span "Edit" at bounding box center [113, 213] width 11 height 6
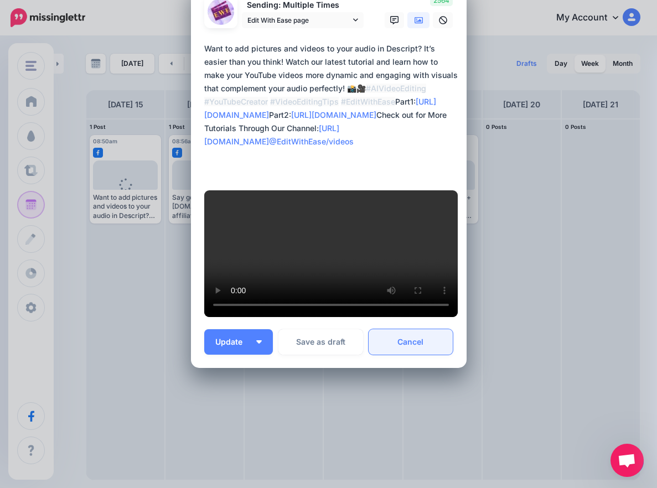
click at [420, 345] on link "Cancel" at bounding box center [411, 341] width 85 height 25
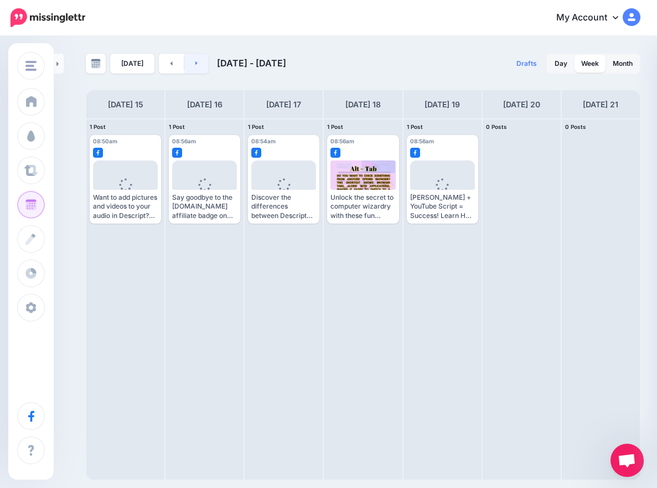
click at [198, 57] on link at bounding box center [196, 64] width 25 height 20
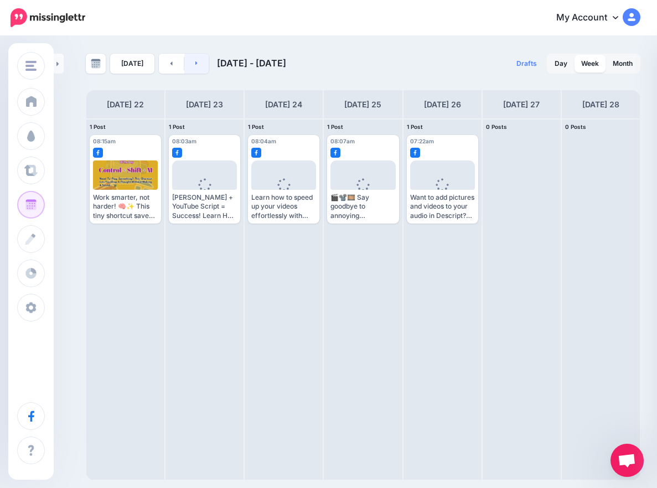
click at [198, 64] on link at bounding box center [196, 64] width 25 height 20
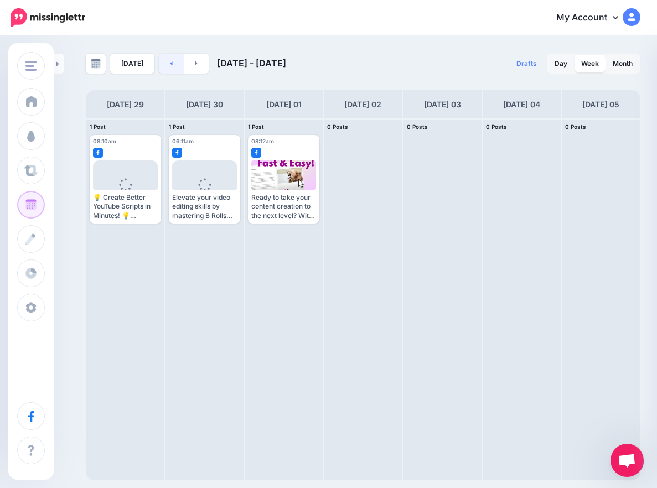
click at [170, 67] on link at bounding box center [171, 64] width 25 height 20
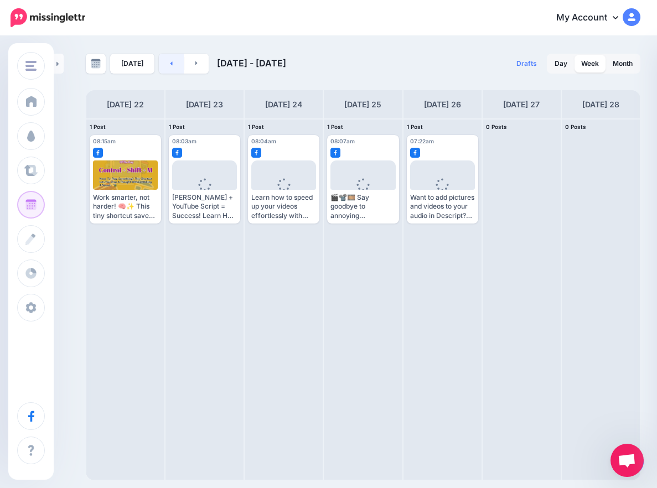
click at [170, 67] on link at bounding box center [171, 64] width 25 height 20
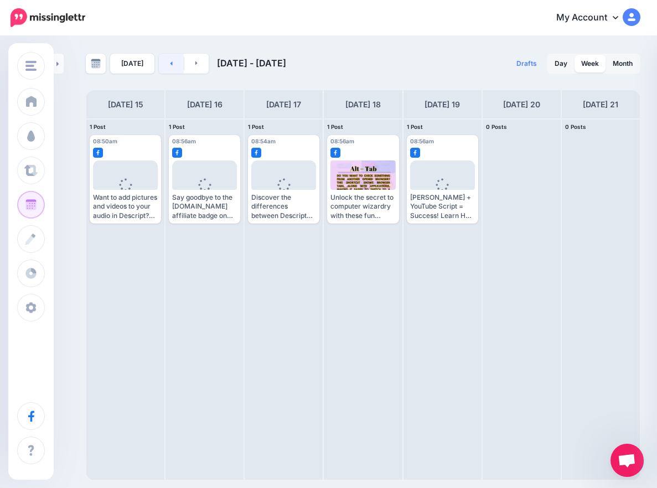
click at [170, 67] on link at bounding box center [171, 64] width 25 height 20
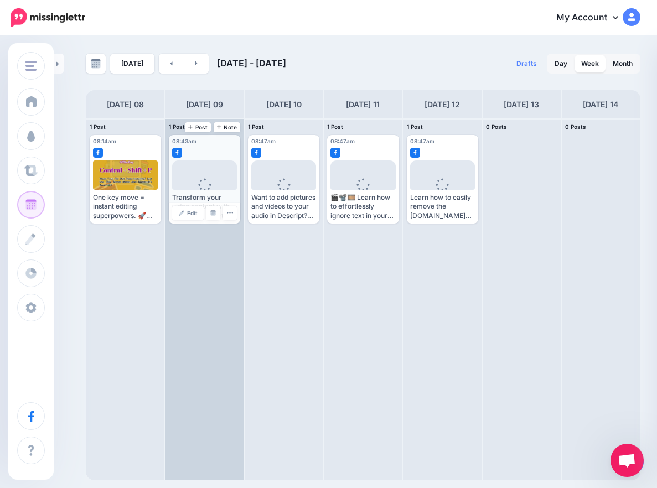
click at [183, 211] on img at bounding box center [182, 213] width 6 height 6
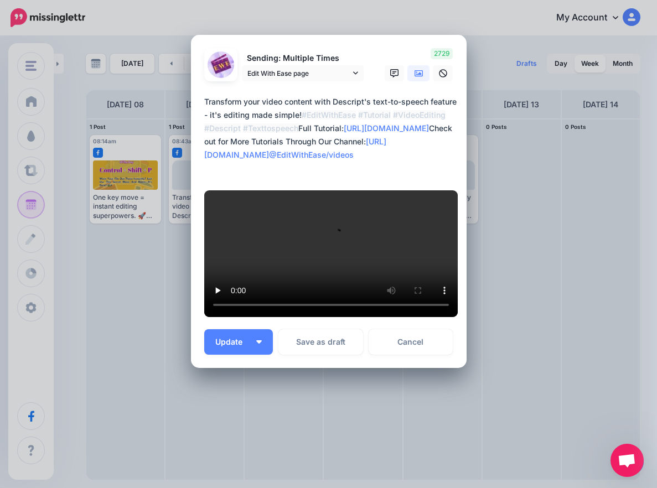
scroll to position [305, 0]
click at [410, 340] on link "Cancel" at bounding box center [411, 341] width 85 height 25
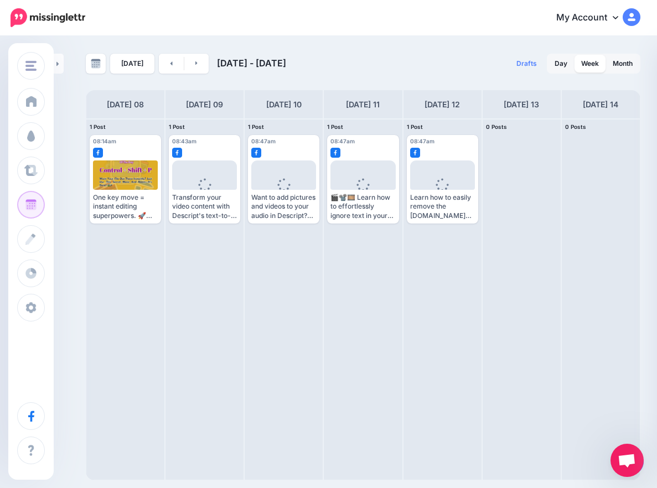
scroll to position [0, 0]
click at [170, 61] on link at bounding box center [171, 64] width 25 height 20
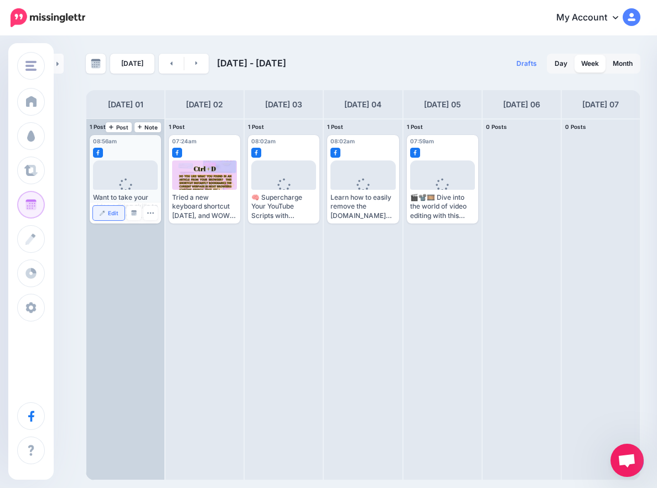
click at [120, 219] on link "Edit" at bounding box center [109, 213] width 32 height 14
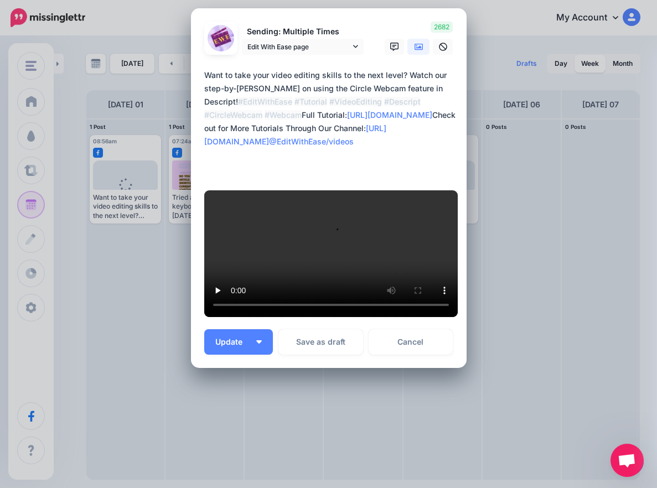
scroll to position [332, 0]
click at [431, 344] on link "Cancel" at bounding box center [411, 341] width 85 height 25
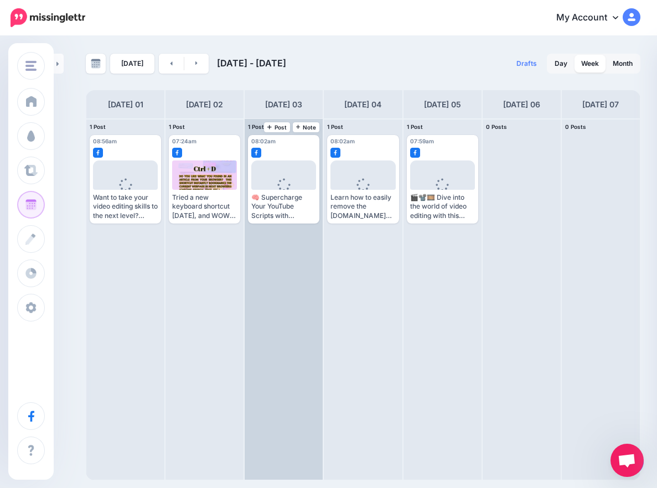
scroll to position [0, 0]
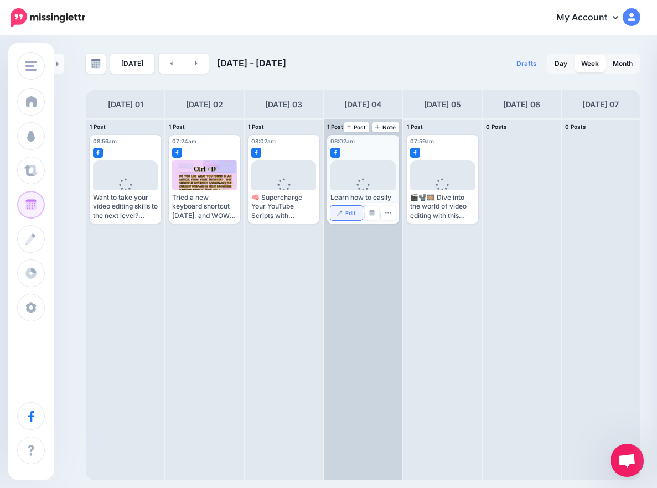
click at [344, 214] on link "Edit" at bounding box center [346, 213] width 32 height 14
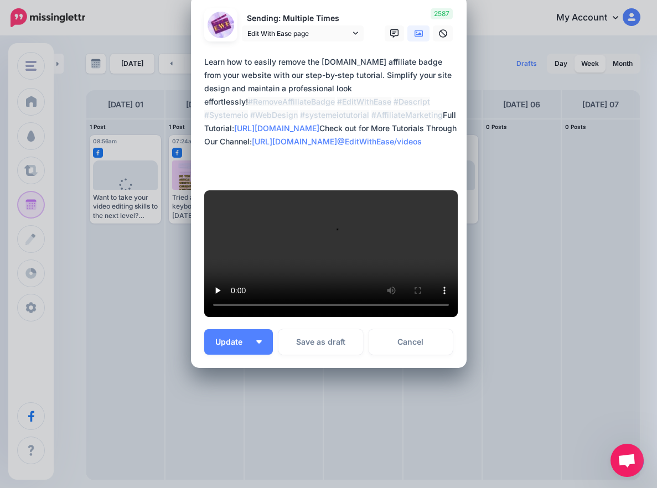
scroll to position [345, 0]
click at [447, 340] on link "Cancel" at bounding box center [411, 341] width 85 height 25
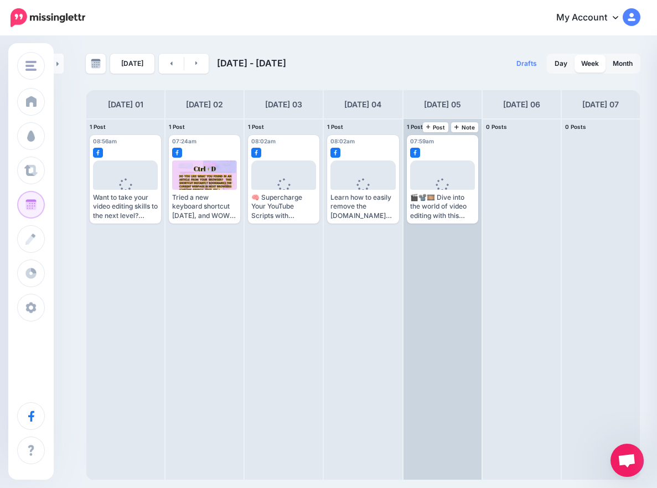
scroll to position [0, 0]
click at [424, 217] on link "Edit" at bounding box center [426, 213] width 32 height 14
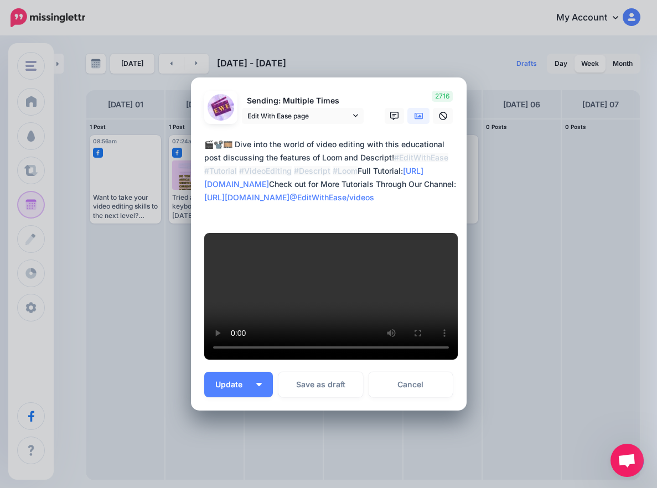
scroll to position [184, 0]
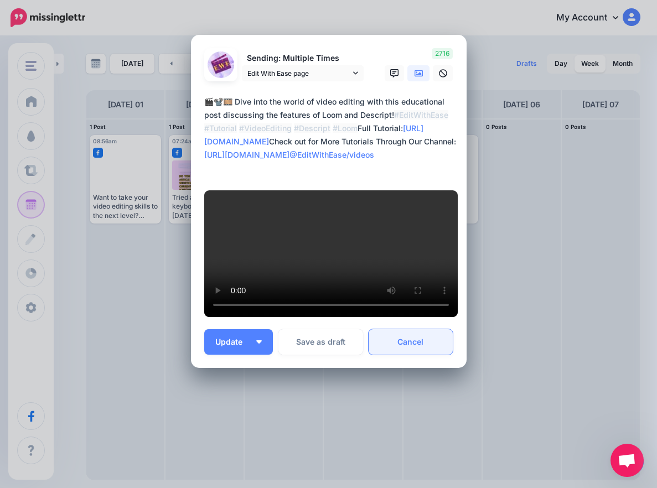
click at [405, 355] on link "Cancel" at bounding box center [411, 341] width 85 height 25
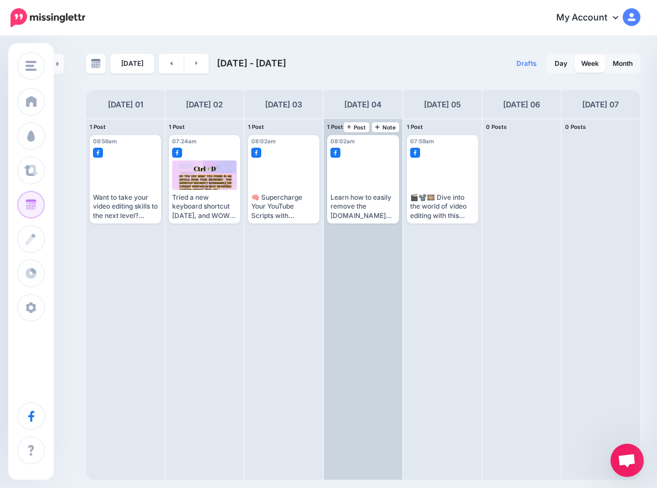
scroll to position [0, 0]
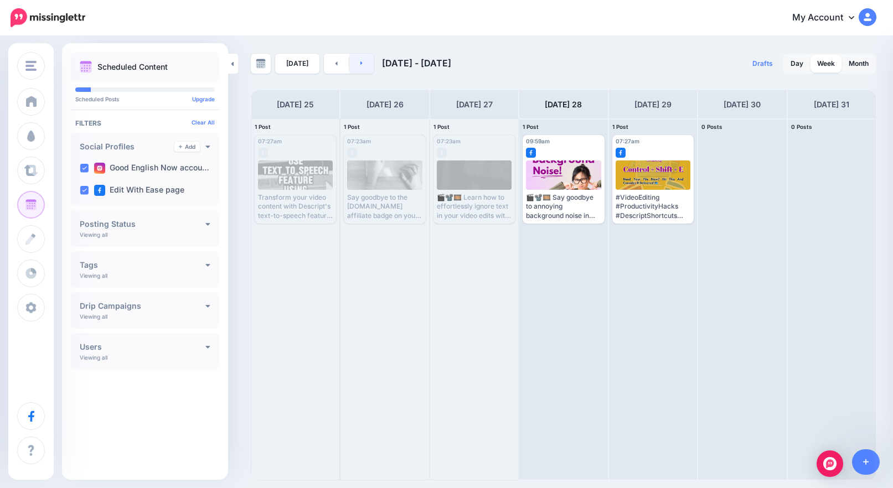
click at [360, 66] on link at bounding box center [361, 64] width 25 height 20
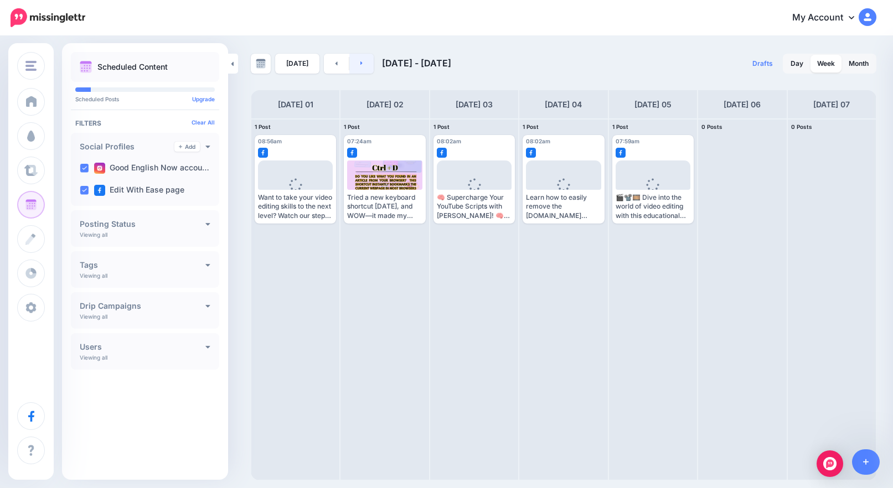
click at [359, 66] on link at bounding box center [361, 64] width 25 height 20
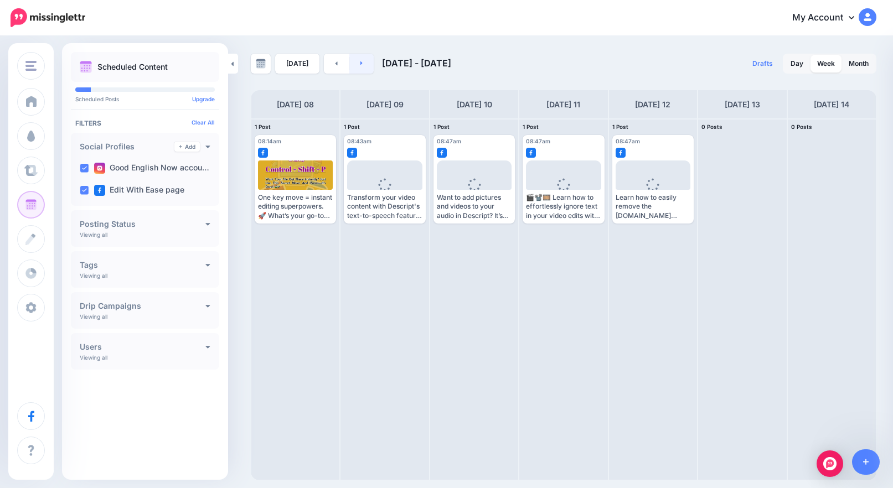
click at [357, 66] on link at bounding box center [361, 64] width 25 height 20
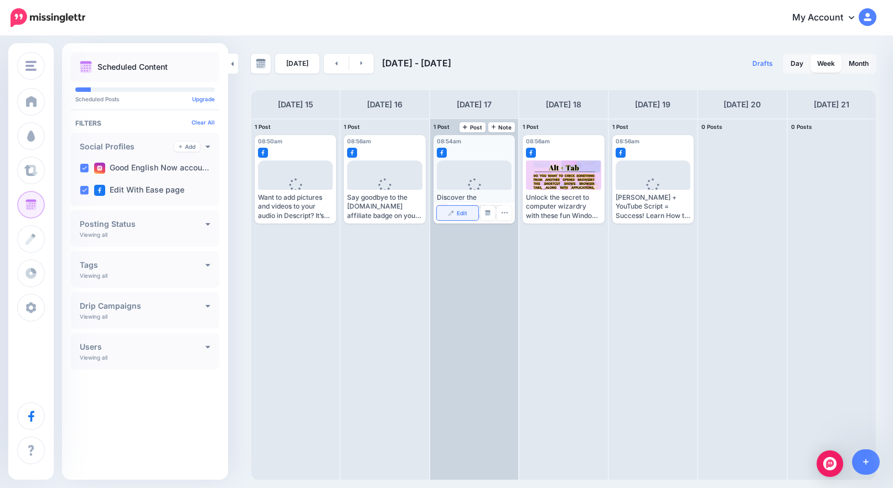
click at [450, 210] on img at bounding box center [451, 213] width 6 height 6
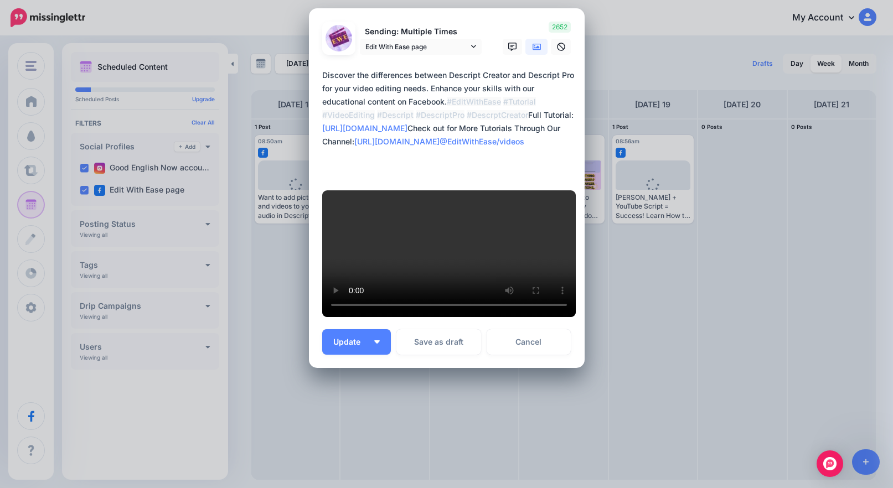
scroll to position [332, 0]
click at [546, 345] on link "Cancel" at bounding box center [529, 341] width 85 height 25
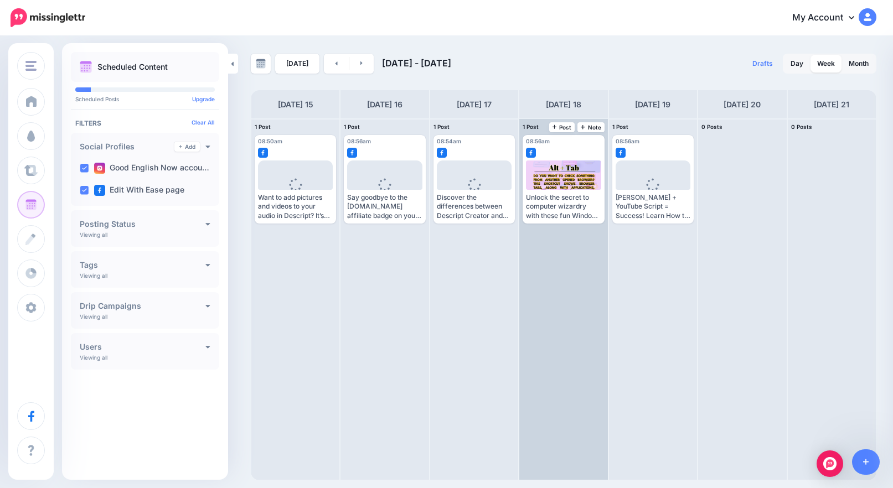
scroll to position [0, 0]
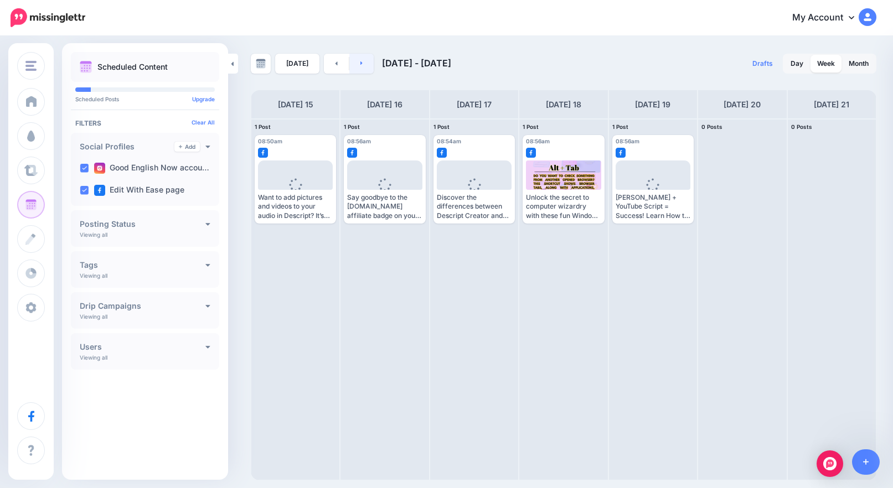
click at [355, 60] on link at bounding box center [361, 64] width 25 height 20
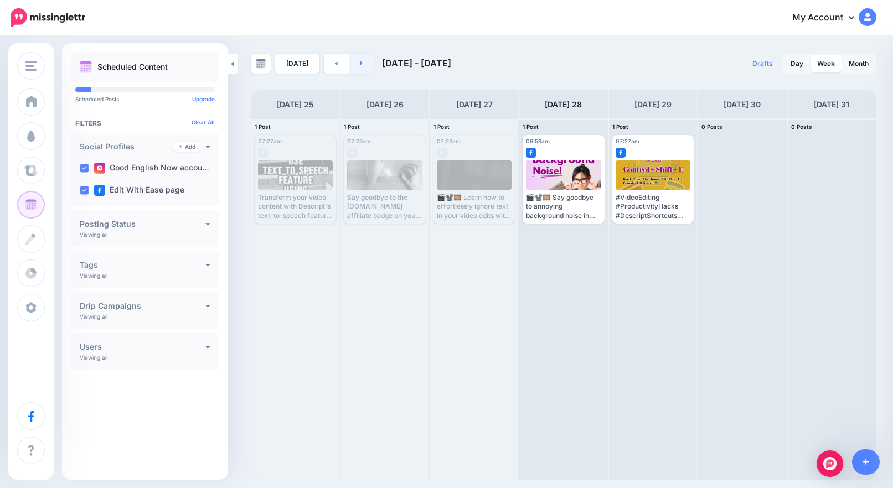
click at [363, 64] on link at bounding box center [361, 64] width 25 height 20
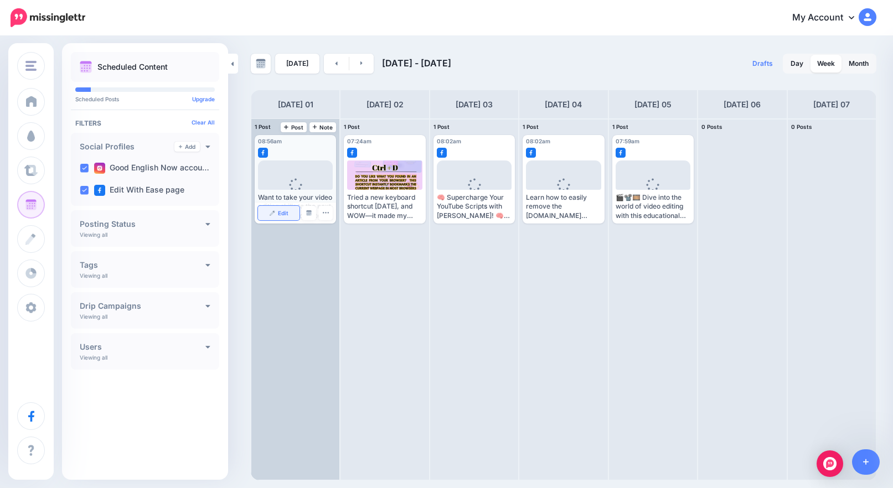
click at [289, 213] on link "Edit" at bounding box center [279, 213] width 42 height 14
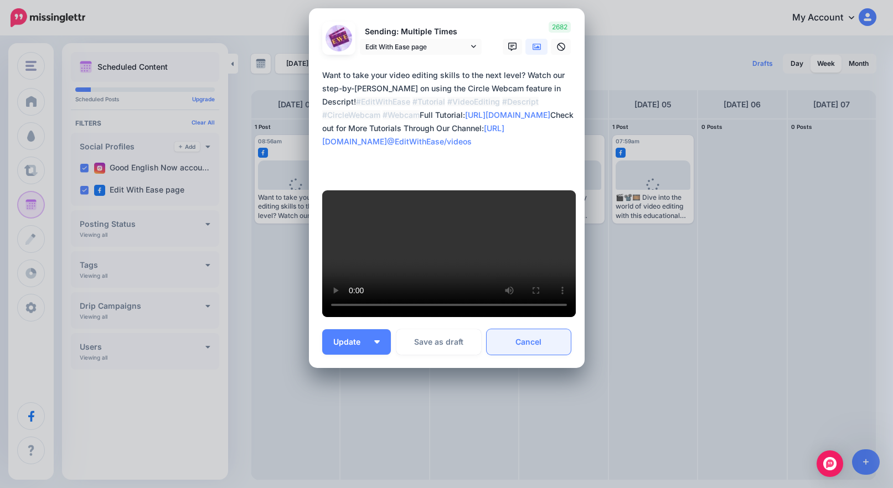
click at [544, 341] on link "Cancel" at bounding box center [529, 341] width 85 height 25
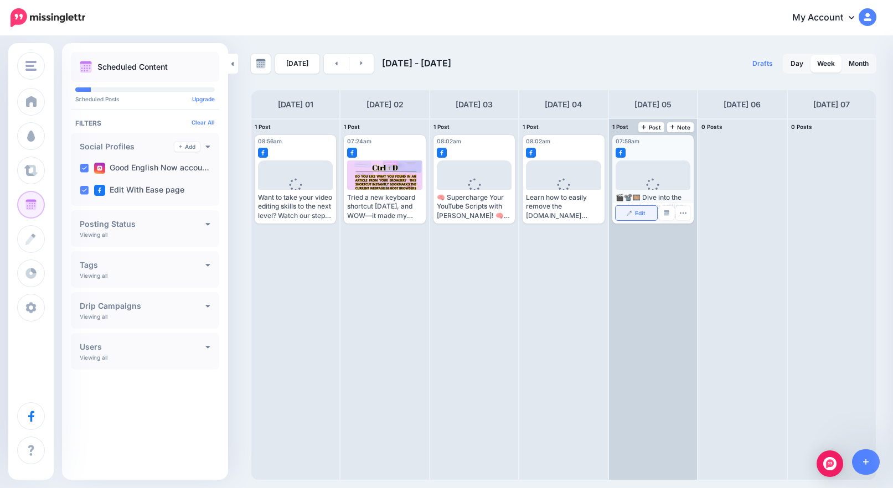
click at [636, 210] on span "Edit" at bounding box center [640, 213] width 11 height 6
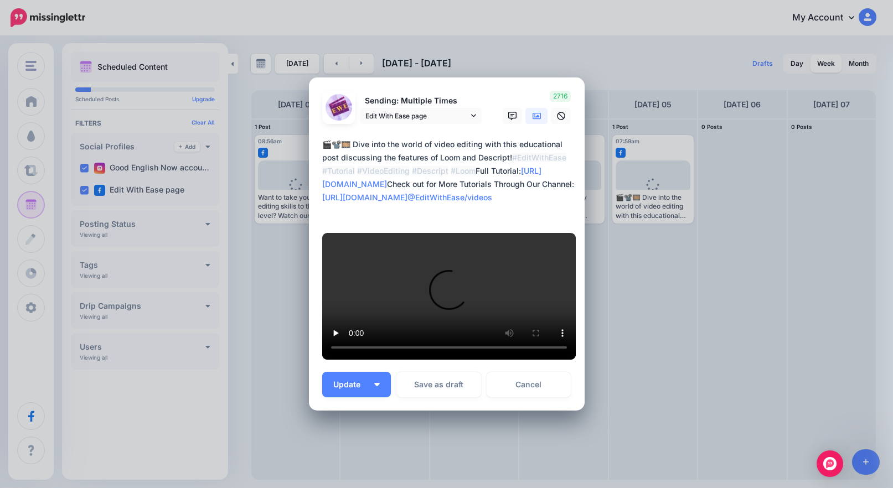
scroll to position [305, 0]
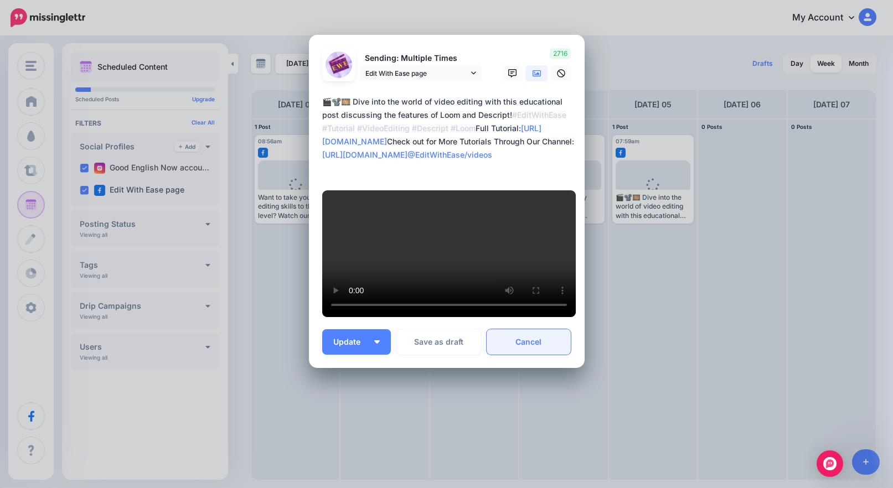
click at [534, 345] on link "Cancel" at bounding box center [529, 341] width 85 height 25
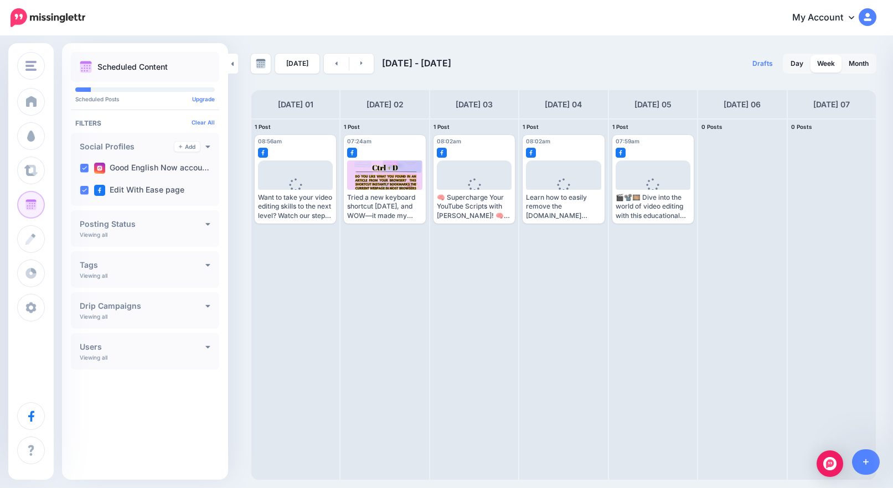
scroll to position [0, 0]
click at [353, 64] on link at bounding box center [361, 64] width 25 height 20
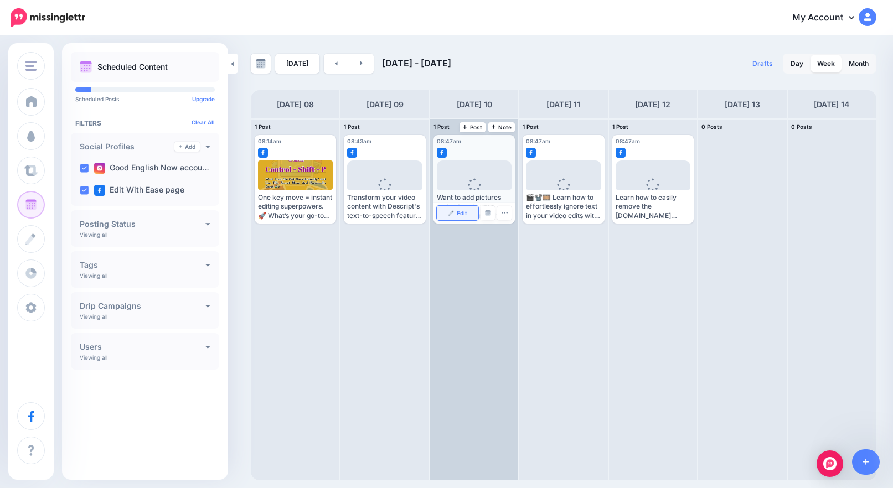
click at [463, 215] on span "Edit" at bounding box center [462, 213] width 11 height 6
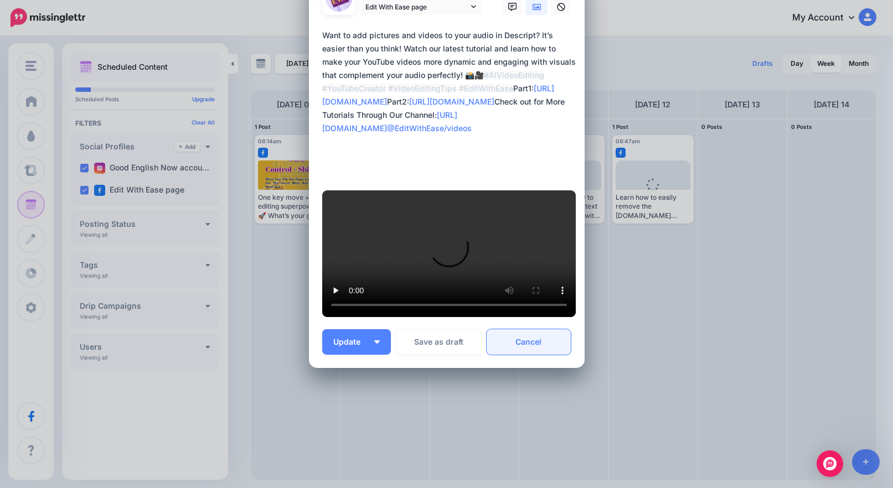
scroll to position [369, 0]
click at [535, 344] on link "Cancel" at bounding box center [529, 341] width 85 height 25
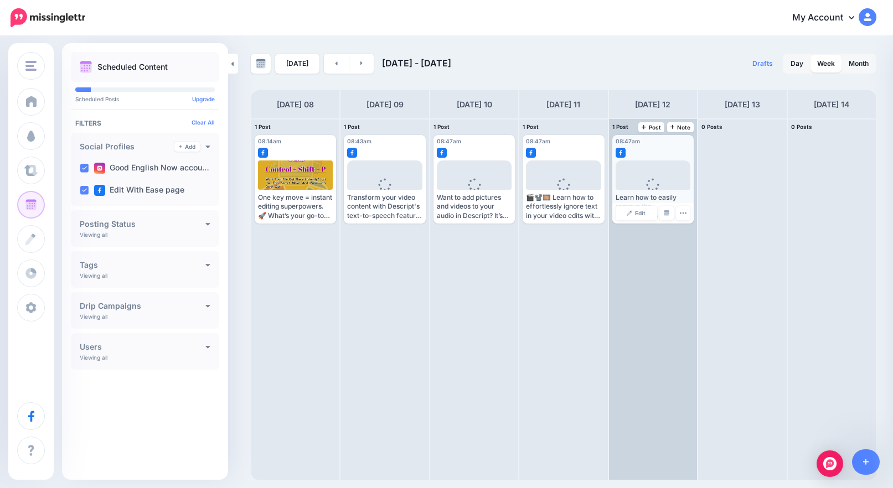
scroll to position [0, 0]
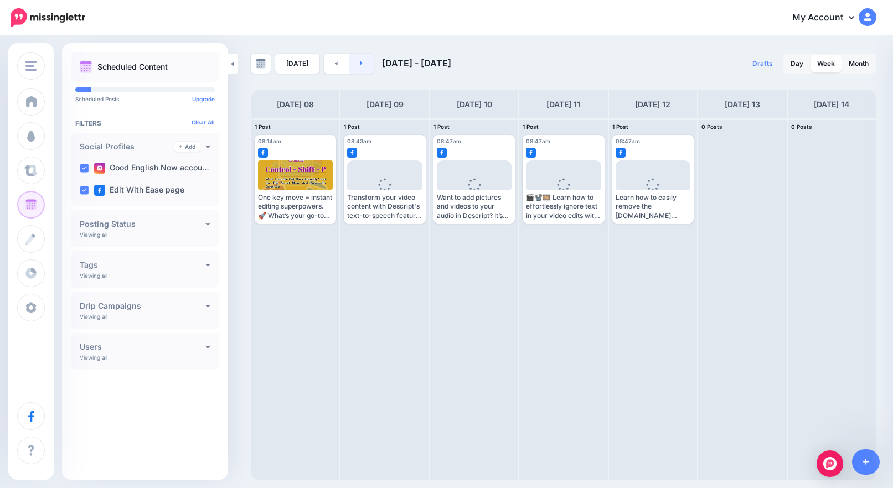
click at [367, 68] on link at bounding box center [361, 64] width 25 height 20
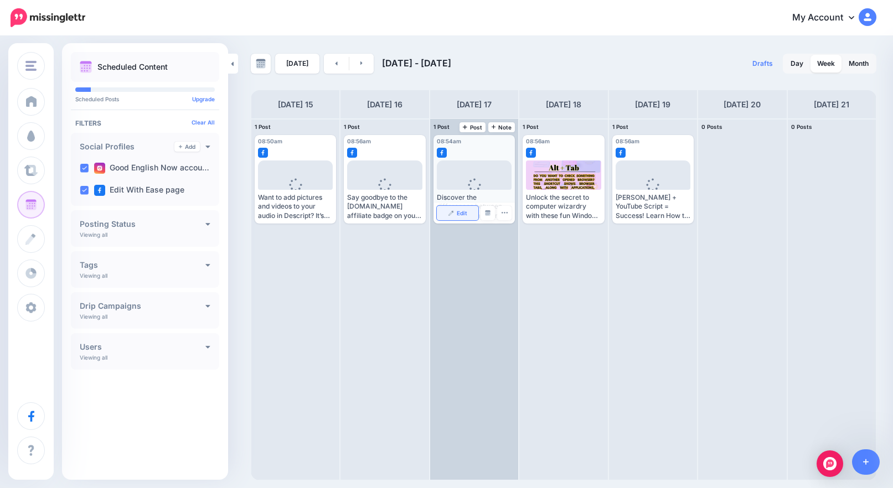
click at [455, 216] on link "Edit" at bounding box center [458, 213] width 42 height 14
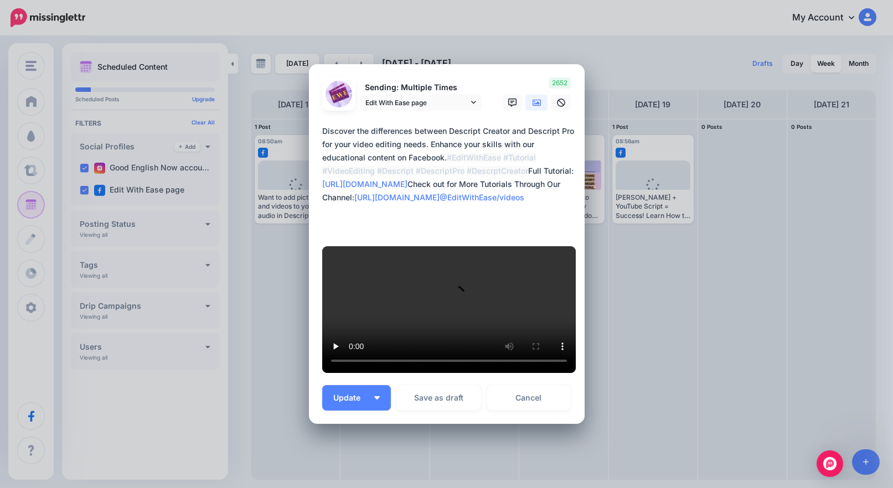
scroll to position [332, 0]
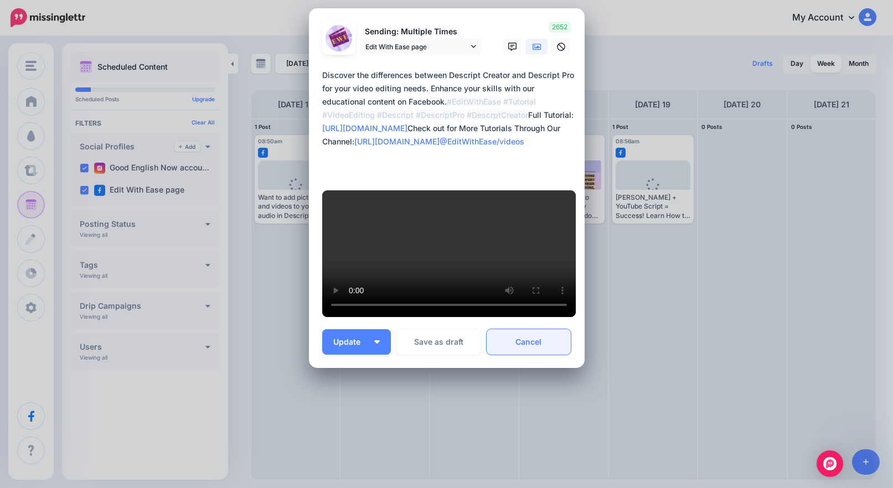
click at [543, 343] on link "Cancel" at bounding box center [529, 341] width 85 height 25
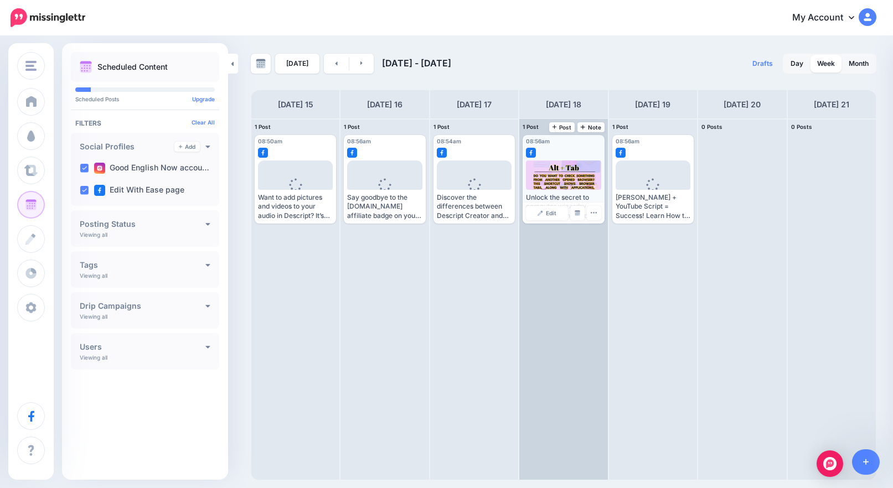
scroll to position [0, 0]
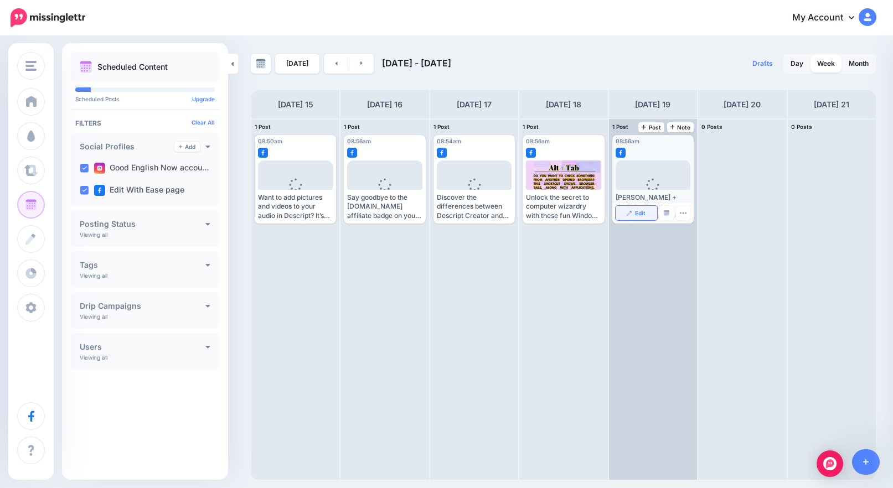
click at [638, 216] on span "Edit" at bounding box center [640, 213] width 11 height 6
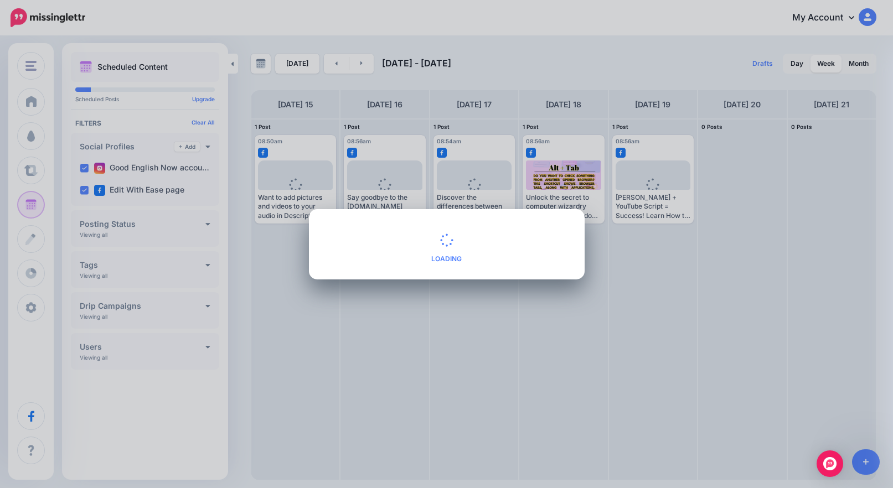
type textarea "**********"
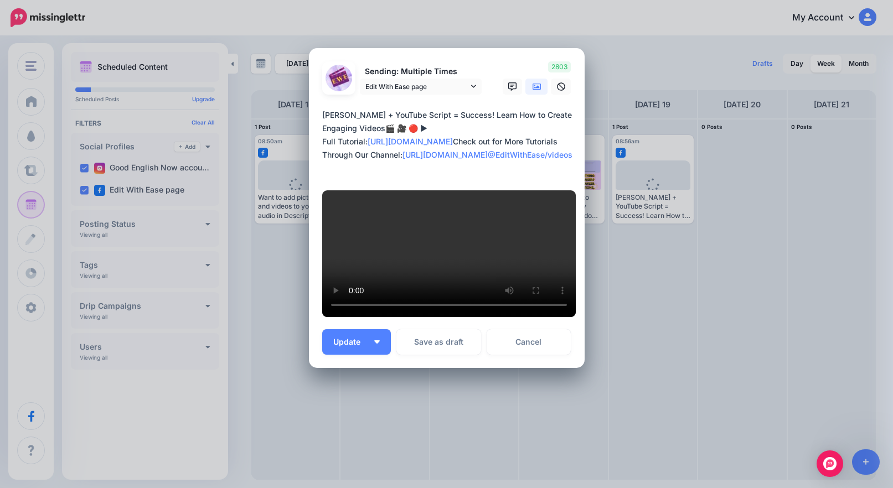
drag, startPoint x: 537, startPoint y: 449, endPoint x: 545, endPoint y: 392, distance: 57.5
click at [537, 449] on button "Cancel" at bounding box center [531, 459] width 77 height 25
click at [542, 350] on link "Cancel" at bounding box center [529, 341] width 85 height 25
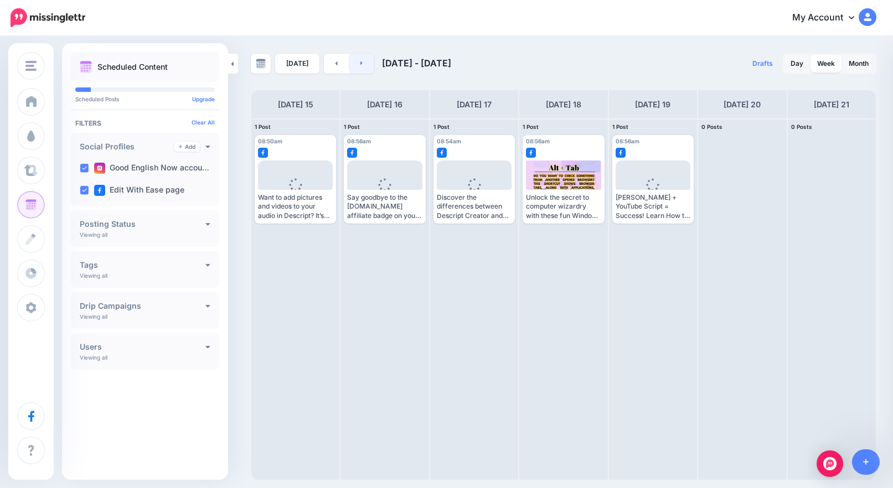
click at [355, 59] on link at bounding box center [361, 64] width 25 height 20
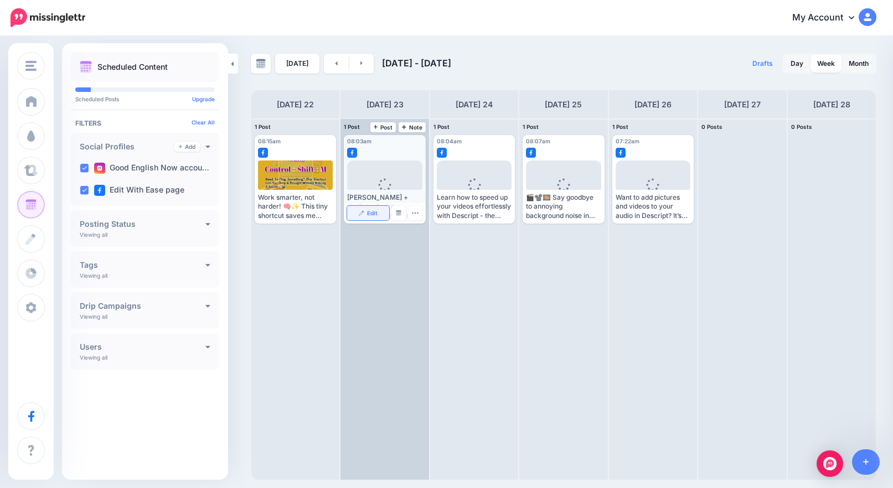
click at [366, 215] on link "Edit" at bounding box center [368, 213] width 42 height 14
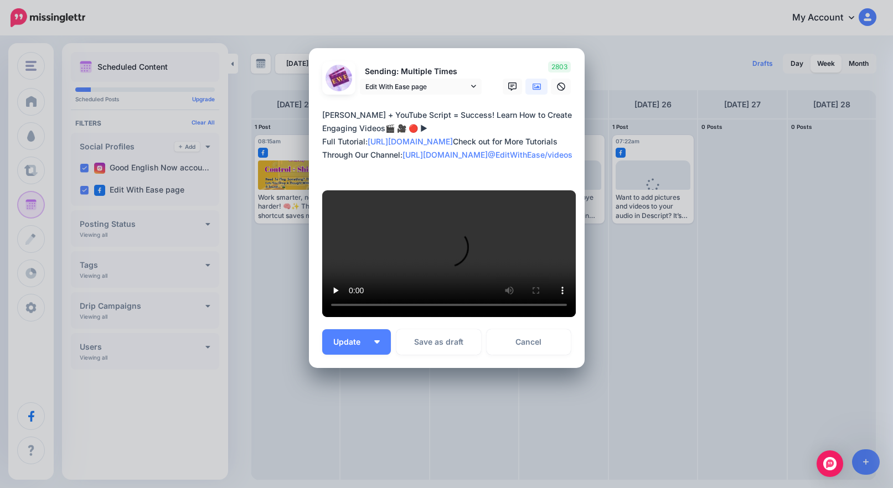
scroll to position [292, 0]
click at [526, 343] on link "Cancel" at bounding box center [529, 341] width 85 height 25
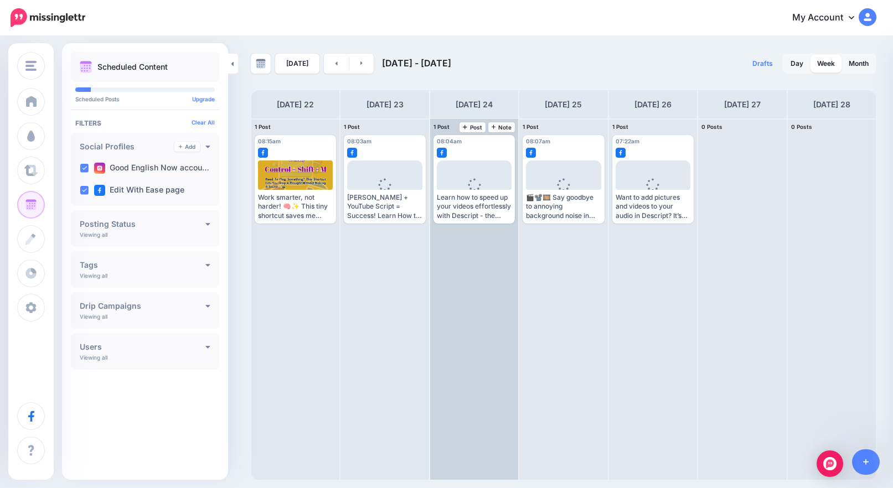
scroll to position [0, 0]
click at [446, 212] on link "Edit" at bounding box center [458, 213] width 42 height 14
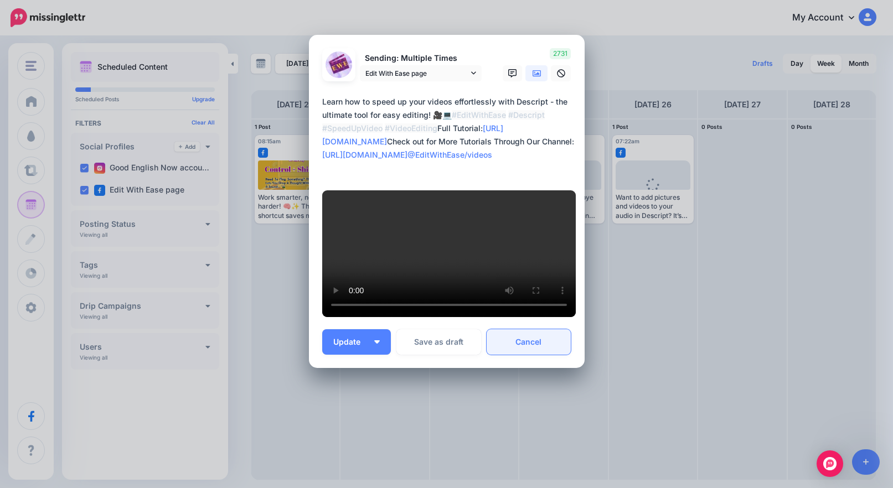
click at [536, 353] on link "Cancel" at bounding box center [529, 341] width 85 height 25
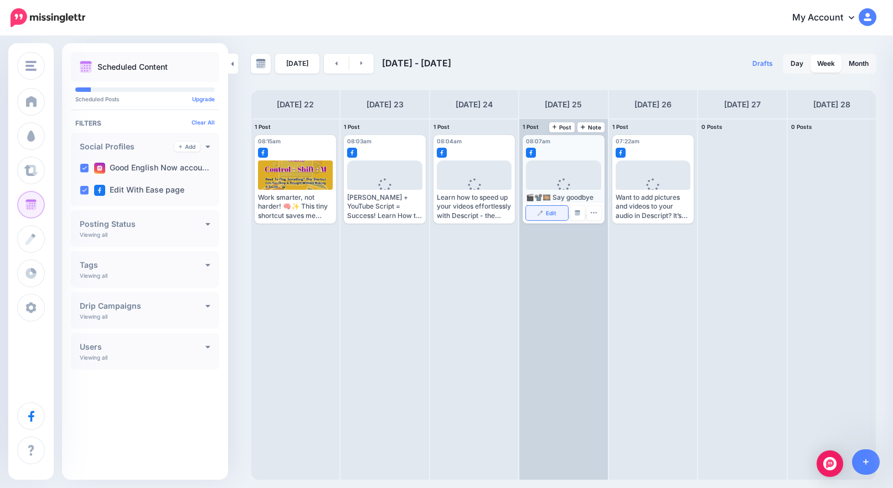
click at [550, 209] on link "Edit" at bounding box center [547, 213] width 42 height 14
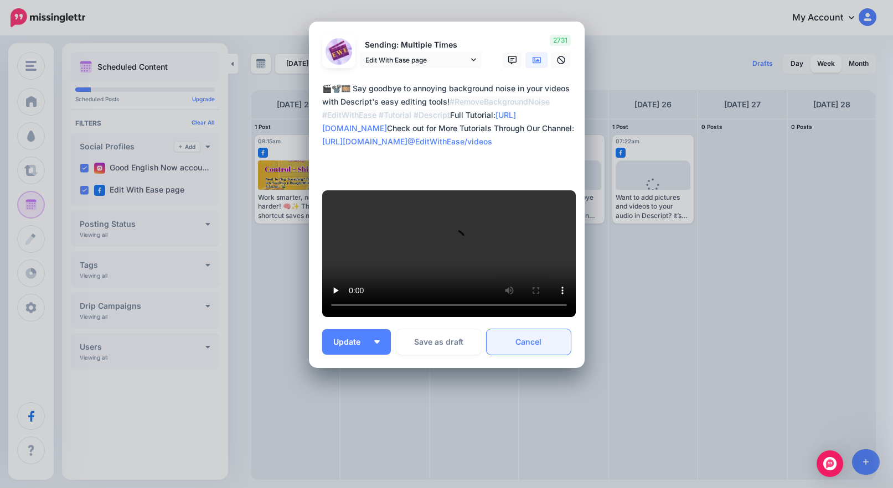
click at [551, 345] on link "Cancel" at bounding box center [529, 341] width 85 height 25
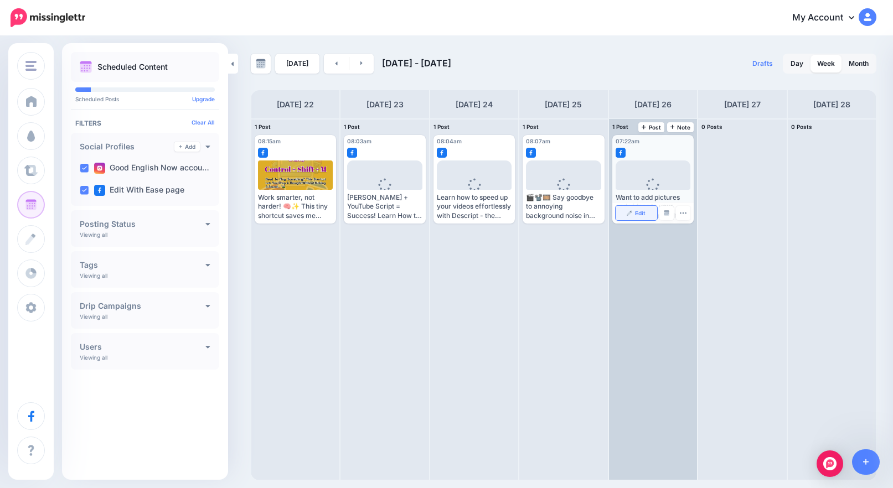
click at [629, 215] on img at bounding box center [630, 213] width 6 height 6
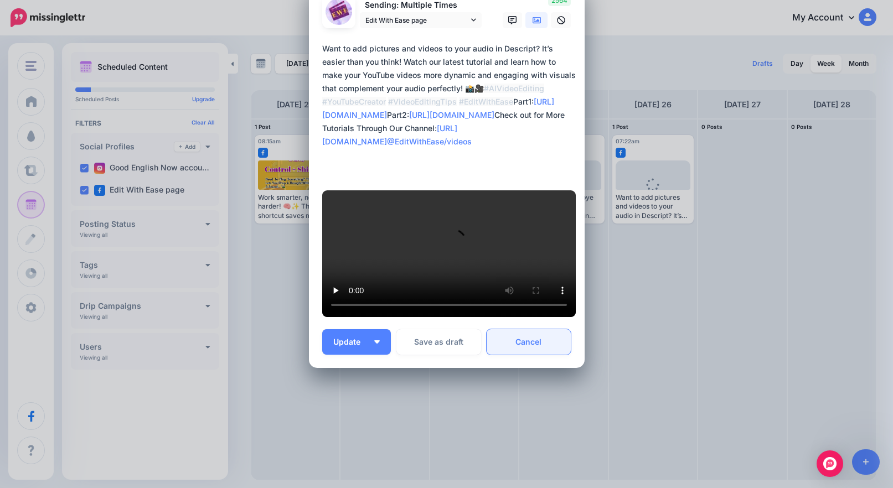
click at [541, 344] on link "Cancel" at bounding box center [529, 341] width 85 height 25
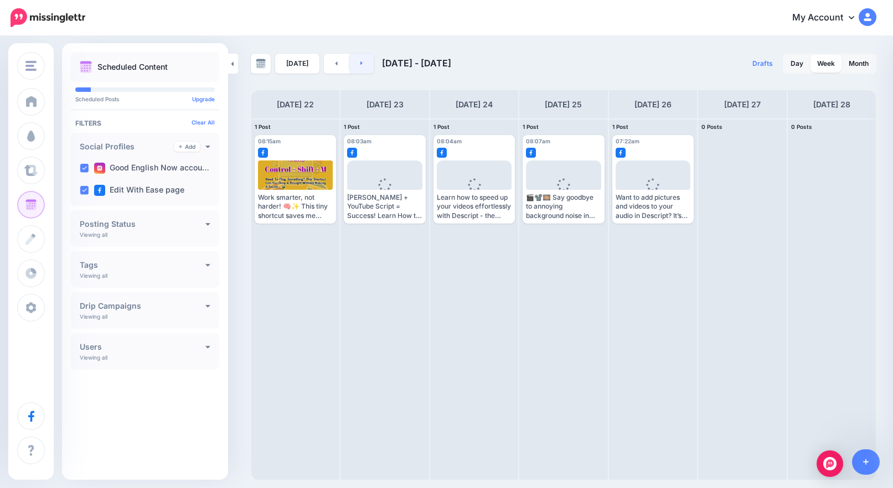
click at [354, 70] on link at bounding box center [361, 64] width 25 height 20
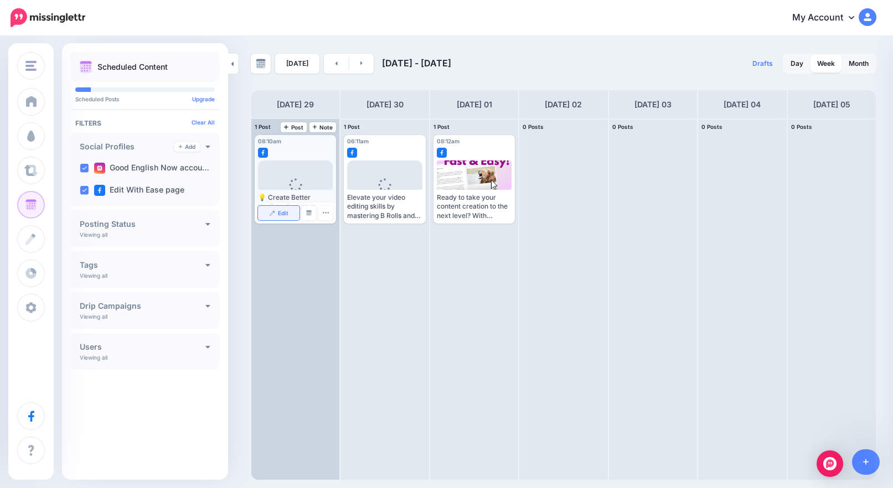
click at [274, 214] on img at bounding box center [273, 213] width 6 height 6
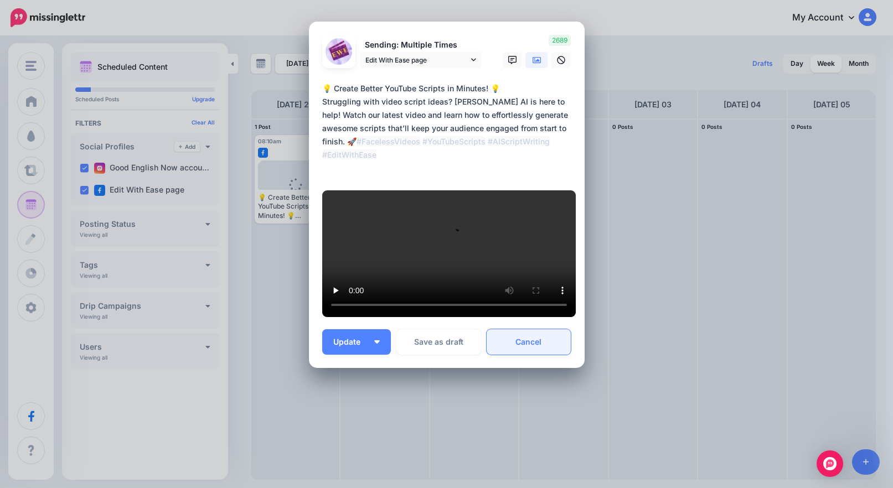
click at [516, 341] on link "Cancel" at bounding box center [529, 341] width 85 height 25
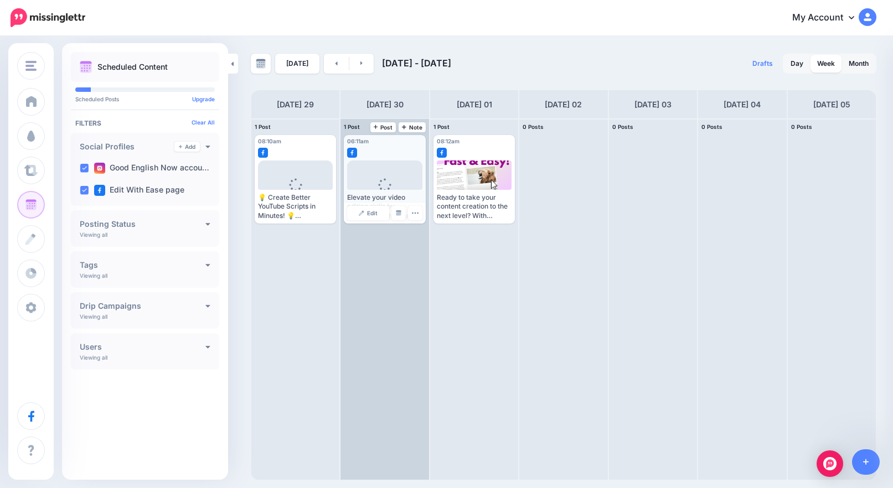
click at [359, 216] on link "Edit" at bounding box center [368, 213] width 42 height 14
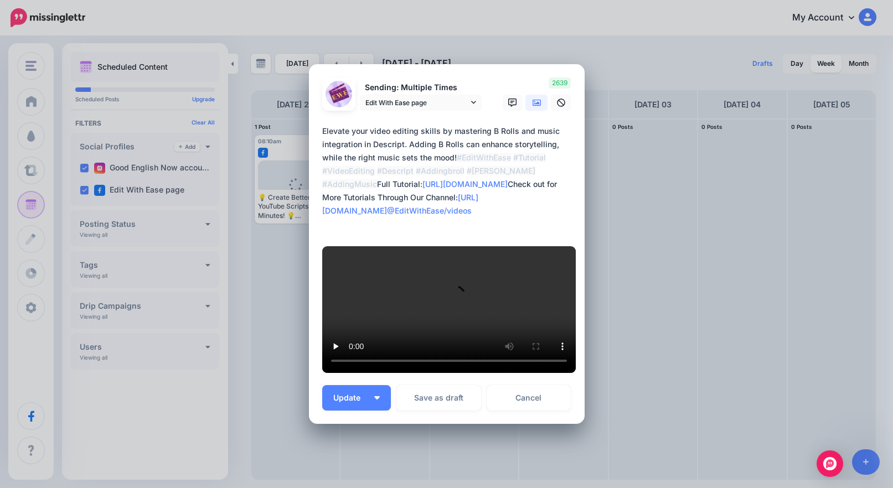
click at [552, 177] on textarea "**********" at bounding box center [449, 178] width 255 height 106
drag, startPoint x: 318, startPoint y: 149, endPoint x: 567, endPoint y: 193, distance: 253.0
click at [567, 193] on div "Loading Sending: Multiple Times Edit With Ease page" at bounding box center [447, 244] width 276 height 360
paste textarea "**********"
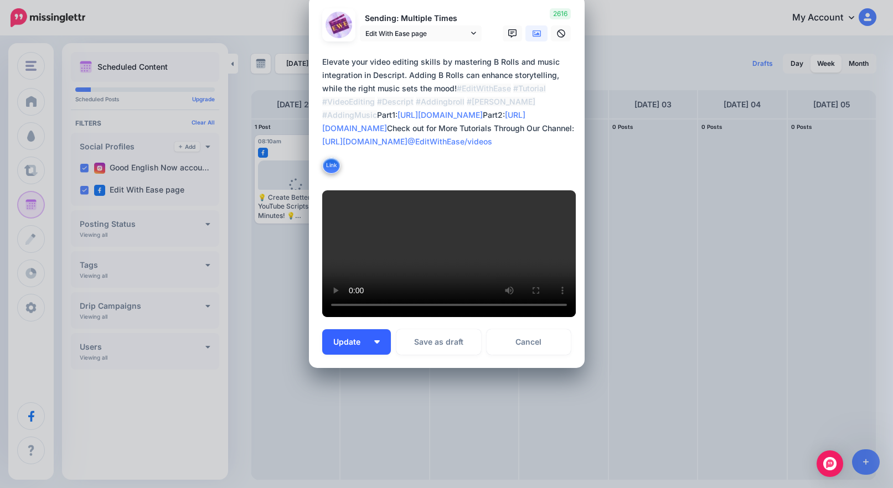
type textarea "**********"
click at [376, 345] on button "Update" at bounding box center [356, 341] width 69 height 25
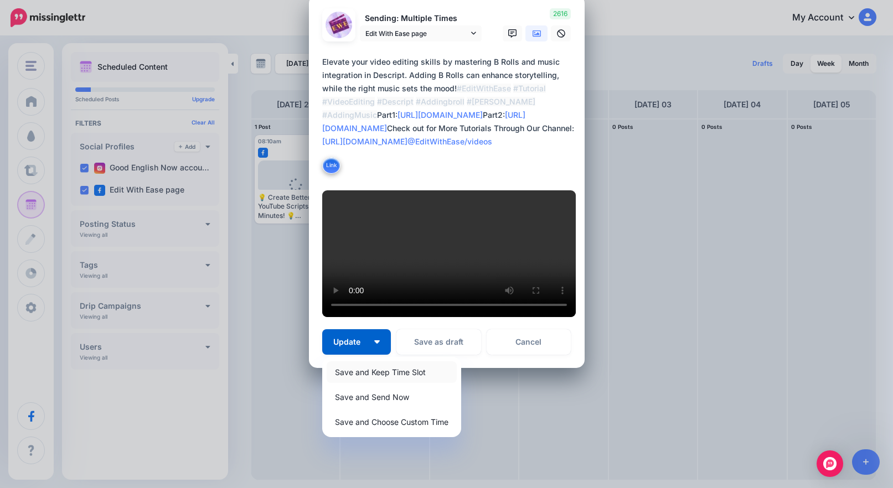
click at [376, 370] on link "Save and Keep Time Slot" at bounding box center [392, 372] width 130 height 22
